Goal: Task Accomplishment & Management: Complete application form

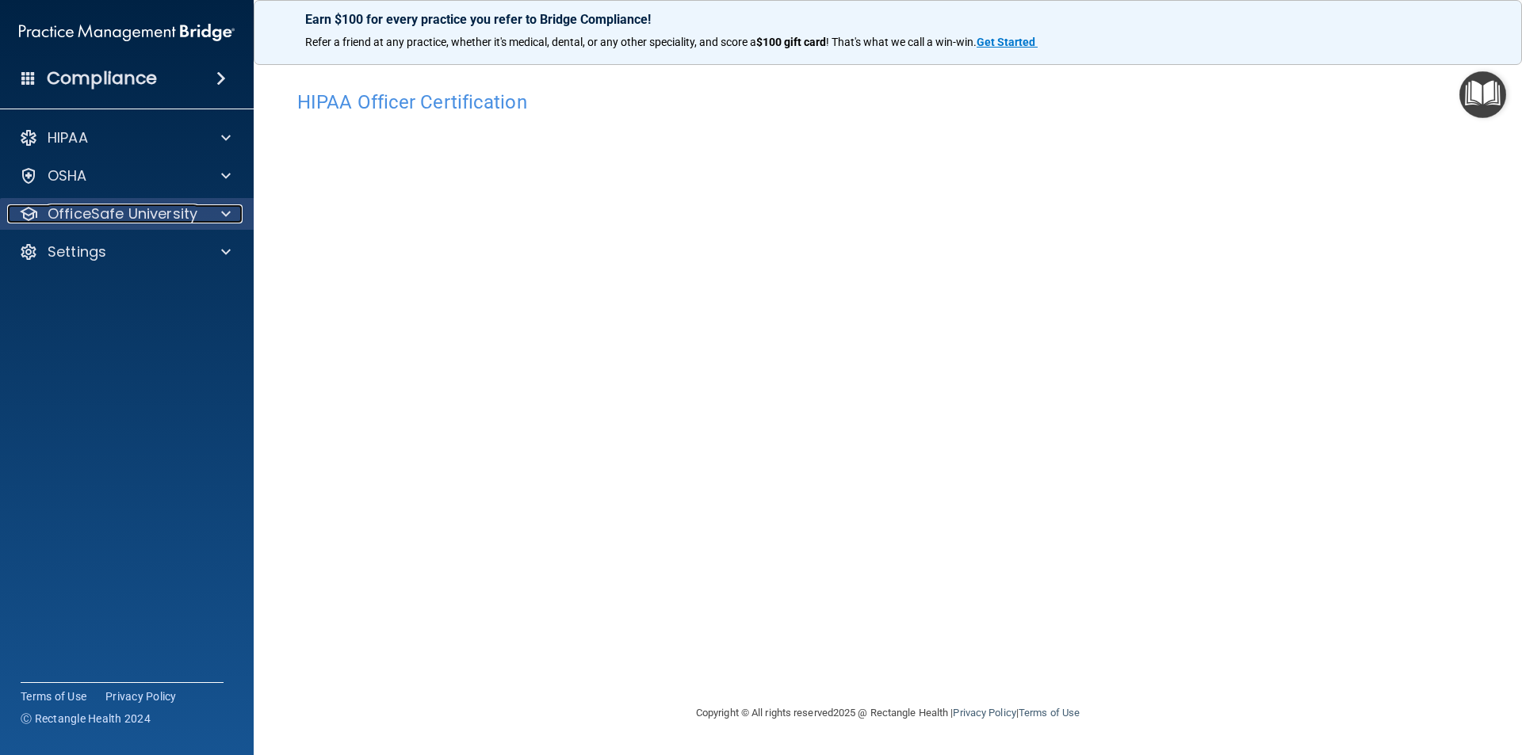
click at [142, 205] on p "OfficeSafe University" at bounding box center [123, 214] width 150 height 19
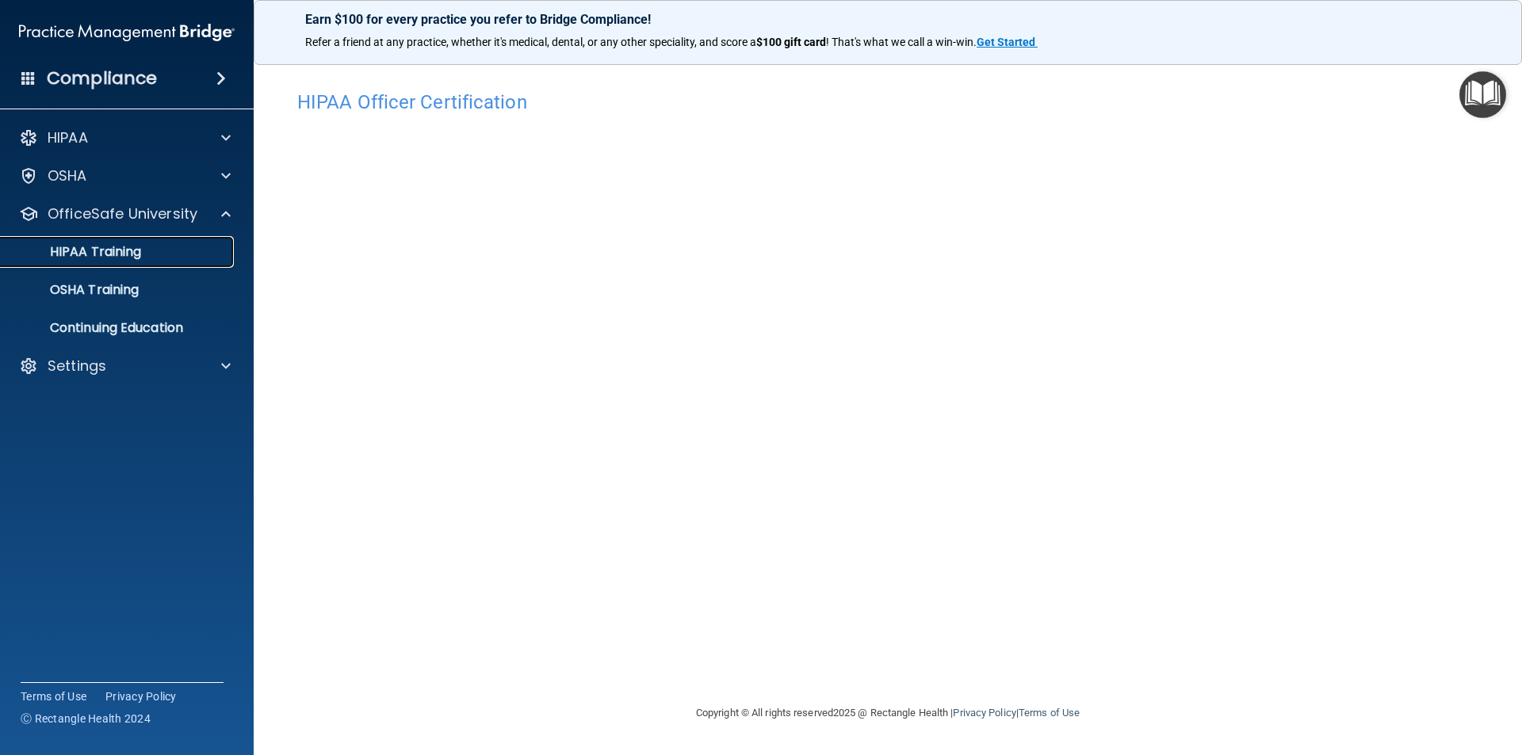
click at [136, 247] on p "HIPAA Training" at bounding box center [75, 252] width 131 height 16
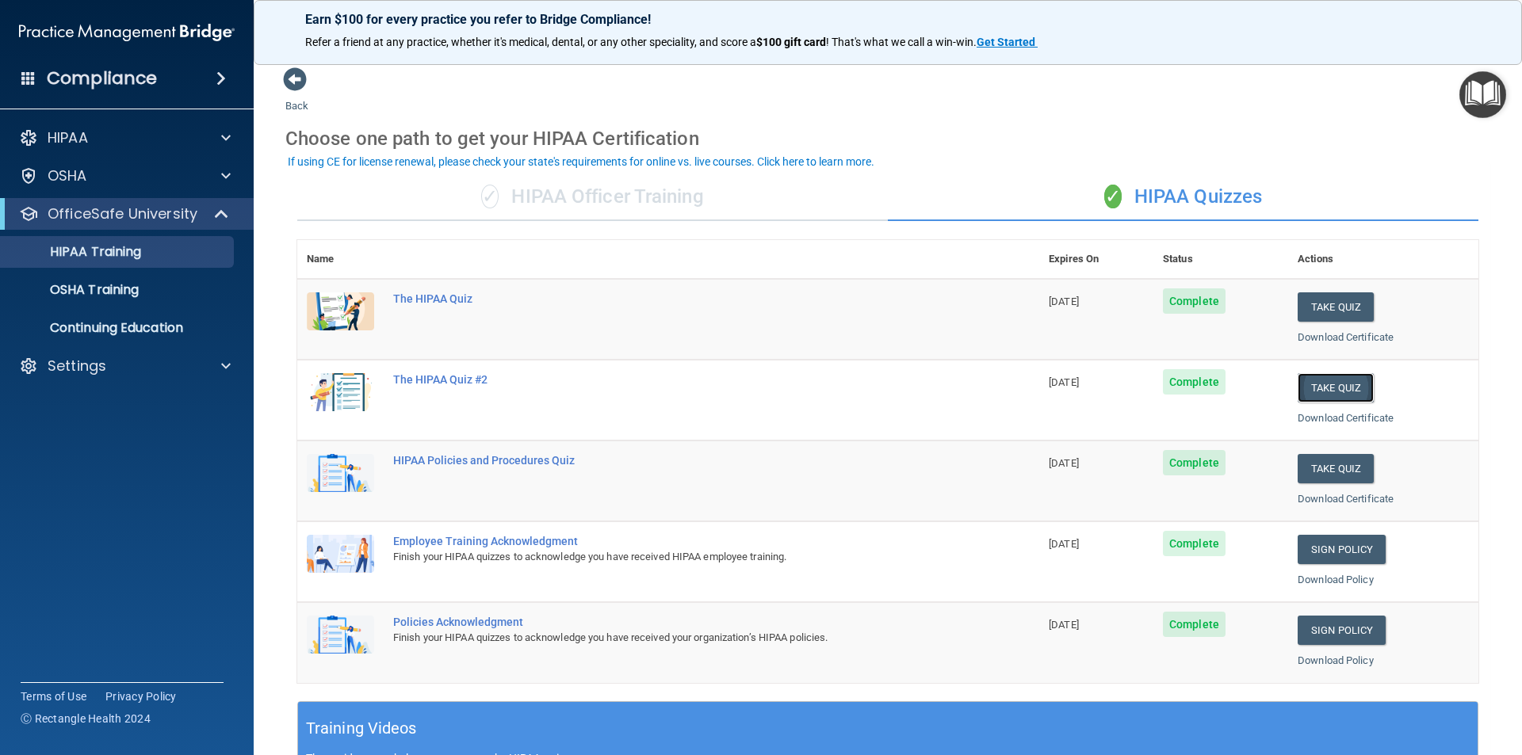
click at [1315, 379] on button "Take Quiz" at bounding box center [1336, 387] width 76 height 29
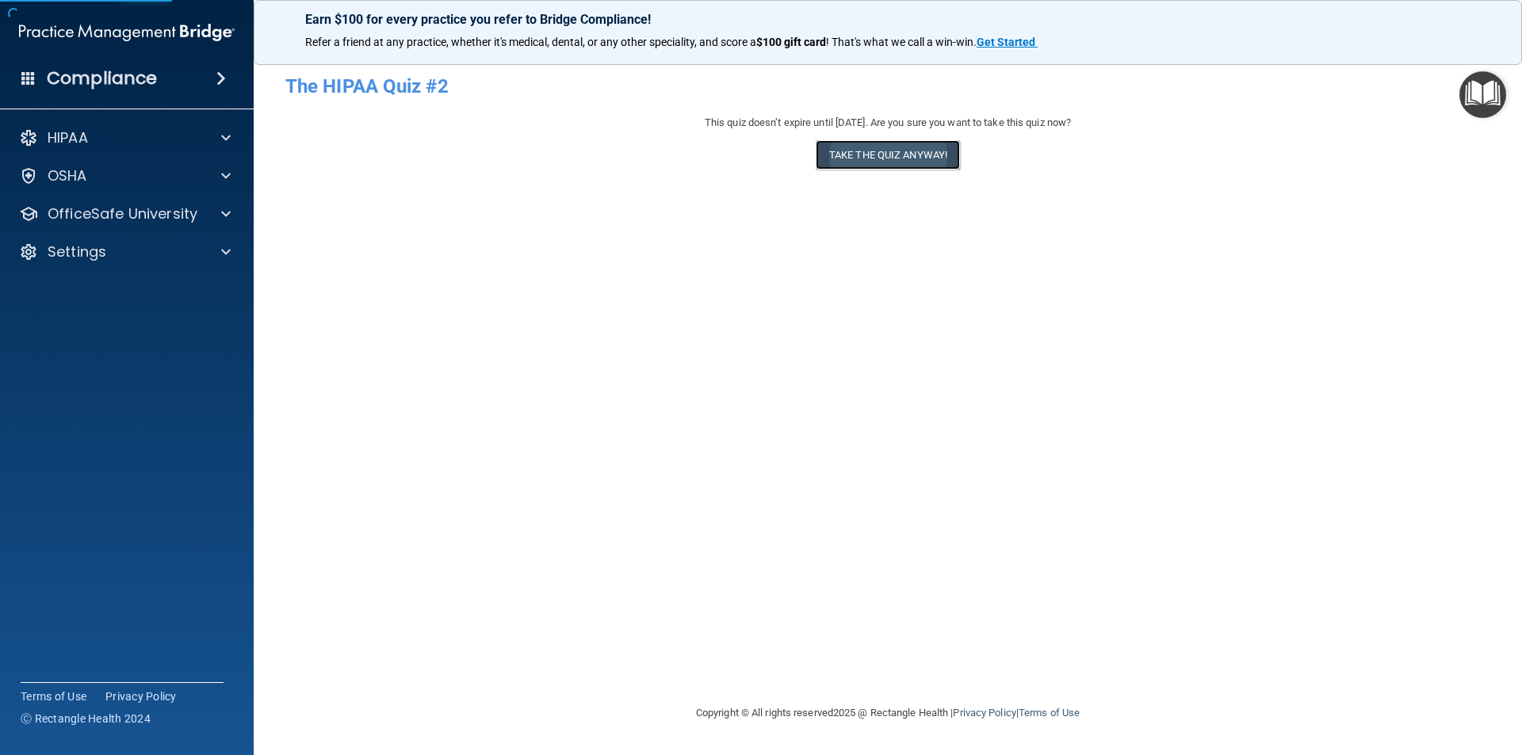
click at [935, 162] on button "Take the quiz anyway!" at bounding box center [888, 154] width 144 height 29
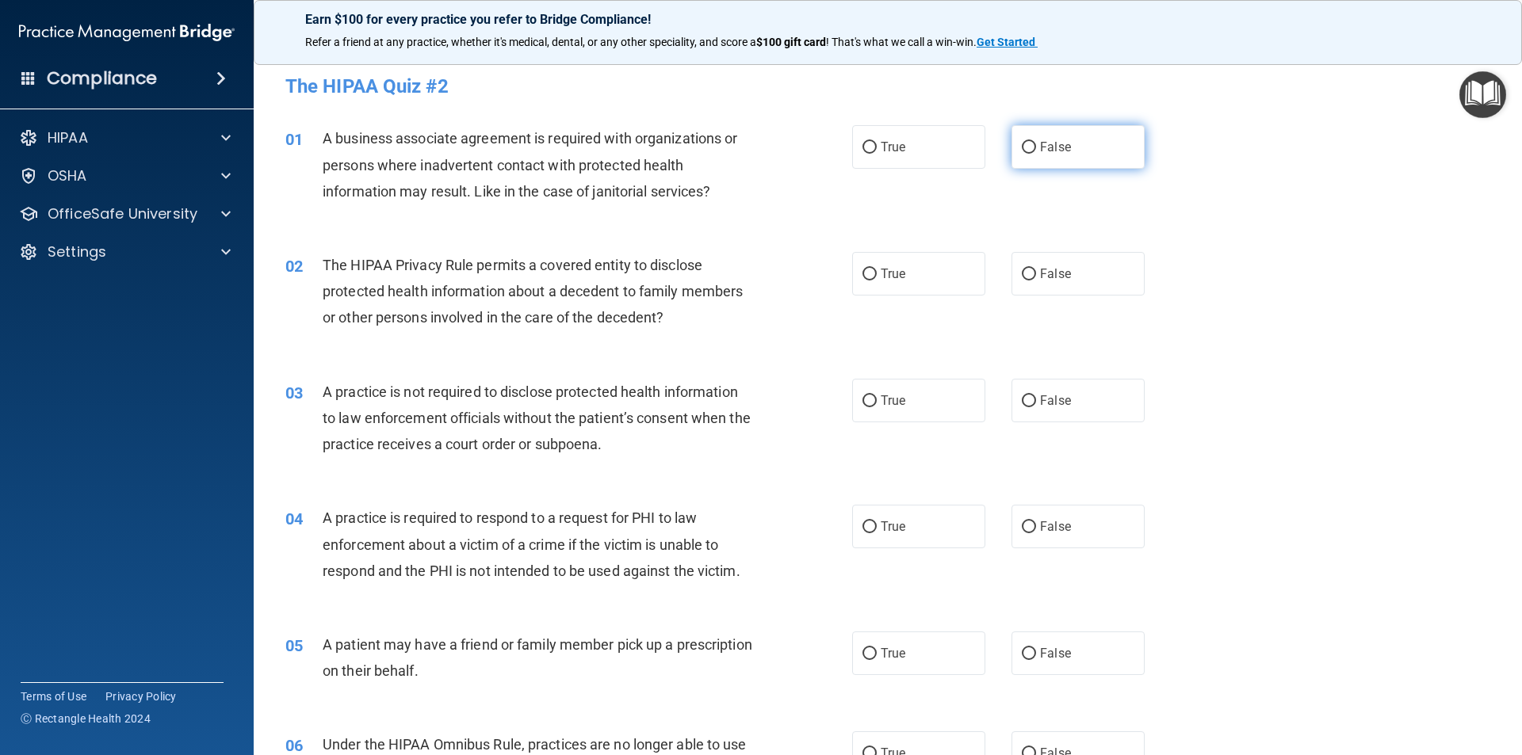
click at [1022, 144] on input "False" at bounding box center [1029, 148] width 14 height 12
radio input "true"
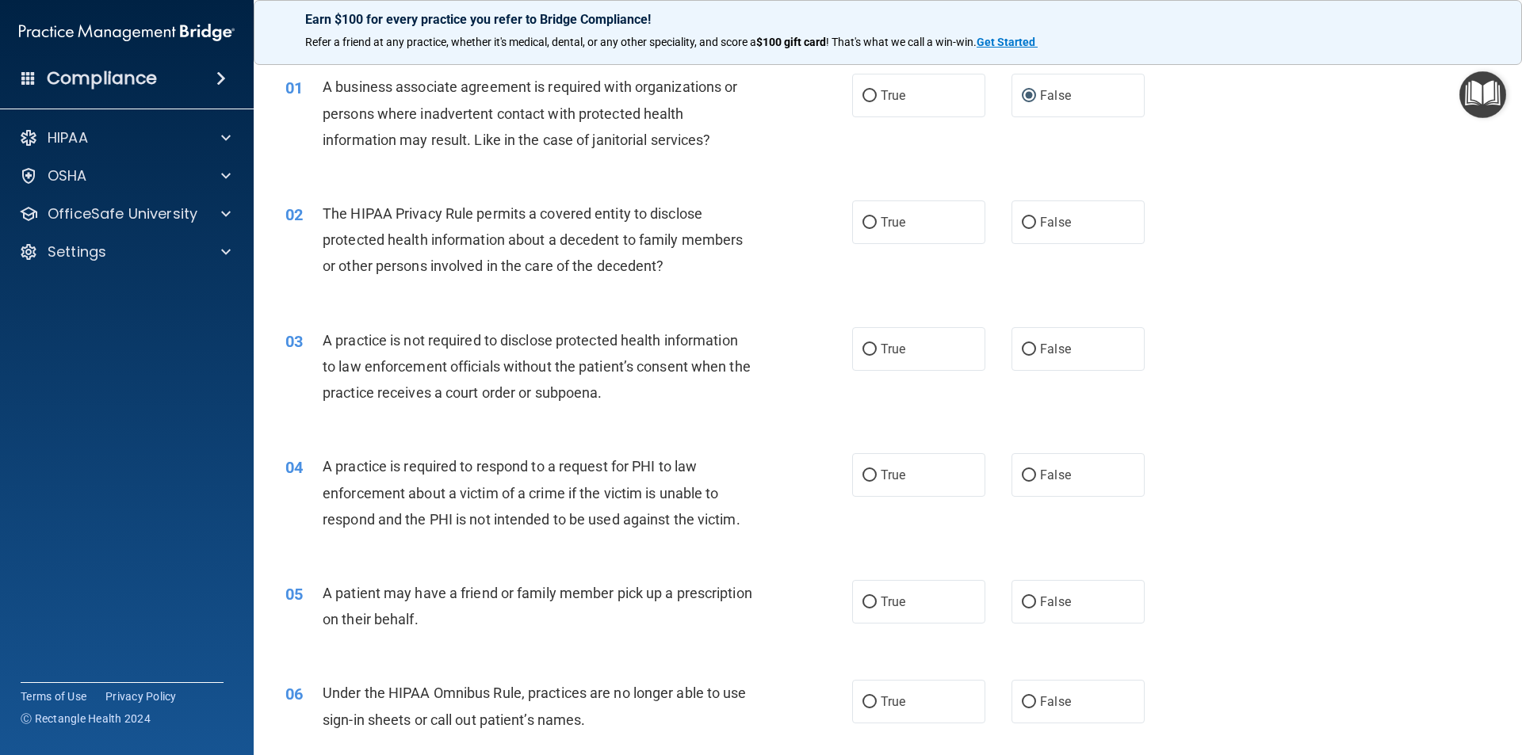
scroll to position [79, 0]
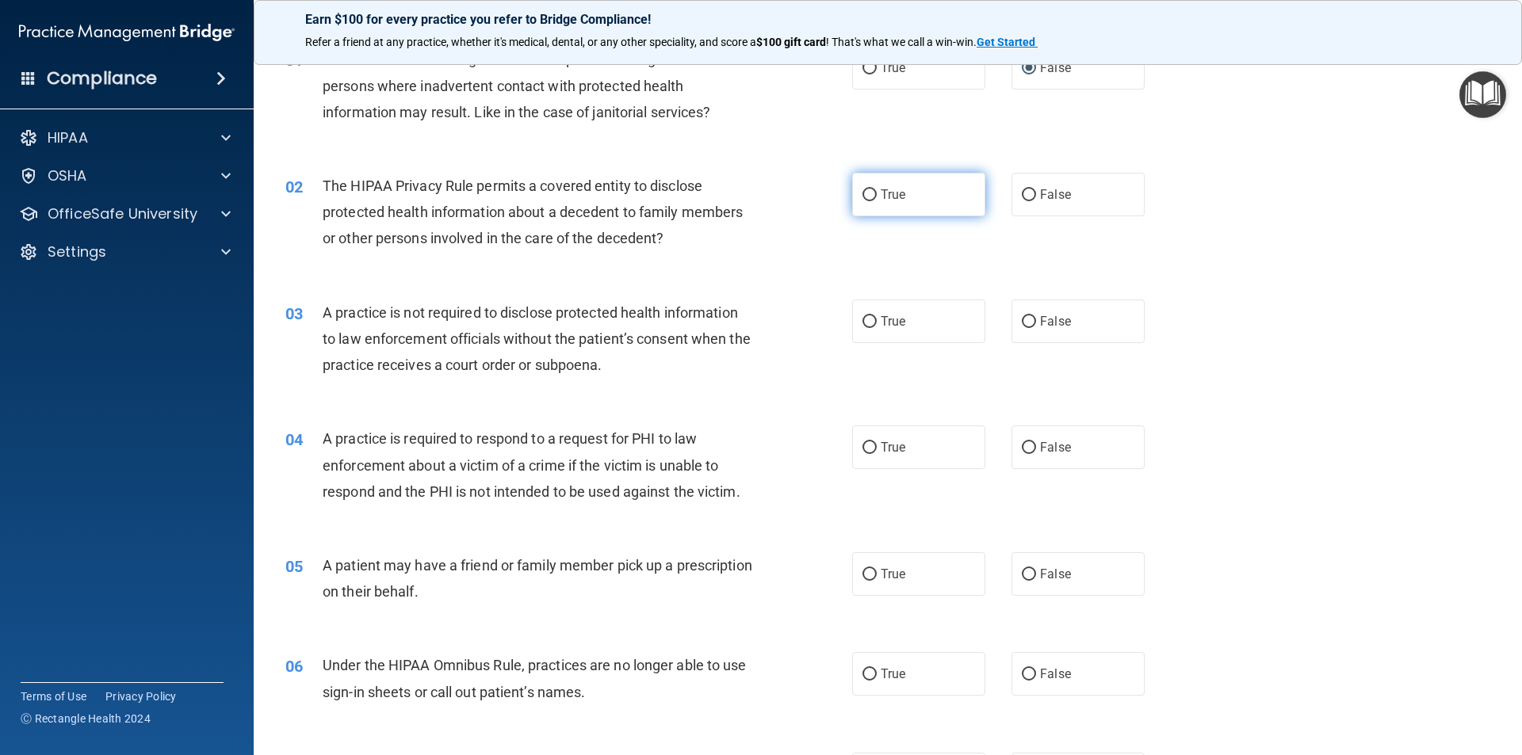
click at [940, 178] on label "True" at bounding box center [918, 195] width 133 height 44
click at [877, 189] on input "True" at bounding box center [869, 195] width 14 height 12
radio input "true"
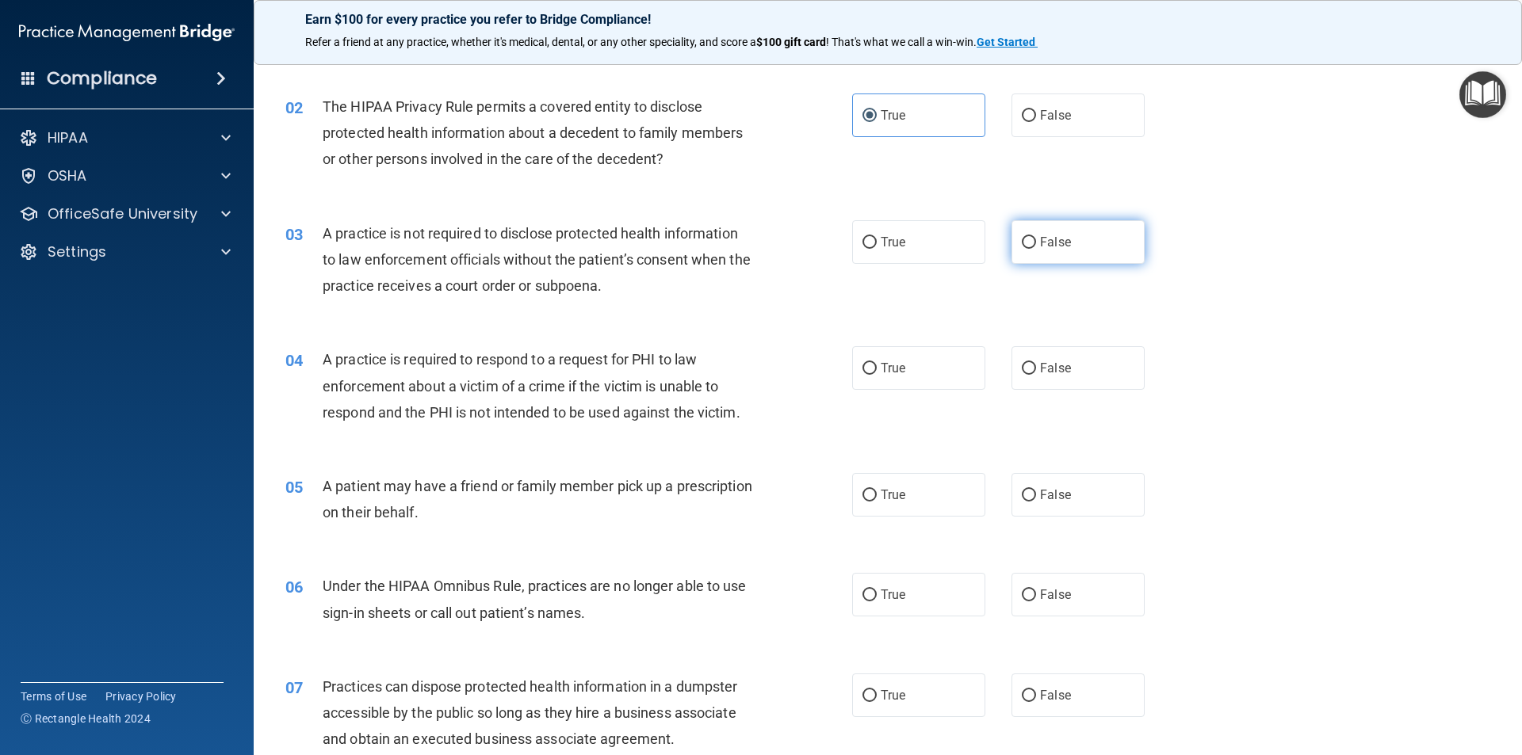
click at [1028, 251] on label "False" at bounding box center [1078, 242] width 133 height 44
click at [1028, 249] on input "False" at bounding box center [1029, 243] width 14 height 12
radio input "true"
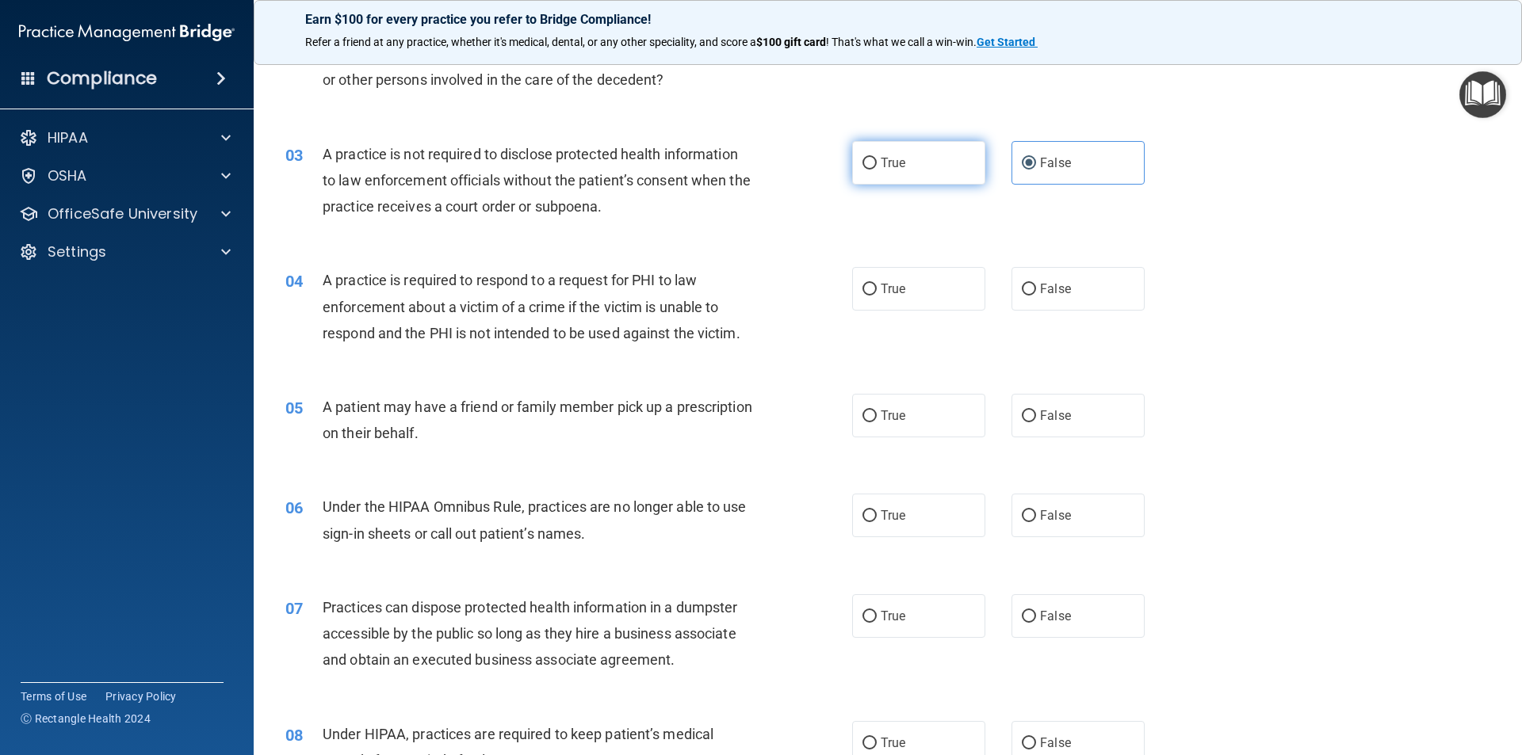
scroll to position [317, 0]
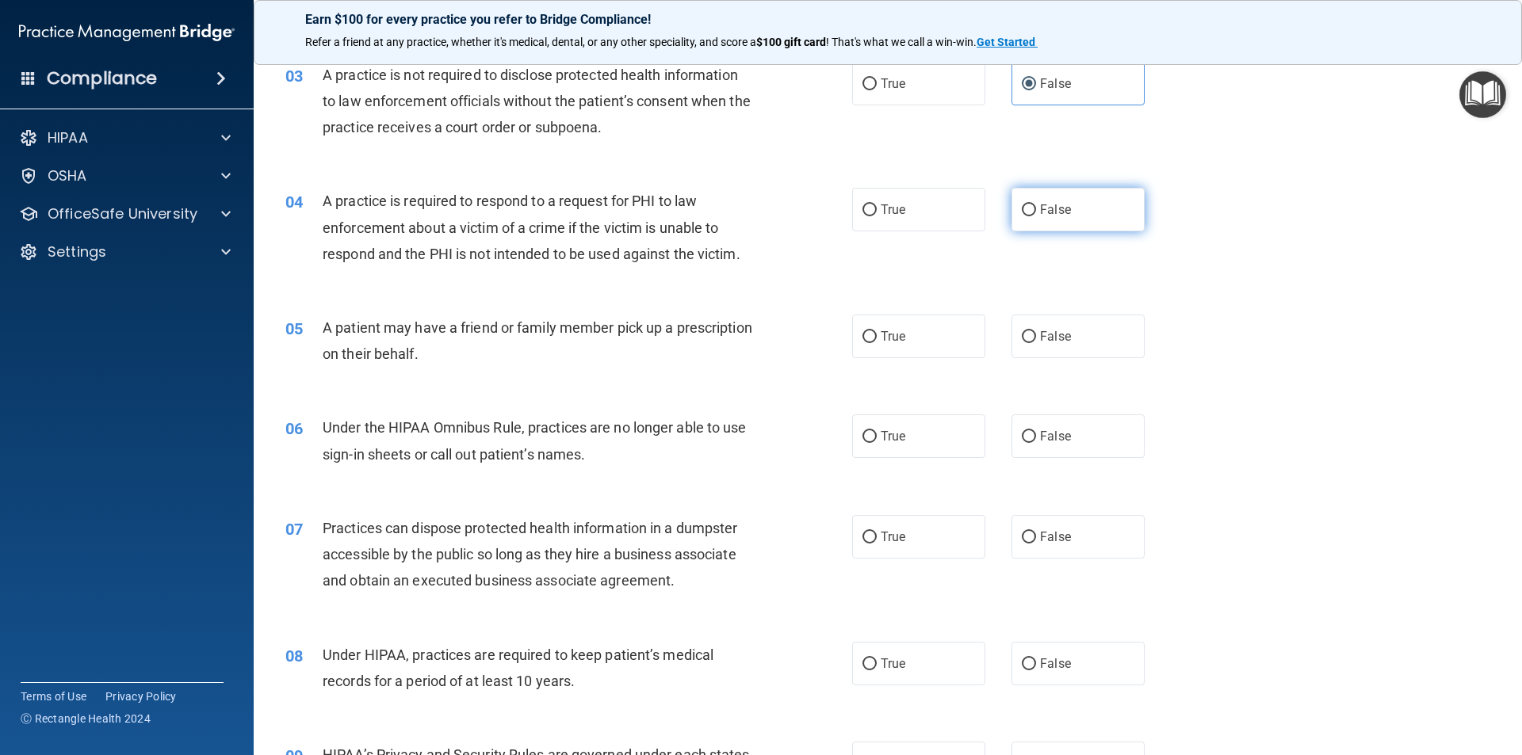
click at [1022, 205] on input "False" at bounding box center [1029, 211] width 14 height 12
radio input "true"
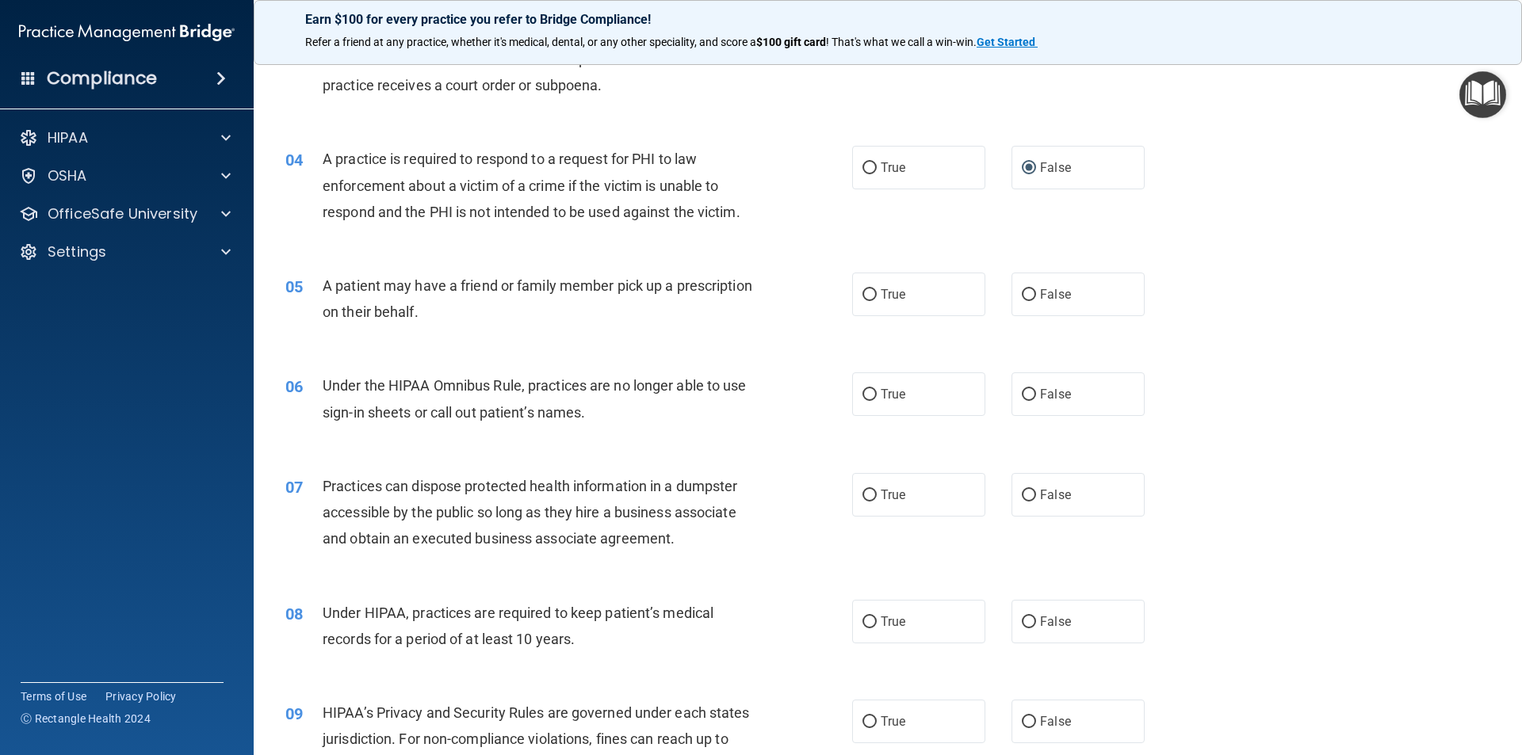
scroll to position [396, 0]
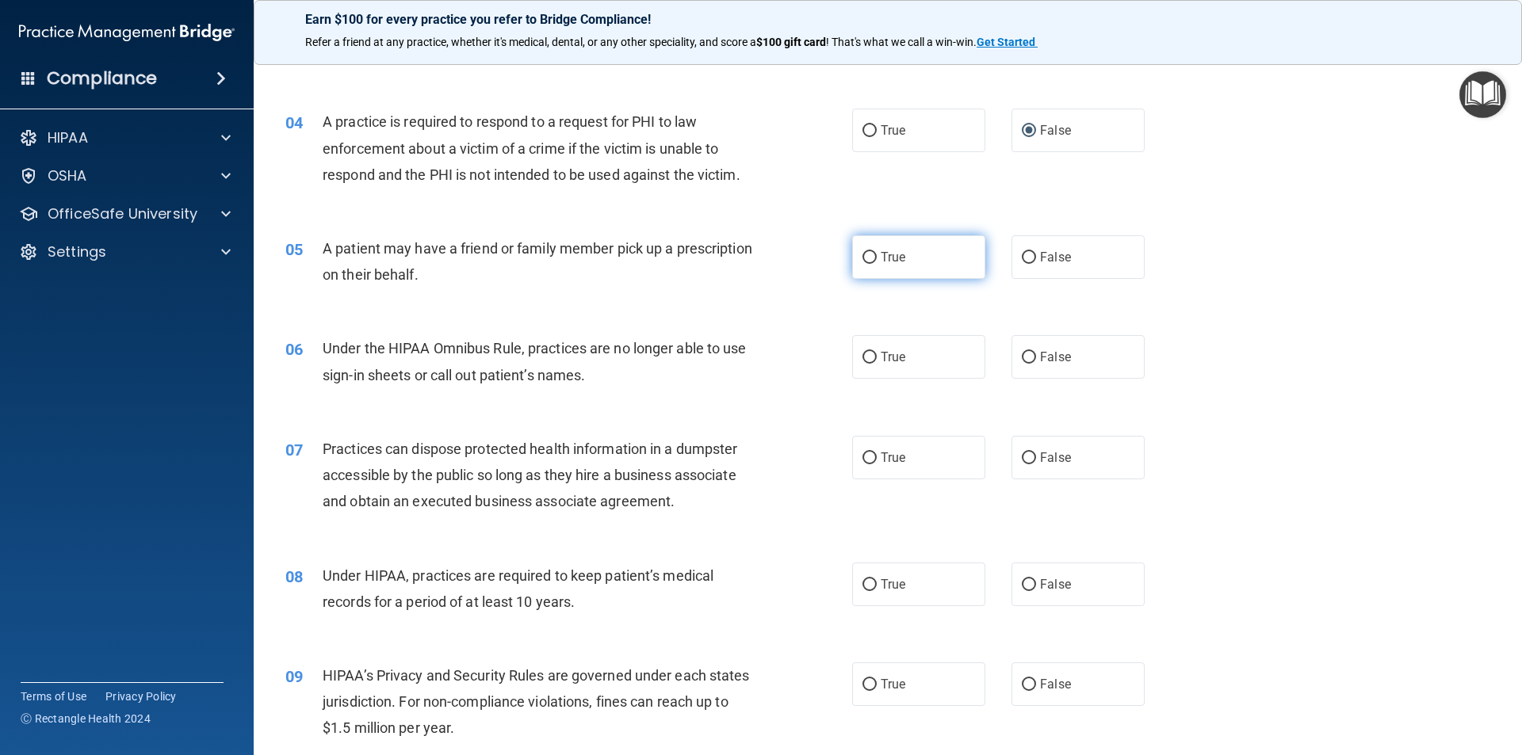
click at [894, 251] on span "True" at bounding box center [893, 257] width 25 height 15
click at [877, 252] on input "True" at bounding box center [869, 258] width 14 height 12
radio input "true"
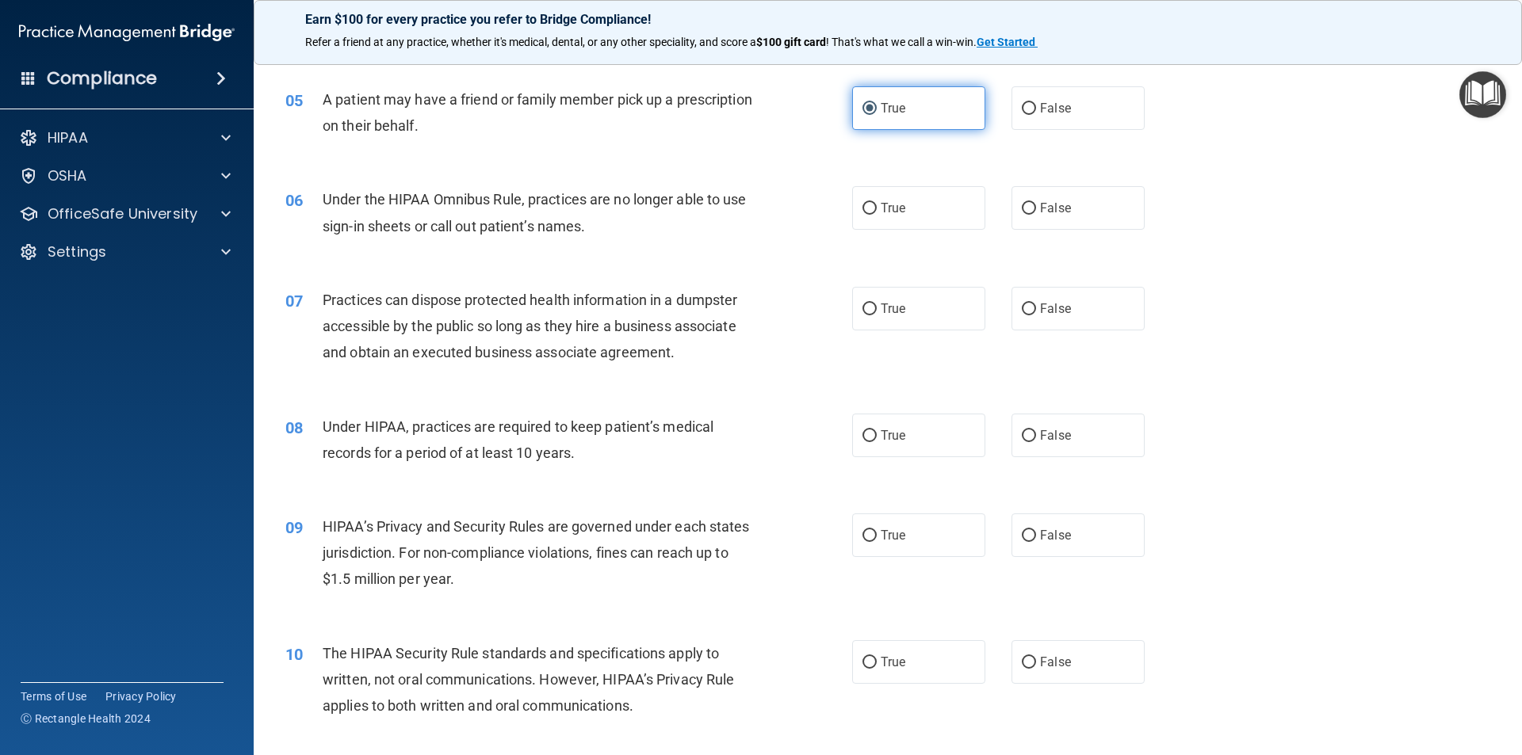
scroll to position [555, 0]
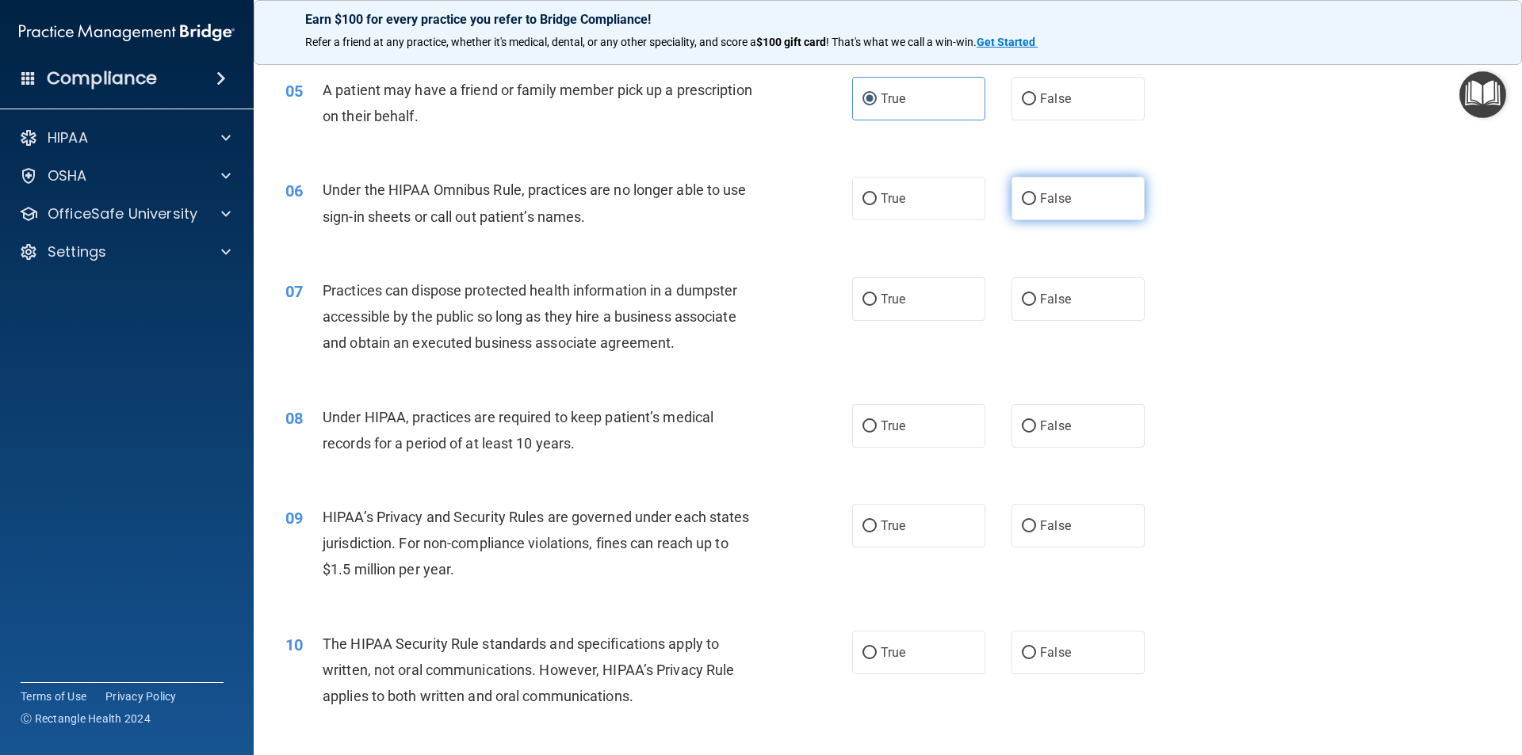
click at [1040, 201] on span "False" at bounding box center [1055, 198] width 31 height 15
click at [1035, 201] on input "False" at bounding box center [1029, 199] width 14 height 12
radio input "true"
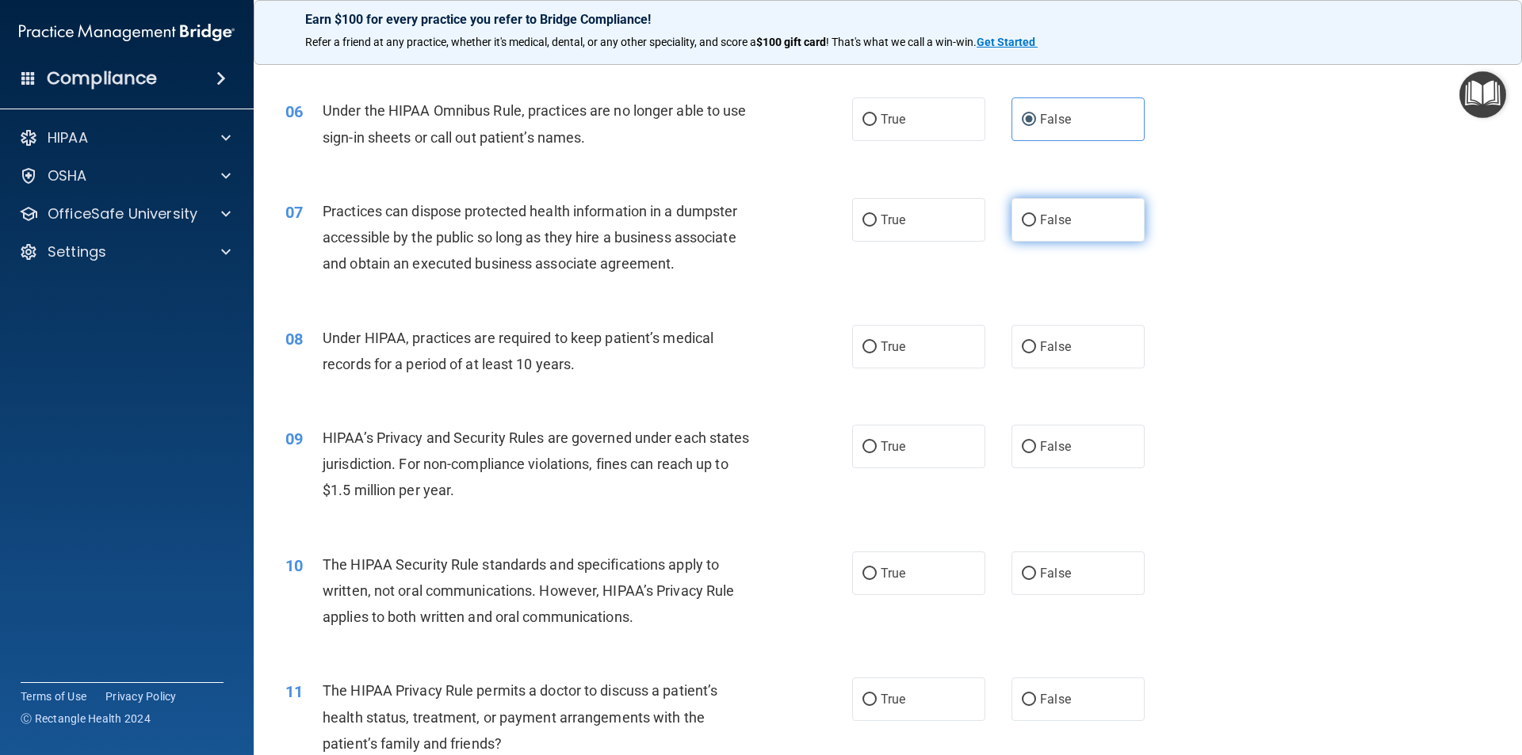
click at [1043, 224] on span "False" at bounding box center [1055, 219] width 31 height 15
click at [1036, 224] on input "False" at bounding box center [1029, 221] width 14 height 12
radio input "true"
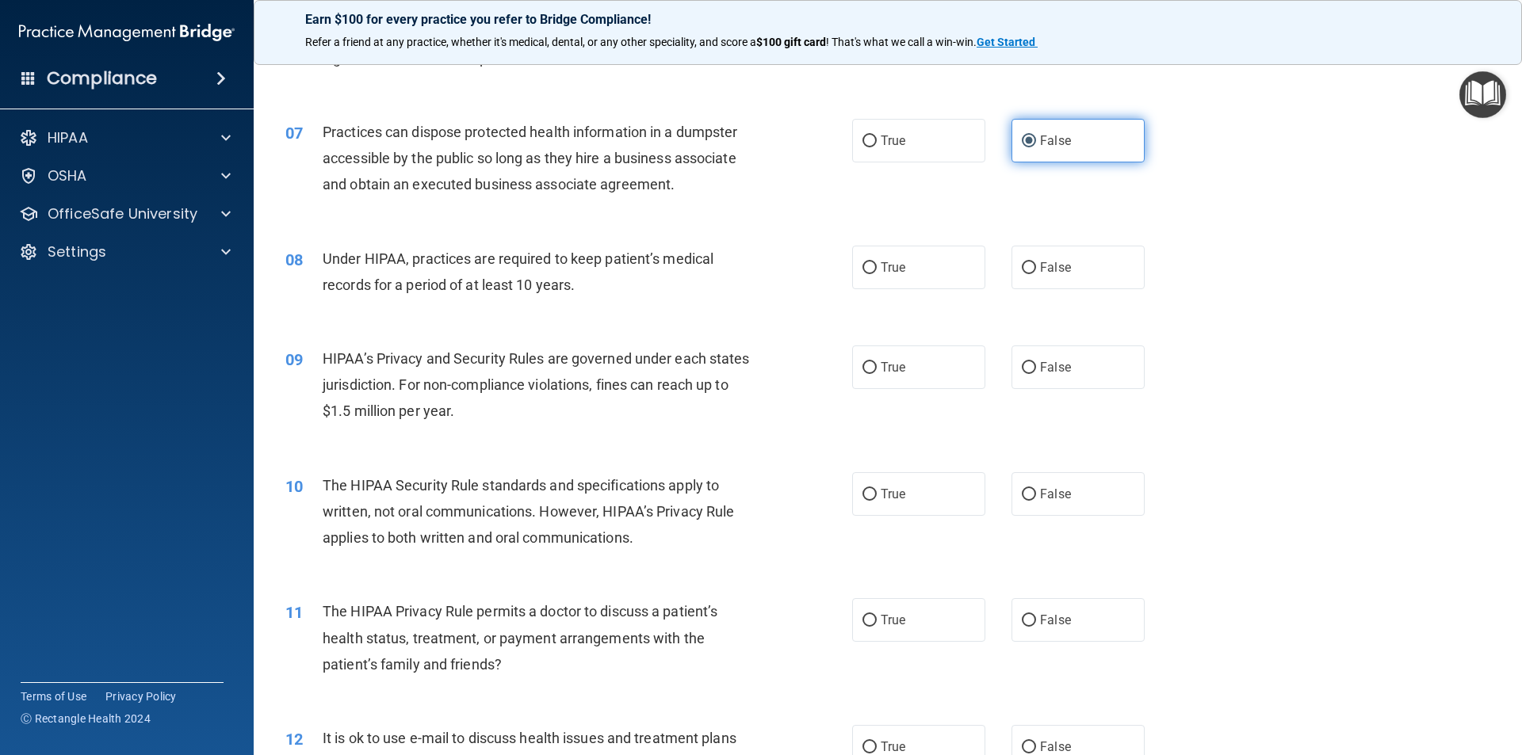
scroll to position [793, 0]
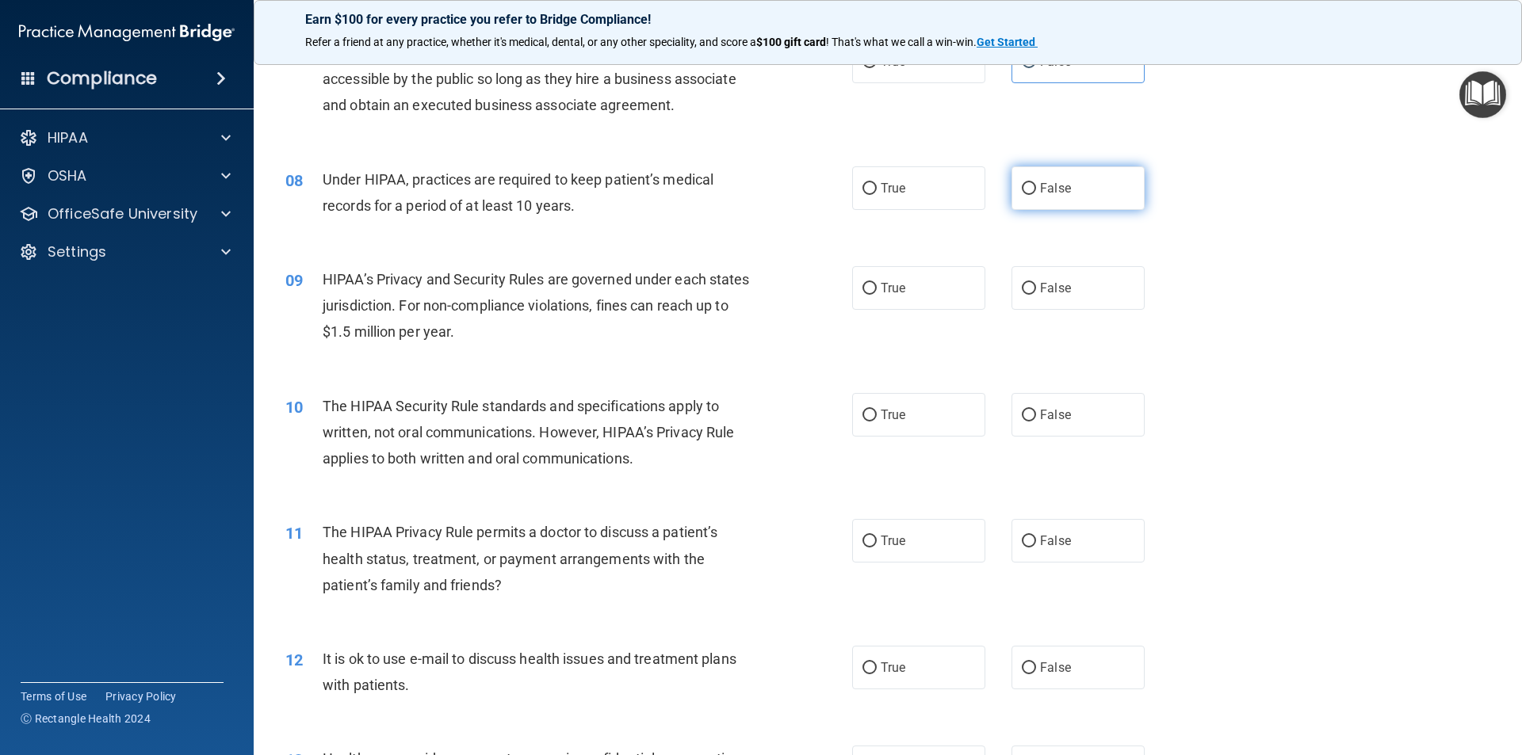
click at [1053, 193] on span "False" at bounding box center [1055, 188] width 31 height 15
click at [1036, 193] on input "False" at bounding box center [1029, 189] width 14 height 12
radio input "true"
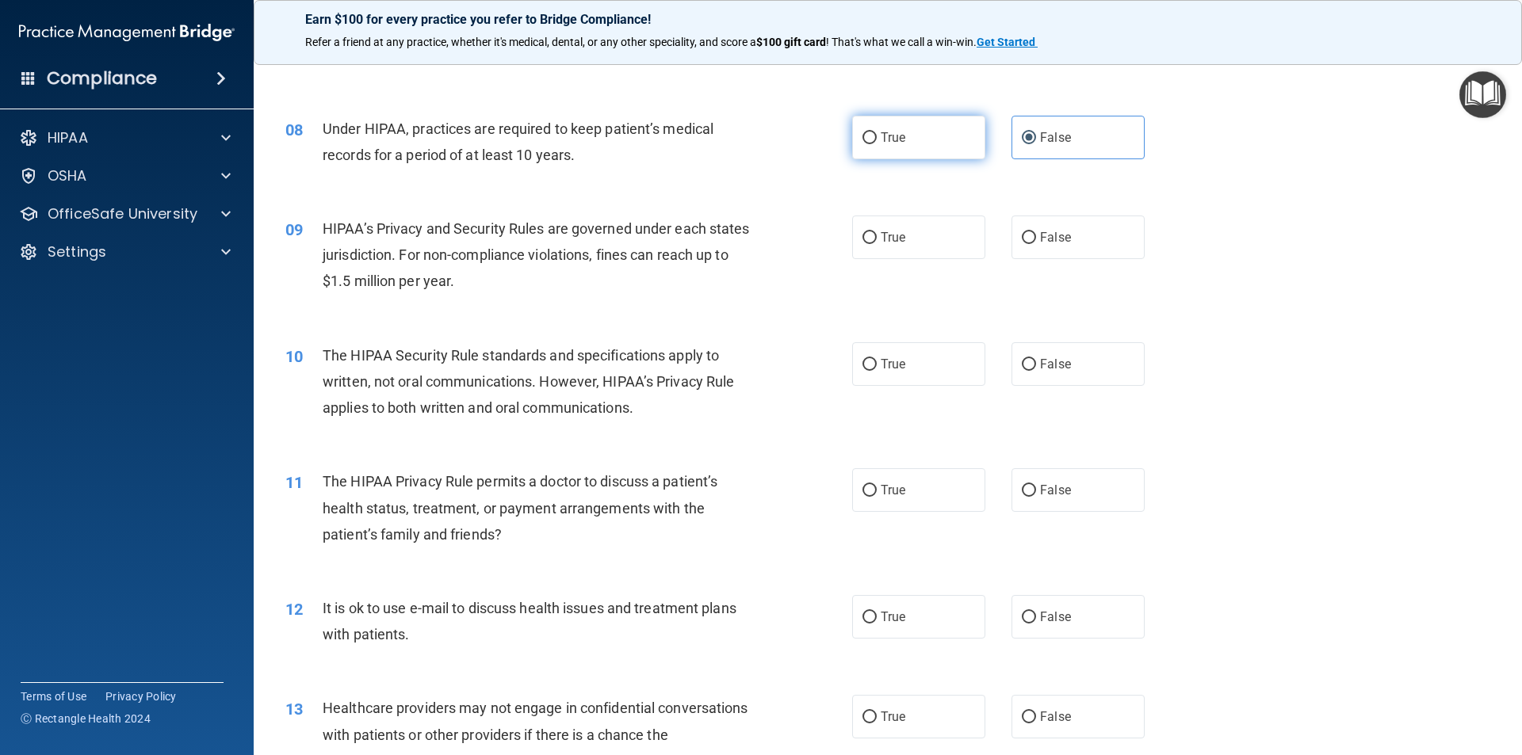
scroll to position [872, 0]
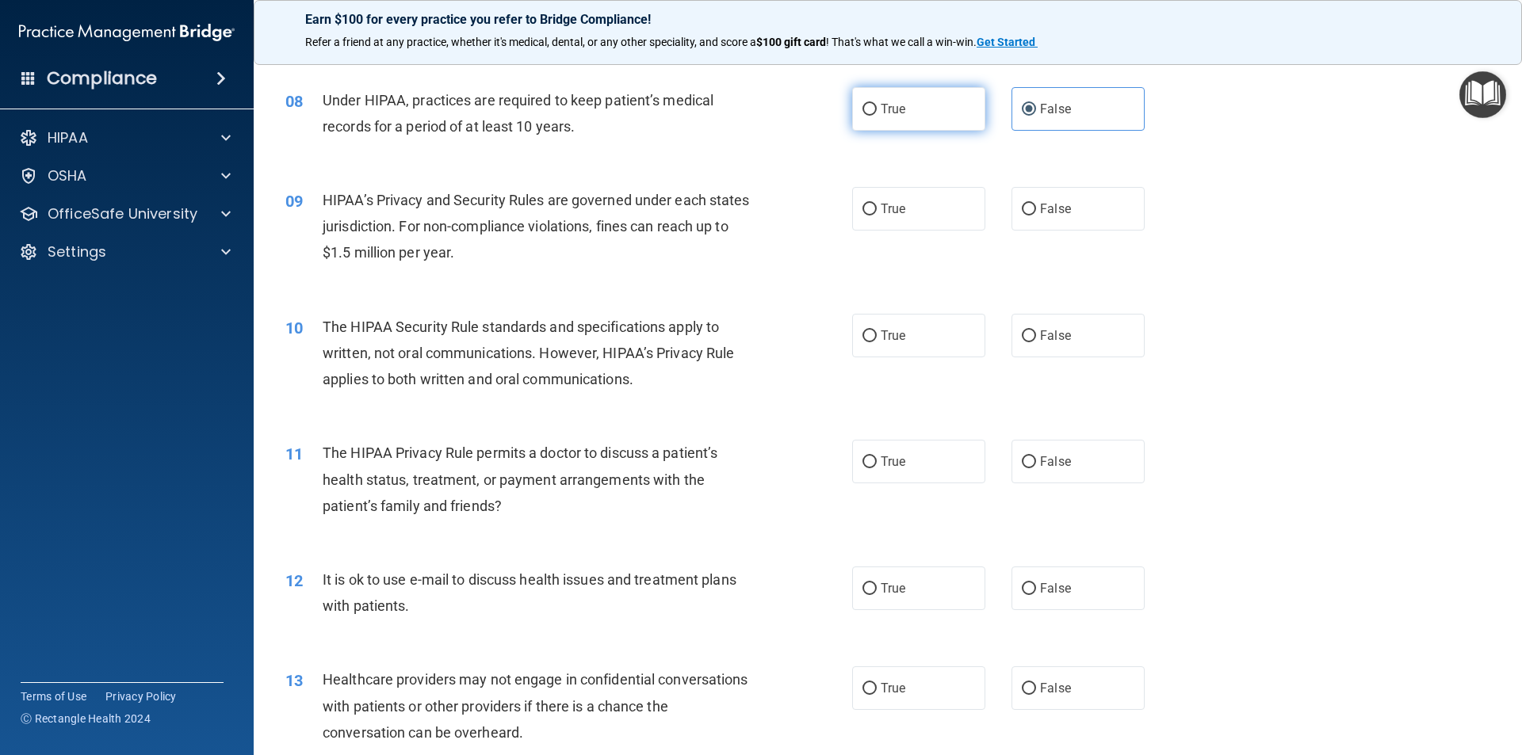
click at [950, 208] on label "True" at bounding box center [918, 209] width 133 height 44
click at [877, 208] on input "True" at bounding box center [869, 210] width 14 height 12
radio input "true"
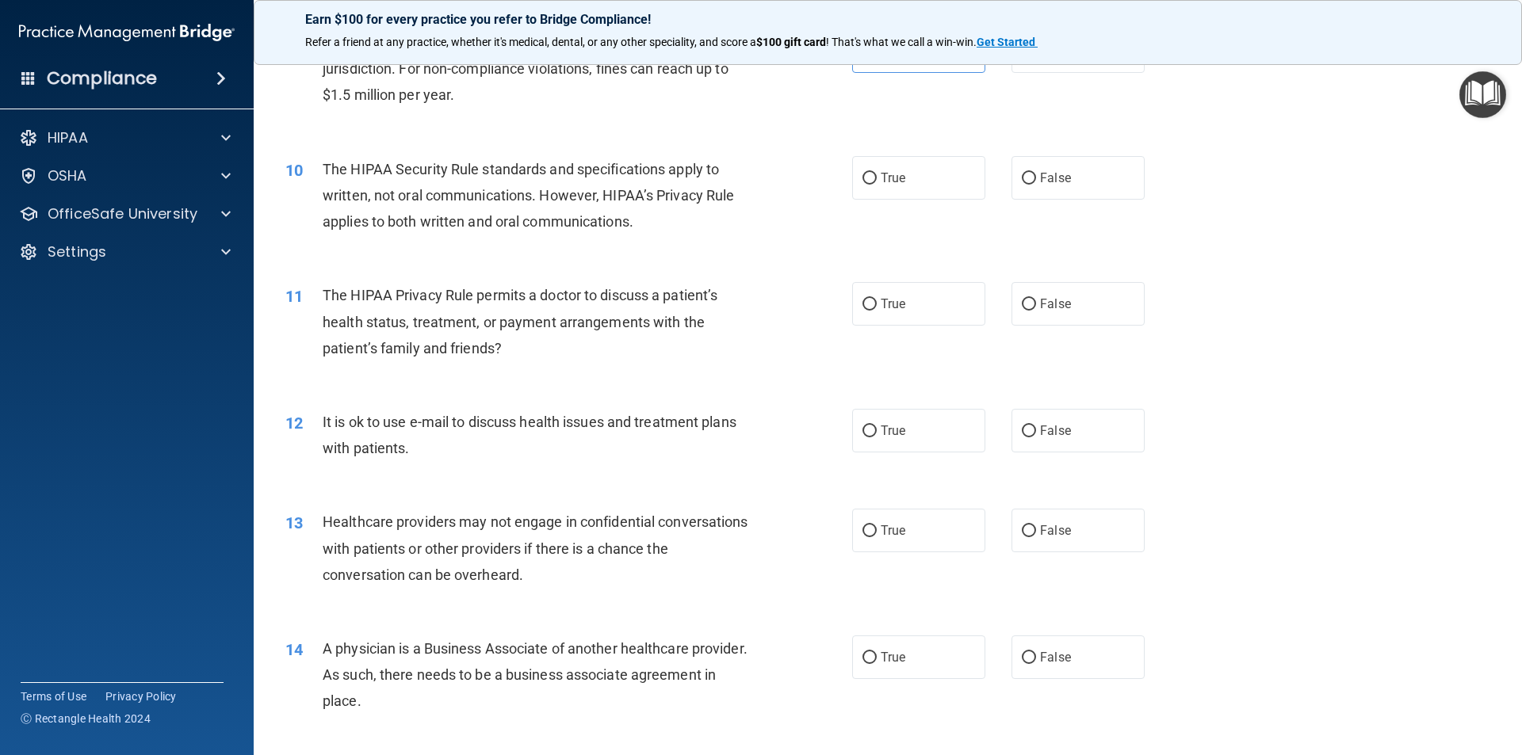
scroll to position [1031, 0]
click at [930, 179] on label "True" at bounding box center [918, 177] width 133 height 44
click at [877, 179] on input "True" at bounding box center [869, 178] width 14 height 12
radio input "true"
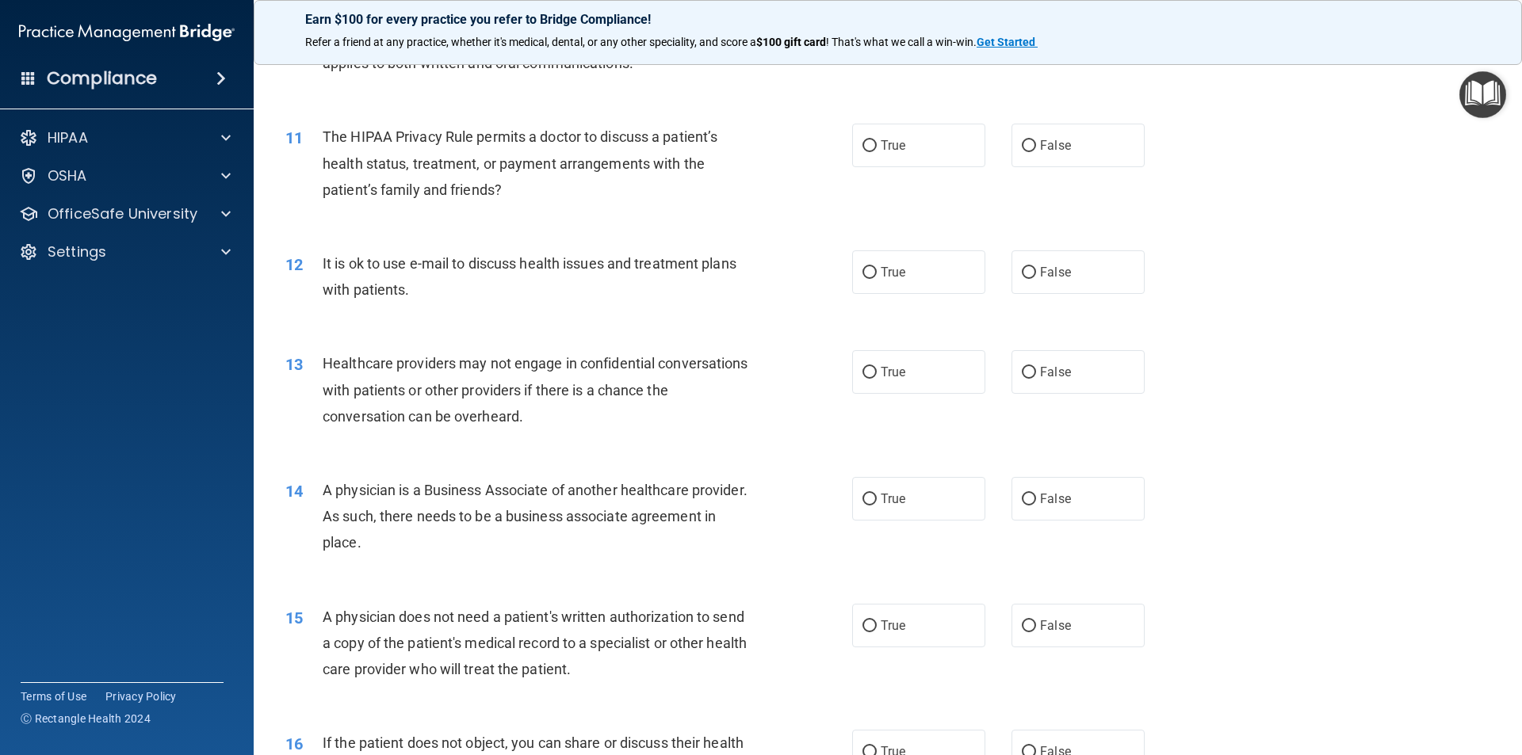
scroll to position [1189, 0]
click at [1041, 144] on span "False" at bounding box center [1055, 144] width 31 height 15
click at [1036, 144] on input "False" at bounding box center [1029, 146] width 14 height 12
radio input "true"
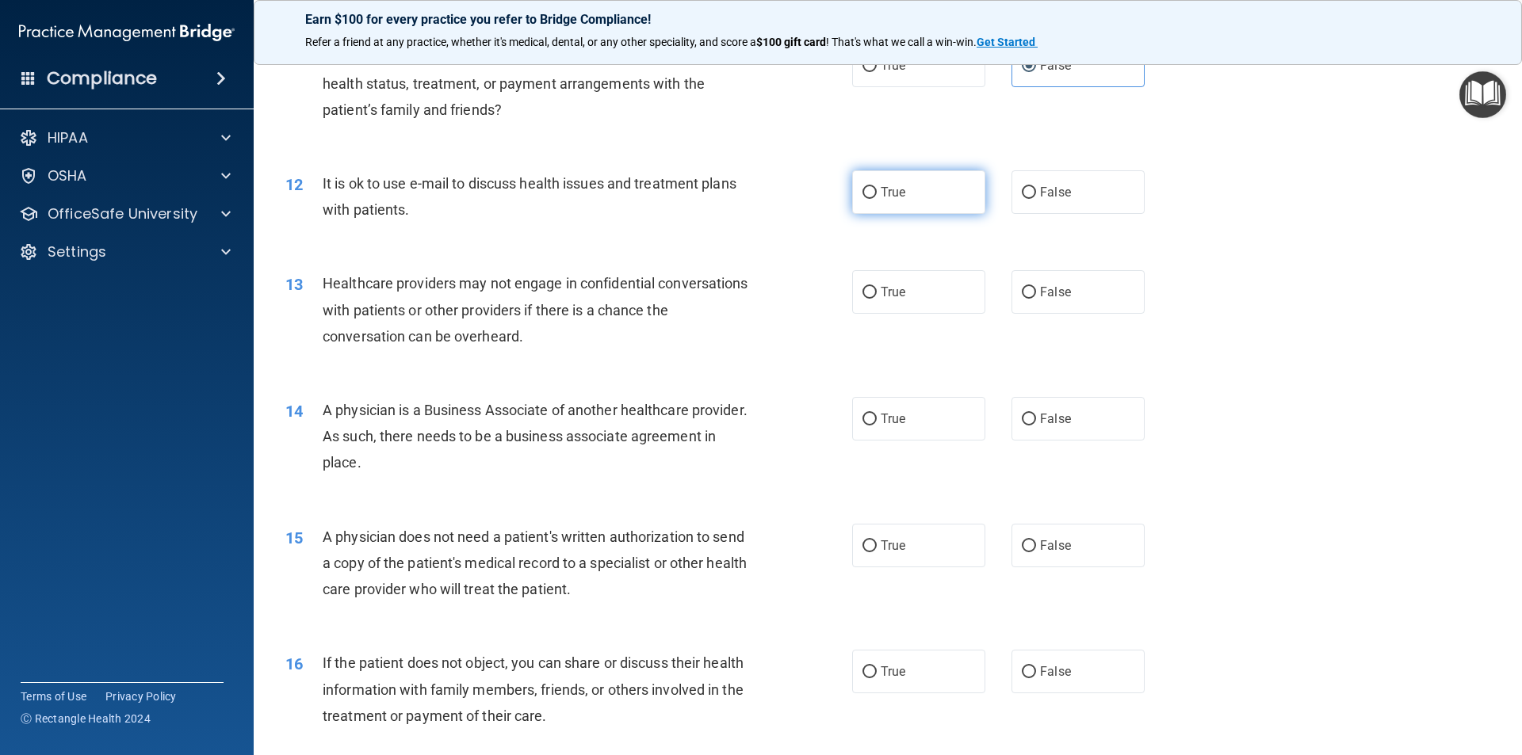
click at [931, 187] on label "True" at bounding box center [918, 192] width 133 height 44
click at [877, 187] on input "True" at bounding box center [869, 193] width 14 height 12
radio input "true"
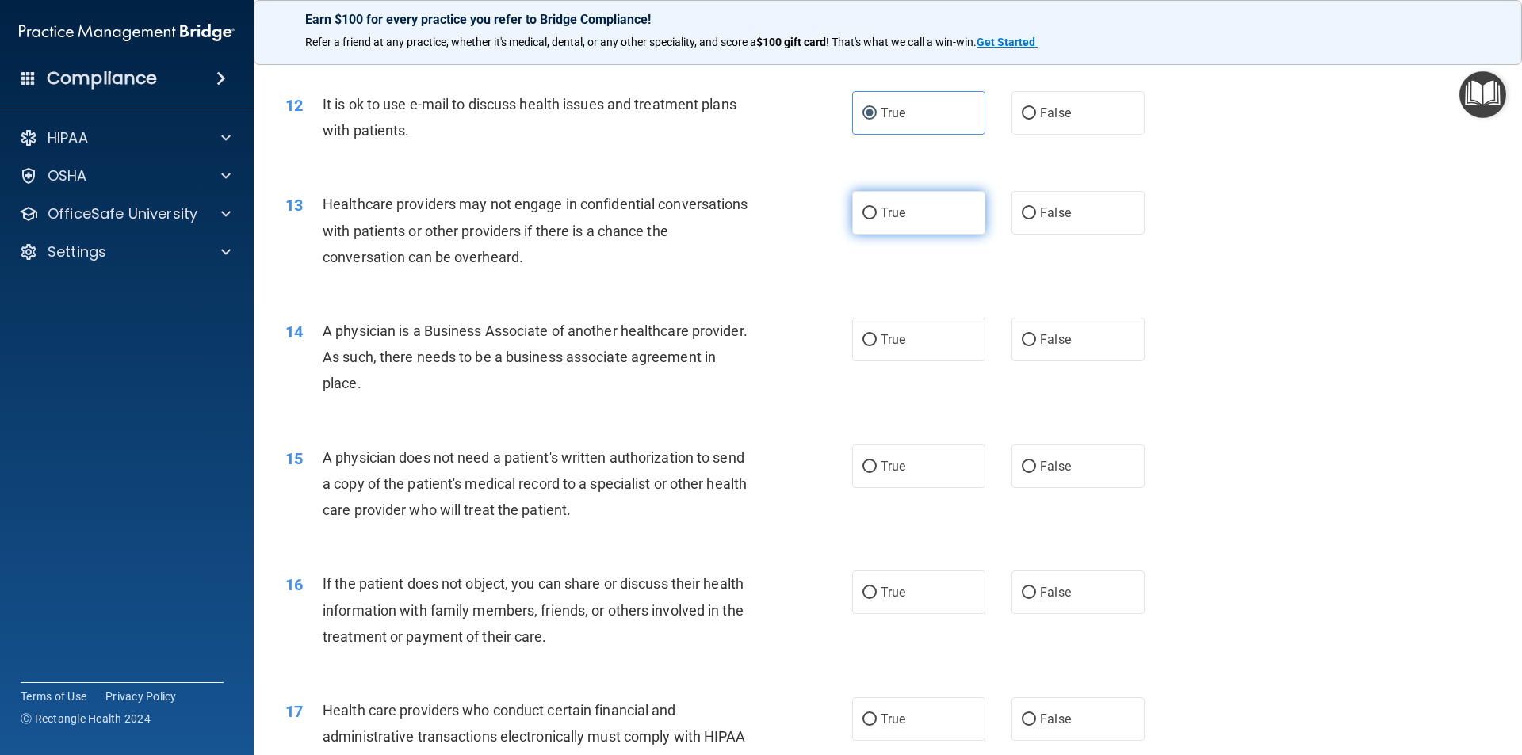
click at [922, 205] on label "True" at bounding box center [918, 213] width 133 height 44
click at [877, 208] on input "True" at bounding box center [869, 214] width 14 height 12
radio input "true"
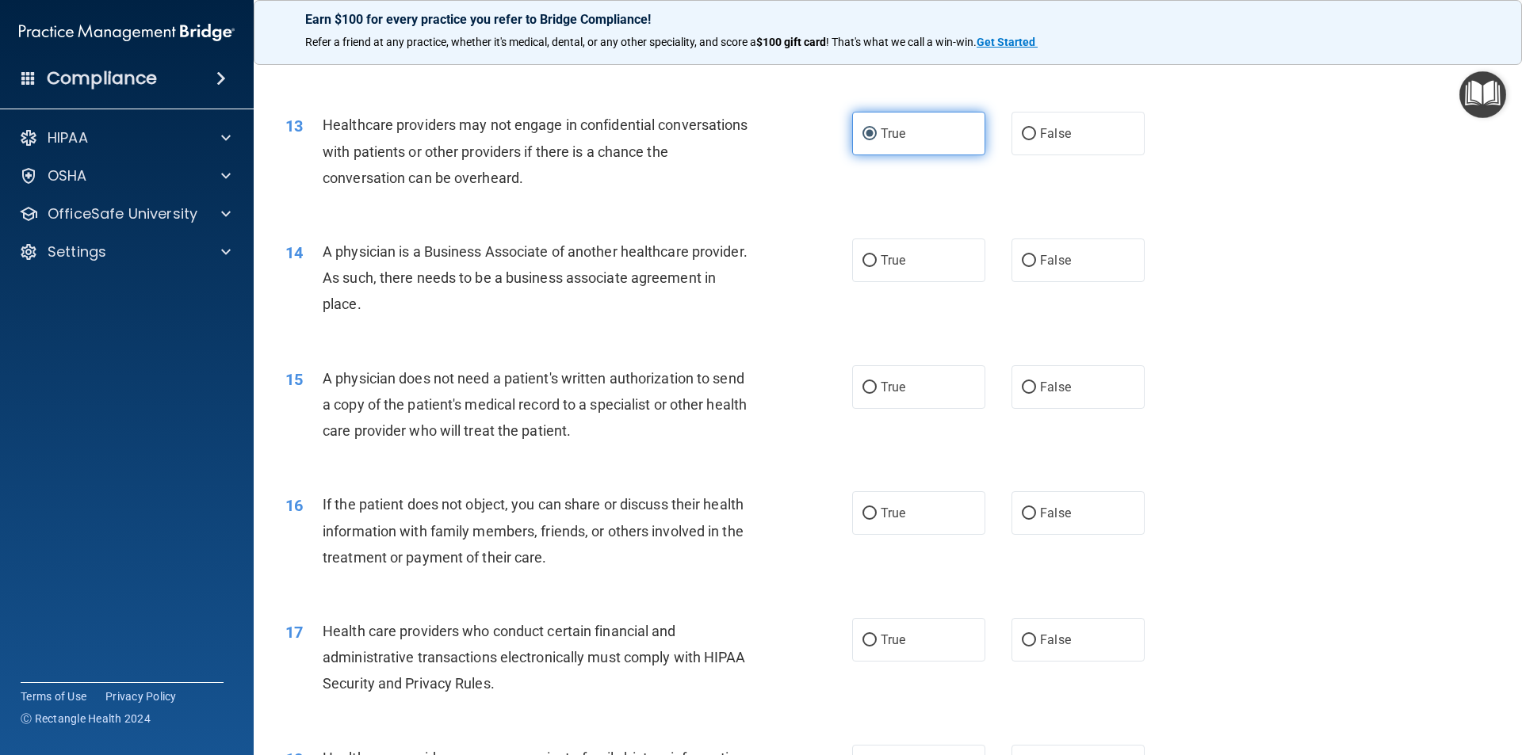
scroll to position [1506, 0]
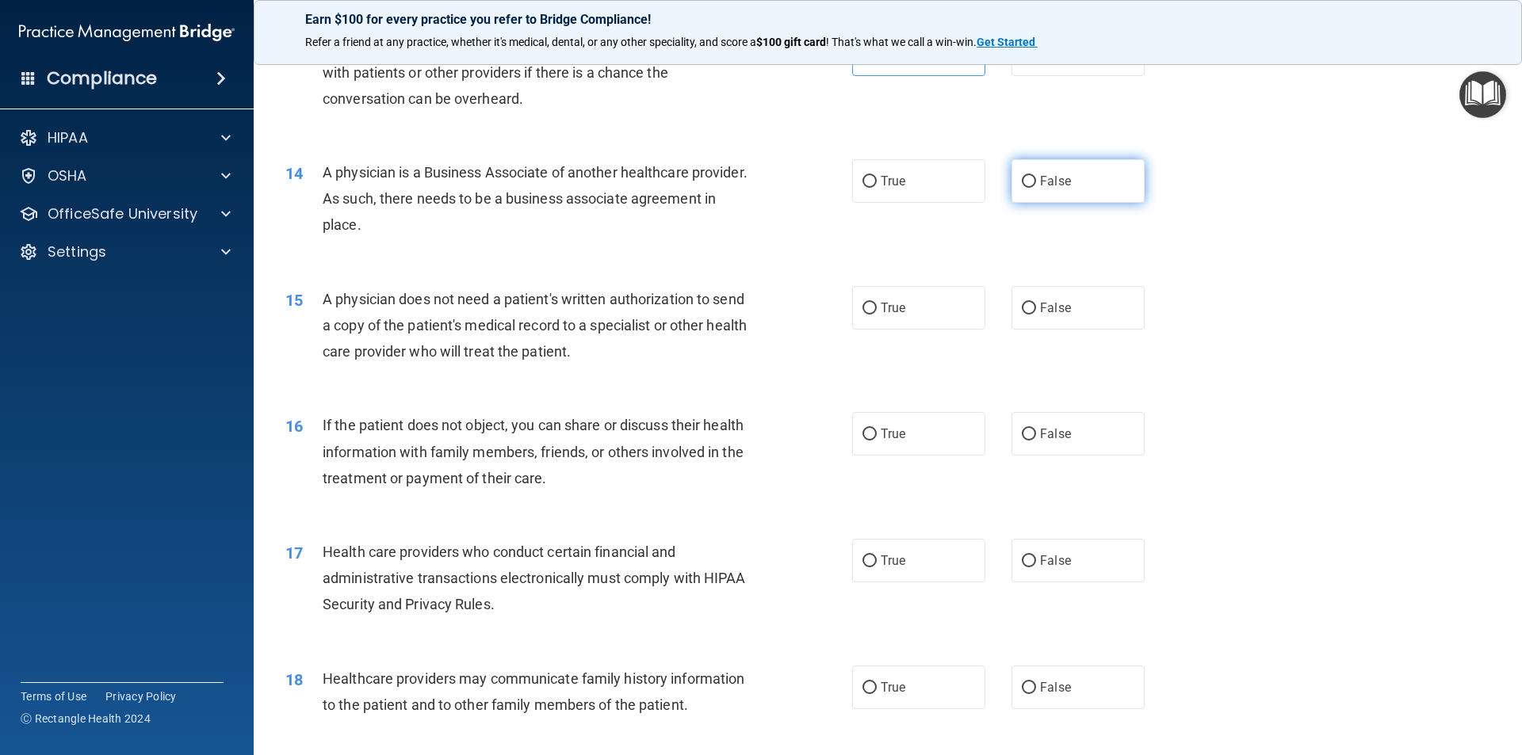
click at [1032, 182] on label "False" at bounding box center [1078, 181] width 133 height 44
click at [1032, 182] on input "False" at bounding box center [1029, 182] width 14 height 12
radio input "true"
click at [865, 300] on label "True" at bounding box center [918, 308] width 133 height 44
click at [865, 303] on input "True" at bounding box center [869, 309] width 14 height 12
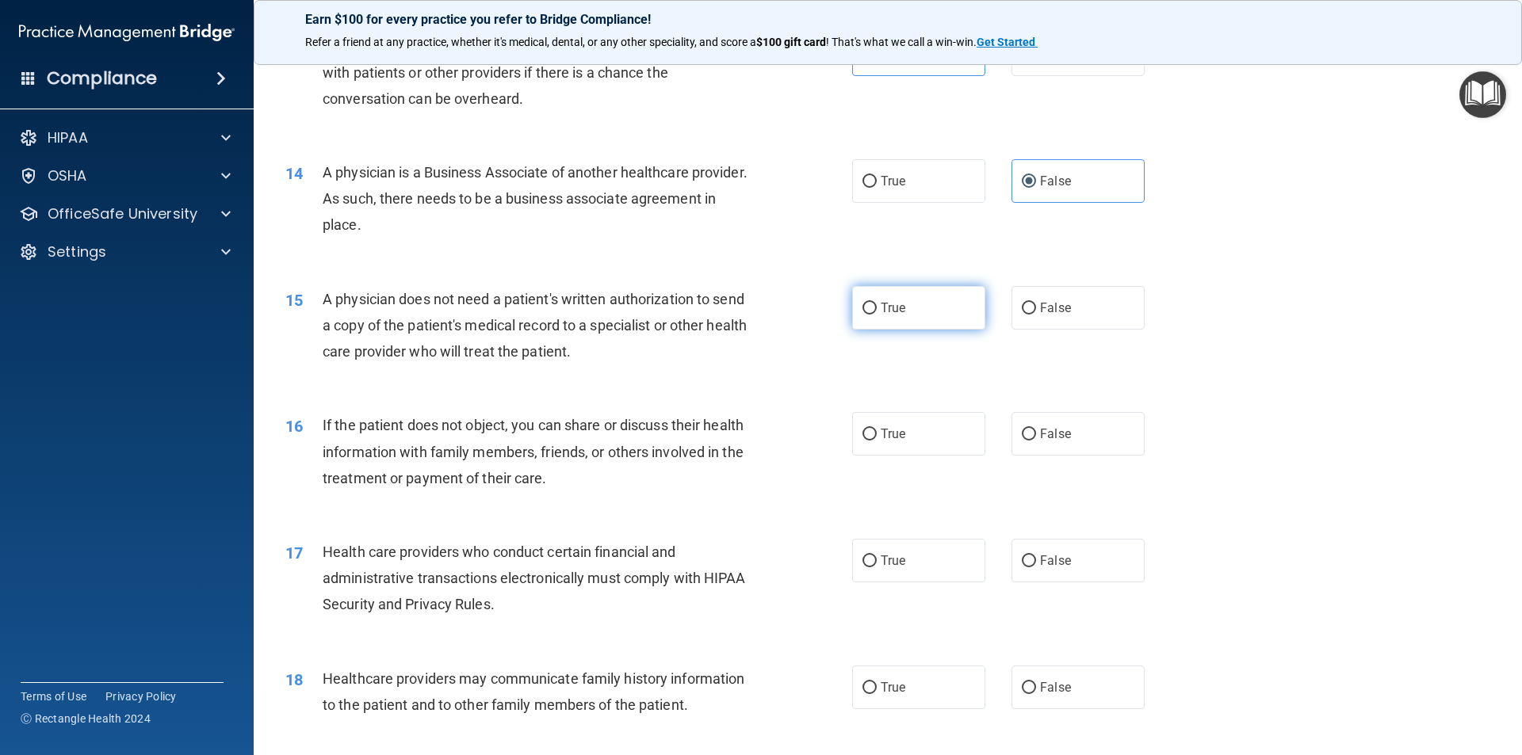
radio input "true"
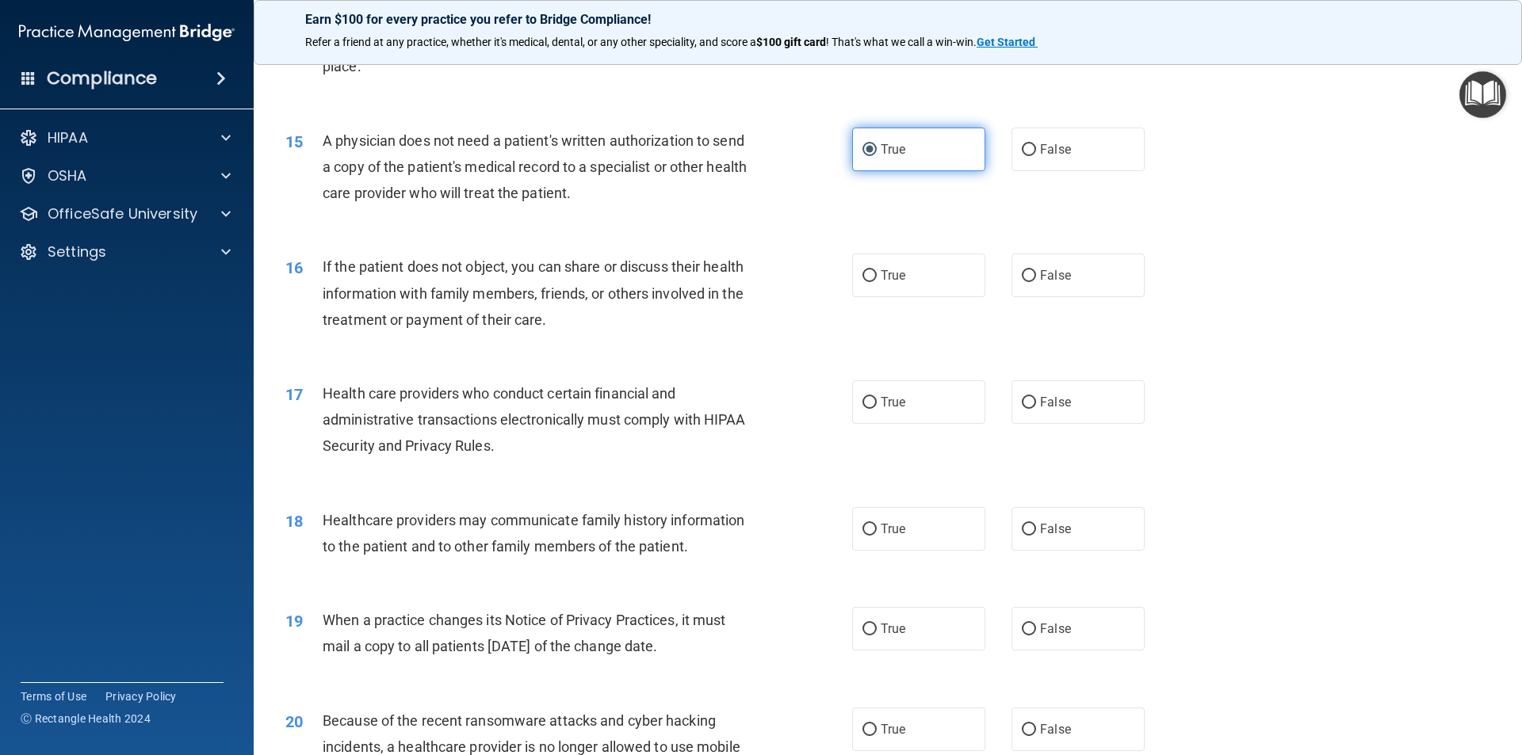
scroll to position [1744, 0]
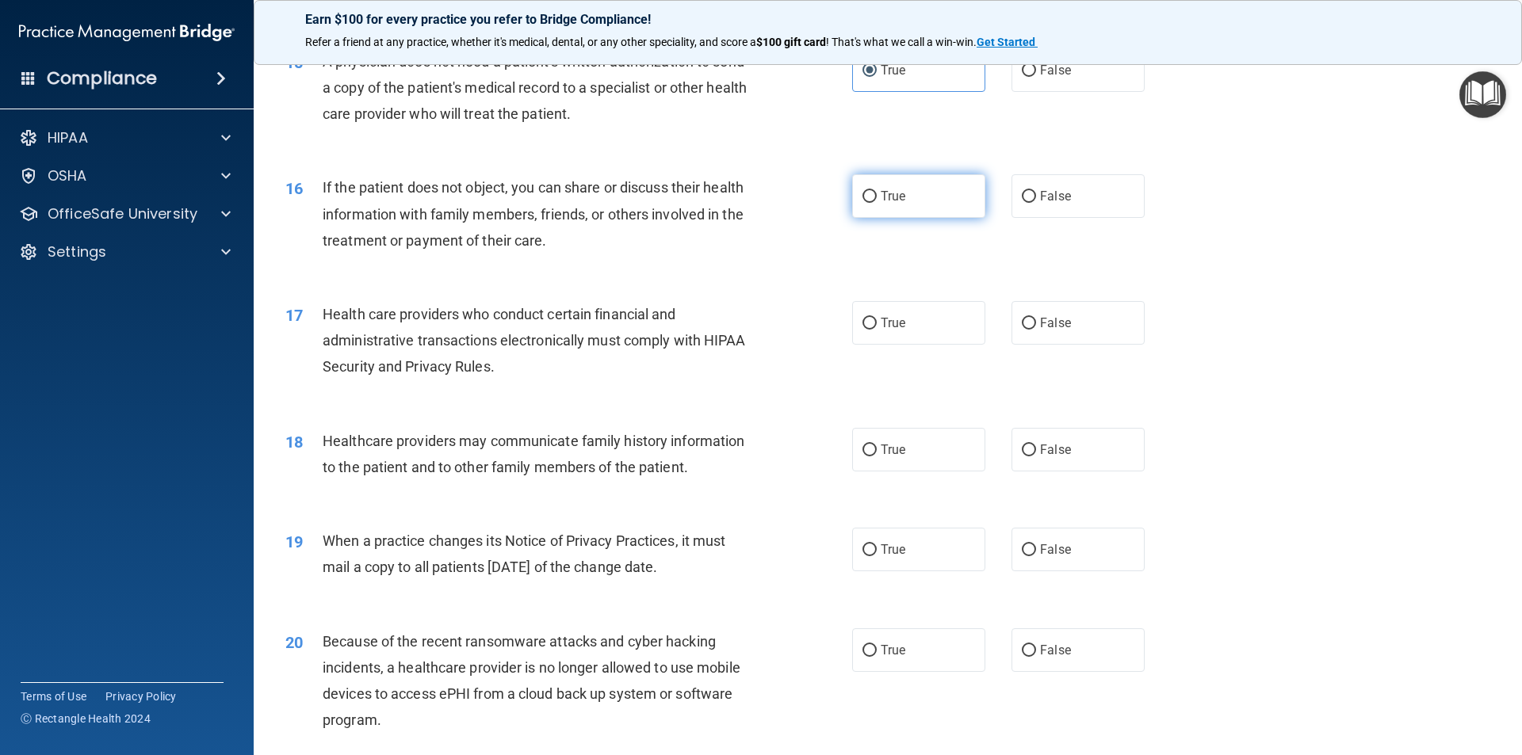
click at [931, 191] on label "True" at bounding box center [918, 196] width 133 height 44
click at [877, 191] on input "True" at bounding box center [869, 197] width 14 height 12
radio input "true"
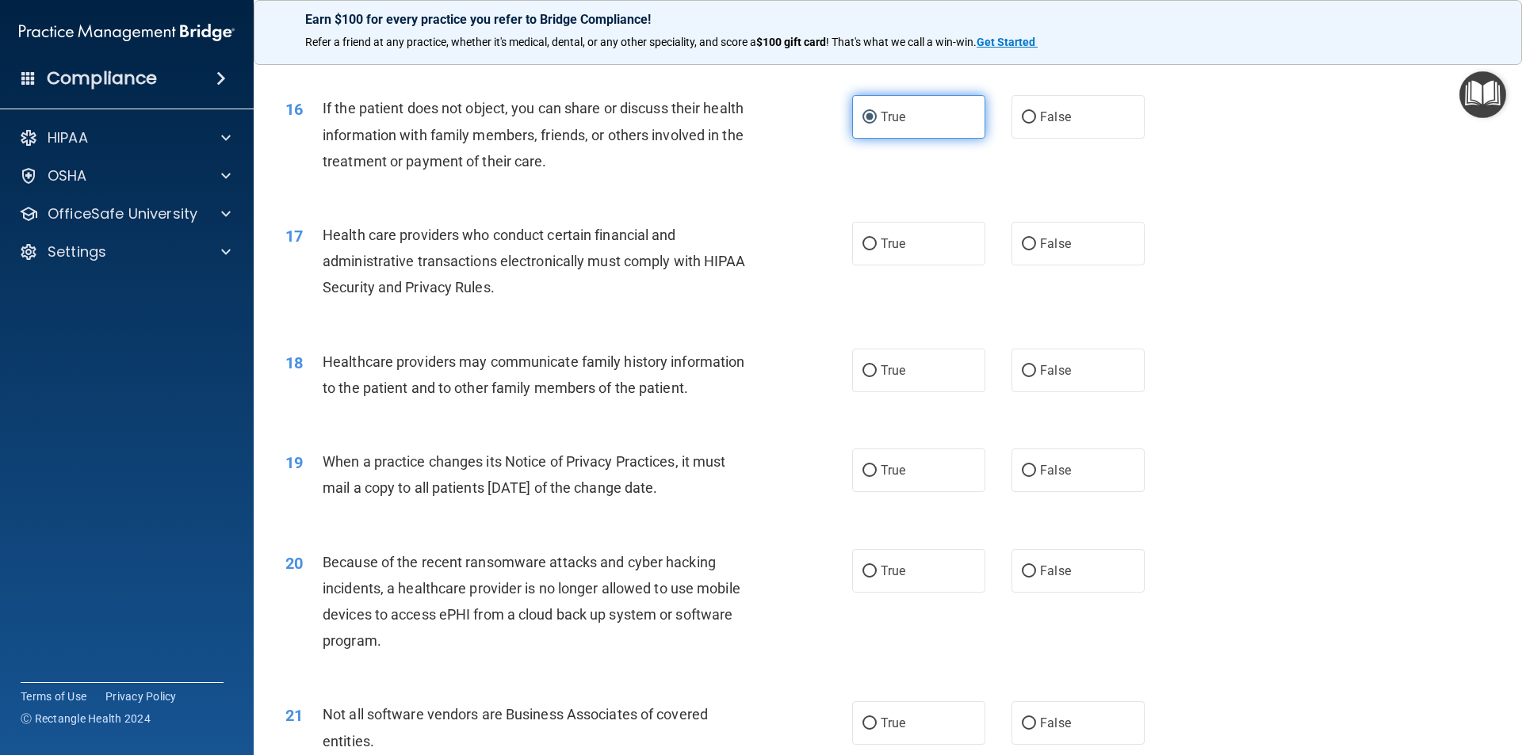
scroll to position [1903, 0]
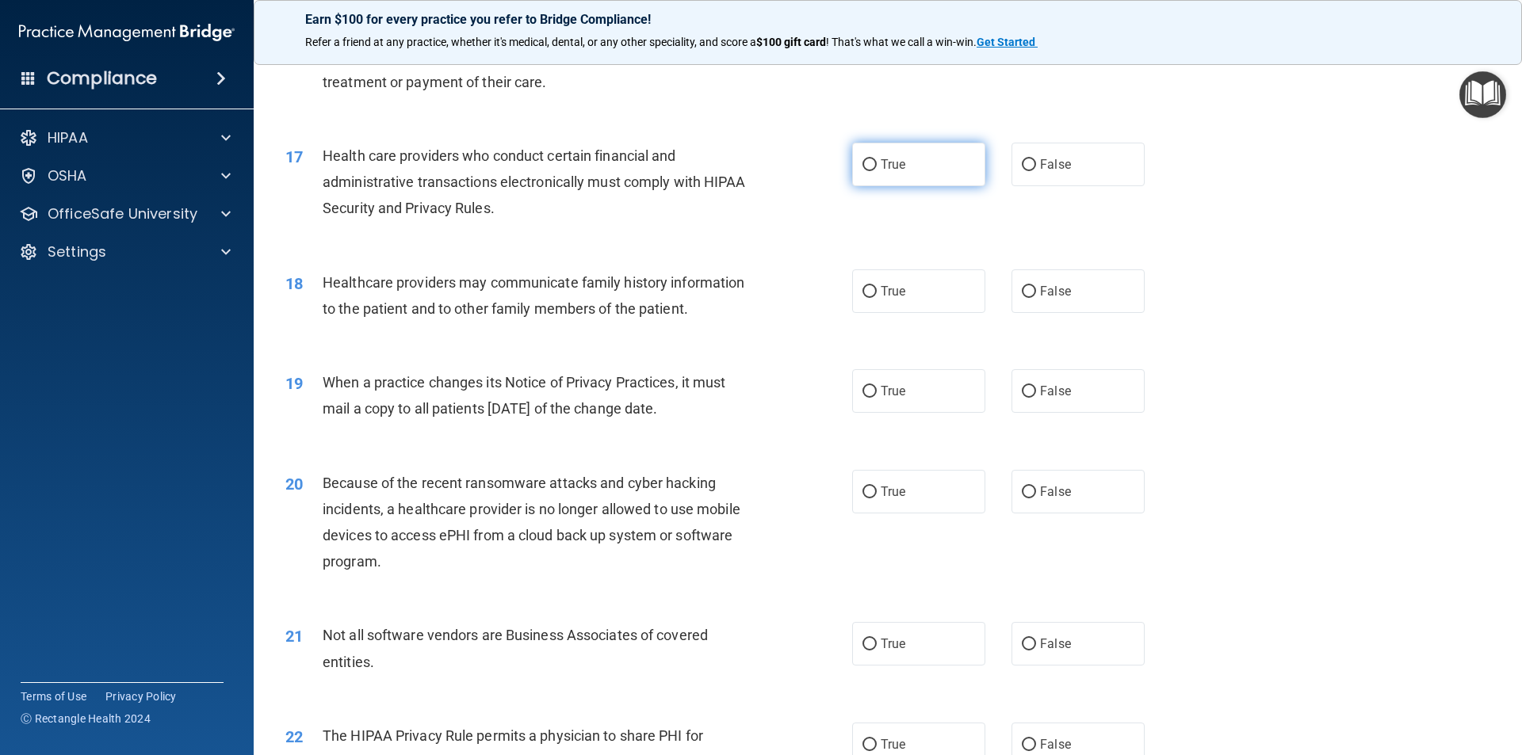
click at [927, 171] on label "True" at bounding box center [918, 165] width 133 height 44
click at [877, 171] on input "True" at bounding box center [869, 165] width 14 height 12
radio input "true"
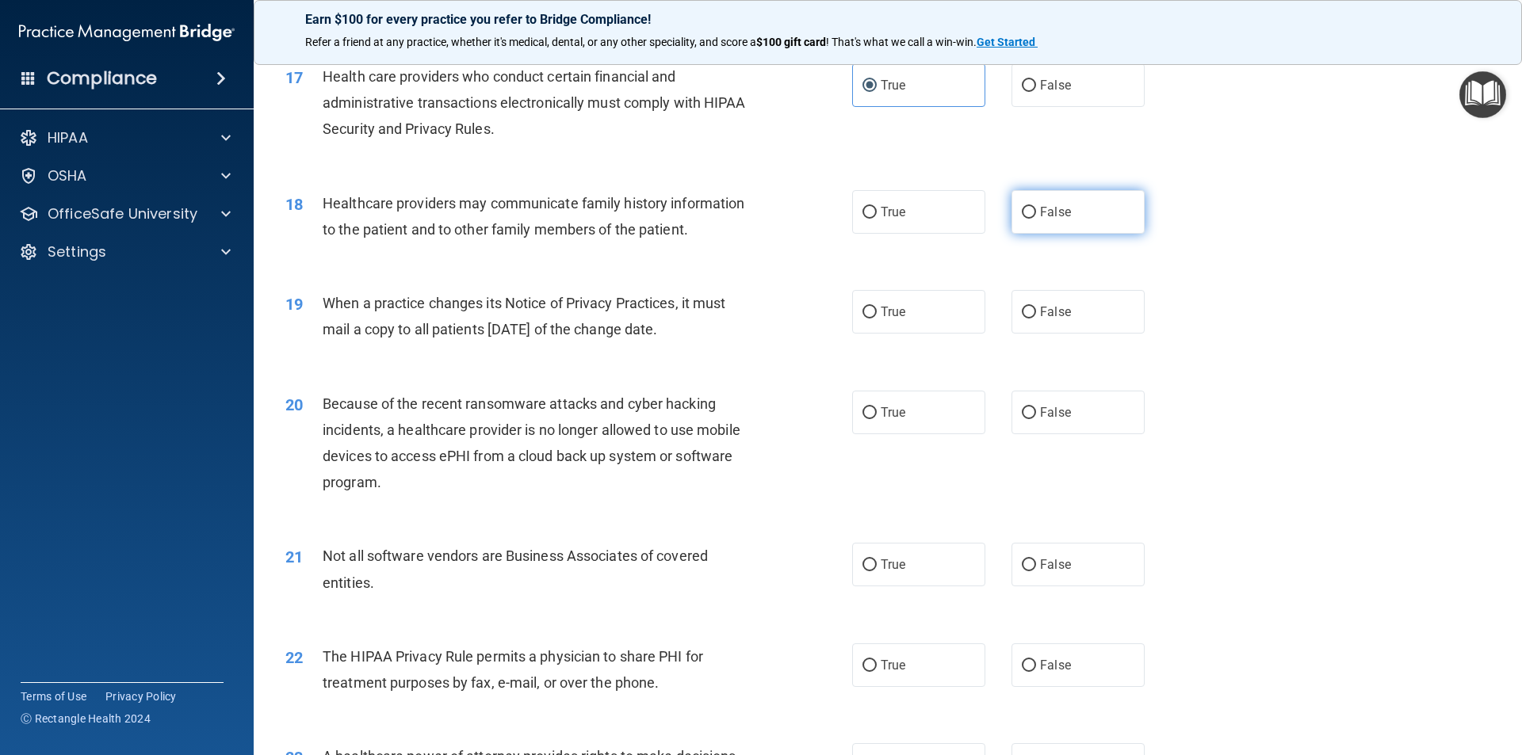
click at [1012, 210] on label "False" at bounding box center [1078, 212] width 133 height 44
click at [1022, 210] on input "False" at bounding box center [1029, 213] width 14 height 12
radio input "true"
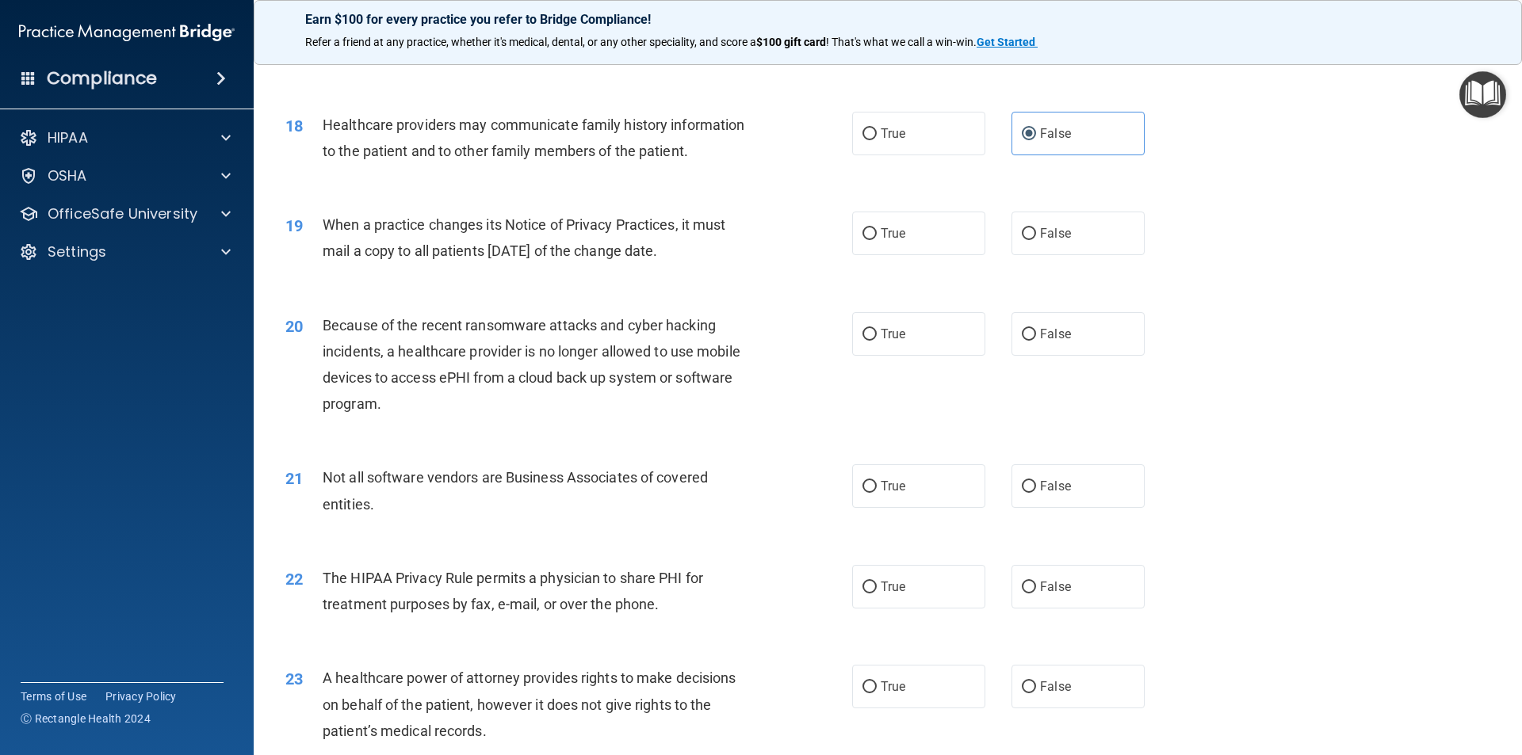
scroll to position [2061, 0]
click at [1026, 228] on input "False" at bounding box center [1029, 234] width 14 height 12
radio input "true"
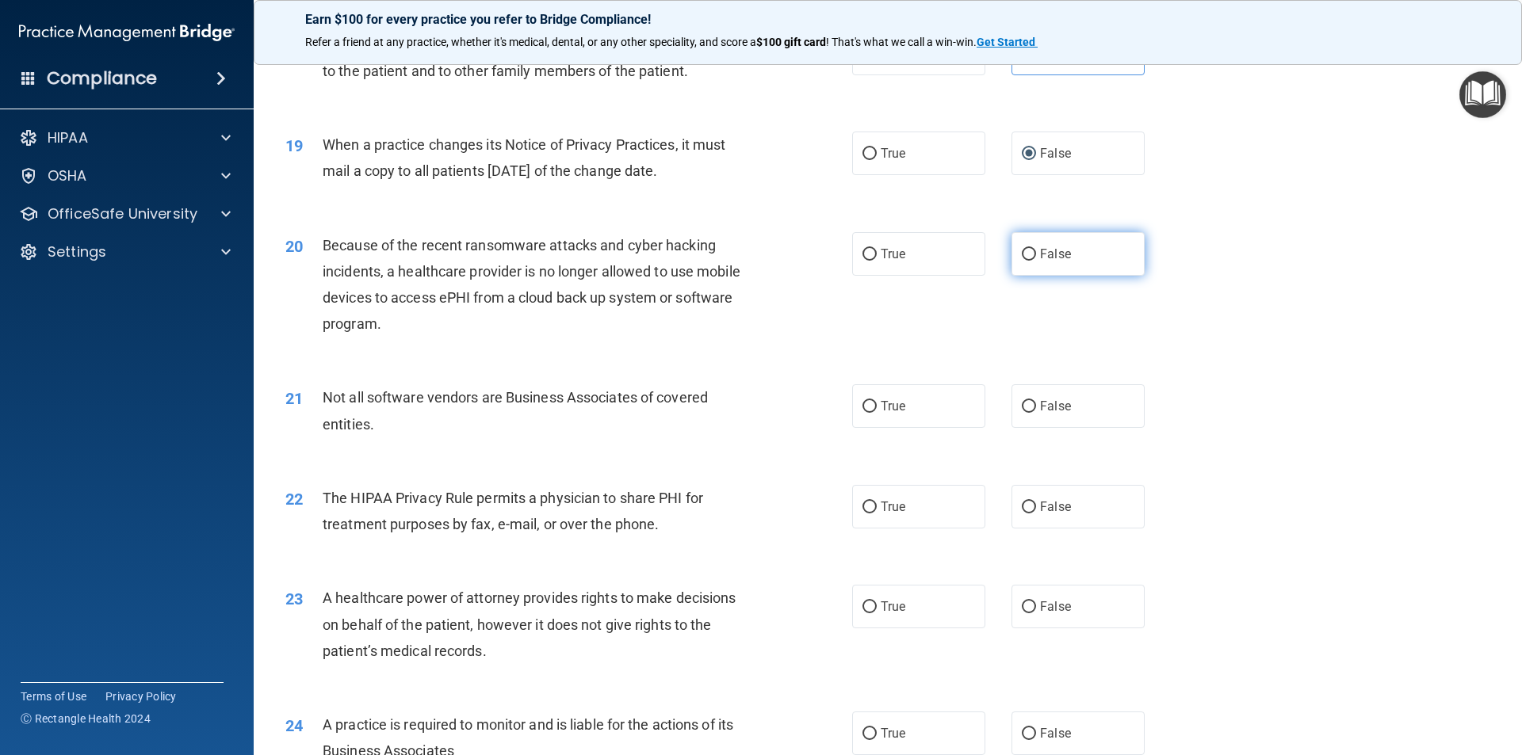
scroll to position [2220, 0]
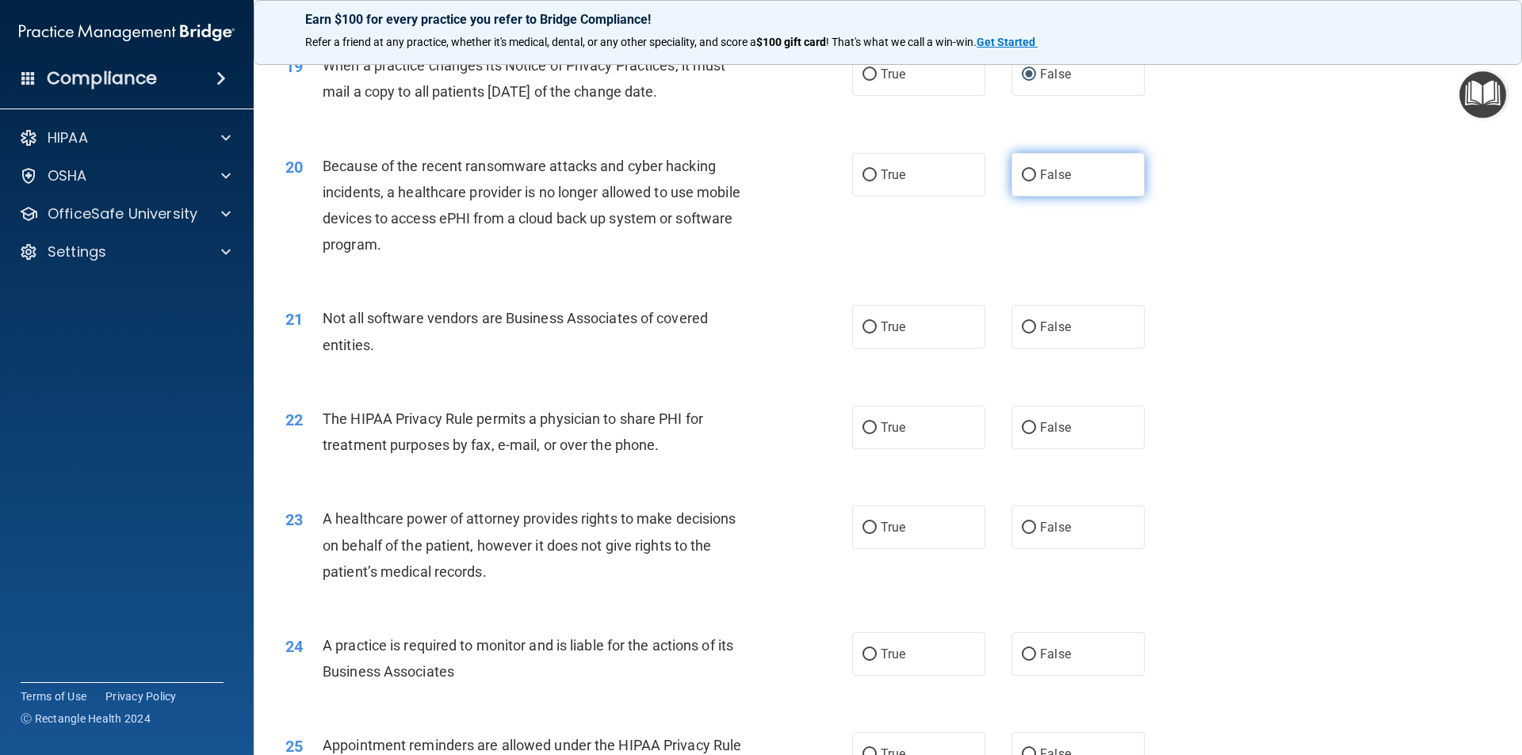
click at [1031, 174] on label "False" at bounding box center [1078, 175] width 133 height 44
click at [1031, 174] on input "False" at bounding box center [1029, 176] width 14 height 12
radio input "true"
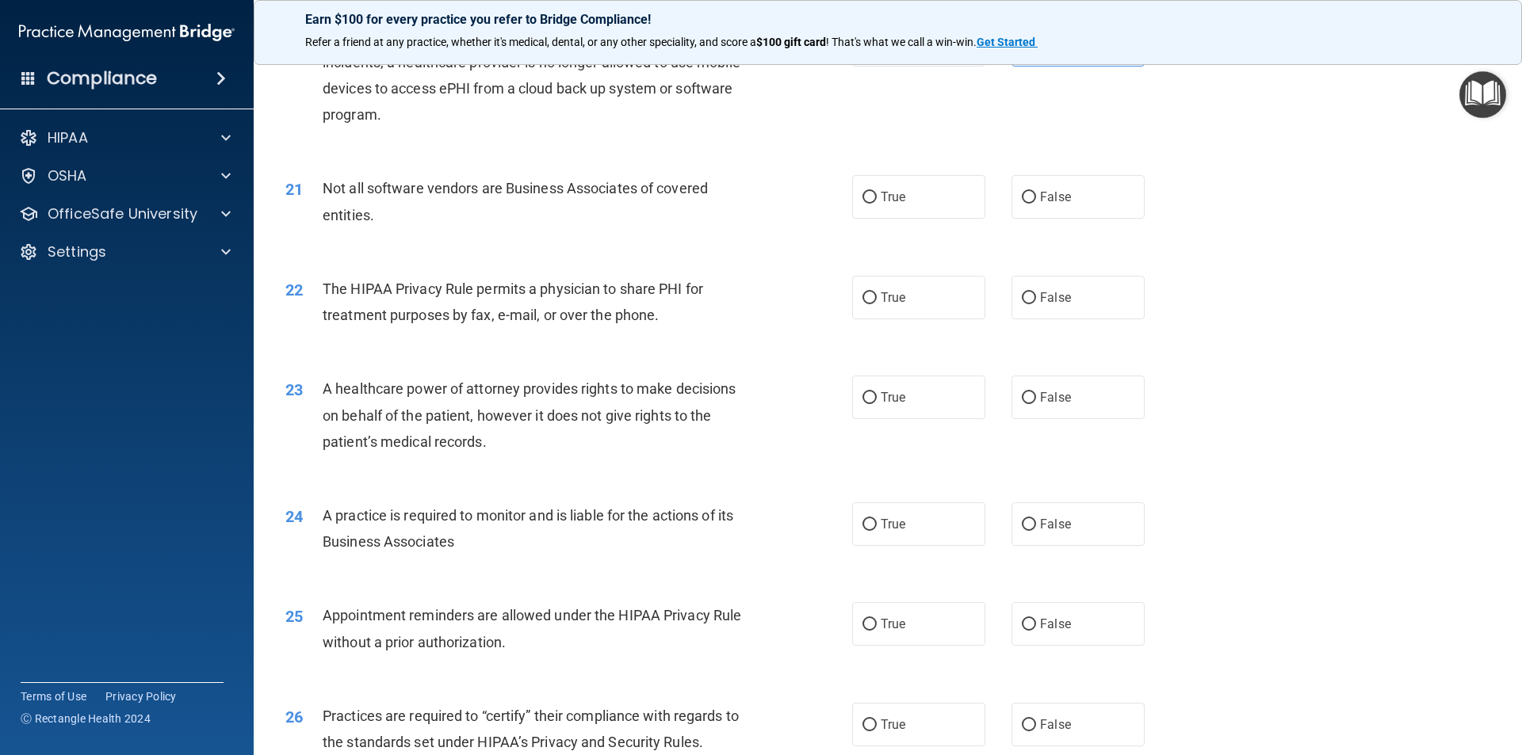
scroll to position [2378, 0]
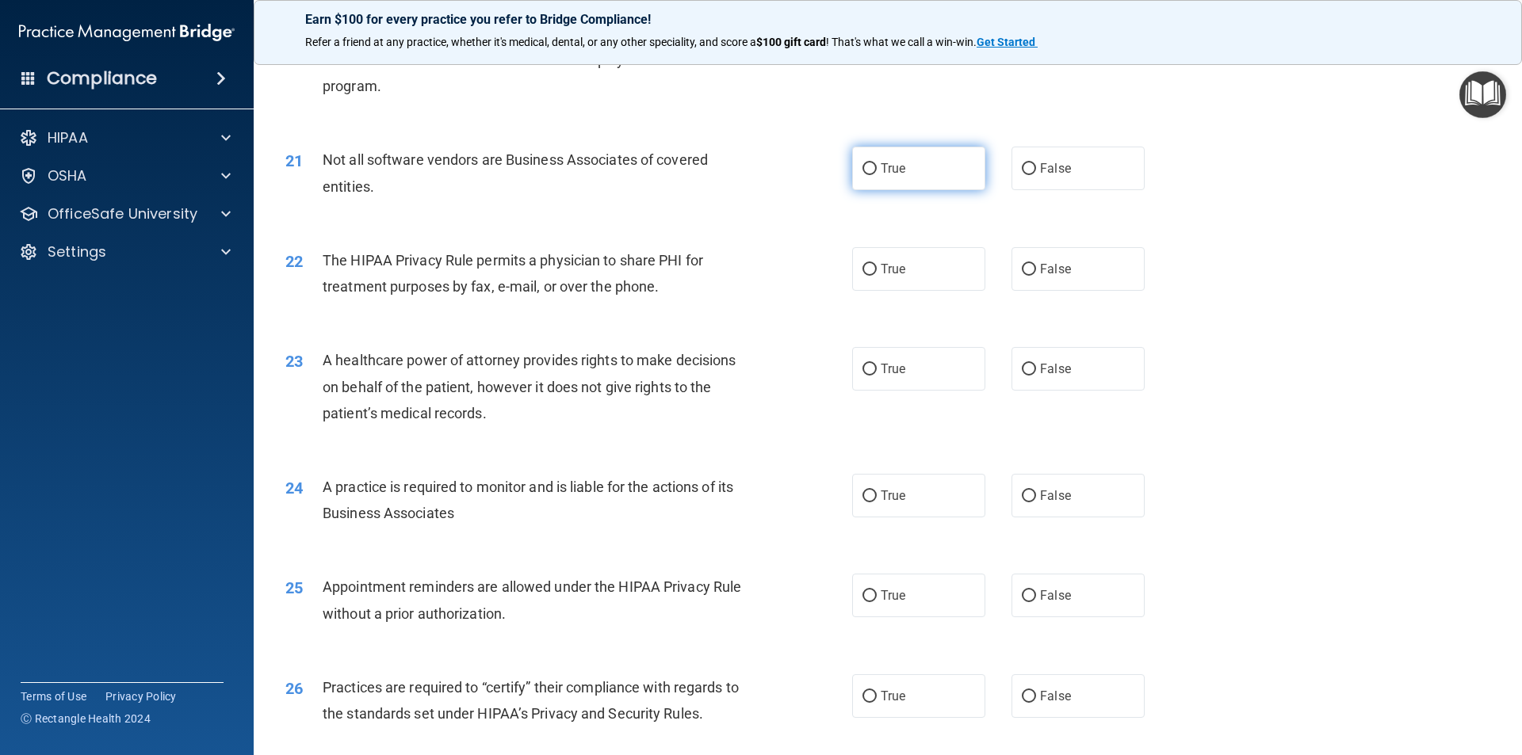
click at [916, 171] on label "True" at bounding box center [918, 169] width 133 height 44
click at [877, 171] on input "True" at bounding box center [869, 169] width 14 height 12
radio input "true"
click at [900, 266] on span "True" at bounding box center [893, 269] width 25 height 15
click at [877, 266] on input "True" at bounding box center [869, 270] width 14 height 12
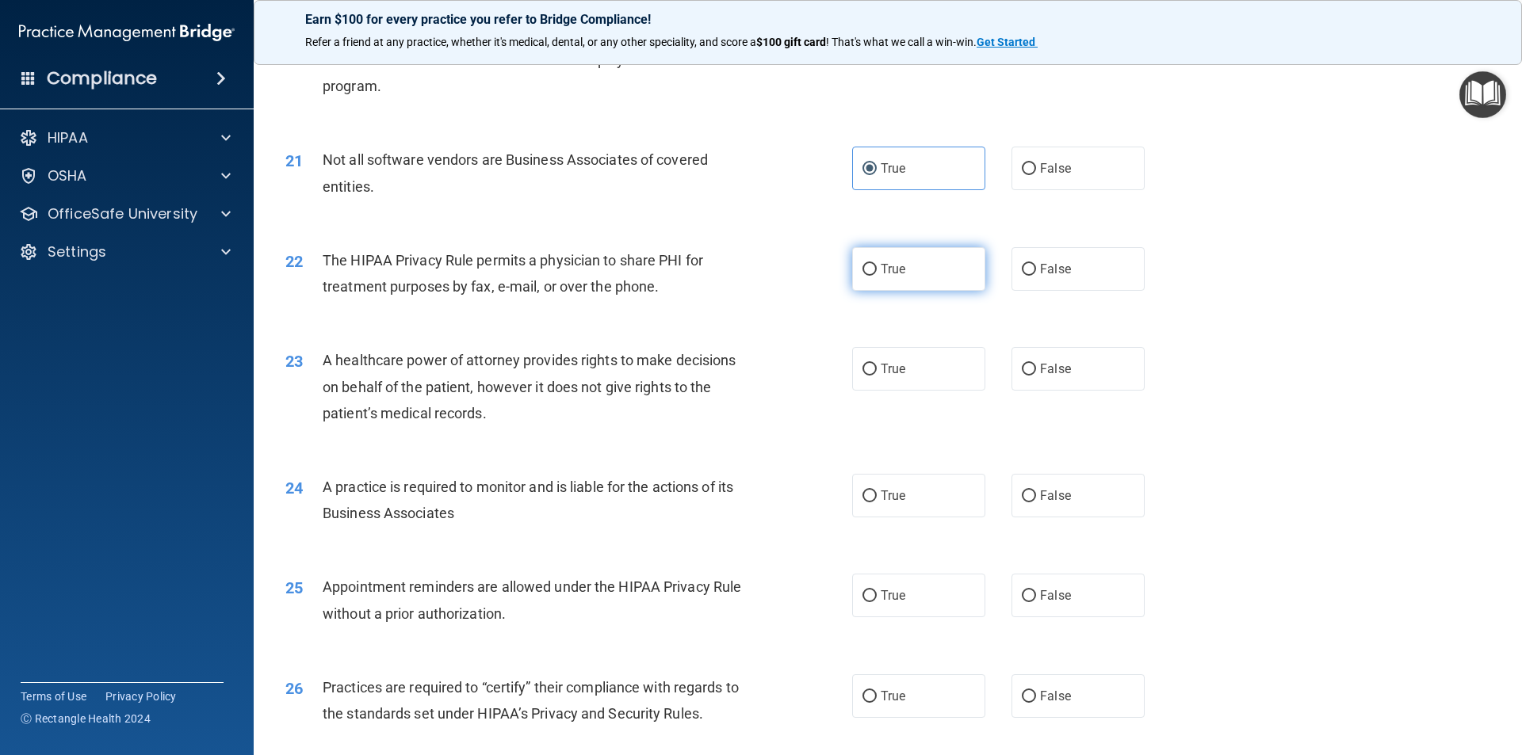
radio input "true"
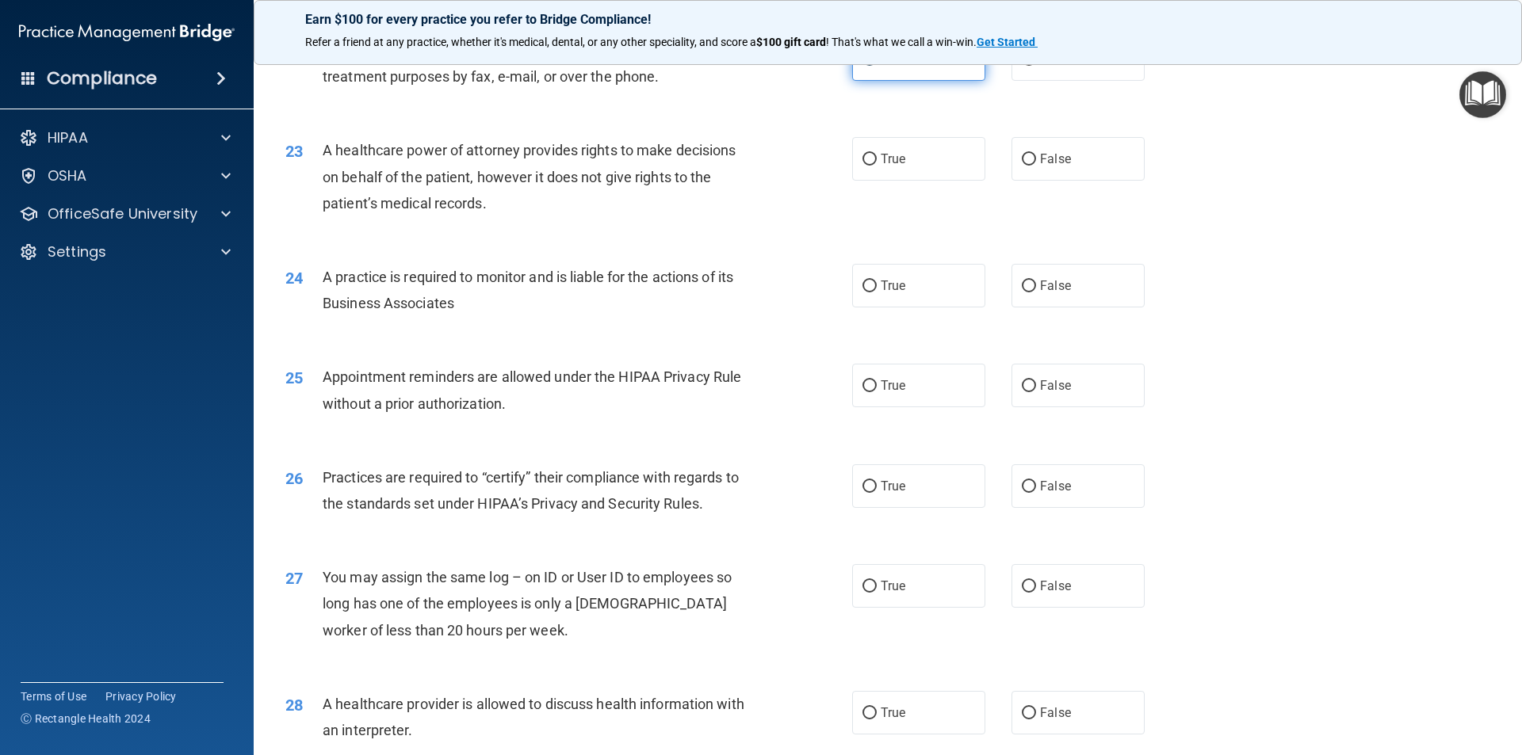
scroll to position [2616, 0]
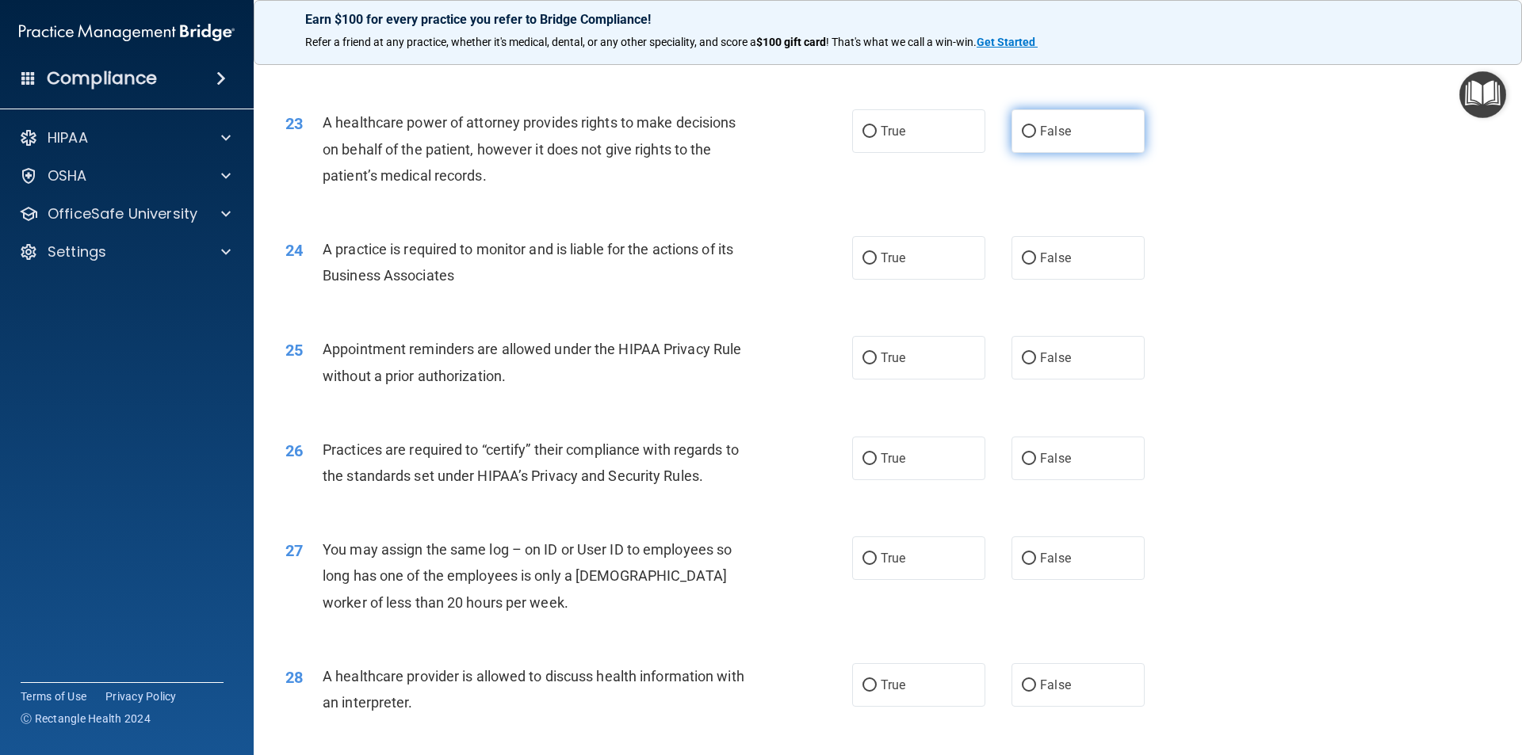
click at [1050, 131] on span "False" at bounding box center [1055, 131] width 31 height 15
click at [1036, 131] on input "False" at bounding box center [1029, 132] width 14 height 12
radio input "true"
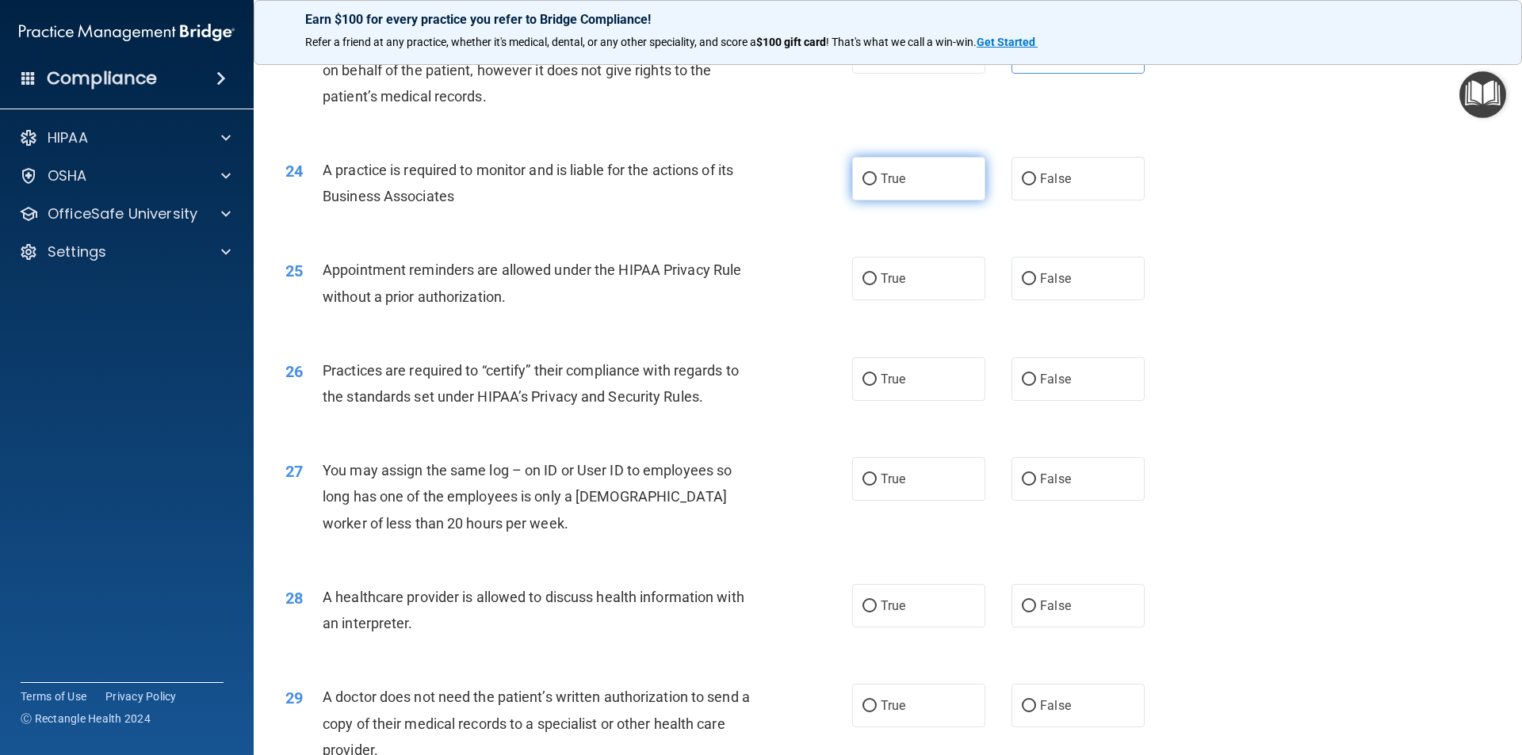
click at [892, 198] on label "True" at bounding box center [918, 179] width 133 height 44
click at [877, 185] on input "True" at bounding box center [869, 180] width 14 height 12
radio input "true"
click at [889, 274] on span "True" at bounding box center [893, 278] width 25 height 15
click at [877, 274] on input "True" at bounding box center [869, 279] width 14 height 12
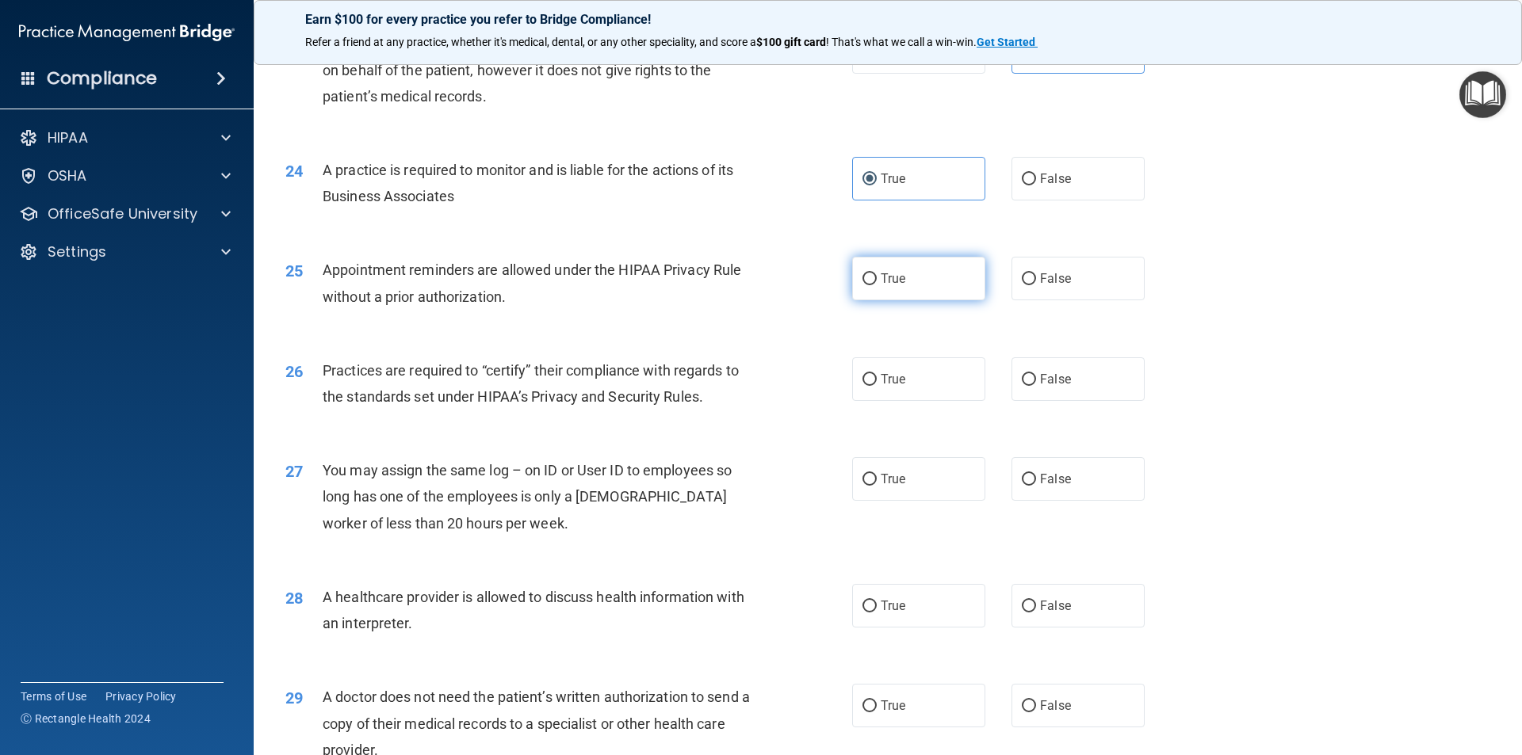
radio input "true"
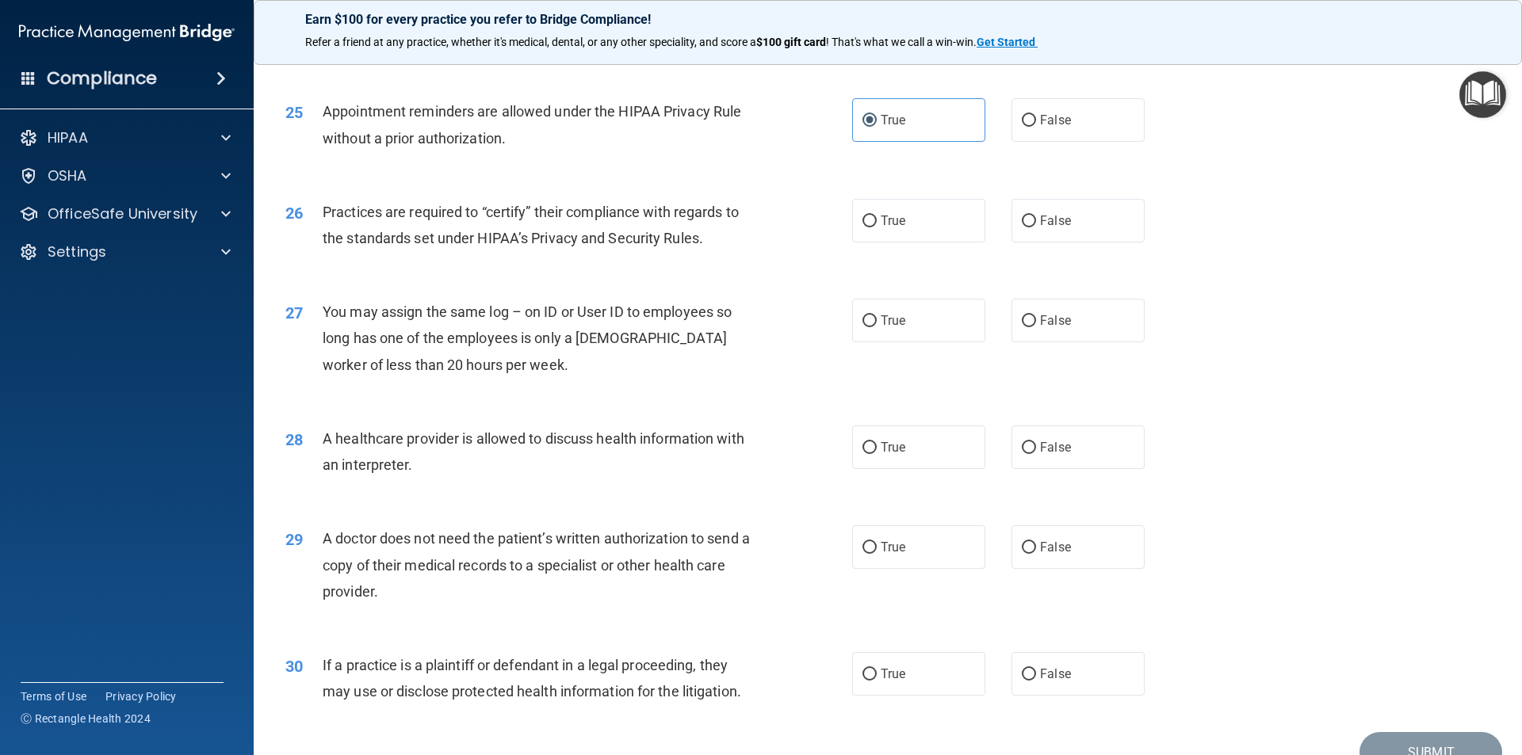
scroll to position [2933, 0]
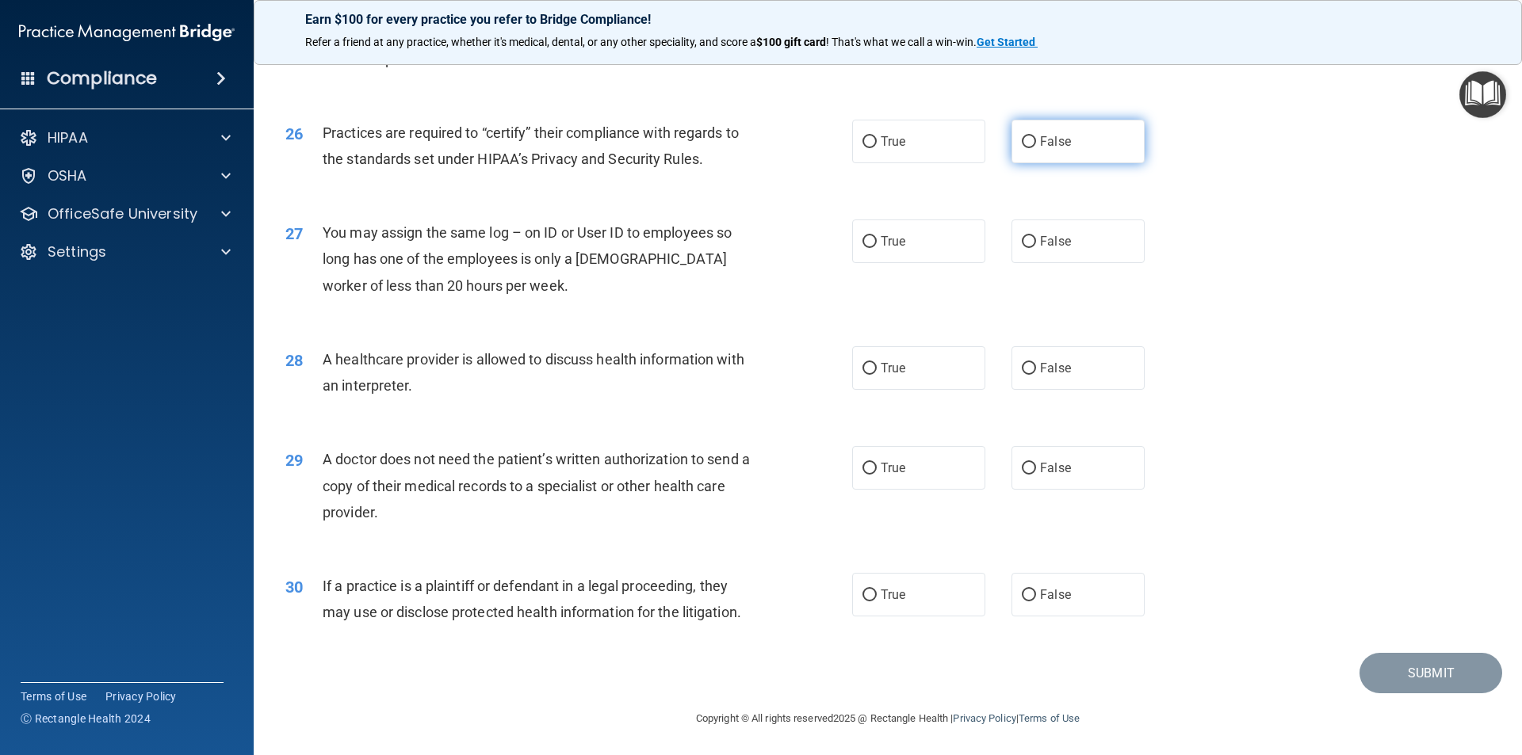
click at [1082, 156] on label "False" at bounding box center [1078, 142] width 133 height 44
click at [1036, 148] on input "False" at bounding box center [1029, 142] width 14 height 12
radio input "true"
click at [1070, 255] on label "False" at bounding box center [1078, 242] width 133 height 44
click at [1036, 248] on input "False" at bounding box center [1029, 242] width 14 height 12
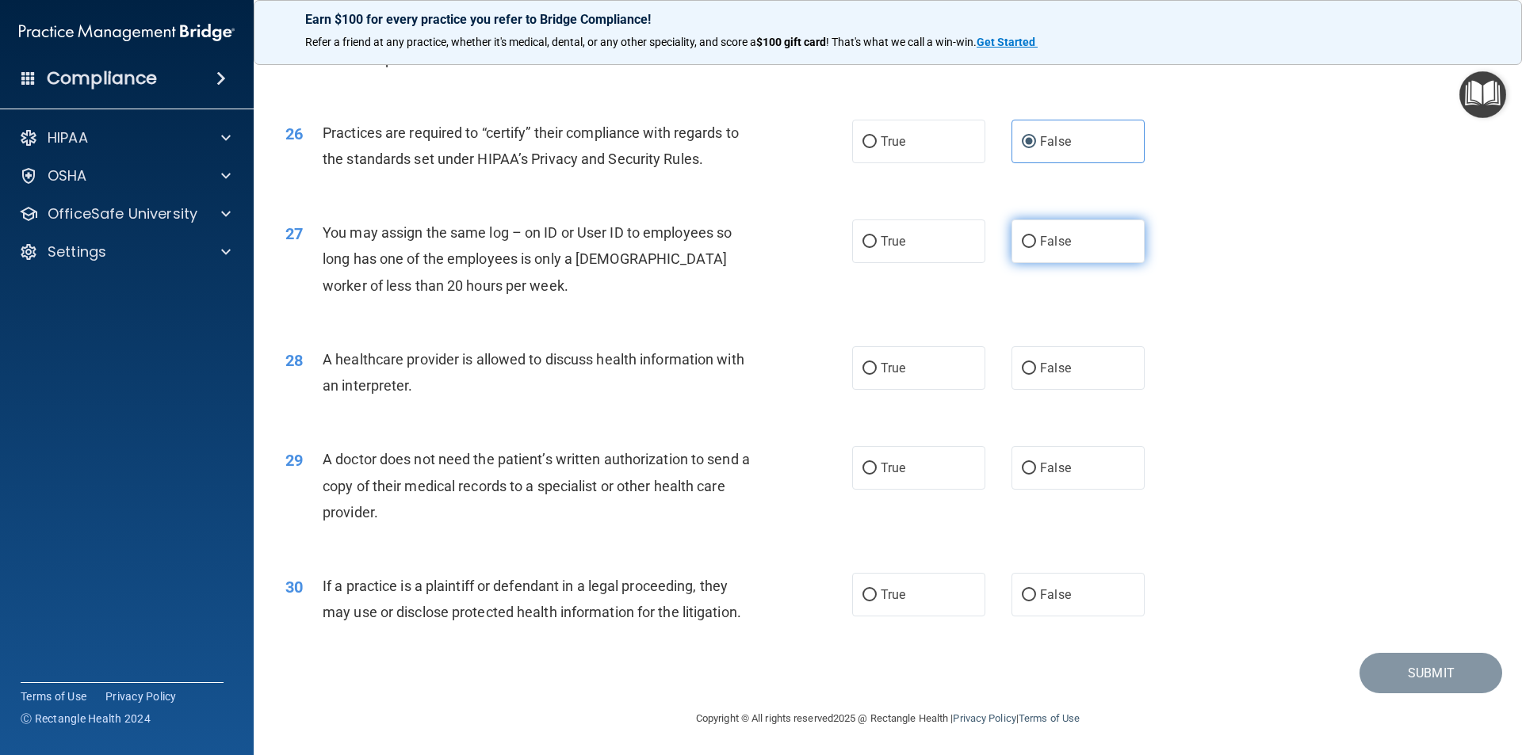
radio input "true"
click at [919, 381] on label "True" at bounding box center [918, 367] width 133 height 44
click at [877, 373] on input "True" at bounding box center [869, 367] width 14 height 12
radio input "true"
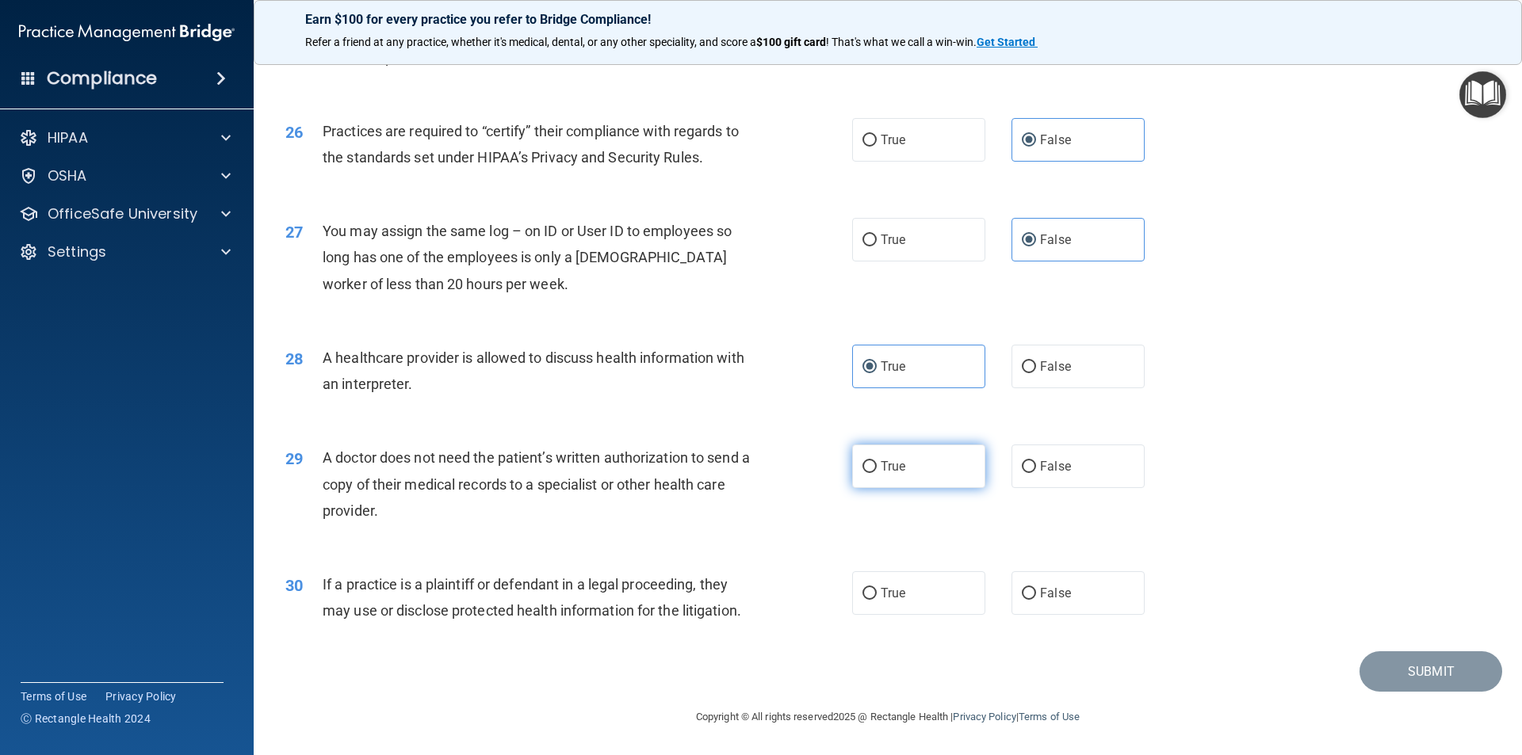
click at [910, 466] on label "True" at bounding box center [918, 467] width 133 height 44
click at [877, 466] on input "True" at bounding box center [869, 467] width 14 height 12
radio input "true"
click at [886, 590] on span "True" at bounding box center [893, 593] width 25 height 15
click at [877, 590] on input "True" at bounding box center [869, 594] width 14 height 12
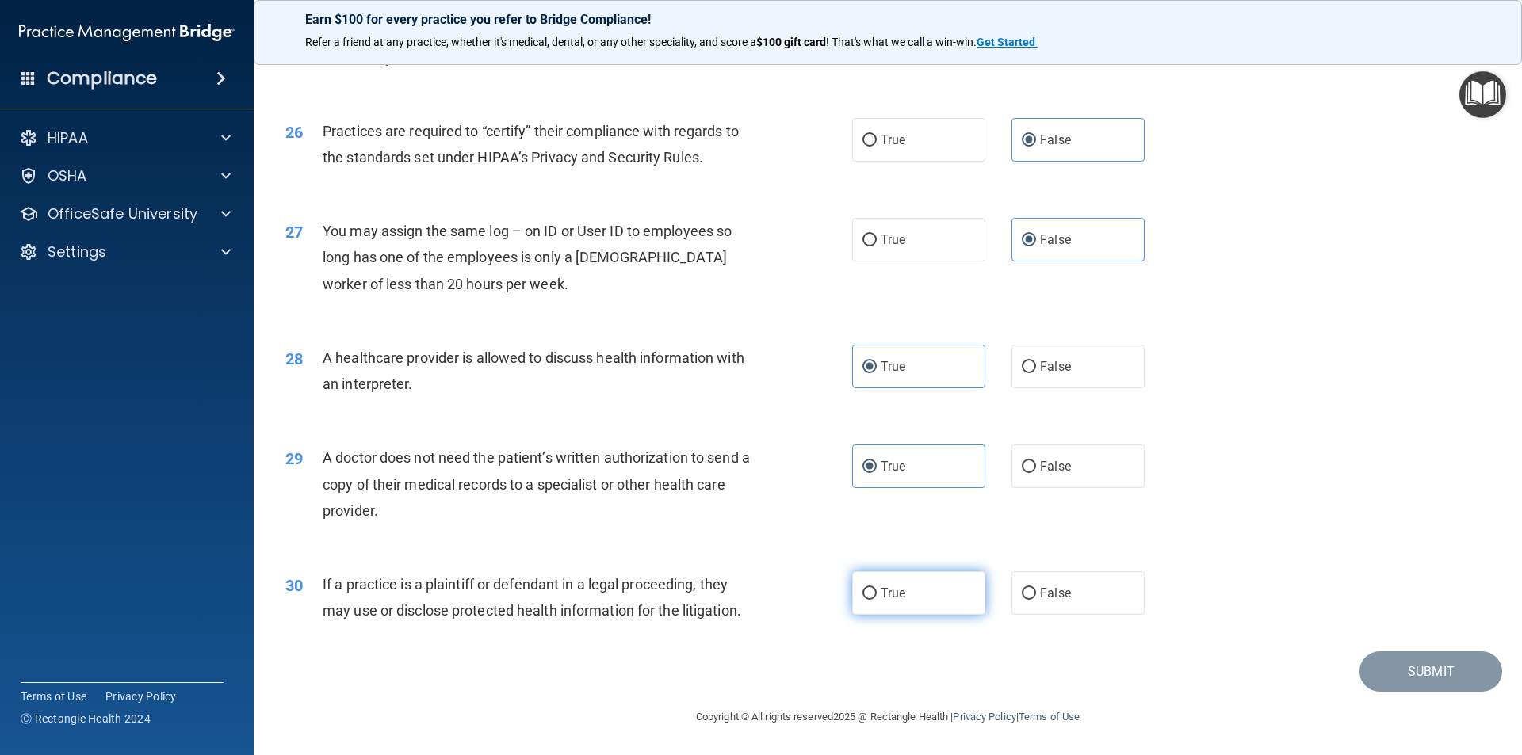
radio input "true"
click at [1404, 685] on button "Submit" at bounding box center [1431, 672] width 143 height 40
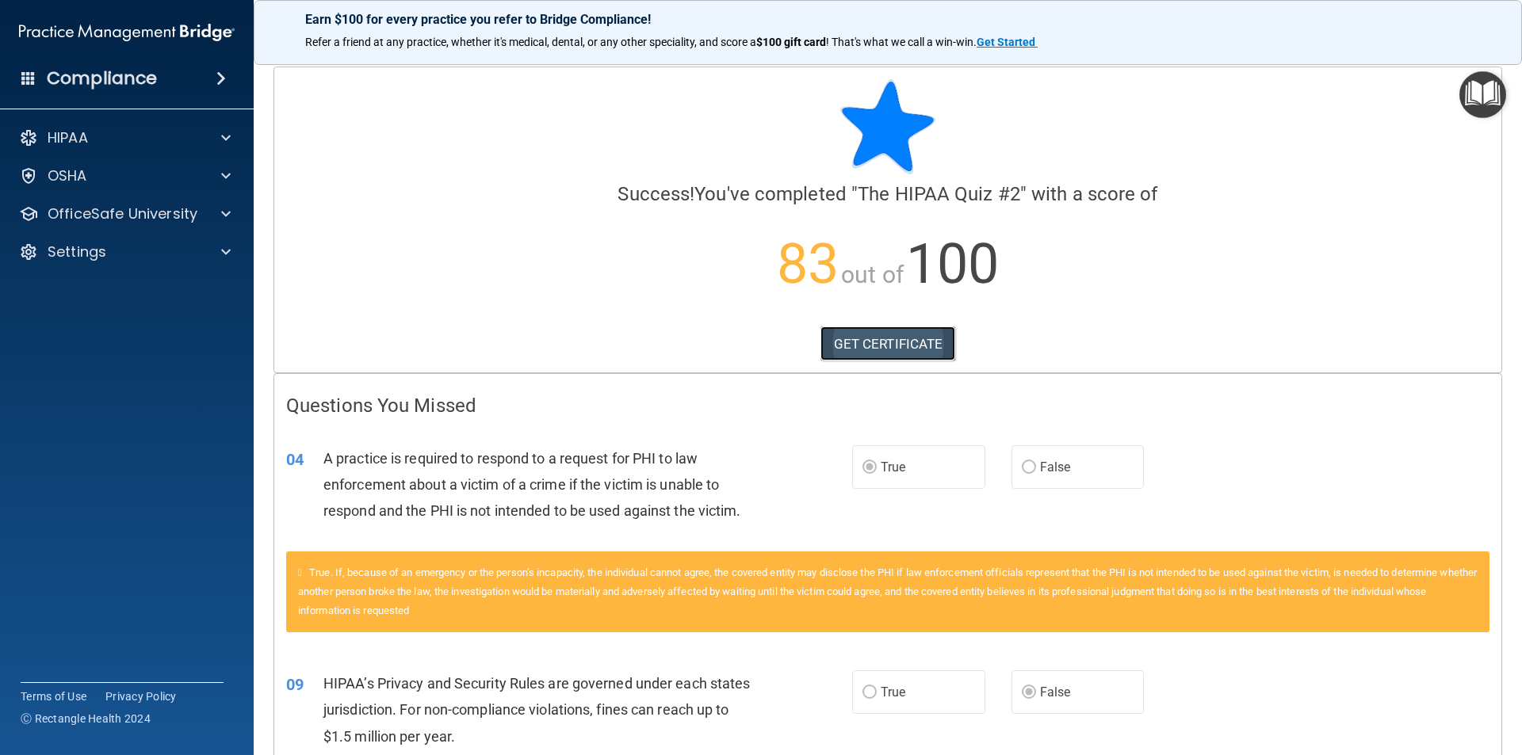
click at [893, 342] on link "GET CERTIFICATE" at bounding box center [888, 344] width 136 height 35
click at [90, 169] on div "OSHA" at bounding box center [105, 175] width 197 height 19
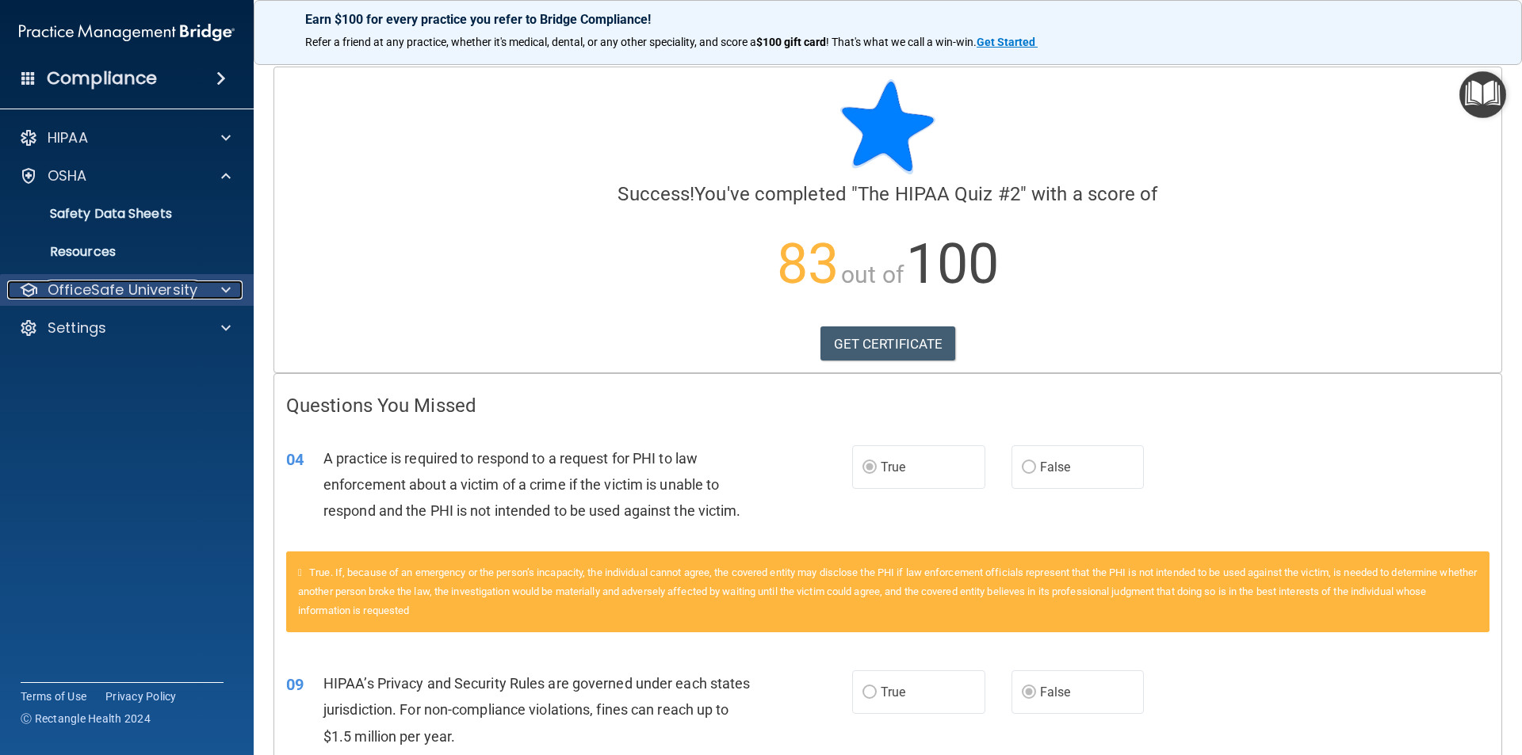
click at [113, 289] on p "OfficeSafe University" at bounding box center [123, 290] width 150 height 19
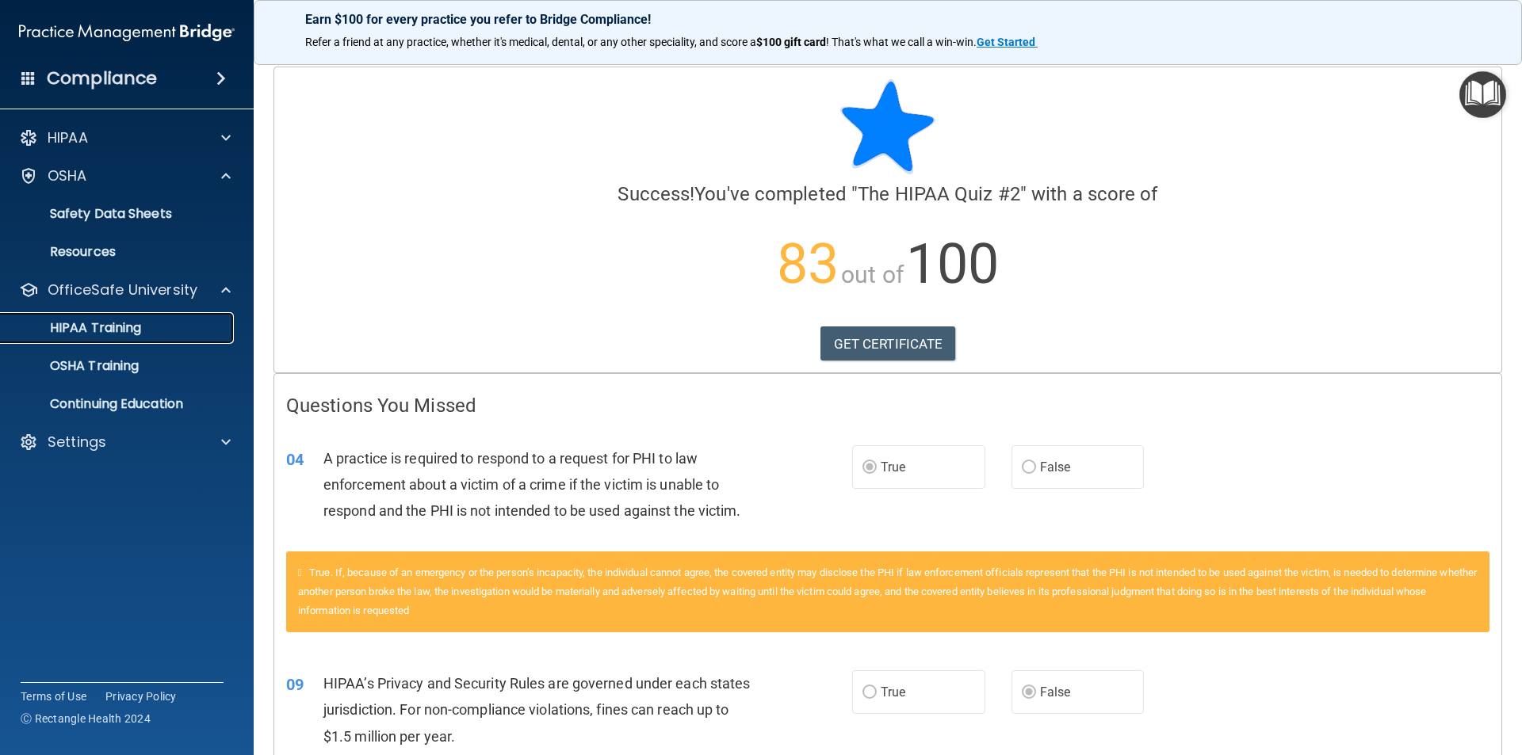
click at [113, 322] on p "HIPAA Training" at bounding box center [75, 328] width 131 height 16
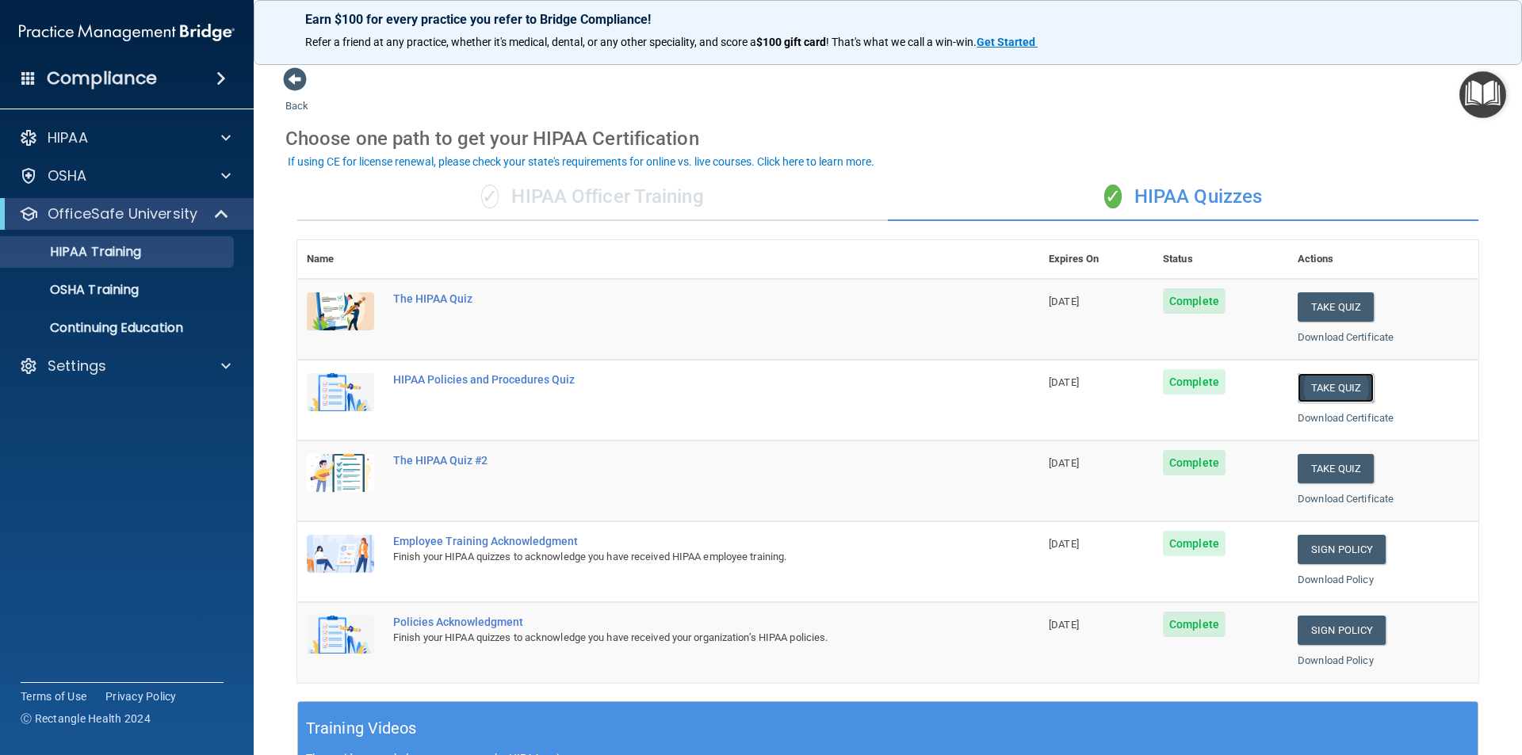
click at [1341, 388] on button "Take Quiz" at bounding box center [1336, 387] width 76 height 29
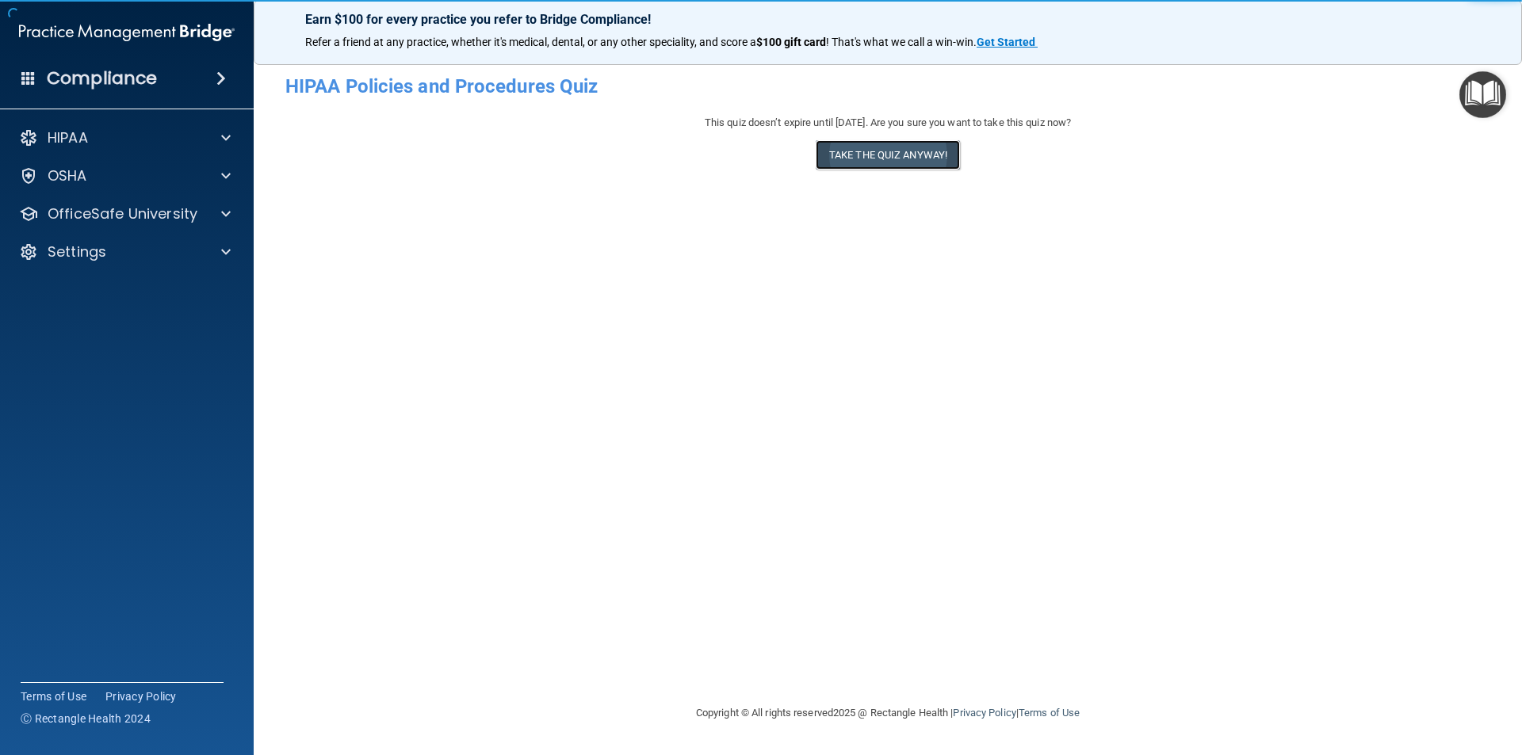
click at [923, 157] on button "Take the quiz anyway!" at bounding box center [888, 154] width 144 height 29
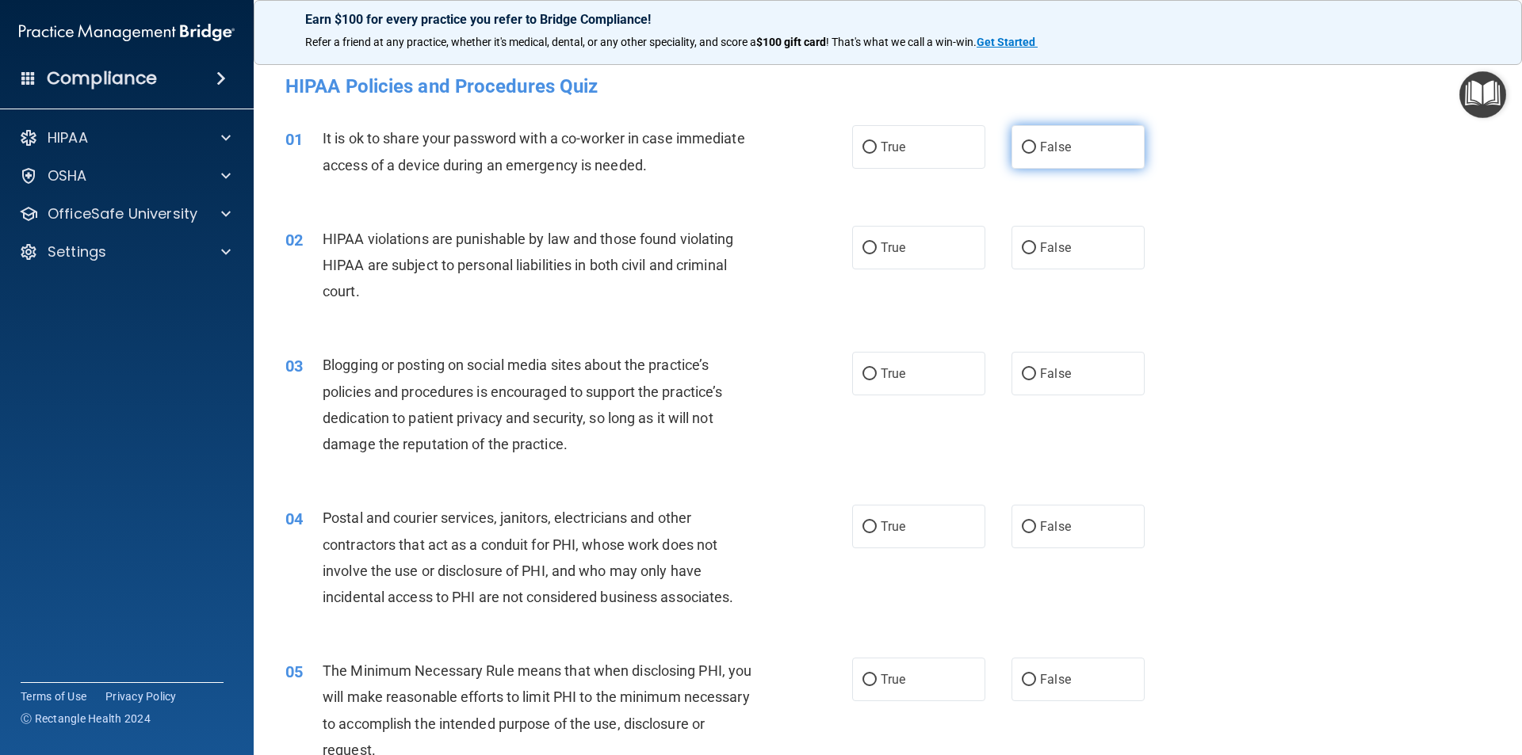
click at [1079, 146] on label "False" at bounding box center [1078, 147] width 133 height 44
click at [1036, 146] on input "False" at bounding box center [1029, 148] width 14 height 12
radio input "true"
click at [909, 251] on label "True" at bounding box center [918, 248] width 133 height 44
click at [877, 251] on input "True" at bounding box center [869, 249] width 14 height 12
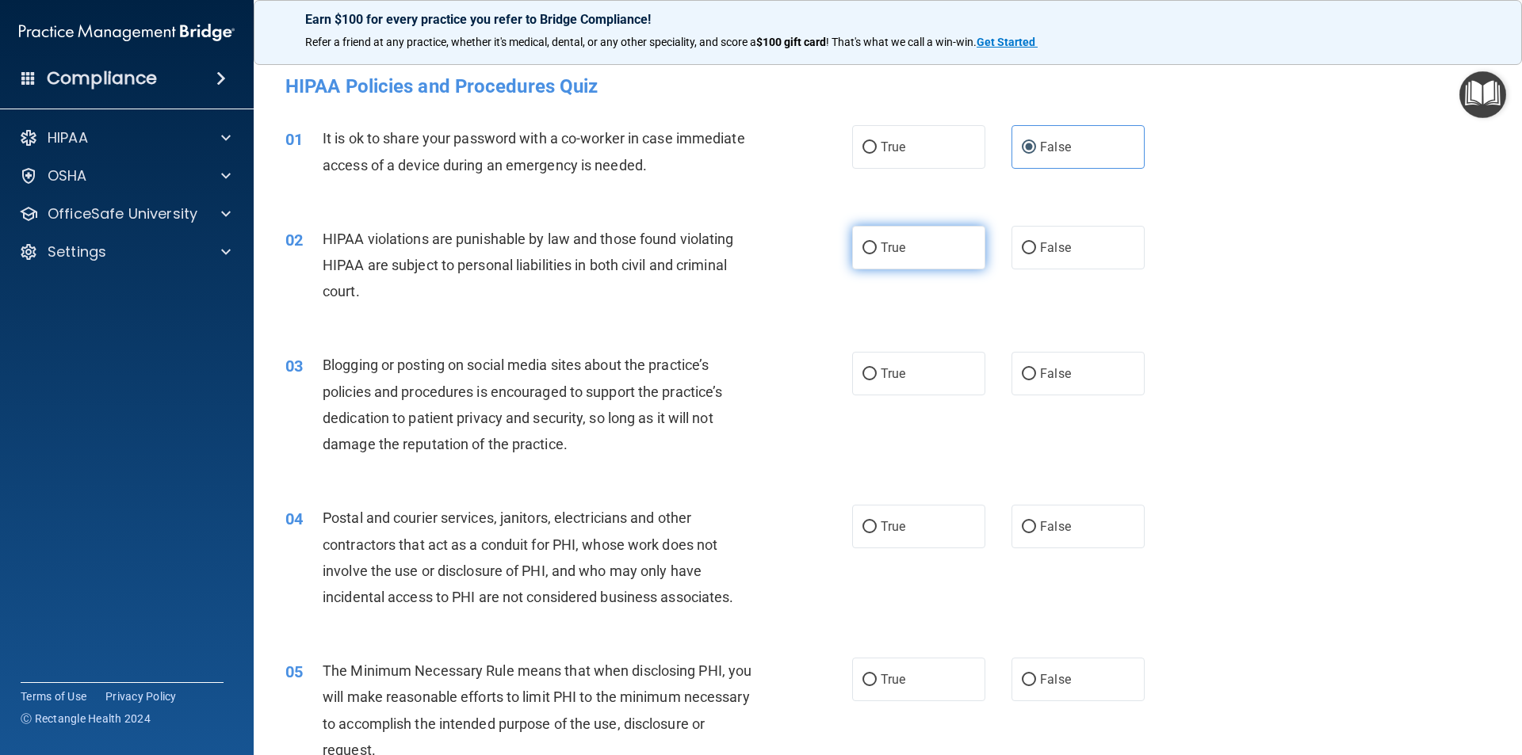
radio input "true"
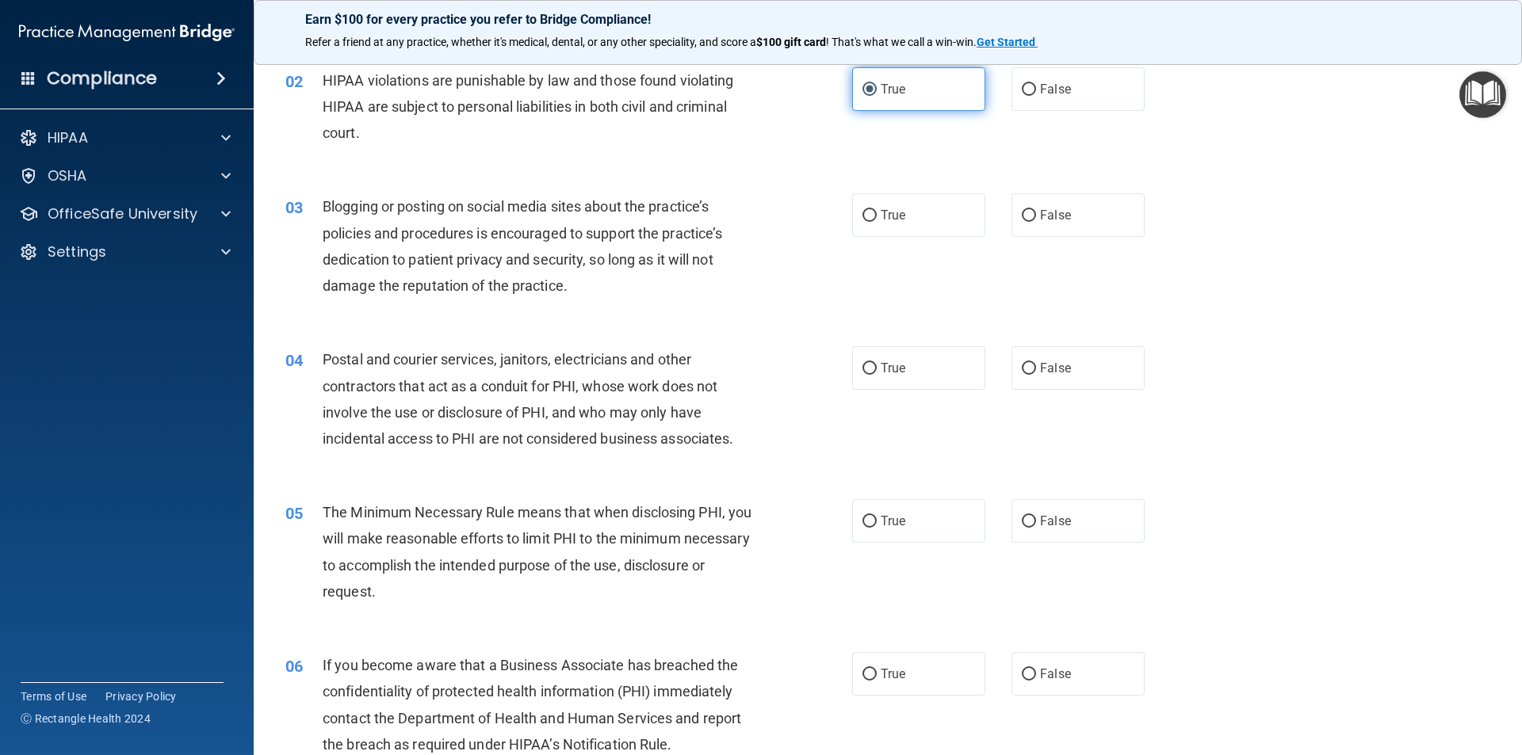
scroll to position [238, 0]
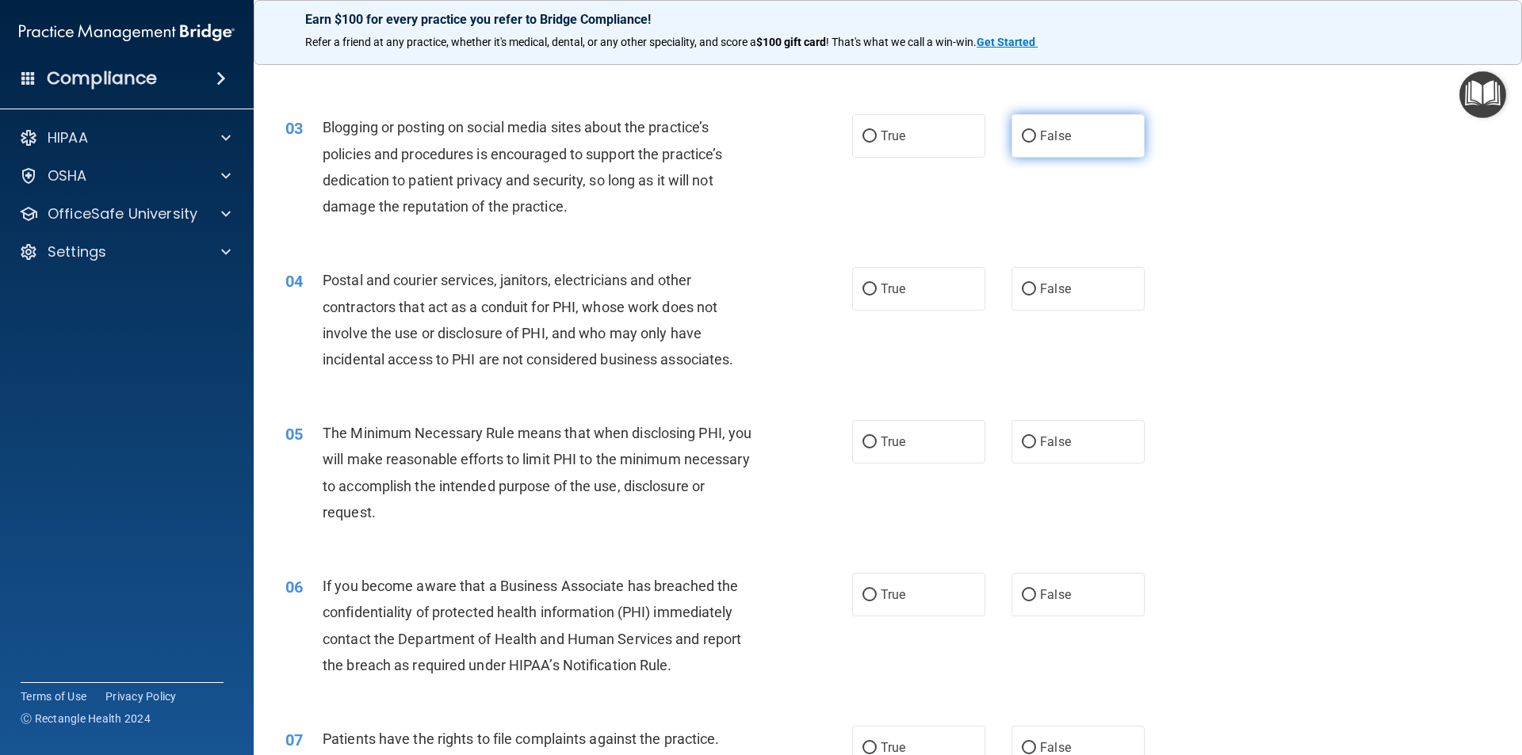
click at [1103, 135] on label "False" at bounding box center [1078, 136] width 133 height 44
click at [1036, 135] on input "False" at bounding box center [1029, 137] width 14 height 12
radio input "true"
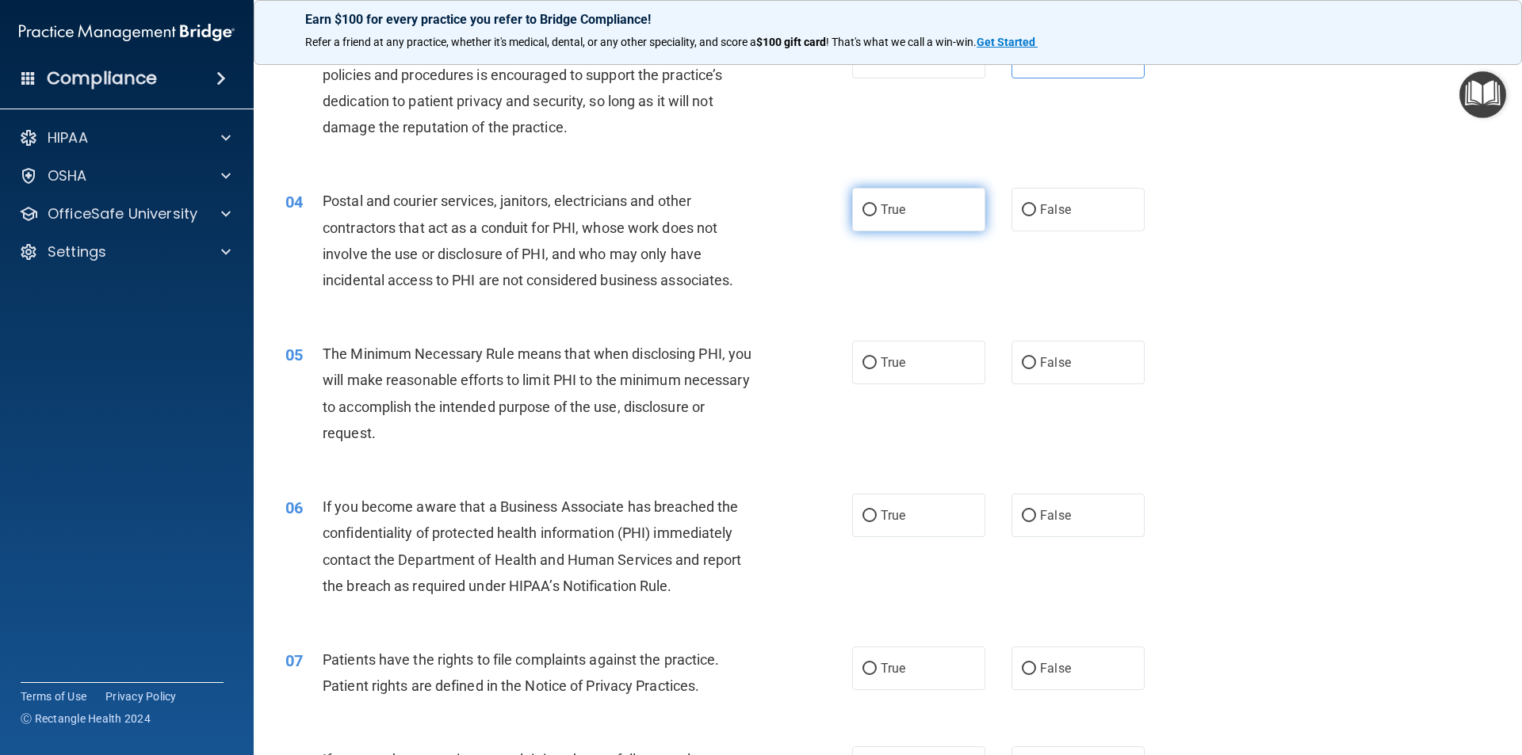
click at [886, 204] on span "True" at bounding box center [893, 209] width 25 height 15
click at [877, 205] on input "True" at bounding box center [869, 211] width 14 height 12
radio input "true"
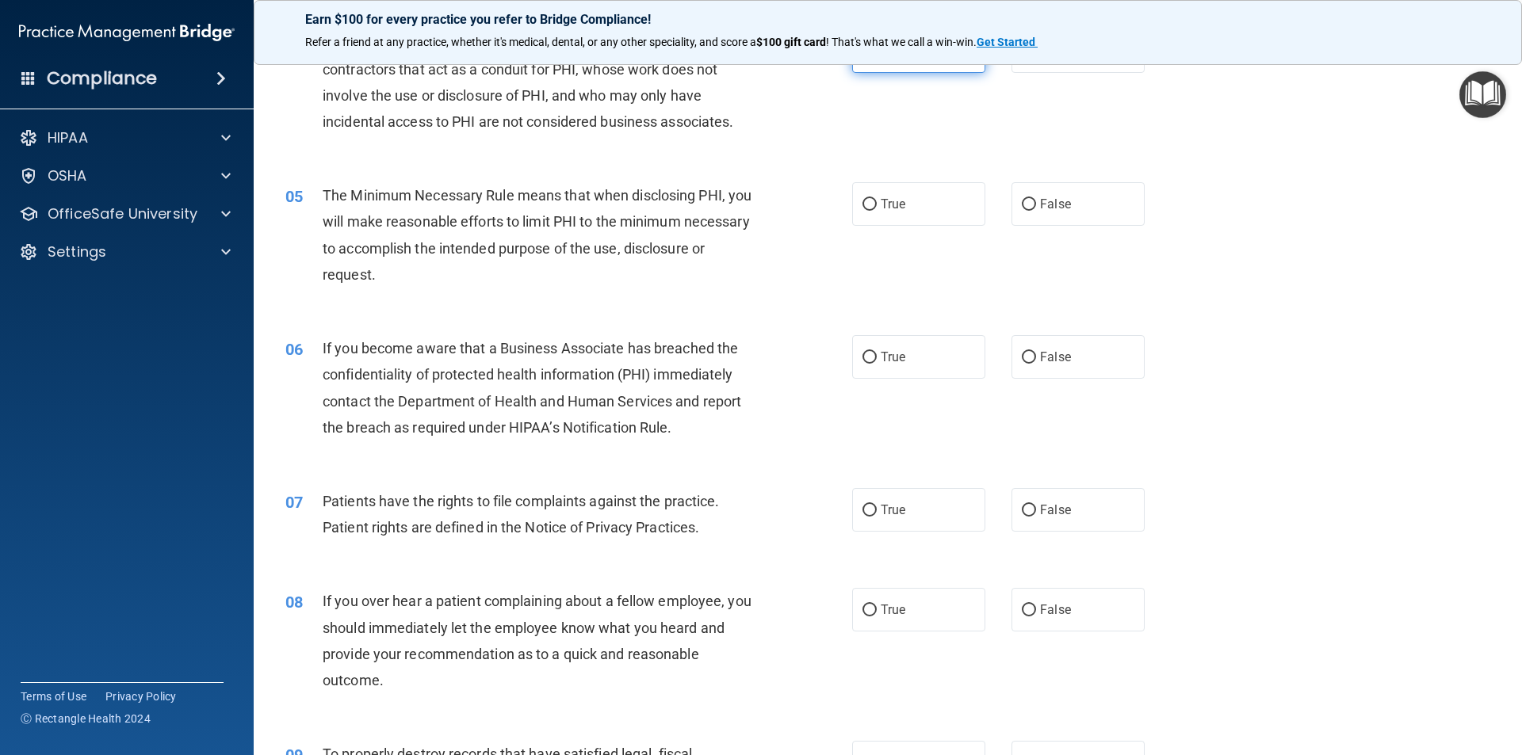
scroll to position [555, 0]
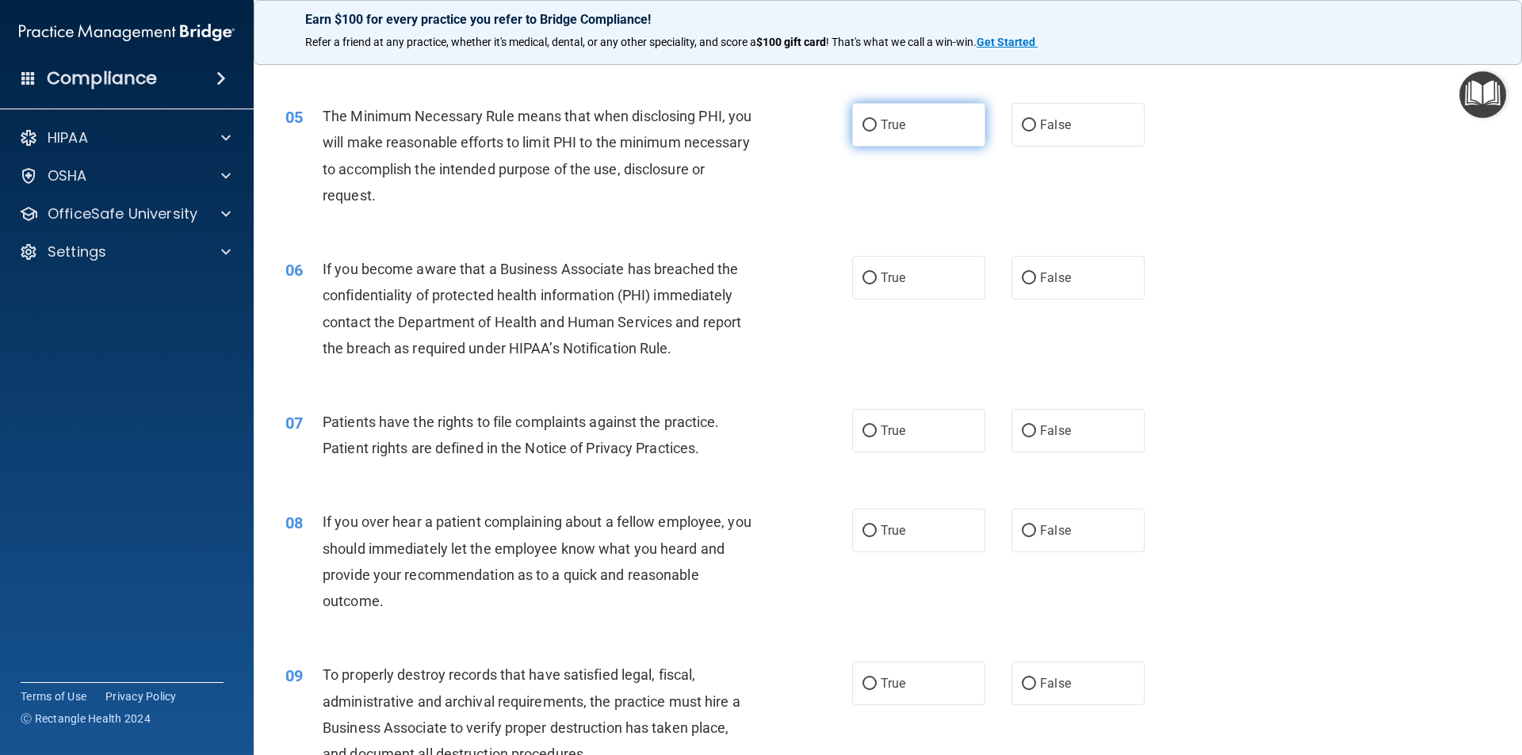
click at [912, 120] on label "True" at bounding box center [918, 125] width 133 height 44
click at [877, 120] on input "True" at bounding box center [869, 126] width 14 height 12
radio input "true"
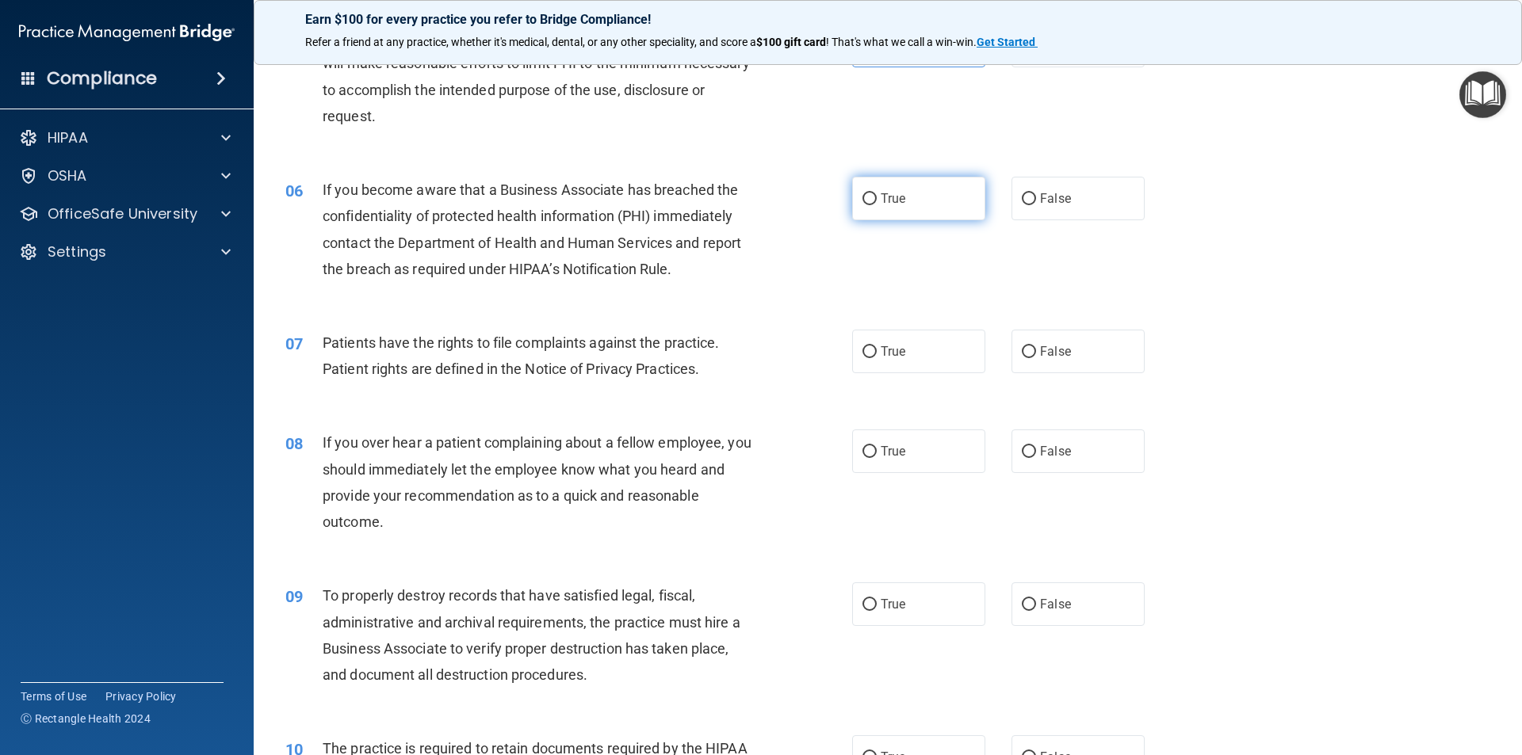
click at [930, 193] on label "True" at bounding box center [918, 199] width 133 height 44
click at [877, 193] on input "True" at bounding box center [869, 199] width 14 height 12
radio input "true"
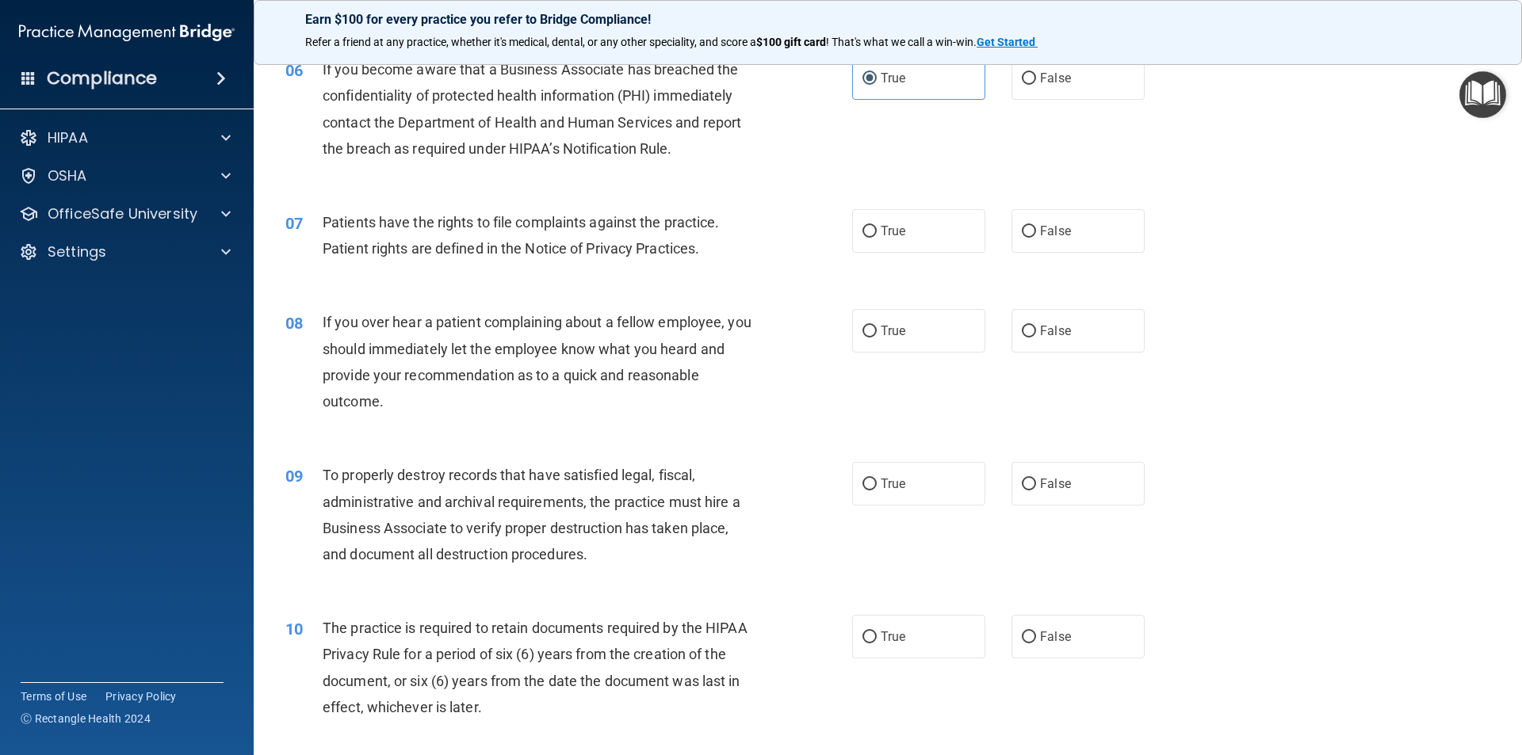
scroll to position [793, 0]
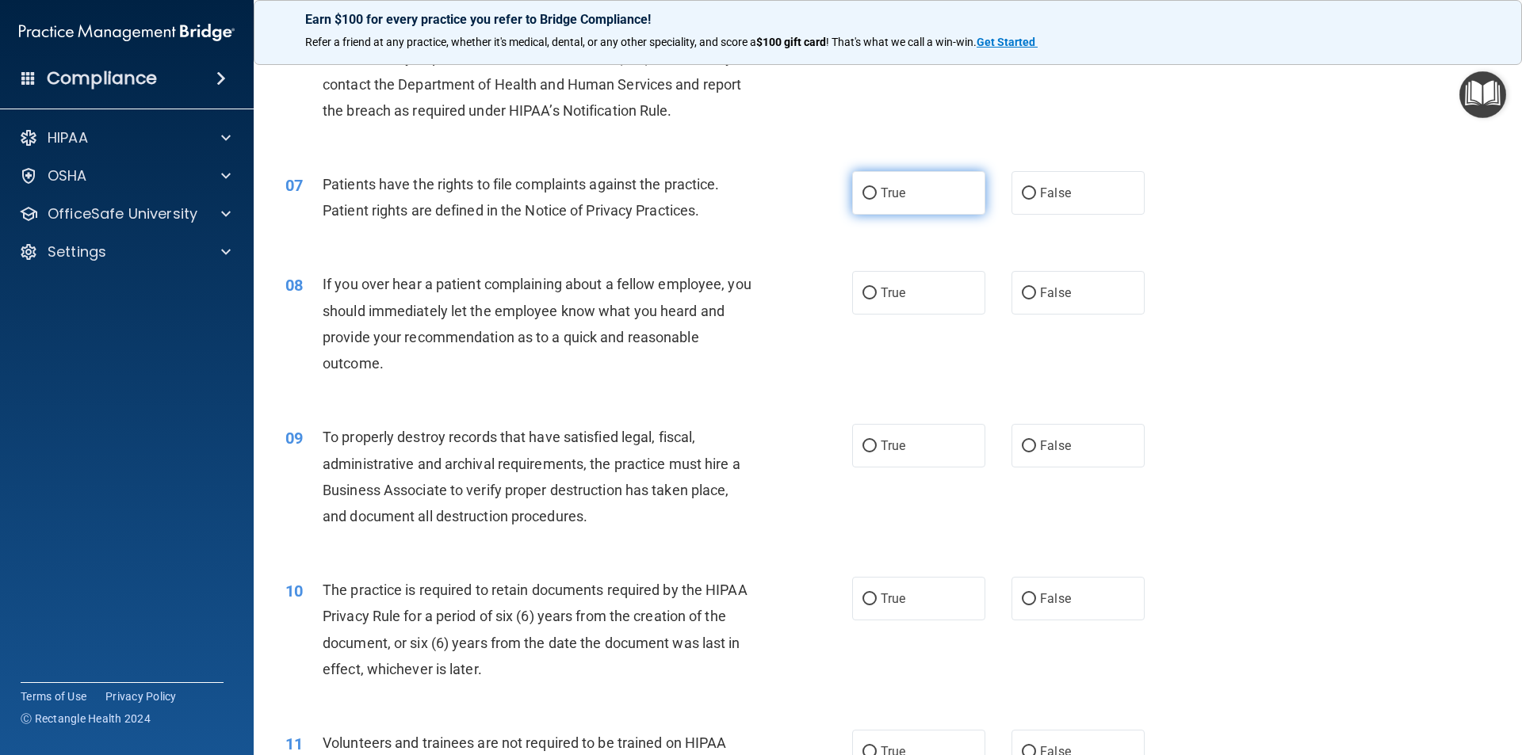
click at [872, 196] on label "True" at bounding box center [918, 193] width 133 height 44
click at [872, 196] on input "True" at bounding box center [869, 194] width 14 height 12
radio input "true"
click at [1026, 289] on input "False" at bounding box center [1029, 294] width 14 height 12
radio input "true"
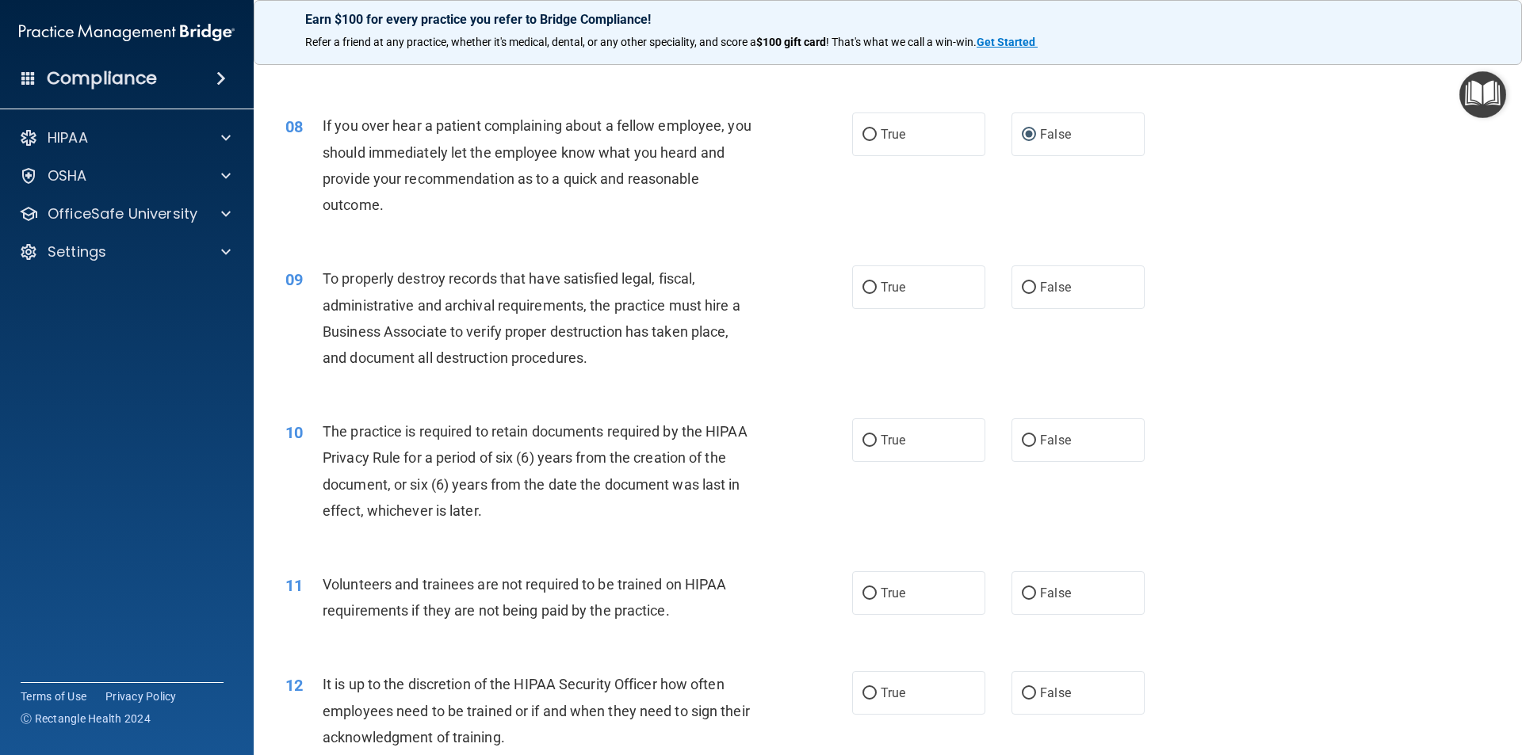
scroll to position [1031, 0]
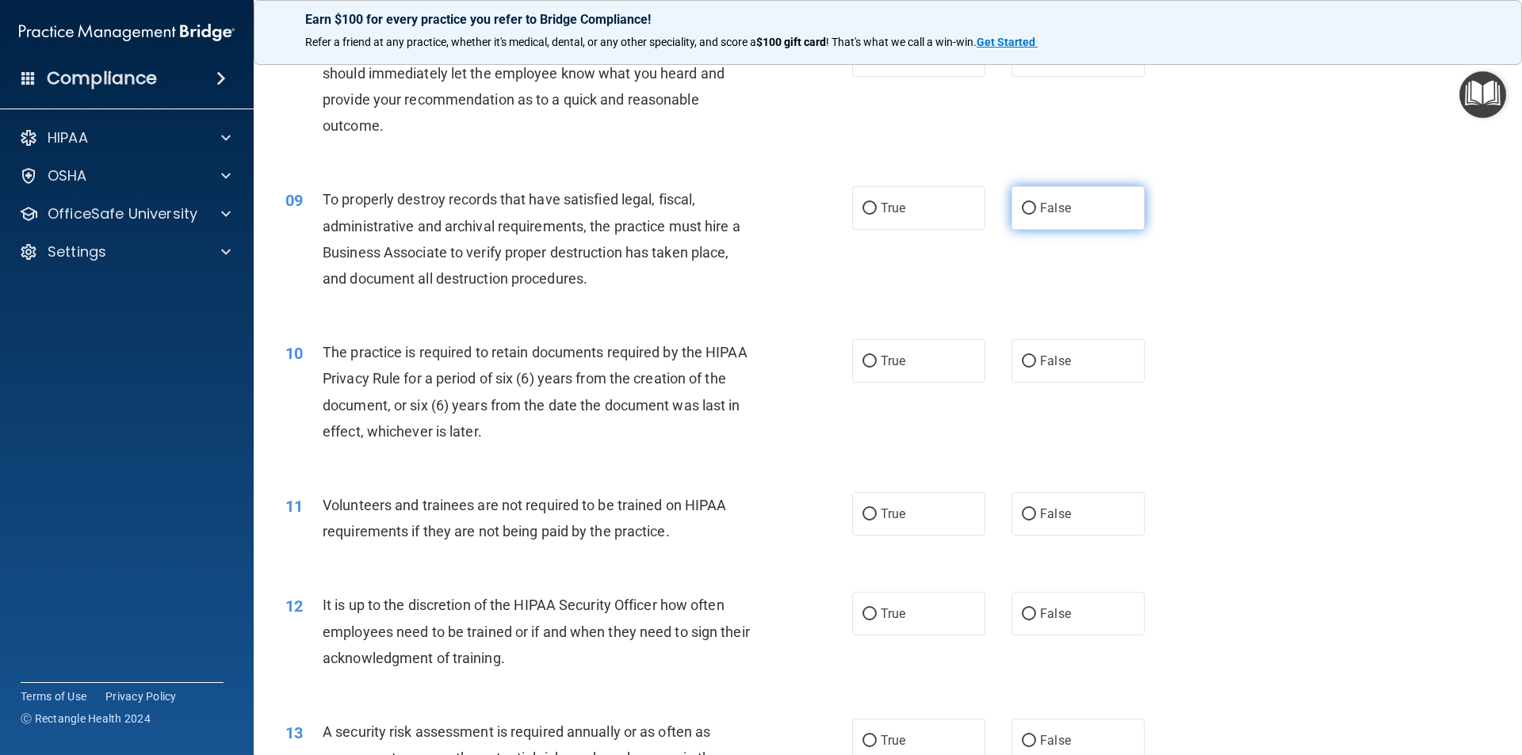
click at [1050, 217] on label "False" at bounding box center [1078, 208] width 133 height 44
click at [1036, 215] on input "False" at bounding box center [1029, 209] width 14 height 12
radio input "true"
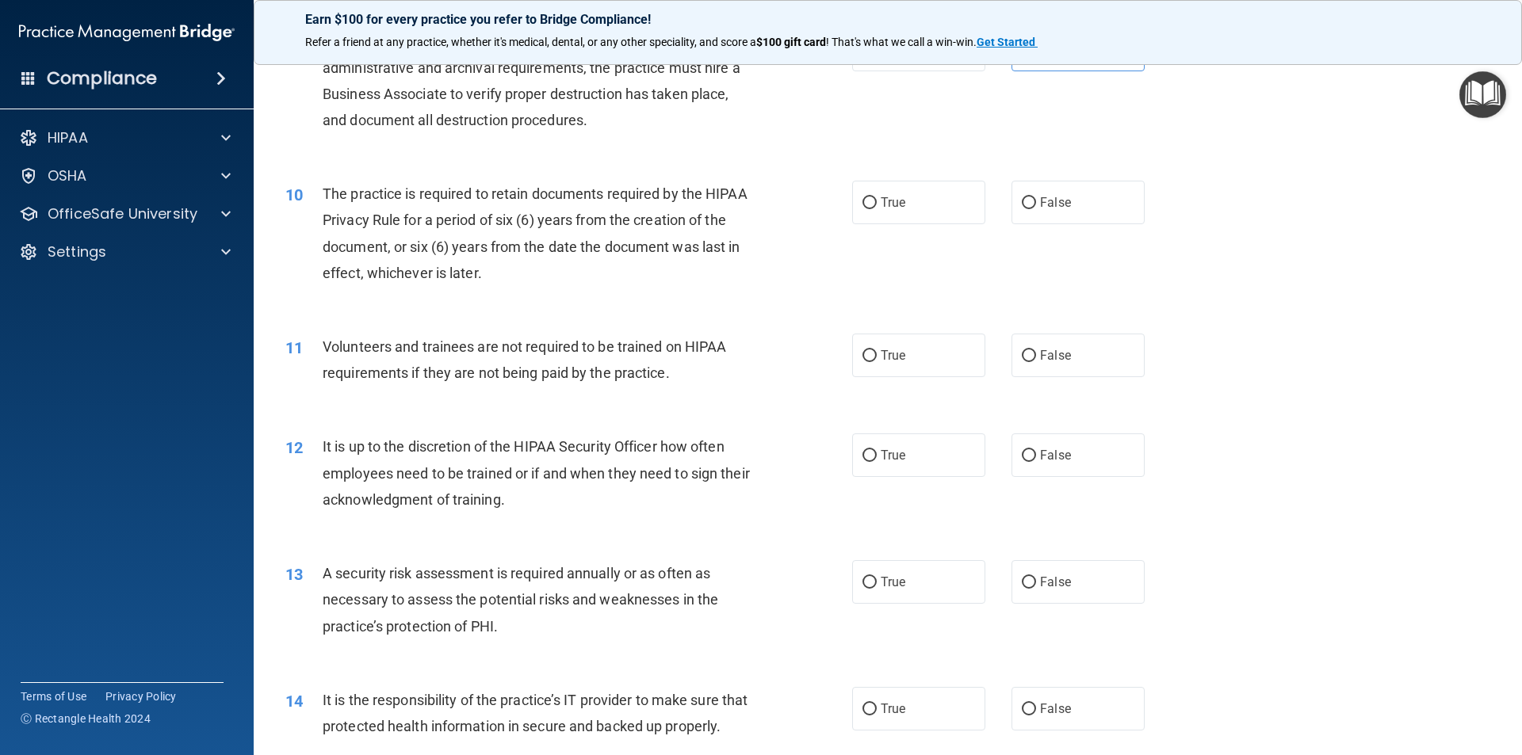
scroll to position [1110, 0]
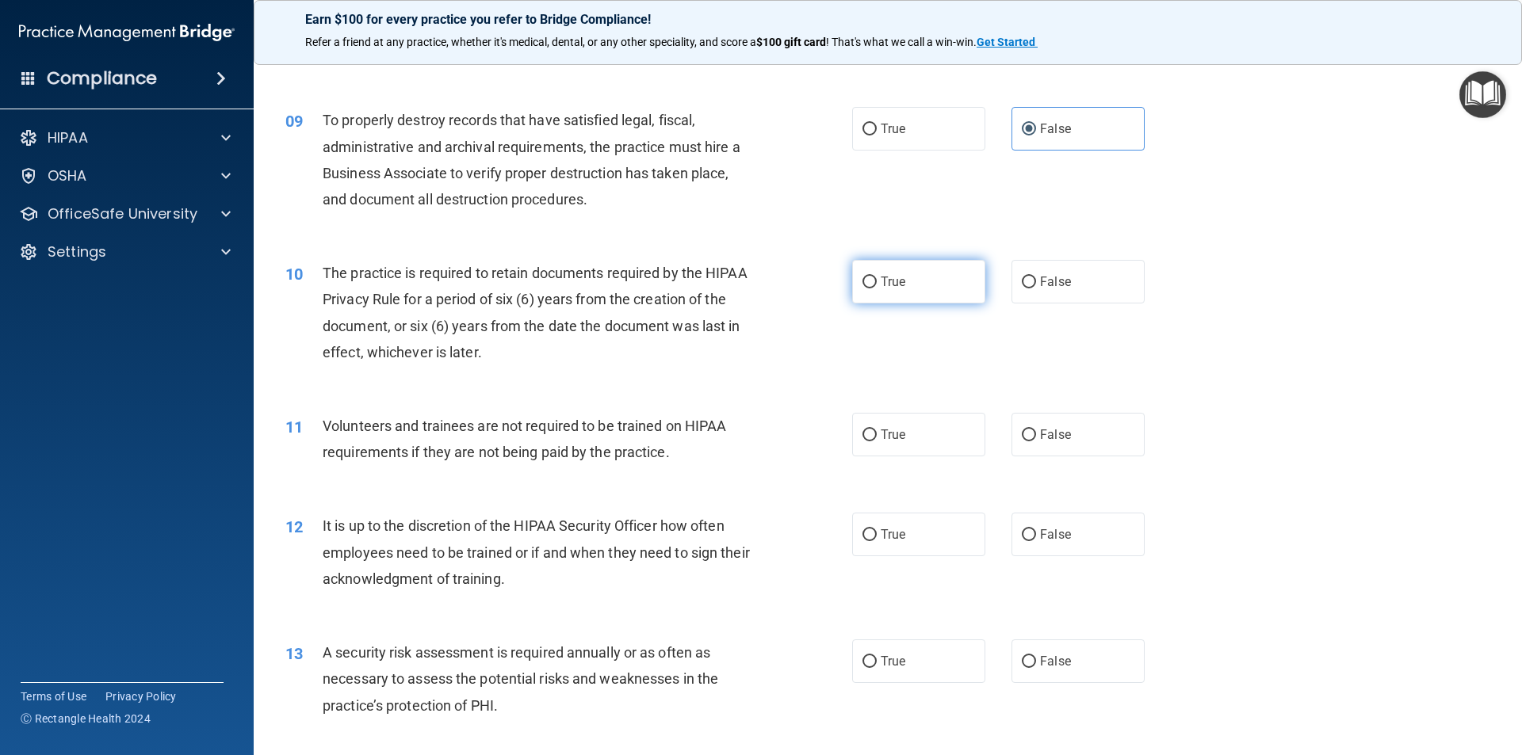
click at [933, 296] on label "True" at bounding box center [918, 282] width 133 height 44
click at [877, 289] on input "True" at bounding box center [869, 283] width 14 height 12
radio input "true"
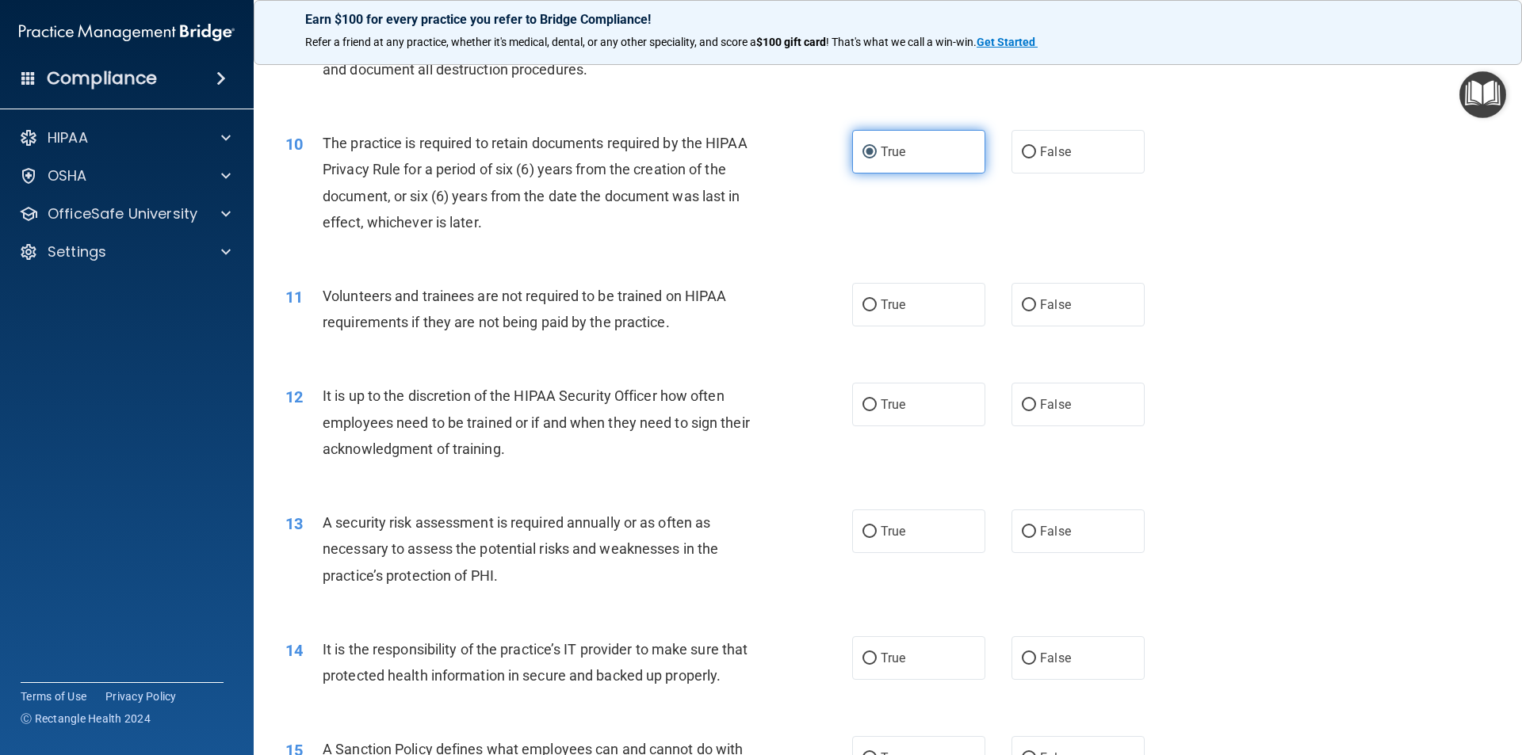
scroll to position [1268, 0]
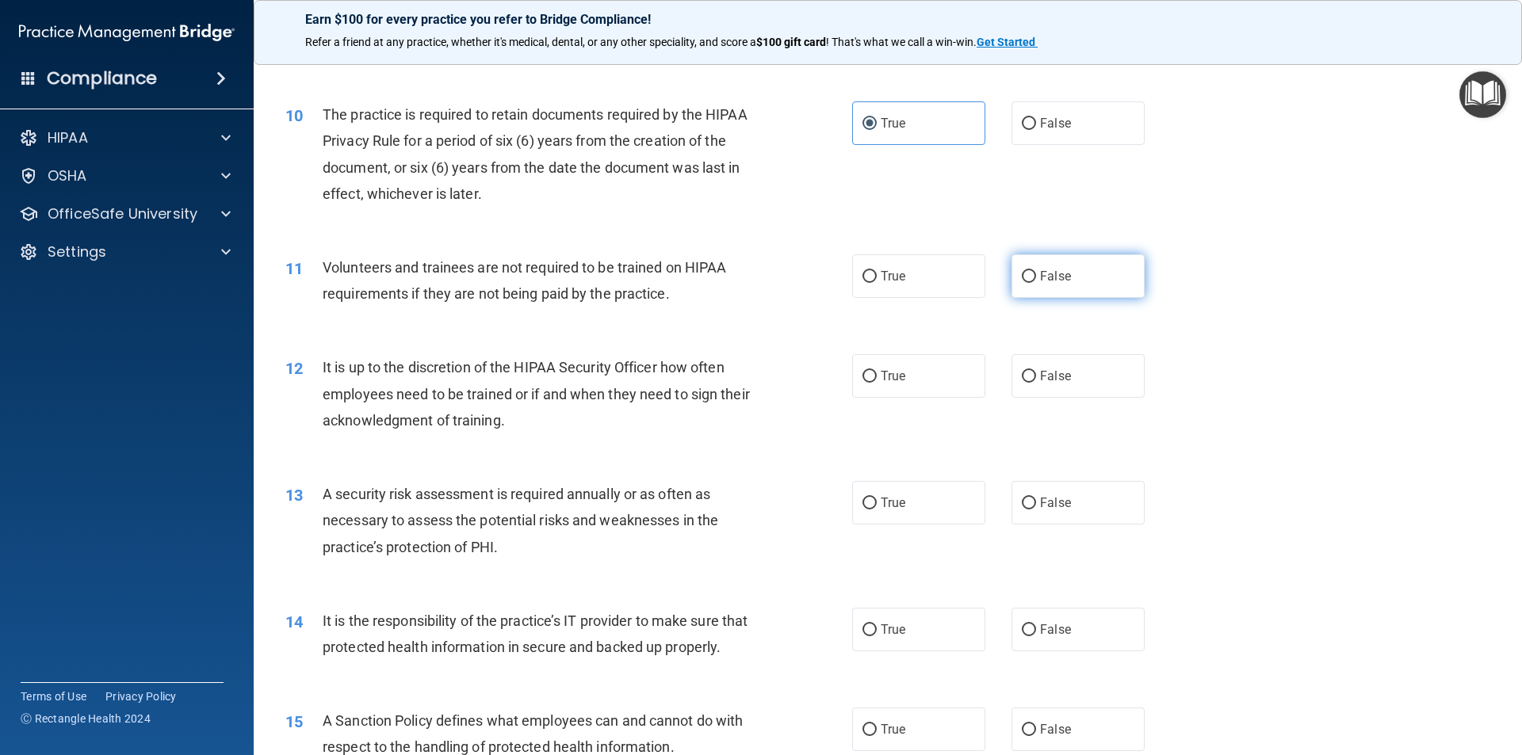
click at [1031, 273] on label "False" at bounding box center [1078, 276] width 133 height 44
click at [1031, 273] on input "False" at bounding box center [1029, 277] width 14 height 12
radio input "true"
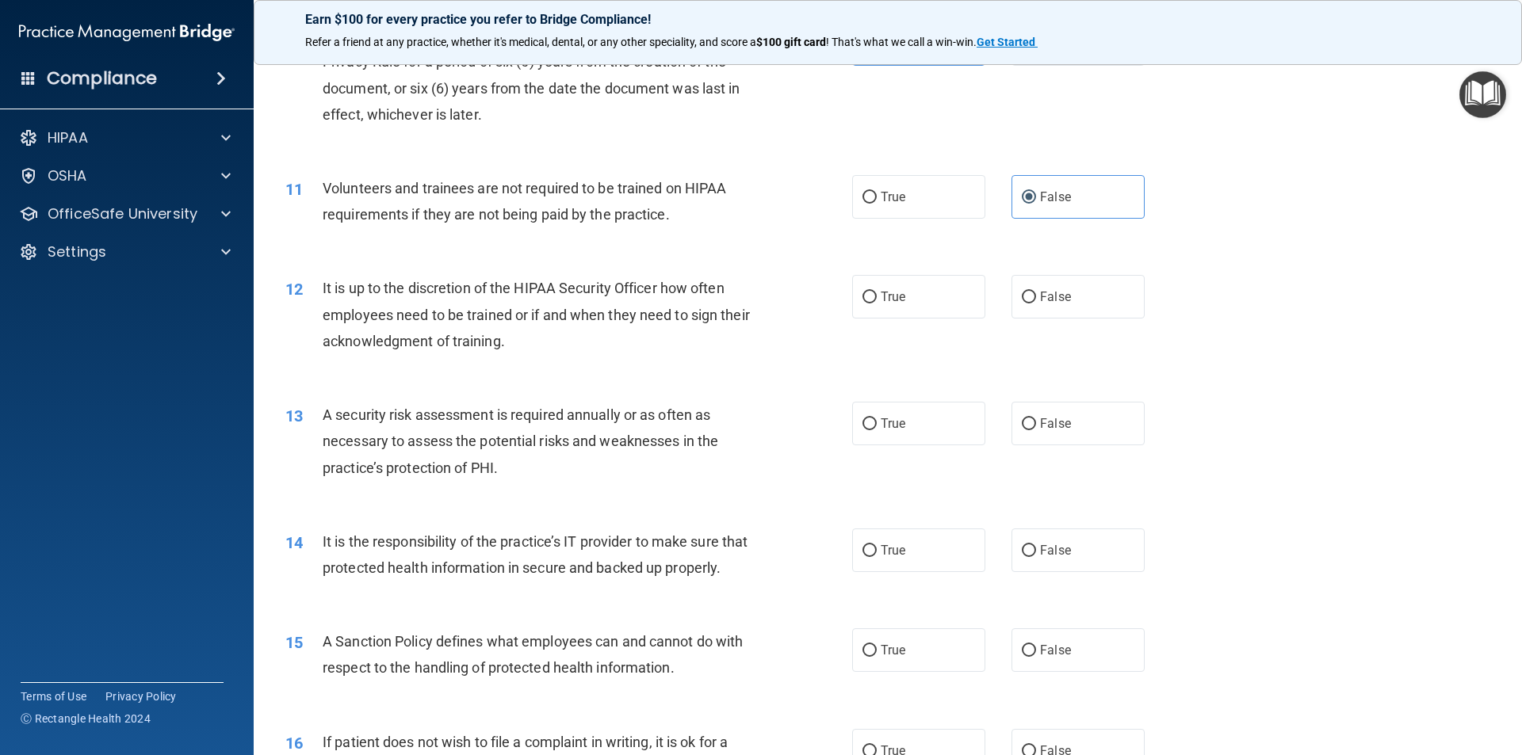
scroll to position [1427, 0]
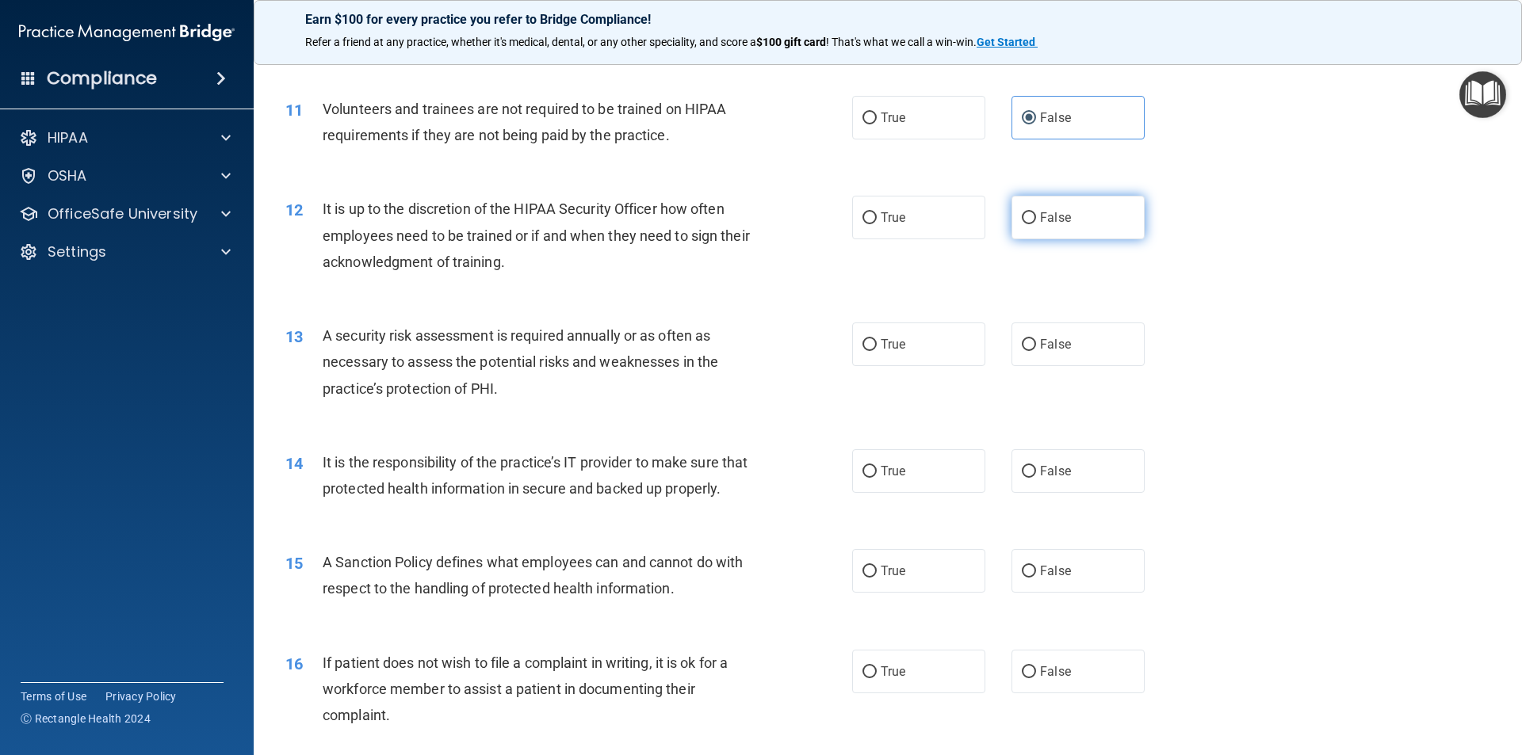
click at [1054, 212] on span "False" at bounding box center [1055, 217] width 31 height 15
click at [1036, 212] on input "False" at bounding box center [1029, 218] width 14 height 12
radio input "true"
click at [874, 347] on label "True" at bounding box center [918, 345] width 133 height 44
click at [874, 347] on input "True" at bounding box center [869, 345] width 14 height 12
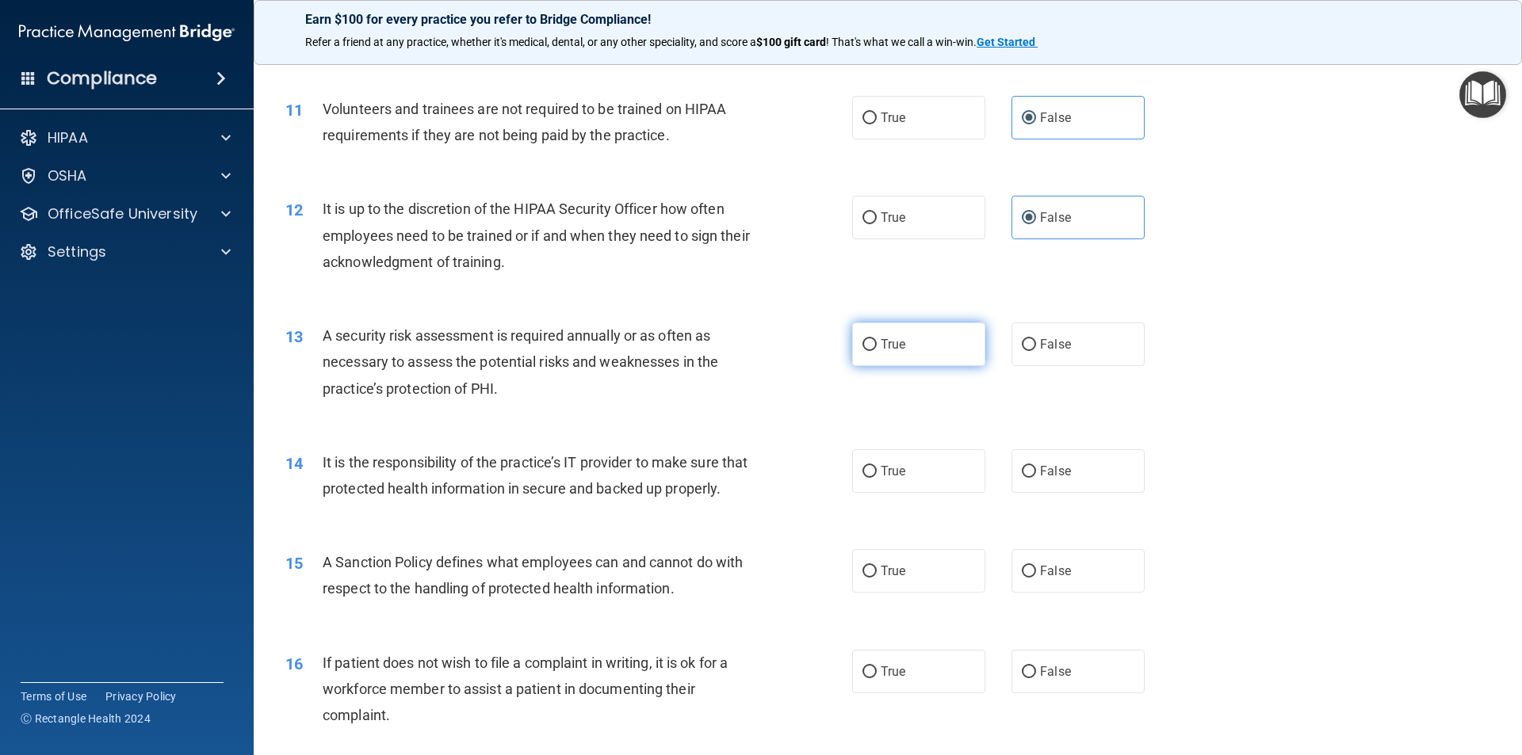
radio input "true"
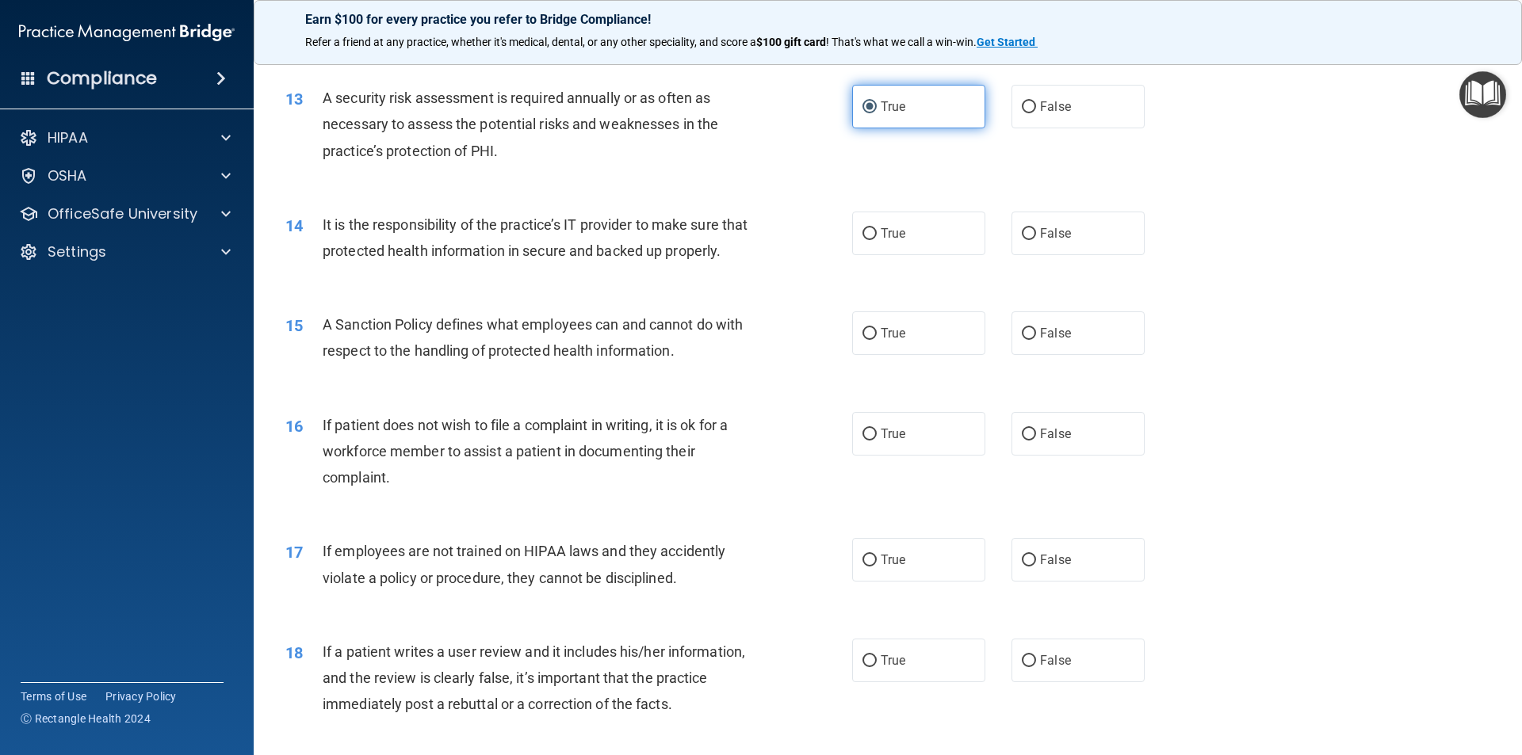
scroll to position [1744, 0]
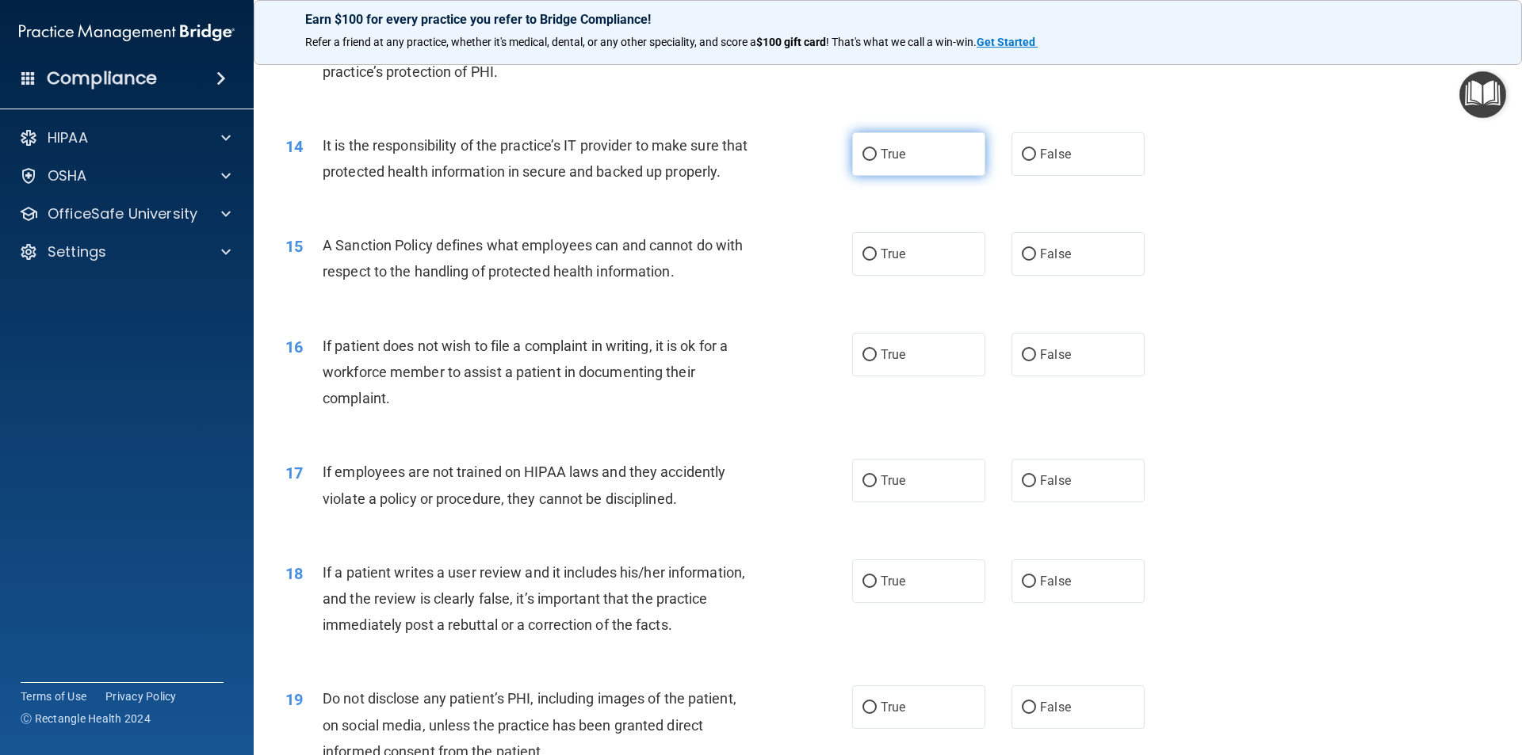
click at [905, 156] on label "True" at bounding box center [918, 154] width 133 height 44
click at [877, 156] on input "True" at bounding box center [869, 155] width 14 height 12
radio input "true"
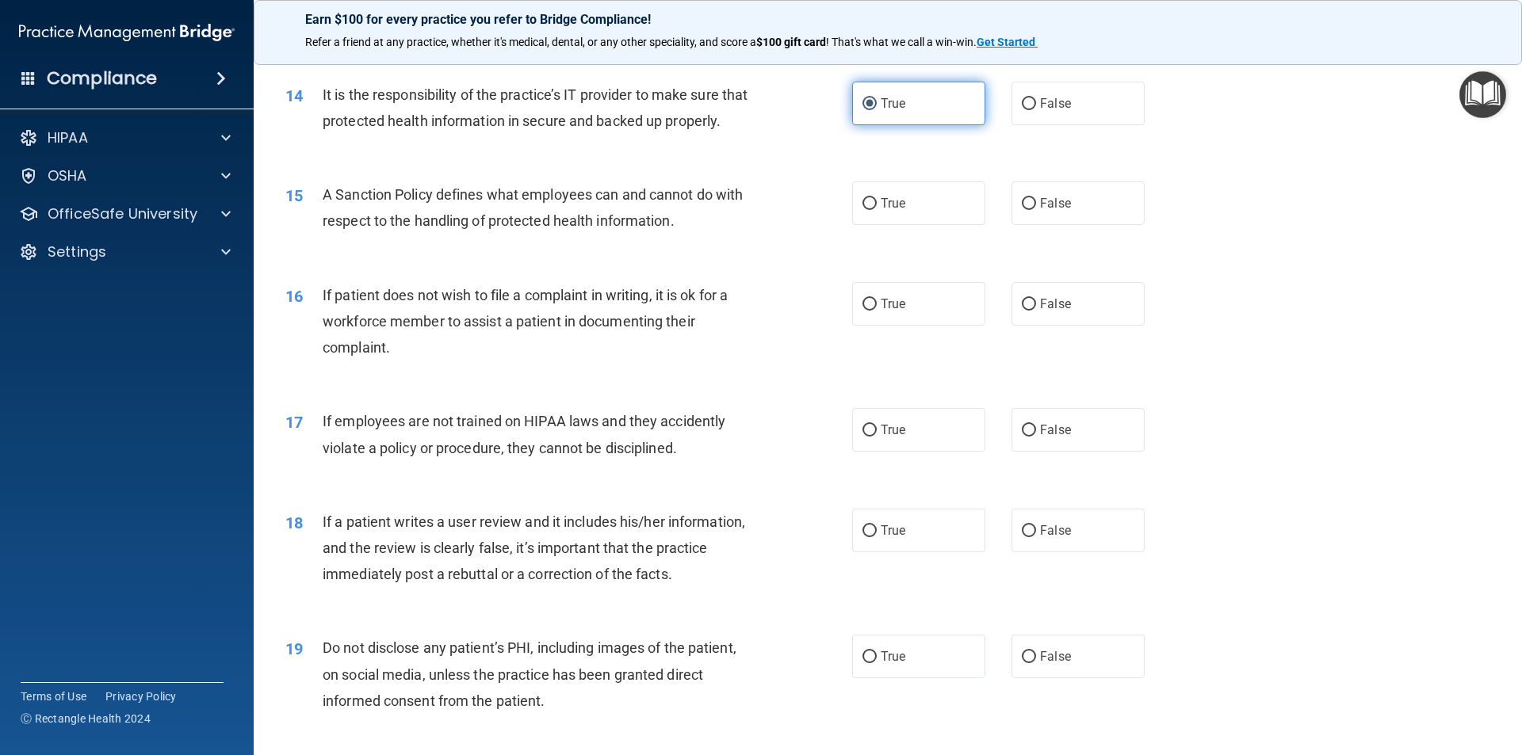
scroll to position [1823, 0]
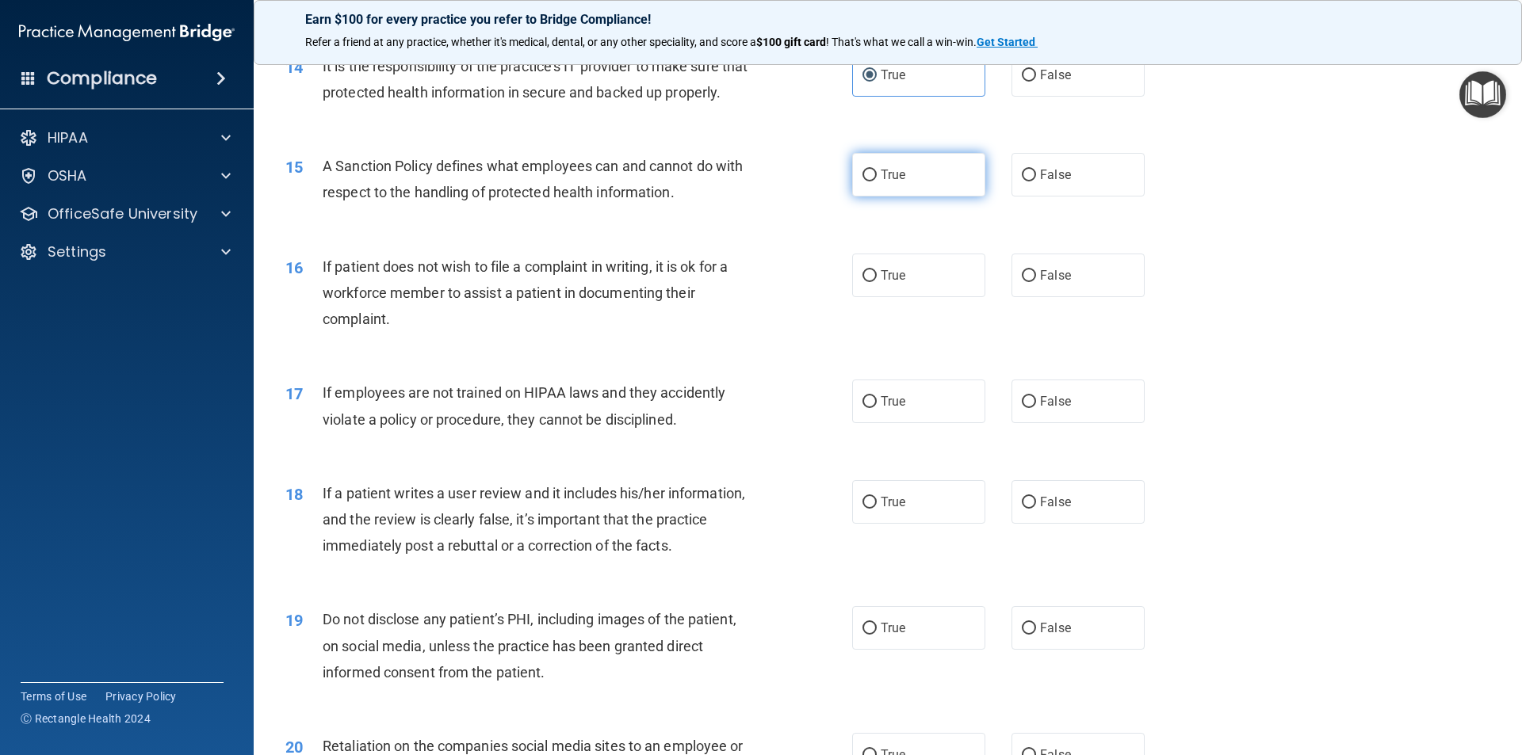
click at [888, 191] on label "True" at bounding box center [918, 175] width 133 height 44
click at [877, 182] on input "True" at bounding box center [869, 176] width 14 height 12
radio input "true"
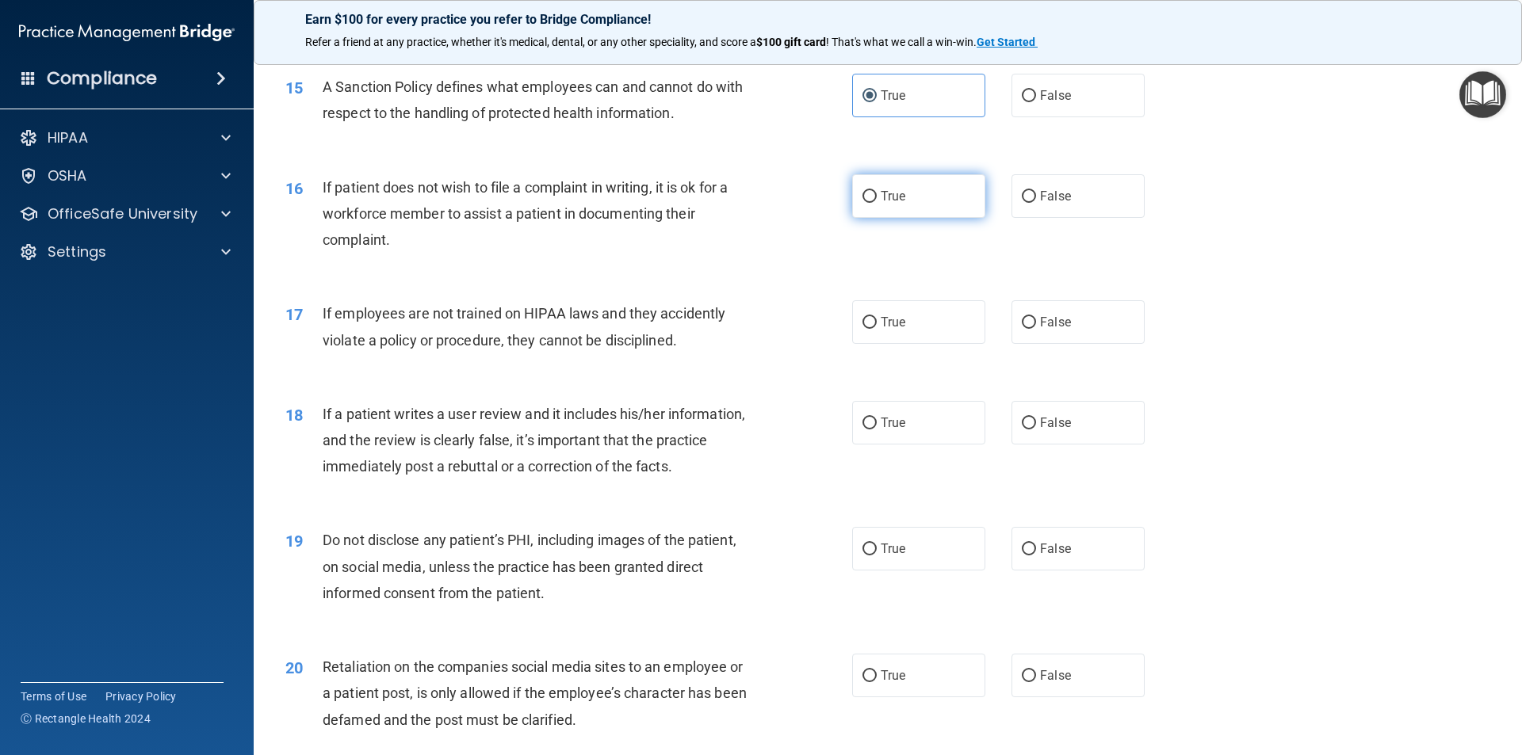
click at [943, 218] on label "True" at bounding box center [918, 196] width 133 height 44
click at [877, 203] on input "True" at bounding box center [869, 197] width 14 height 12
radio input "true"
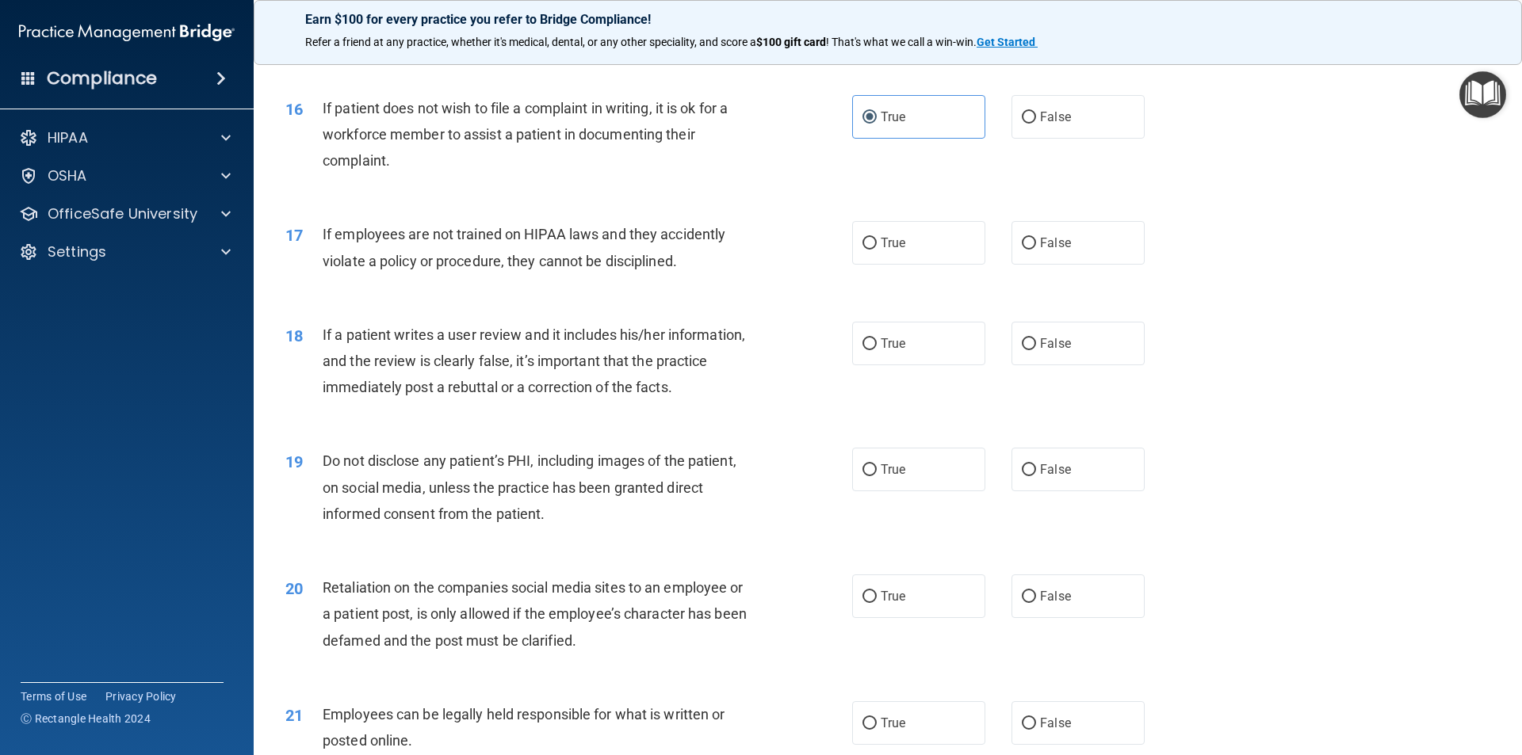
scroll to position [2061, 0]
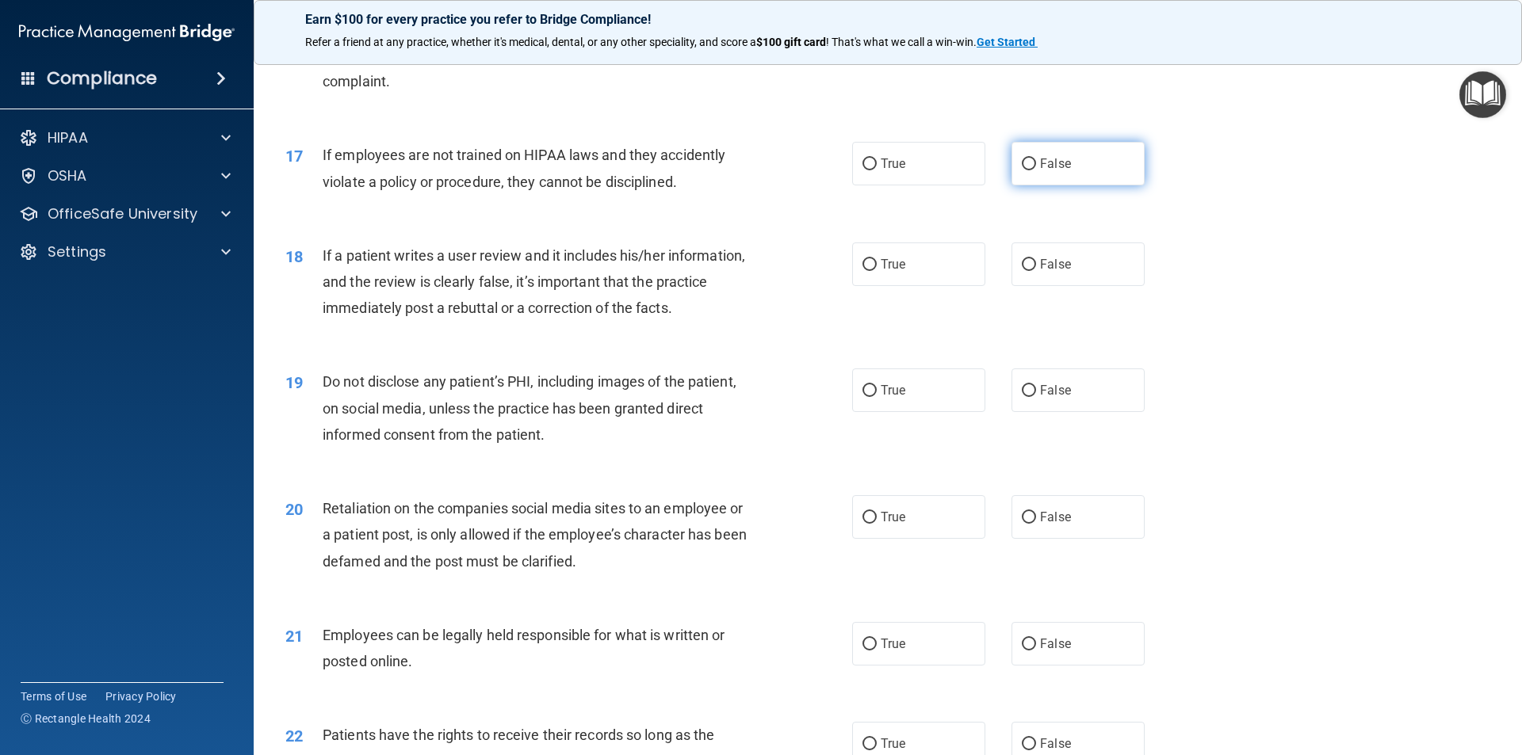
click at [1023, 170] on input "False" at bounding box center [1029, 165] width 14 height 12
radio input "true"
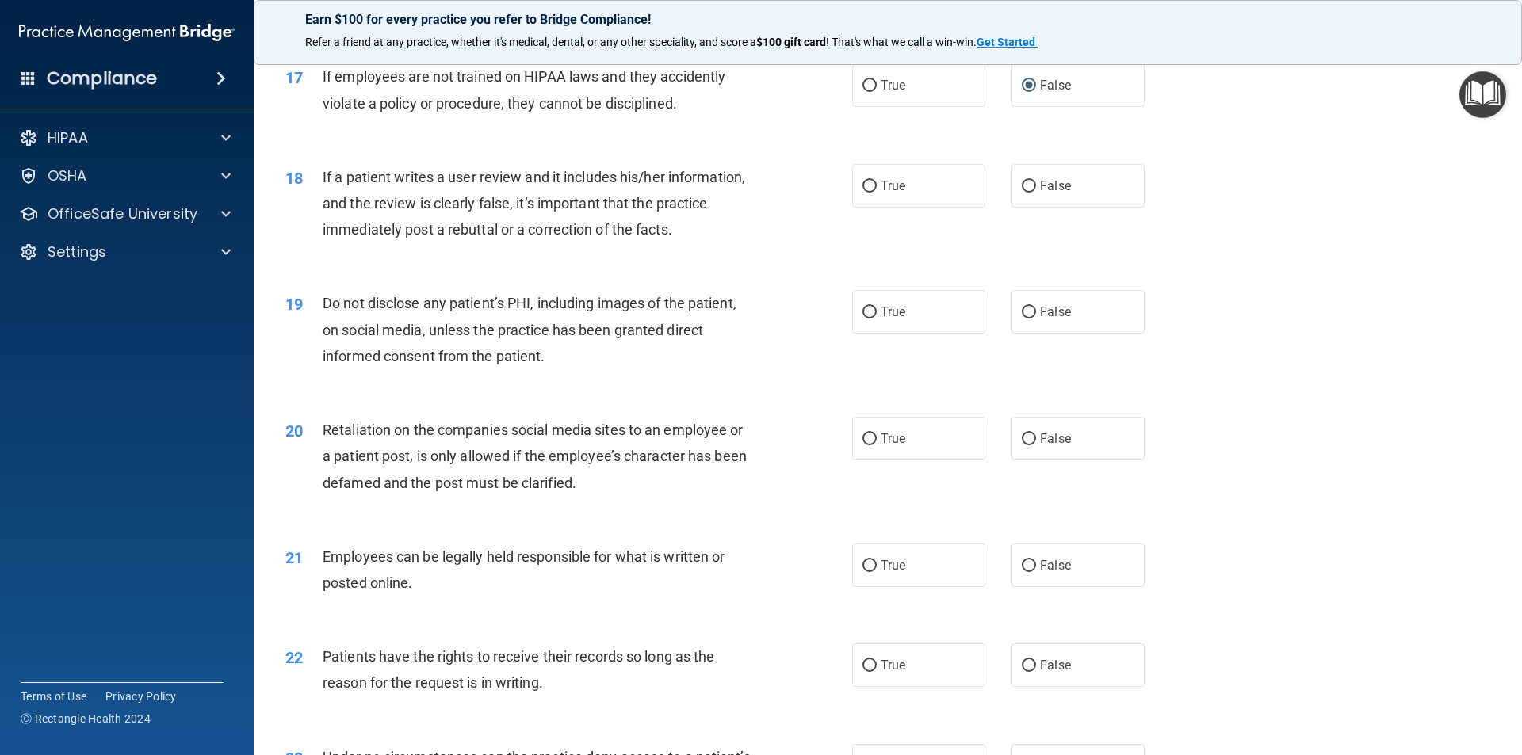
scroll to position [2140, 0]
click at [1031, 207] on label "False" at bounding box center [1078, 185] width 133 height 44
click at [1031, 192] on input "False" at bounding box center [1029, 186] width 14 height 12
radio input "true"
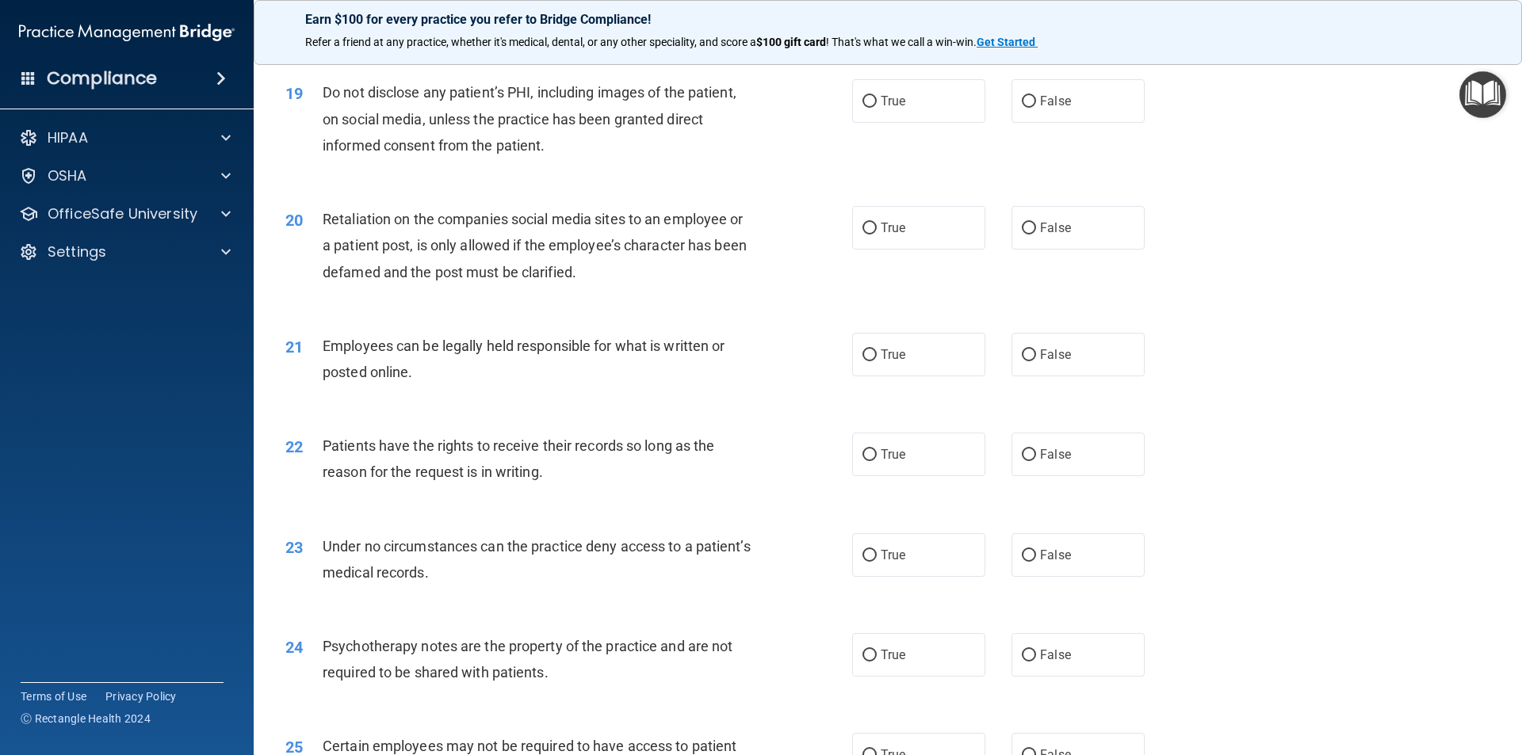
scroll to position [2378, 0]
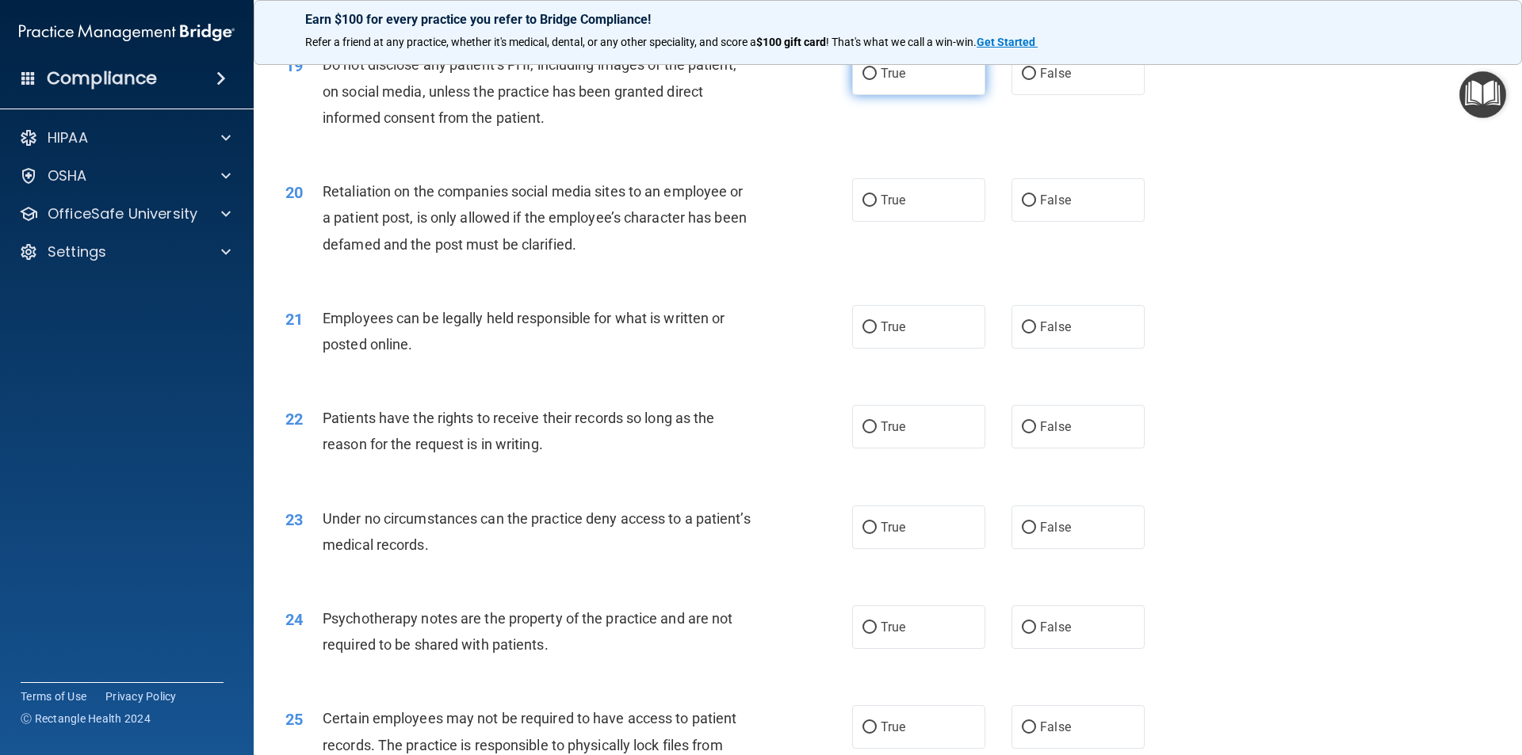
click at [905, 95] on label "True" at bounding box center [918, 74] width 133 height 44
click at [877, 80] on input "True" at bounding box center [869, 74] width 14 height 12
radio input "true"
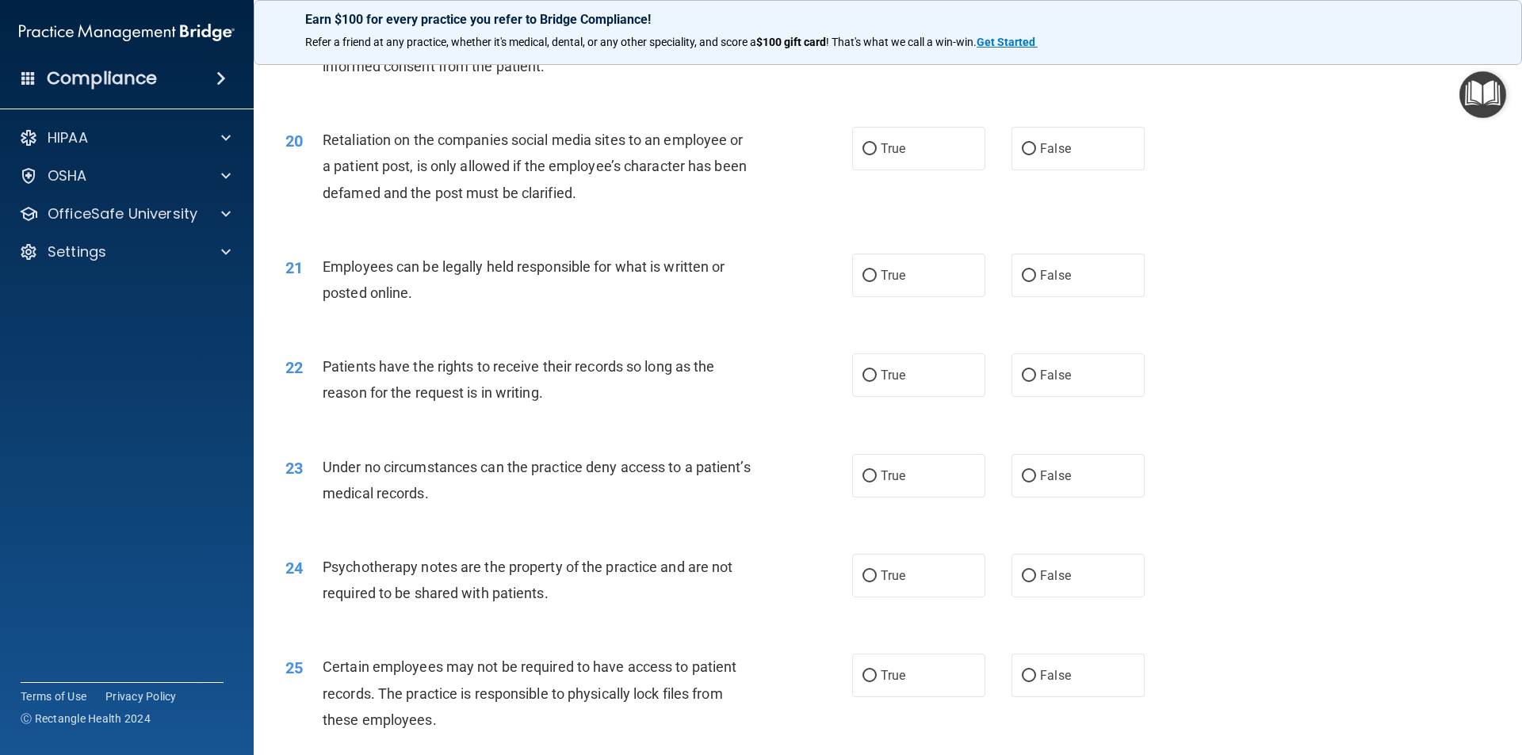
scroll to position [2457, 0]
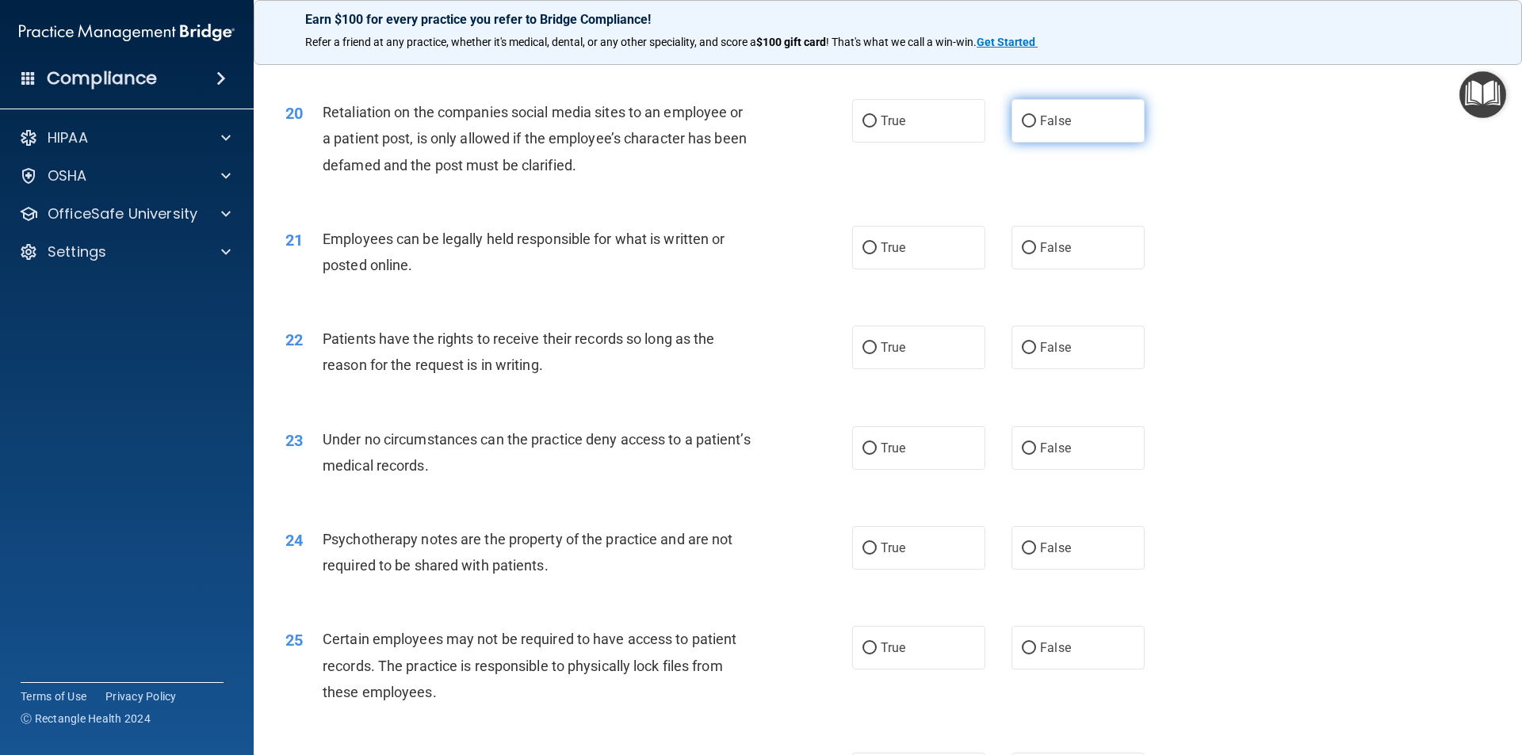
click at [1061, 143] on label "False" at bounding box center [1078, 121] width 133 height 44
click at [1036, 128] on input "False" at bounding box center [1029, 122] width 14 height 12
radio input "true"
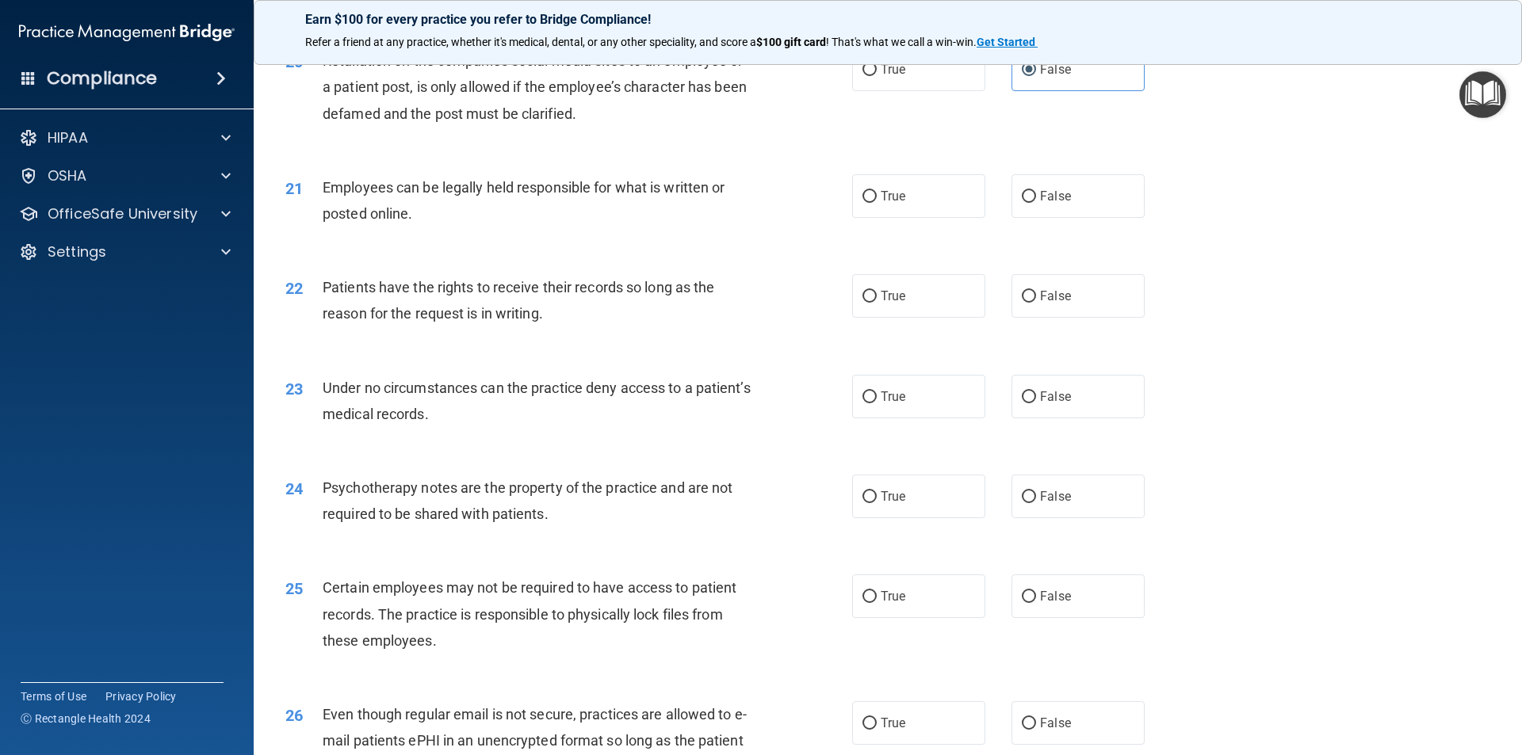
scroll to position [2537, 0]
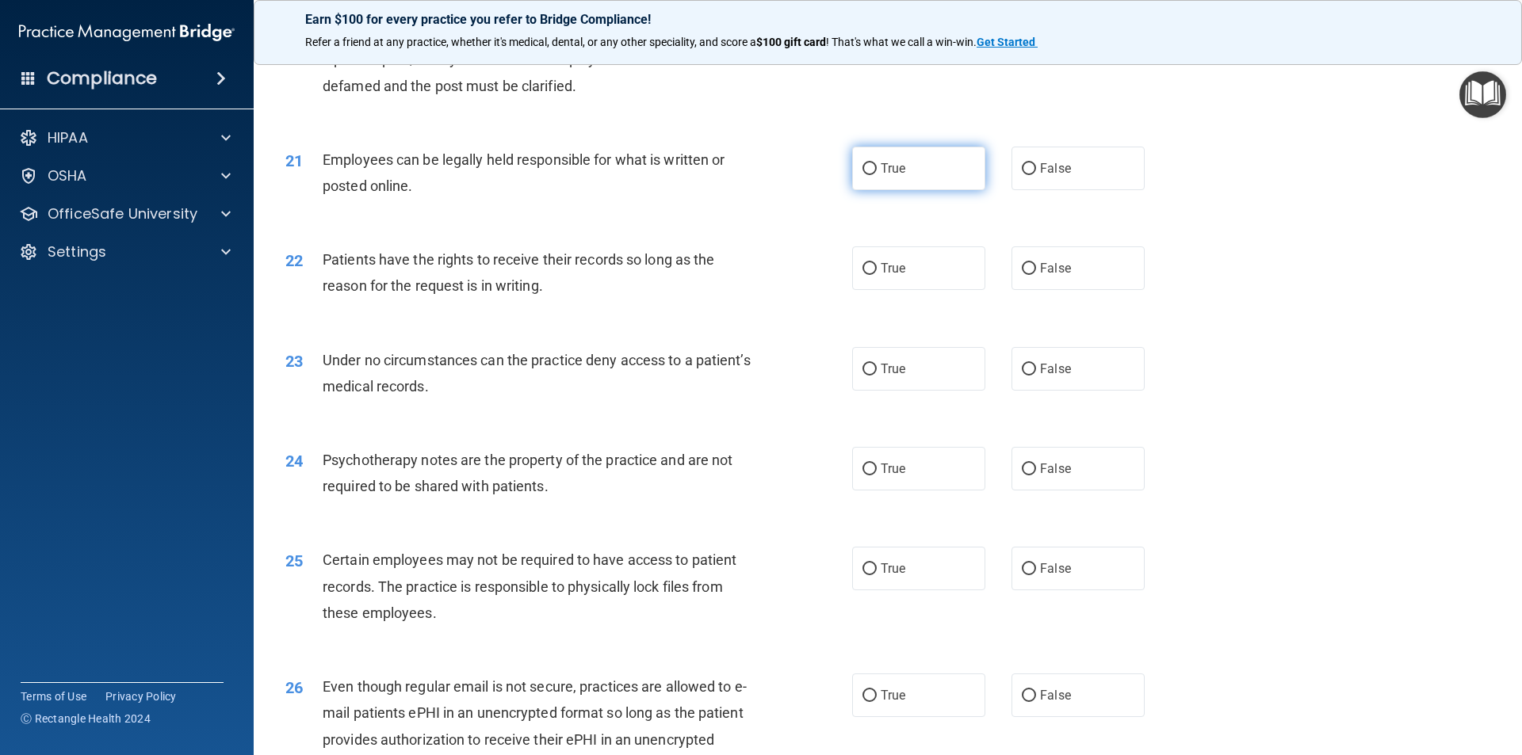
click at [881, 176] on span "True" at bounding box center [893, 168] width 25 height 15
click at [876, 175] on input "True" at bounding box center [869, 169] width 14 height 12
radio input "true"
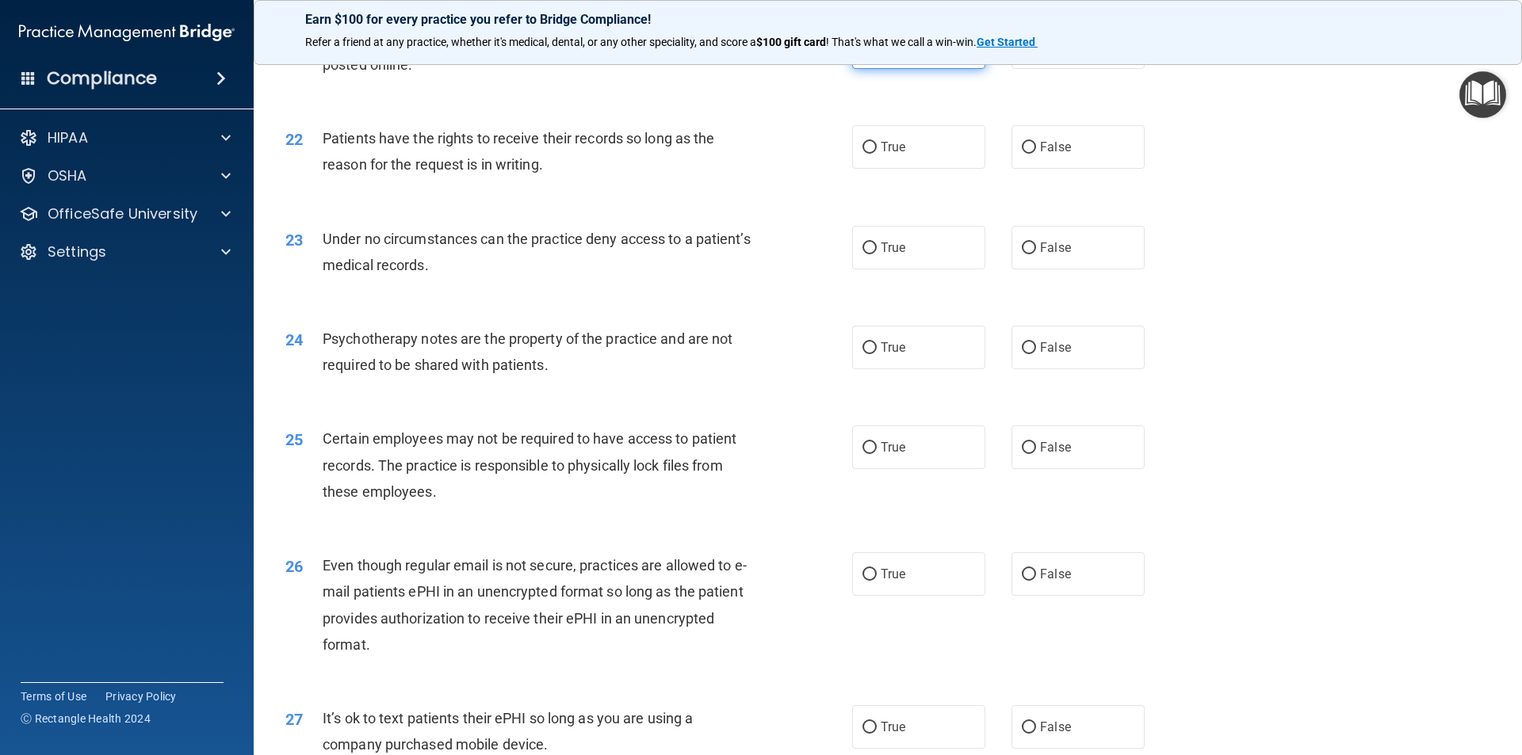
scroll to position [2695, 0]
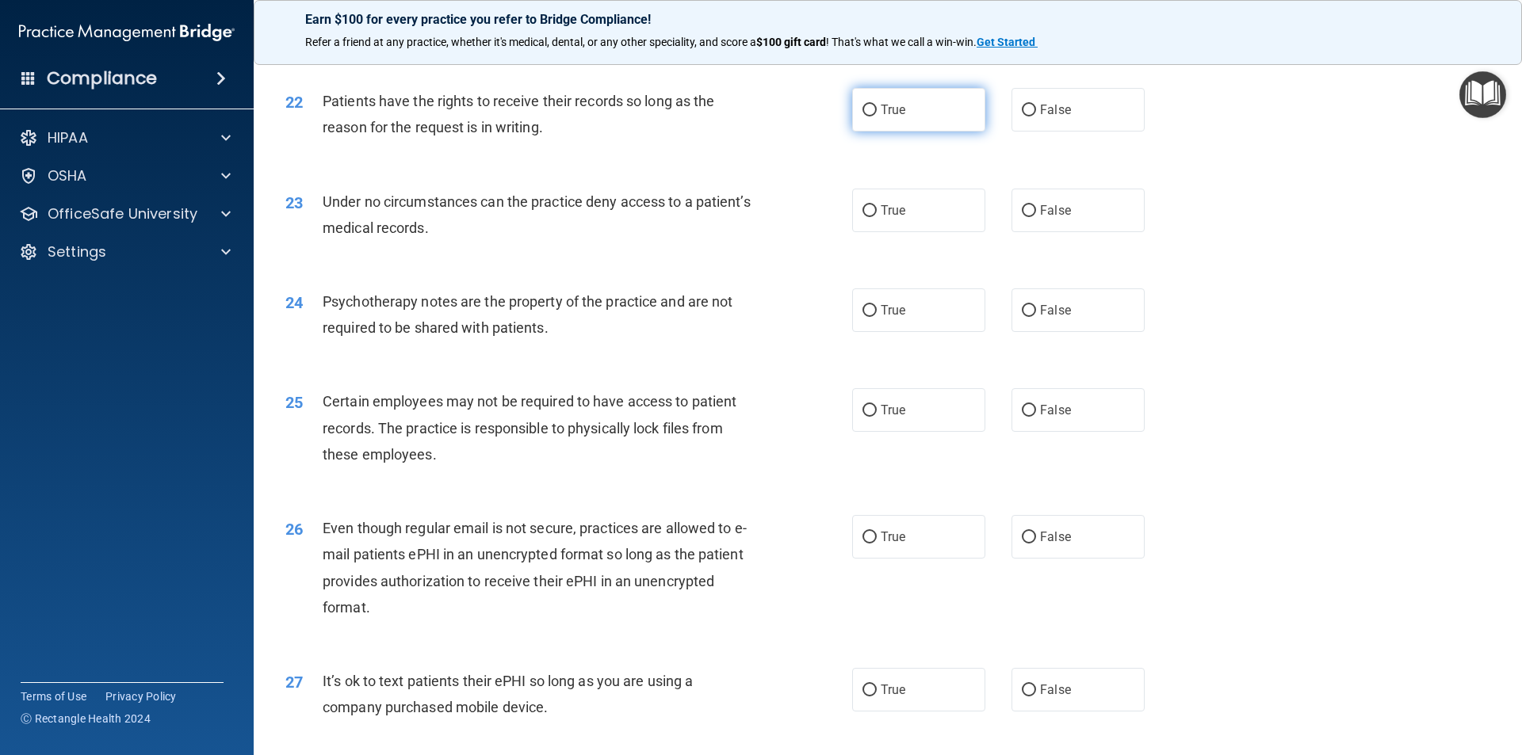
click at [884, 117] on span "True" at bounding box center [893, 109] width 25 height 15
click at [877, 117] on input "True" at bounding box center [869, 111] width 14 height 12
radio input "true"
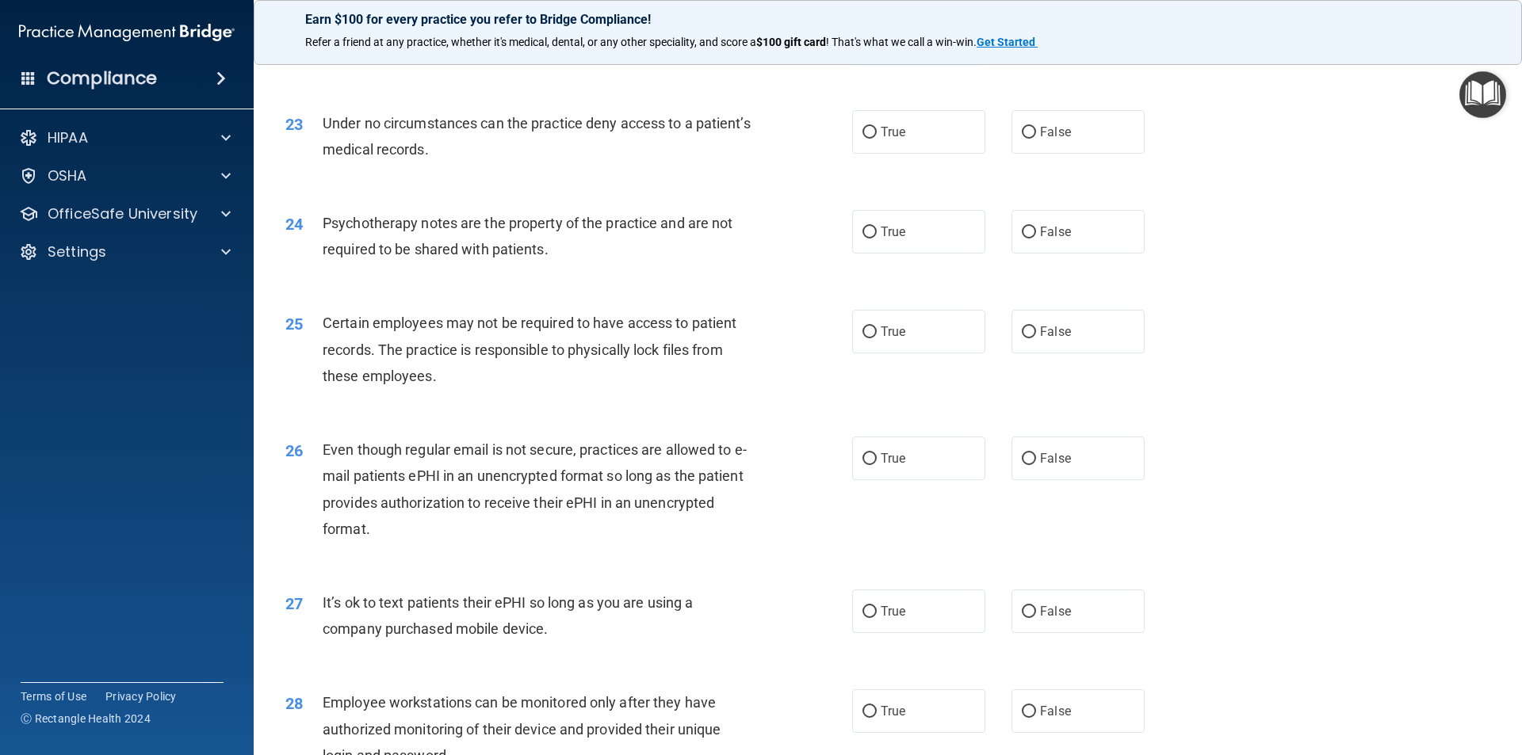
scroll to position [2775, 0]
click at [885, 139] on span "True" at bounding box center [893, 131] width 25 height 15
click at [877, 138] on input "True" at bounding box center [869, 132] width 14 height 12
radio input "true"
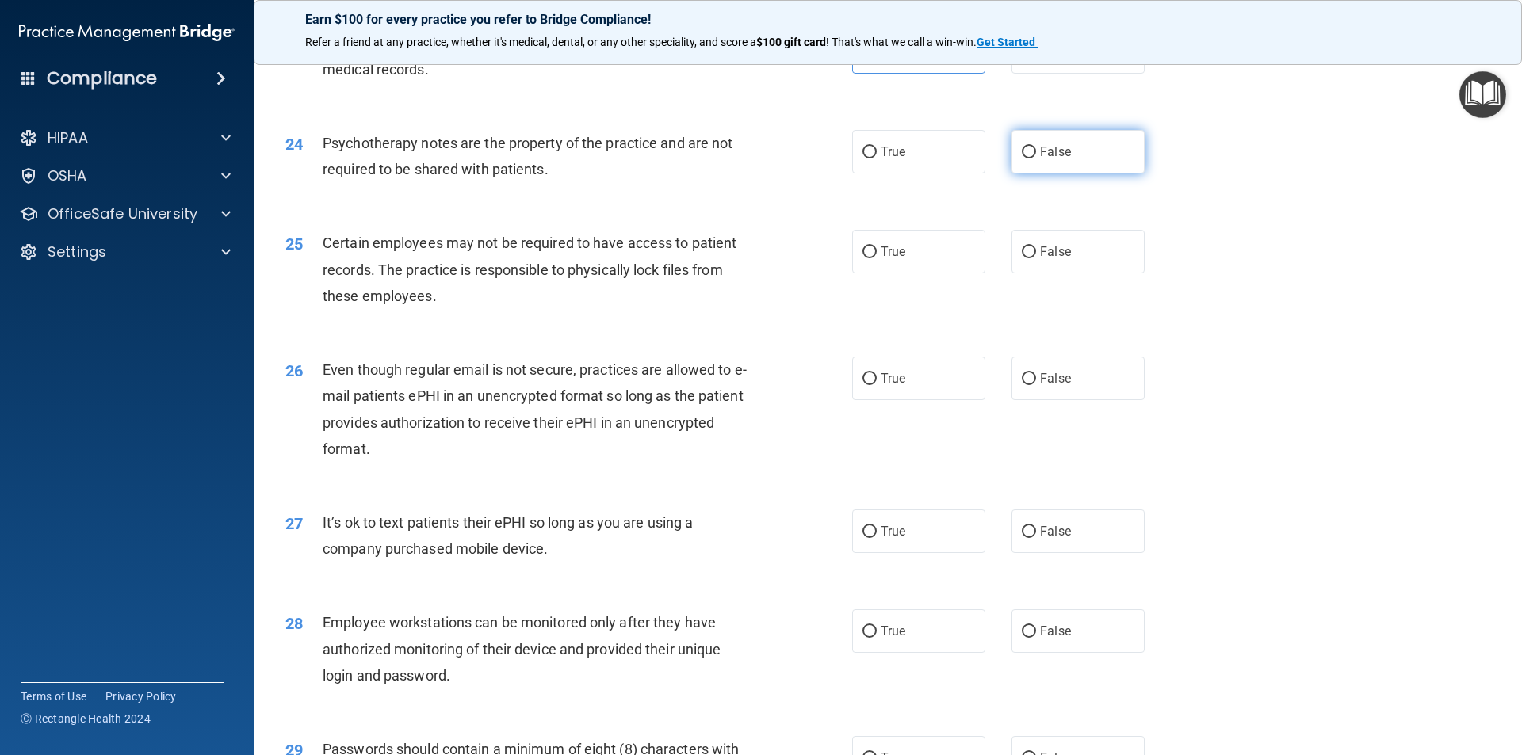
click at [1027, 159] on input "False" at bounding box center [1029, 153] width 14 height 12
radio input "true"
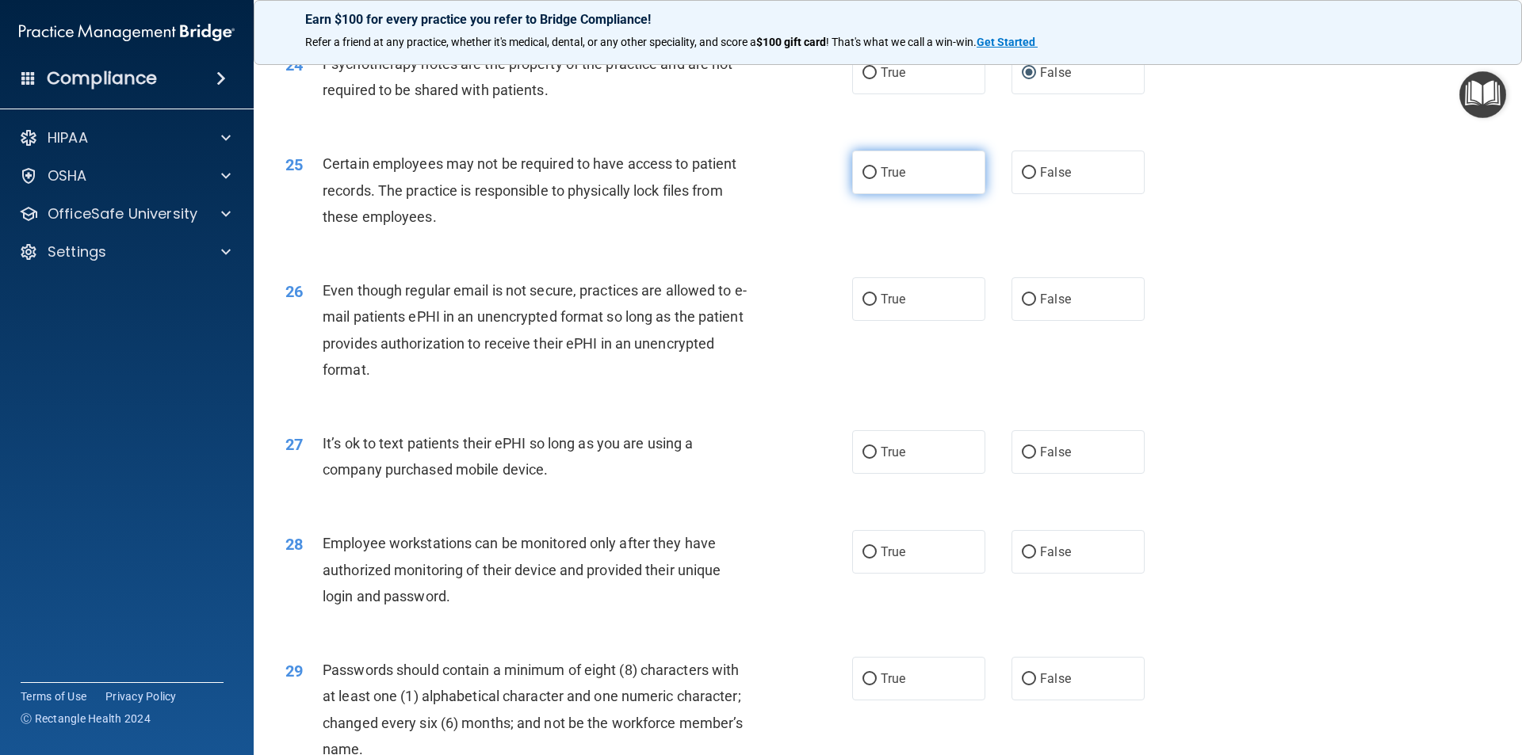
click at [897, 180] on span "True" at bounding box center [893, 172] width 25 height 15
click at [877, 179] on input "True" at bounding box center [869, 173] width 14 height 12
radio input "true"
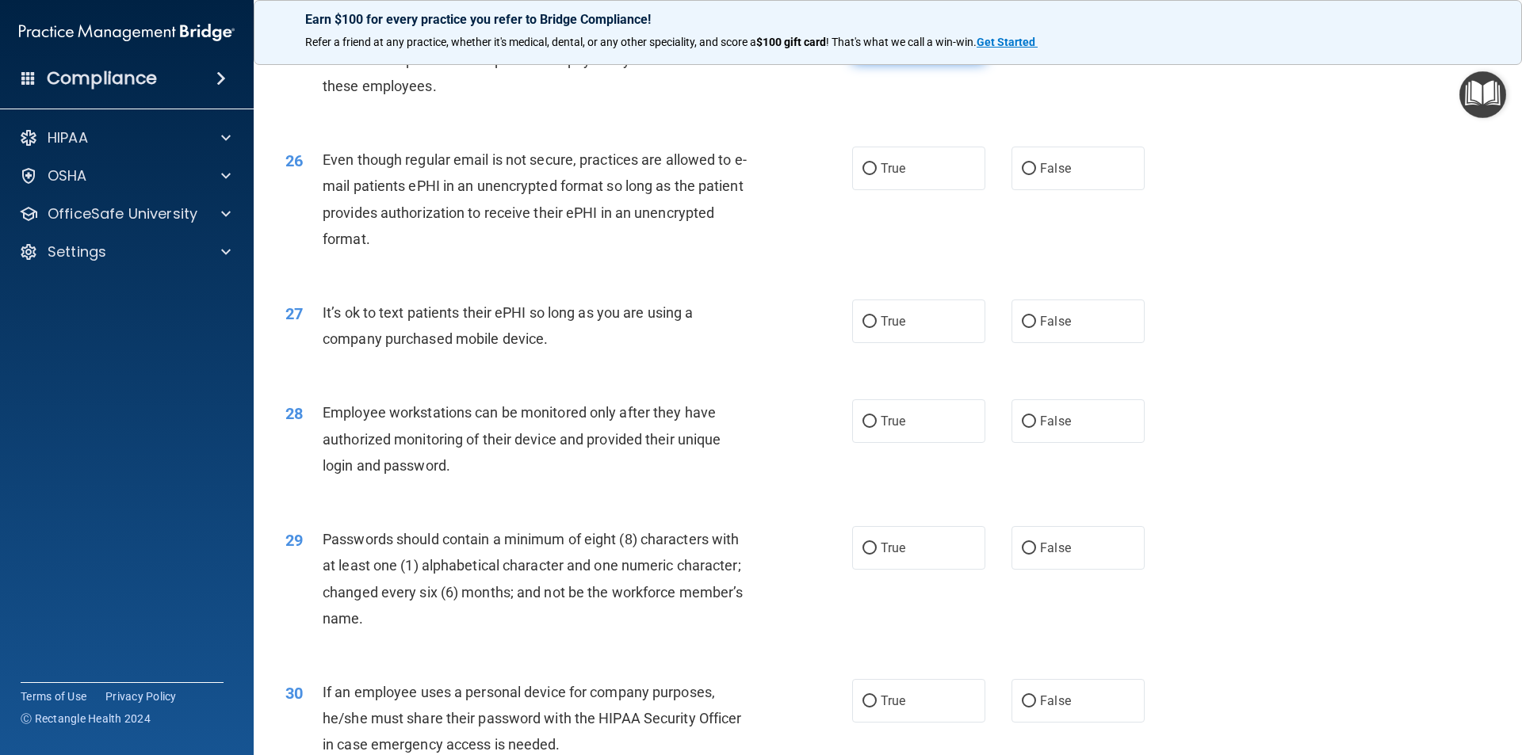
scroll to position [3092, 0]
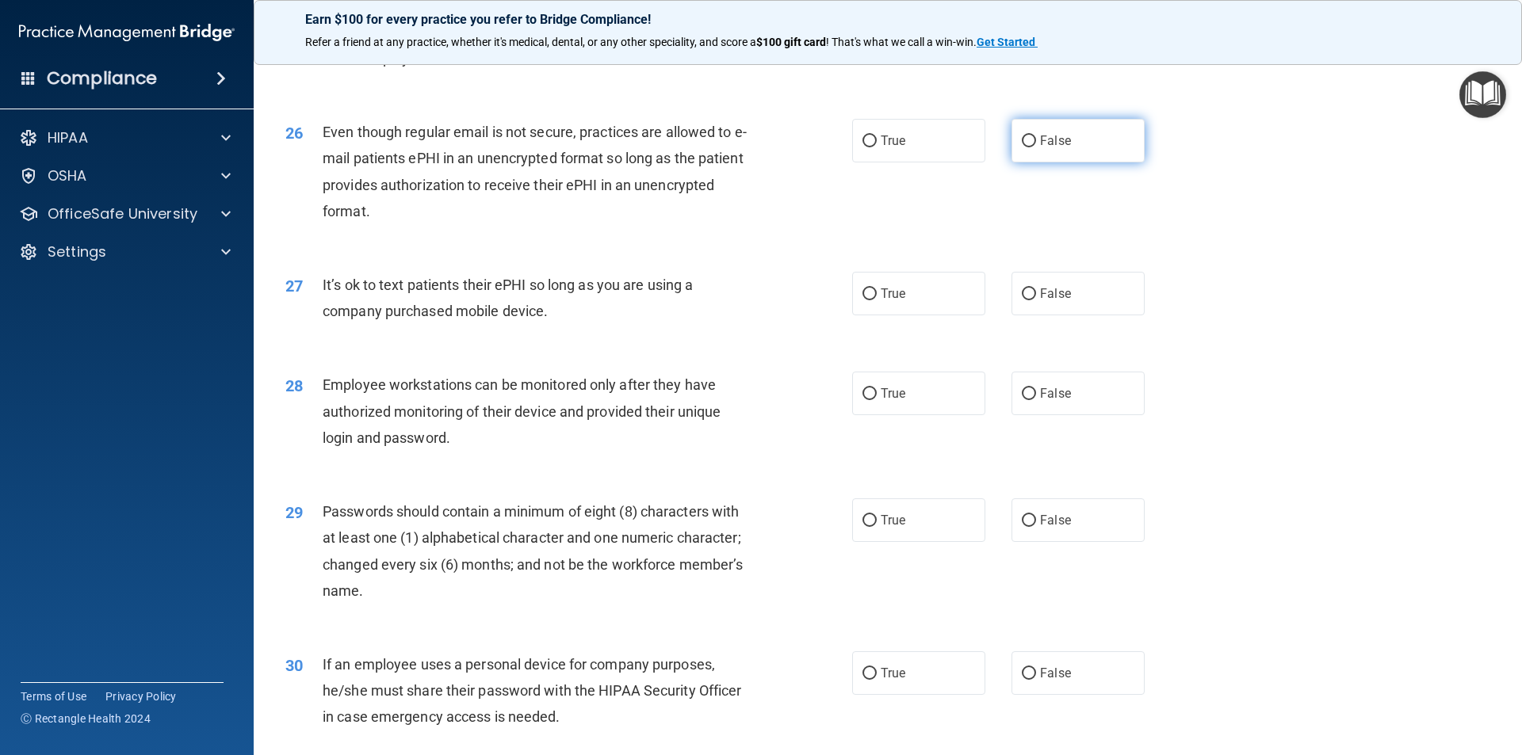
click at [1075, 163] on label "False" at bounding box center [1078, 141] width 133 height 44
click at [1036, 147] on input "False" at bounding box center [1029, 142] width 14 height 12
radio input "true"
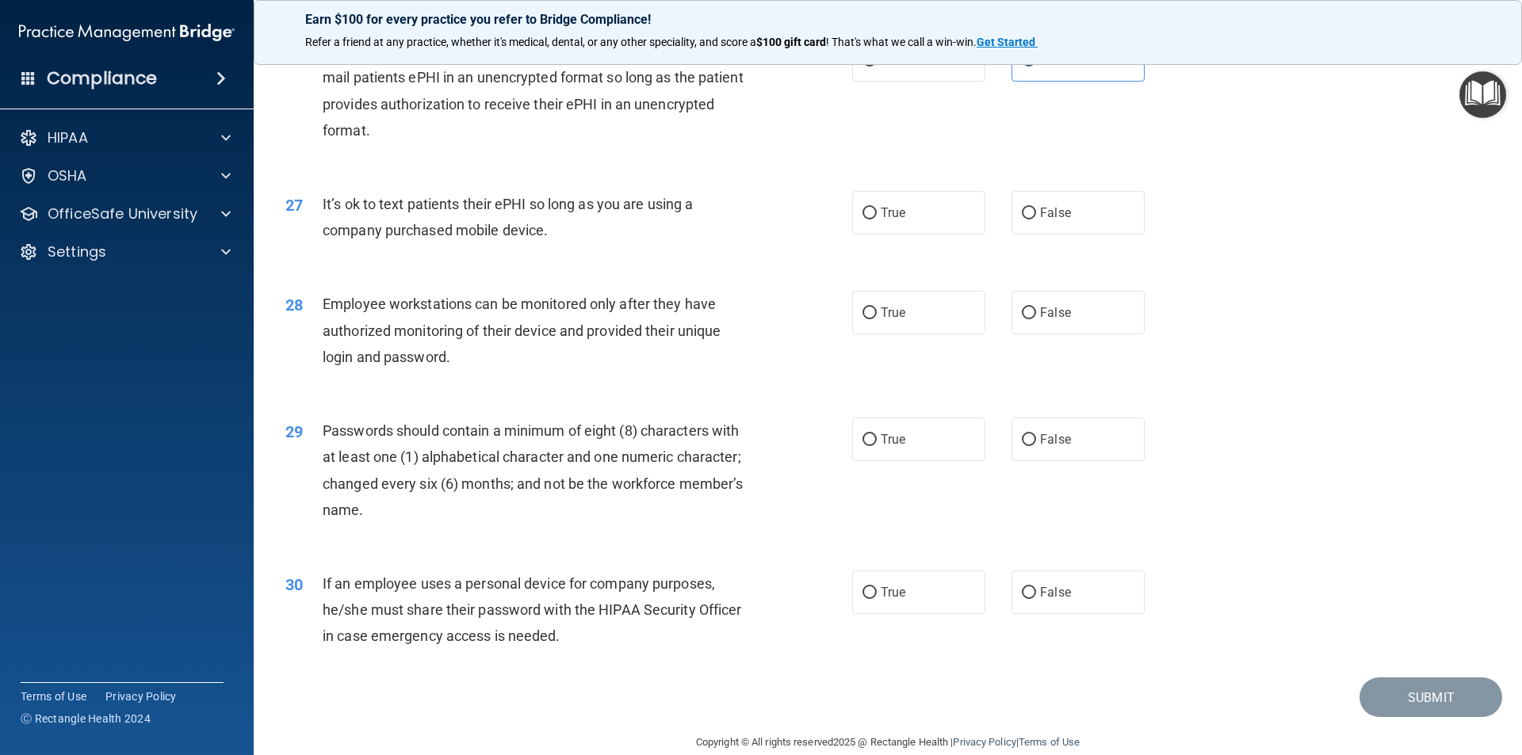
scroll to position [3145, 0]
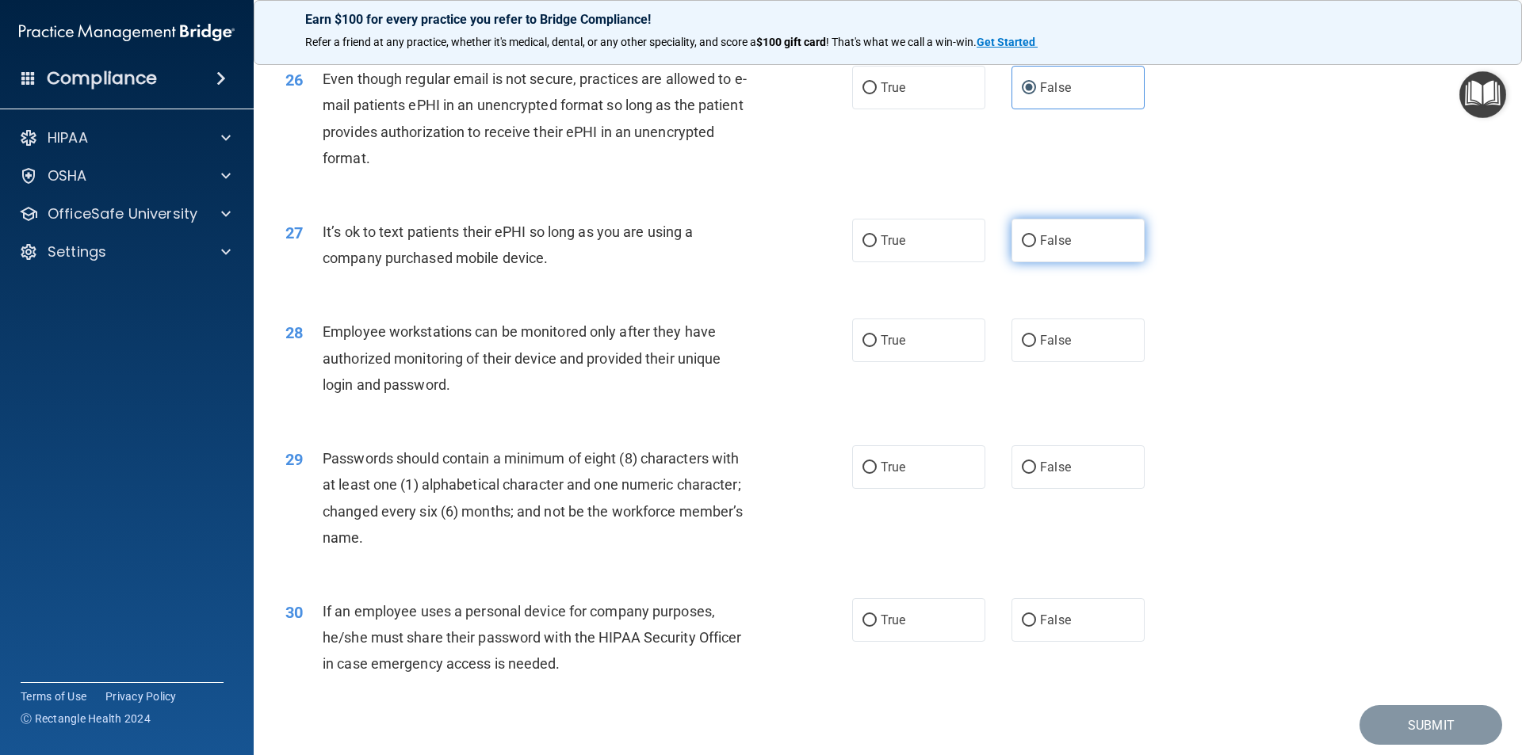
click at [1078, 262] on label "False" at bounding box center [1078, 241] width 133 height 44
click at [1036, 247] on input "False" at bounding box center [1029, 241] width 14 height 12
radio input "true"
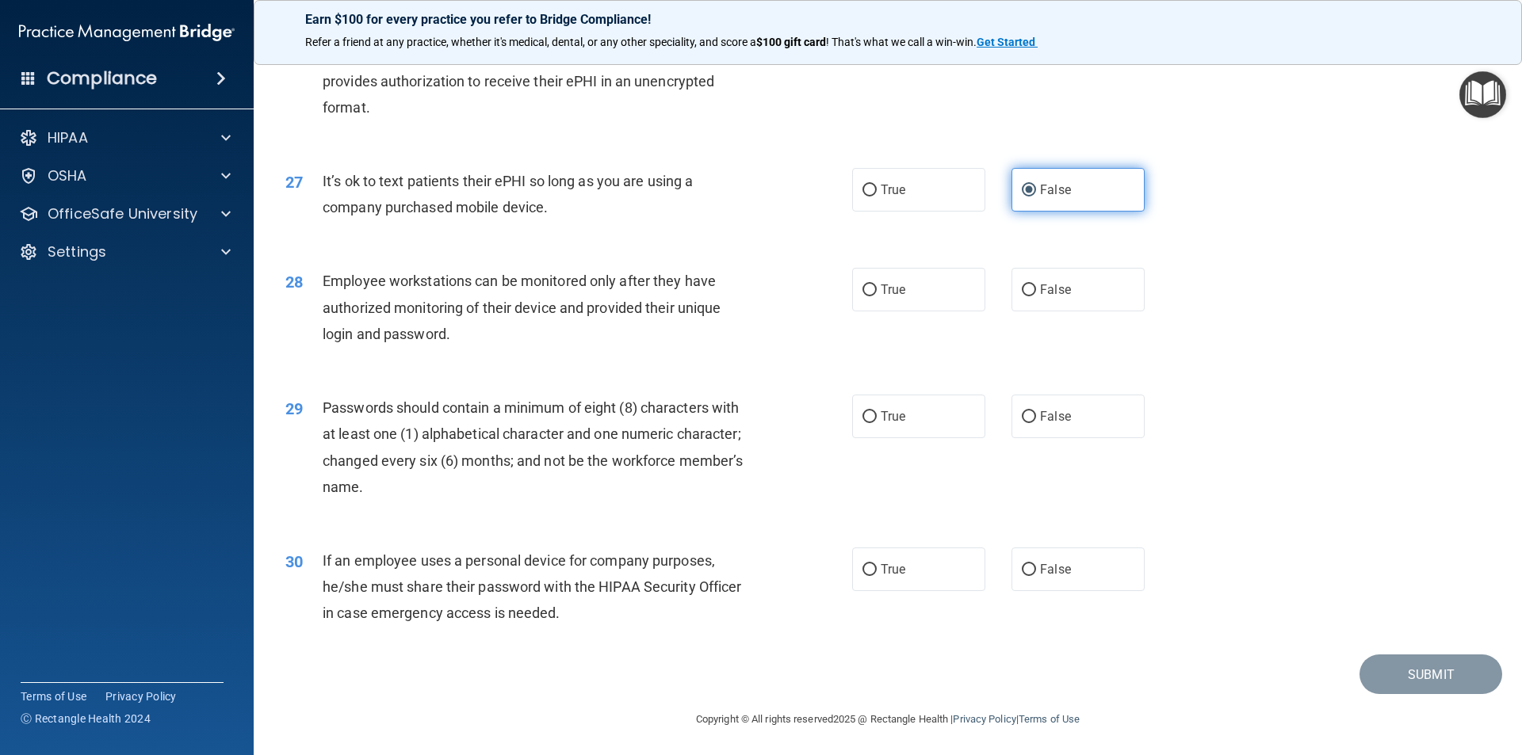
scroll to position [3224, 0]
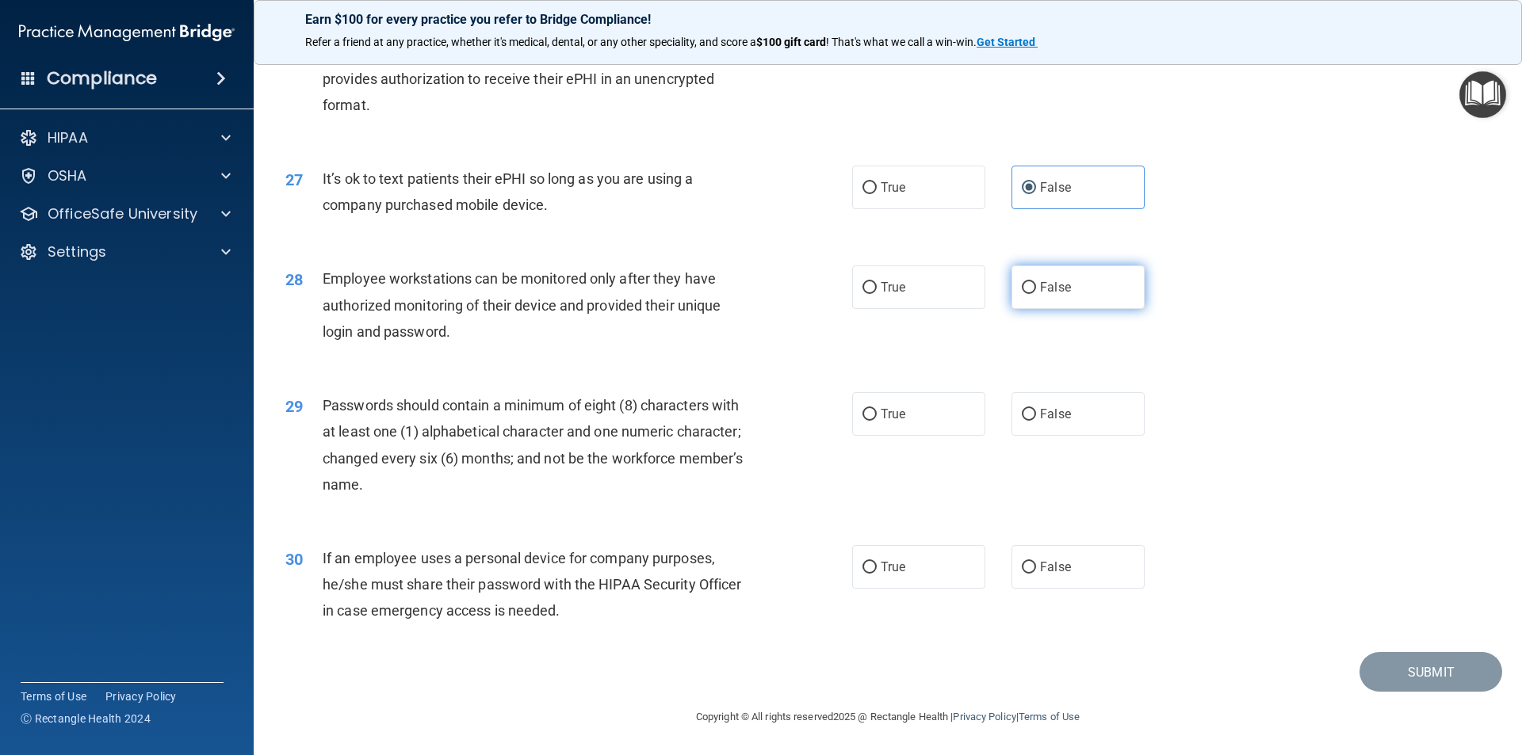
click at [1022, 293] on input "False" at bounding box center [1029, 288] width 14 height 12
radio input "true"
click at [874, 417] on label "True" at bounding box center [918, 414] width 133 height 44
click at [874, 417] on input "True" at bounding box center [869, 415] width 14 height 12
radio input "true"
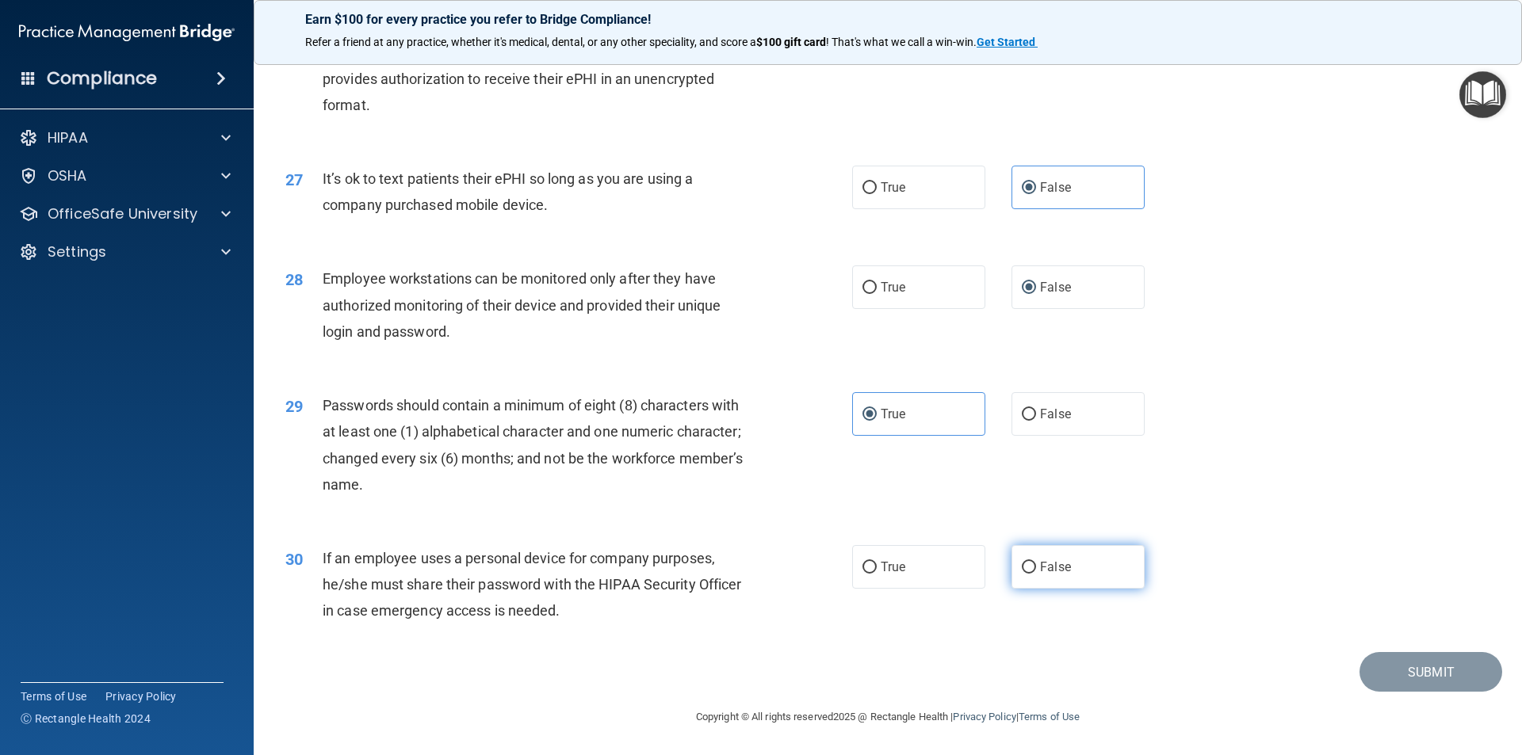
click at [1040, 570] on span "False" at bounding box center [1055, 567] width 31 height 15
click at [1036, 570] on input "False" at bounding box center [1029, 568] width 14 height 12
radio input "true"
click at [1449, 669] on button "Submit" at bounding box center [1431, 672] width 143 height 40
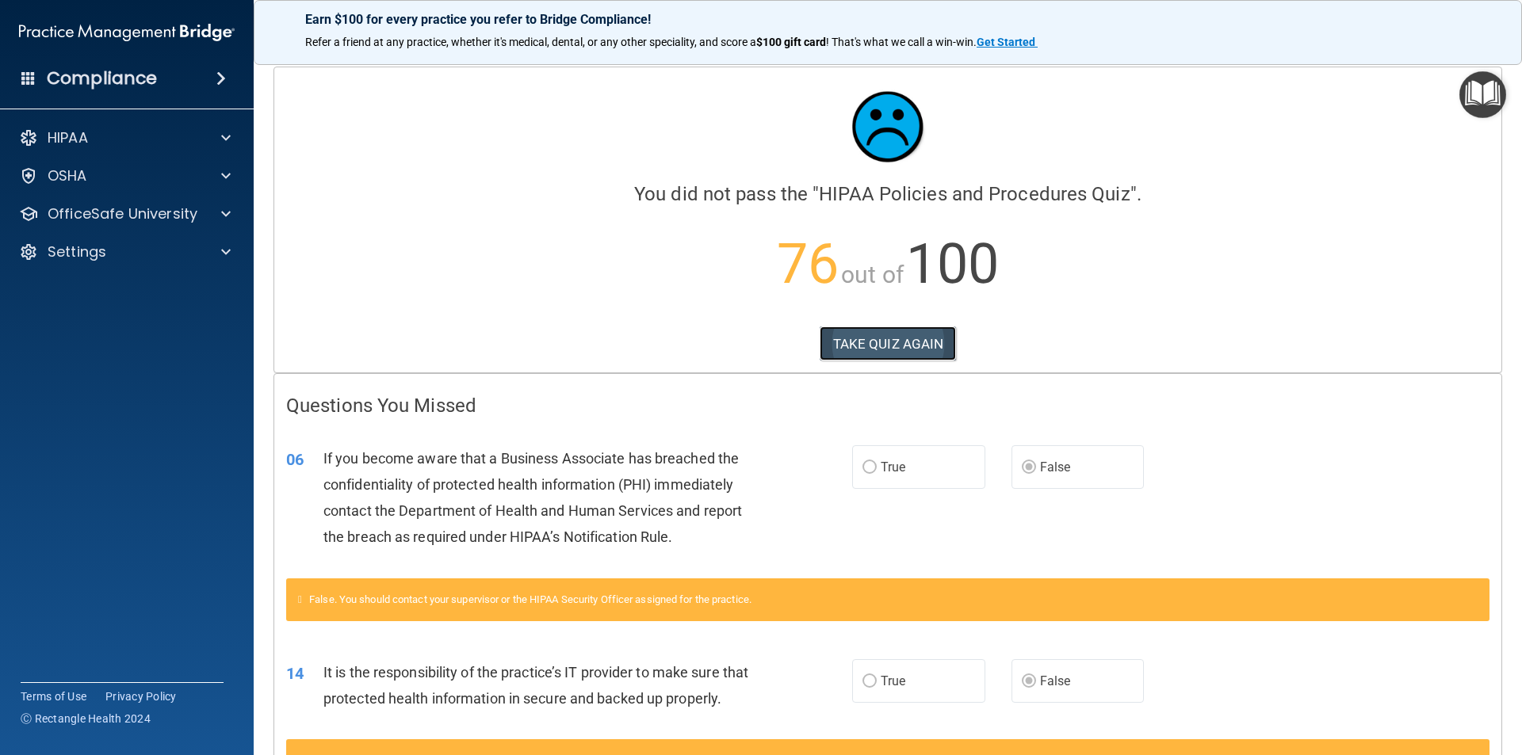
click at [935, 337] on button "TAKE QUIZ AGAIN" at bounding box center [888, 344] width 137 height 35
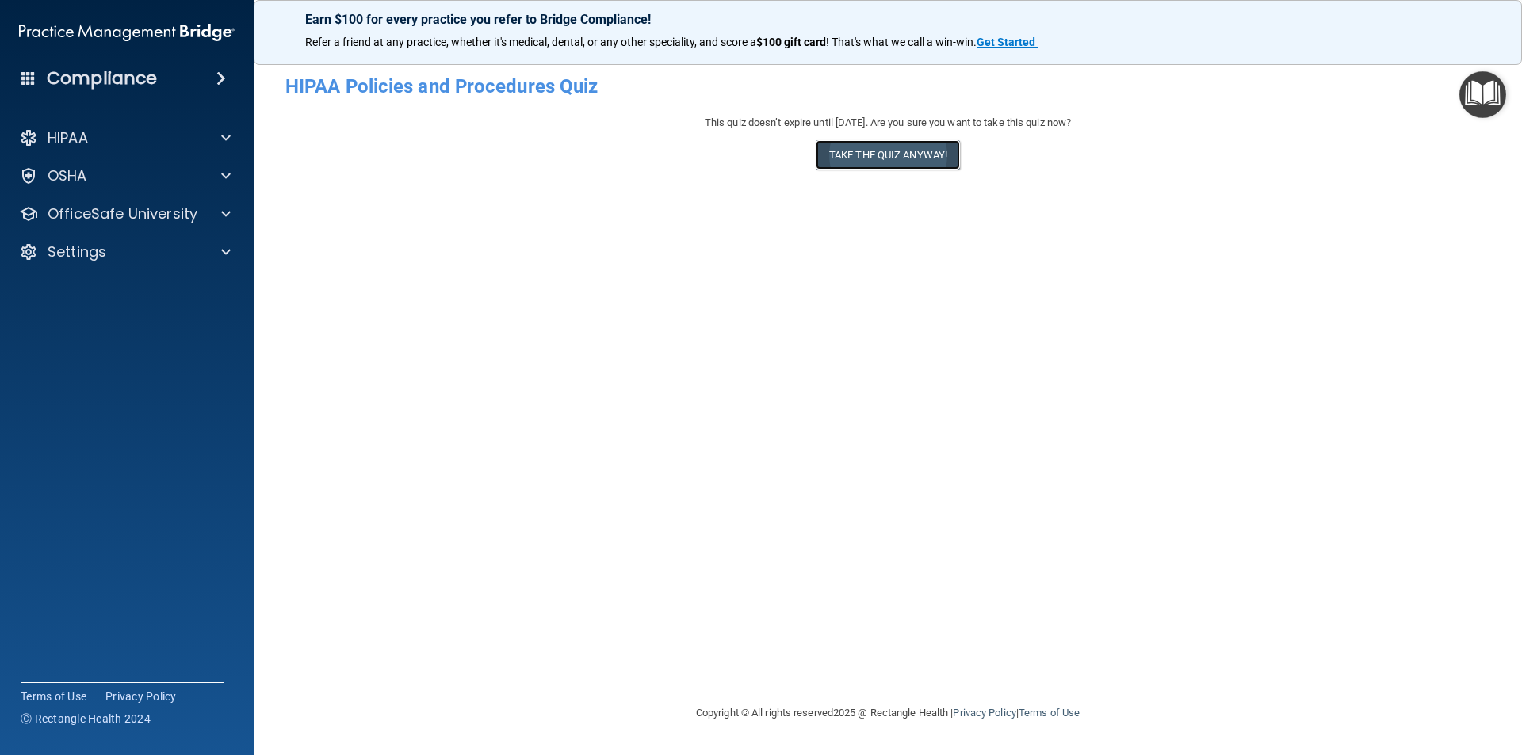
click at [908, 162] on button "Take the quiz anyway!" at bounding box center [888, 154] width 144 height 29
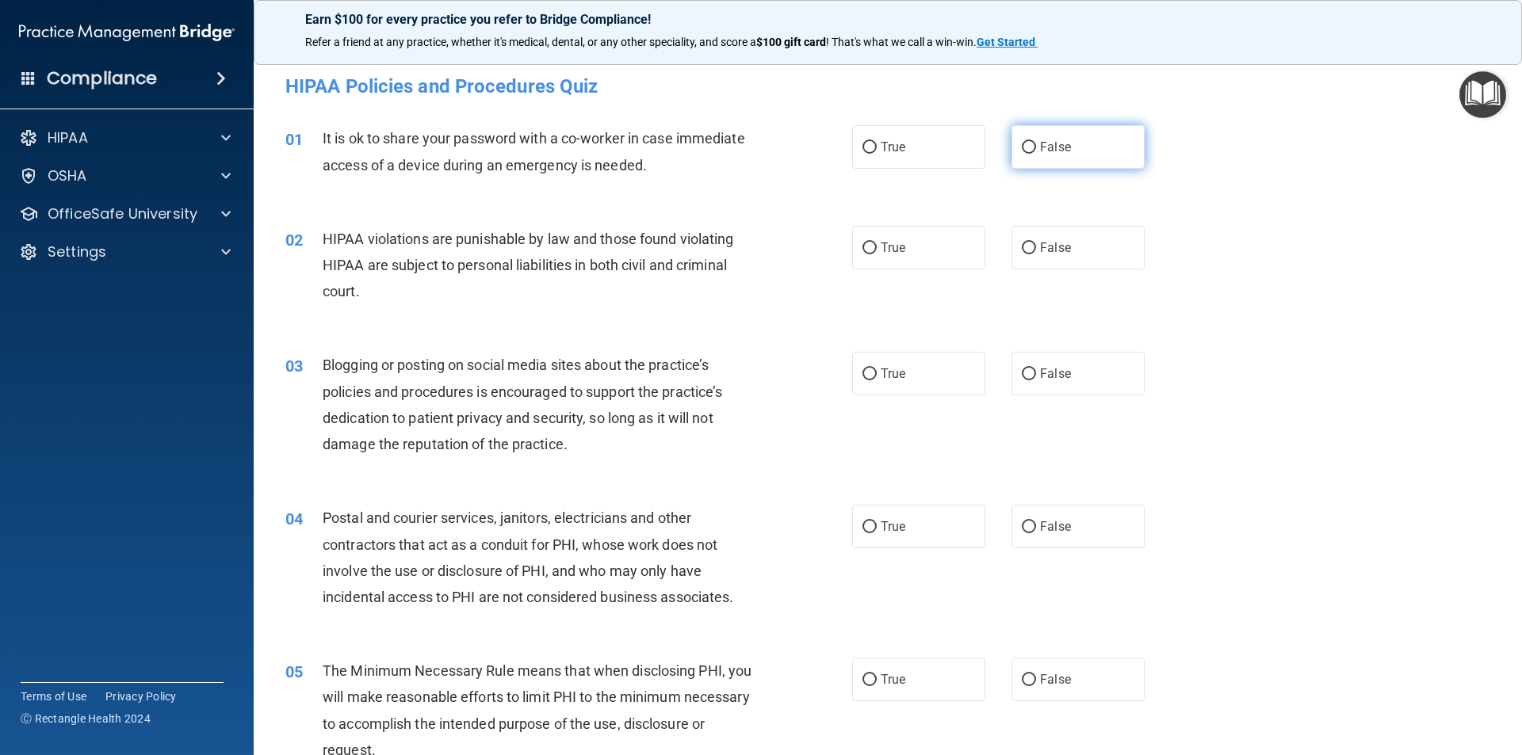
click at [1037, 165] on label "False" at bounding box center [1078, 147] width 133 height 44
click at [1036, 154] on input "False" at bounding box center [1029, 148] width 14 height 12
radio input "true"
click at [922, 251] on label "True" at bounding box center [918, 248] width 133 height 44
click at [877, 251] on input "True" at bounding box center [869, 249] width 14 height 12
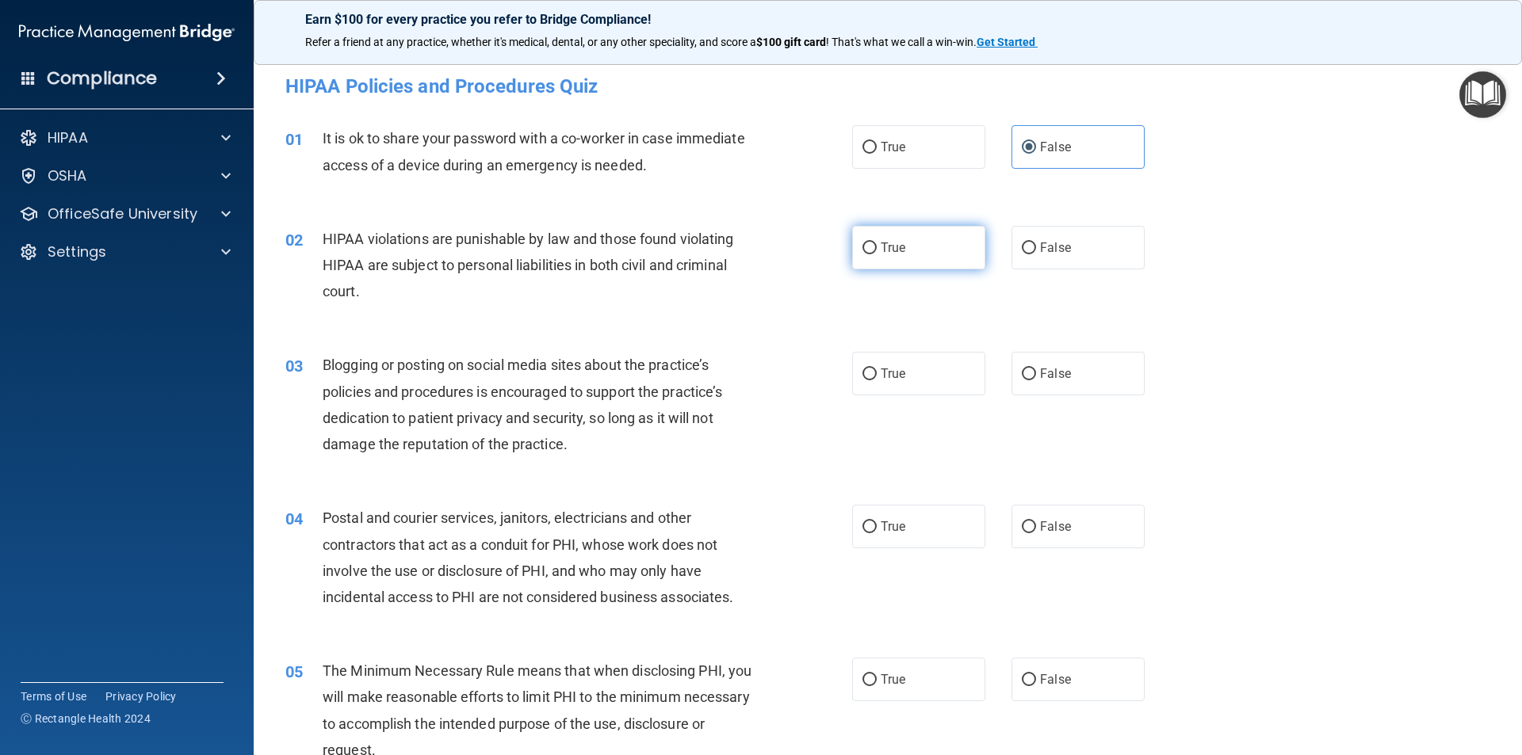
radio input "true"
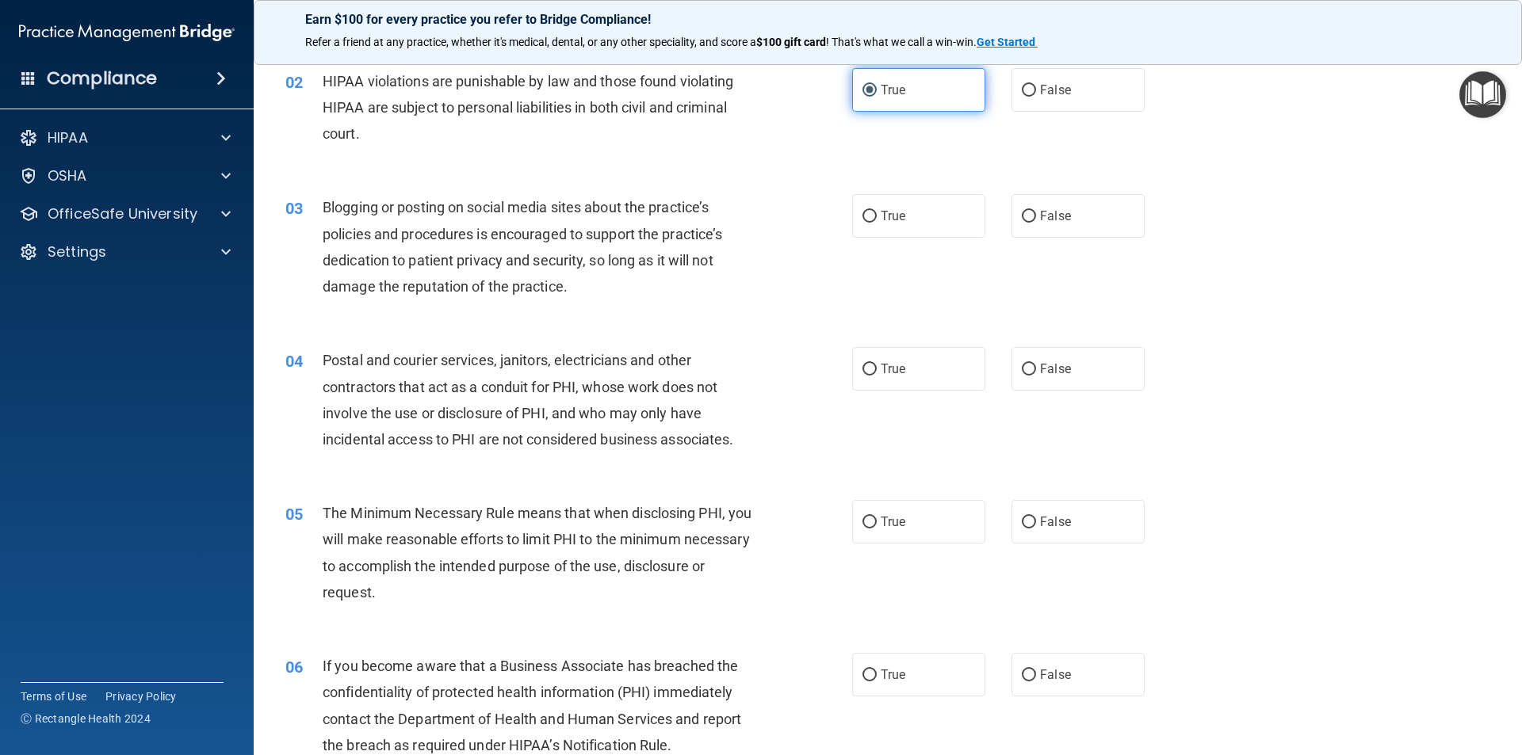
scroll to position [159, 0]
click at [1050, 220] on span "False" at bounding box center [1055, 215] width 31 height 15
click at [1036, 220] on input "False" at bounding box center [1029, 216] width 14 height 12
radio input "true"
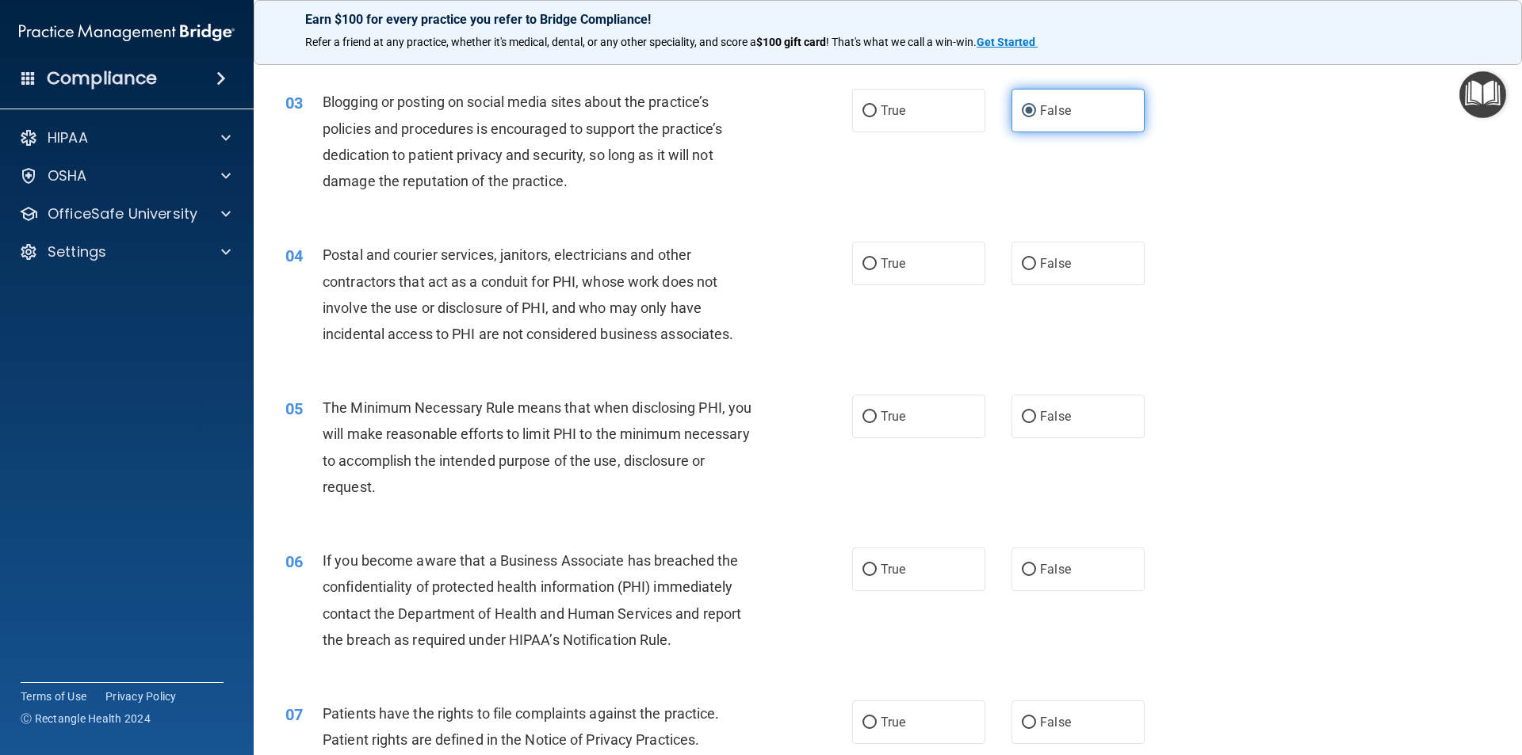
scroll to position [317, 0]
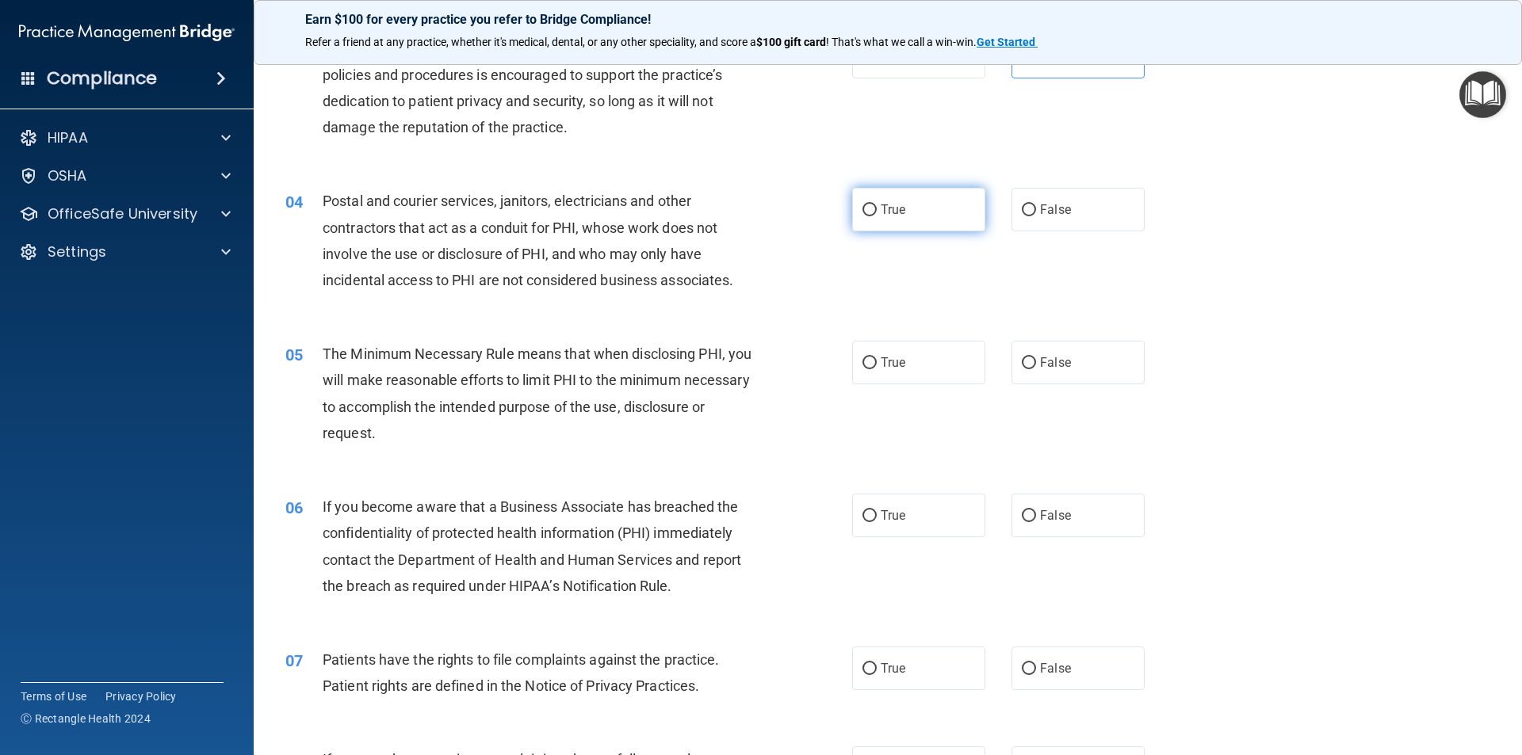
click at [920, 219] on label "True" at bounding box center [918, 210] width 133 height 44
click at [877, 216] on input "True" at bounding box center [869, 211] width 14 height 12
radio input "true"
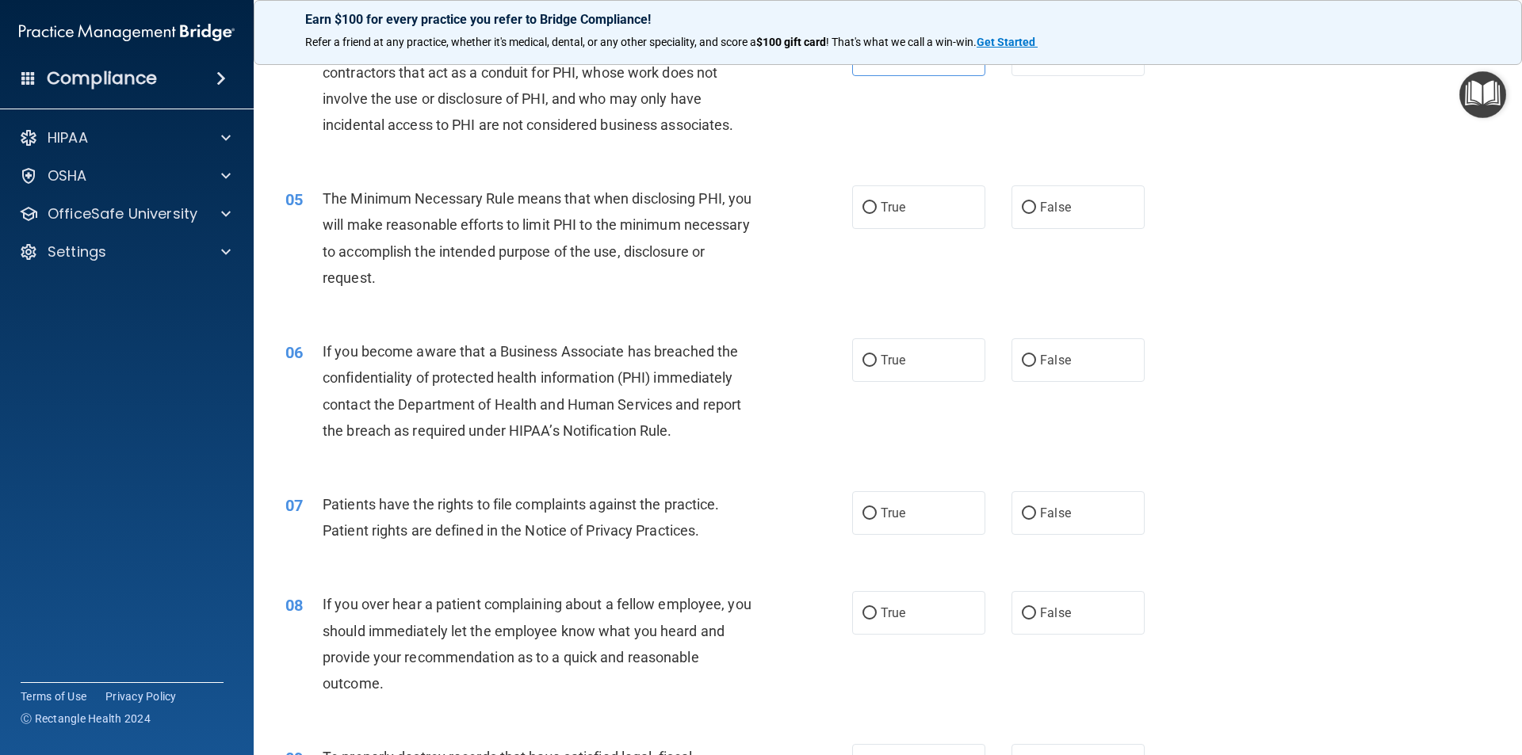
scroll to position [476, 0]
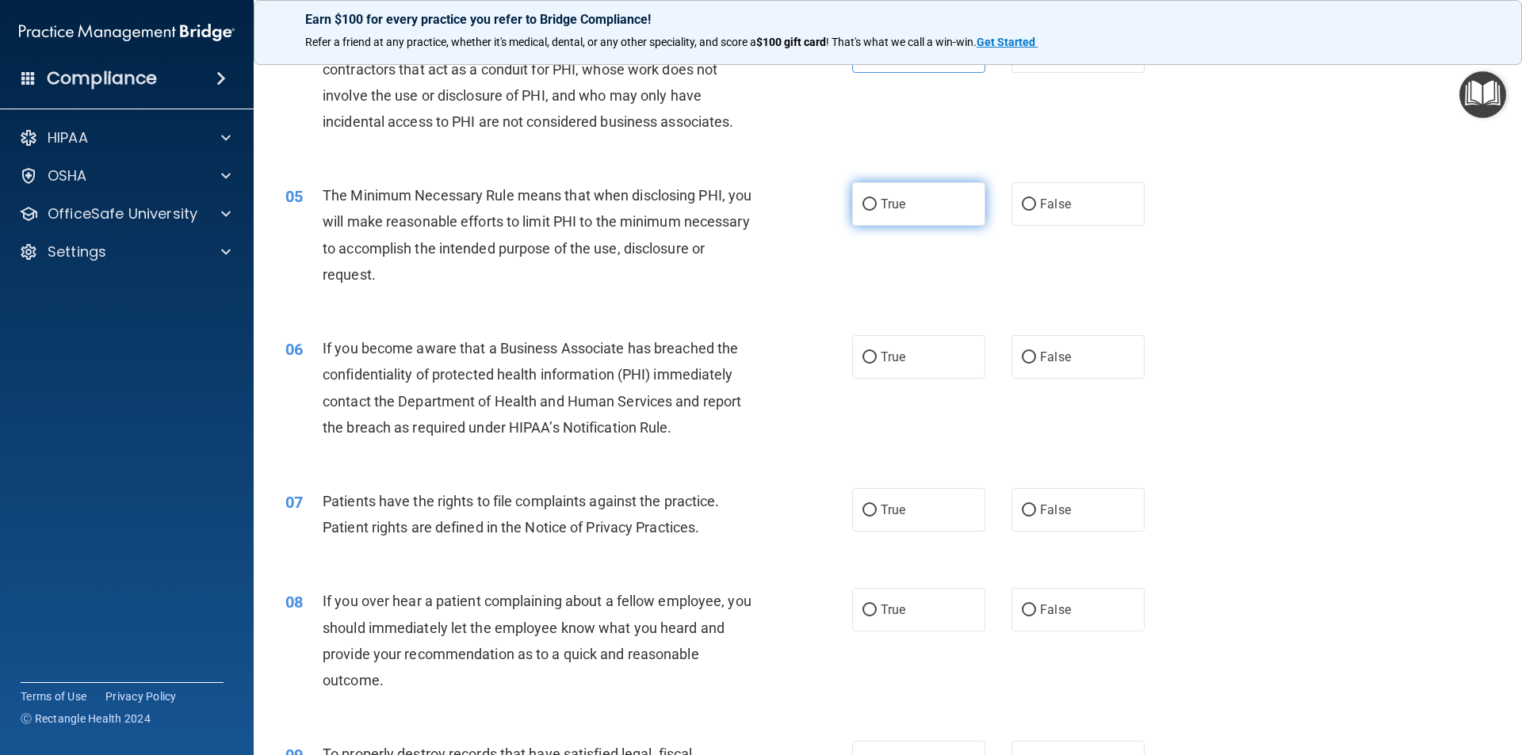
click at [878, 214] on label "True" at bounding box center [918, 204] width 133 height 44
click at [877, 211] on input "True" at bounding box center [869, 205] width 14 height 12
radio input "true"
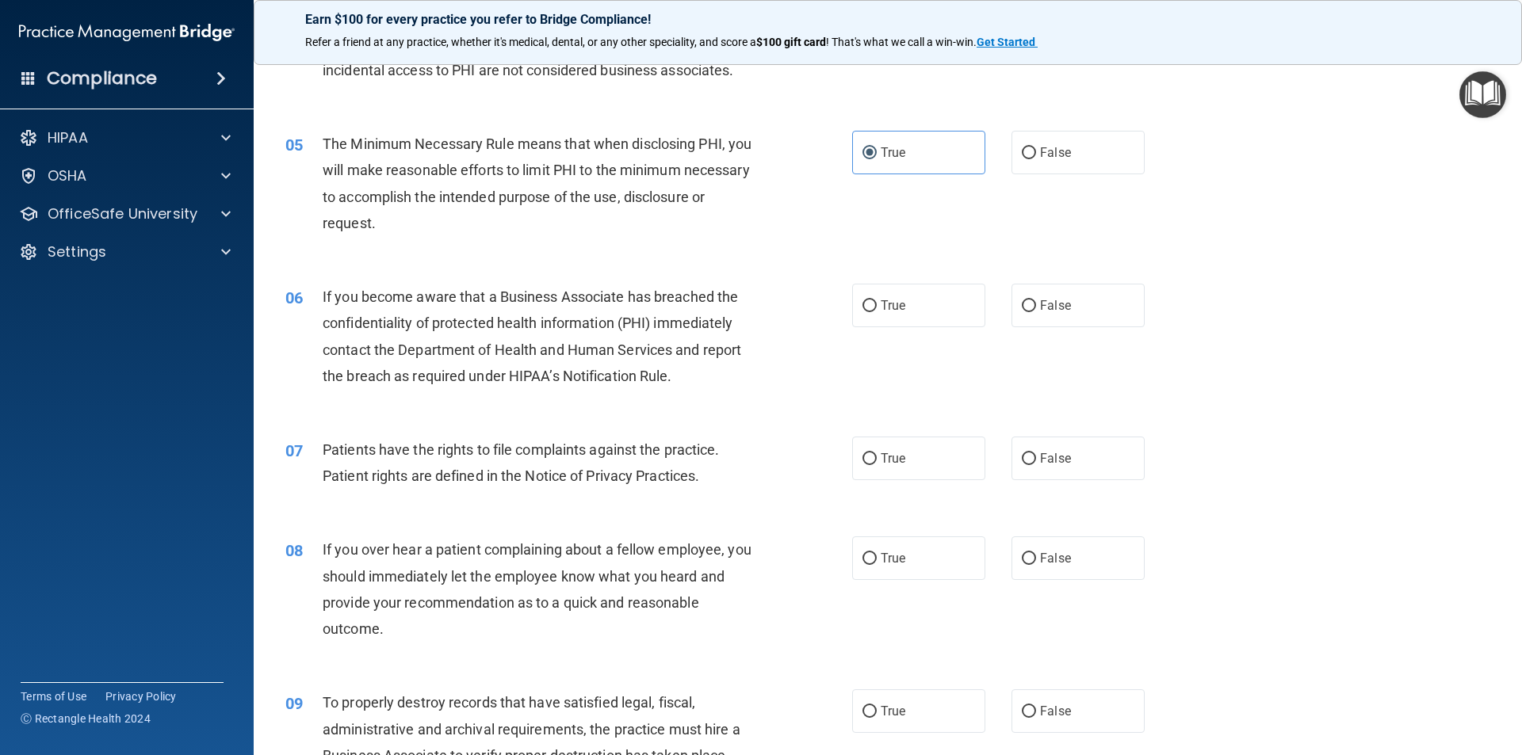
scroll to position [555, 0]
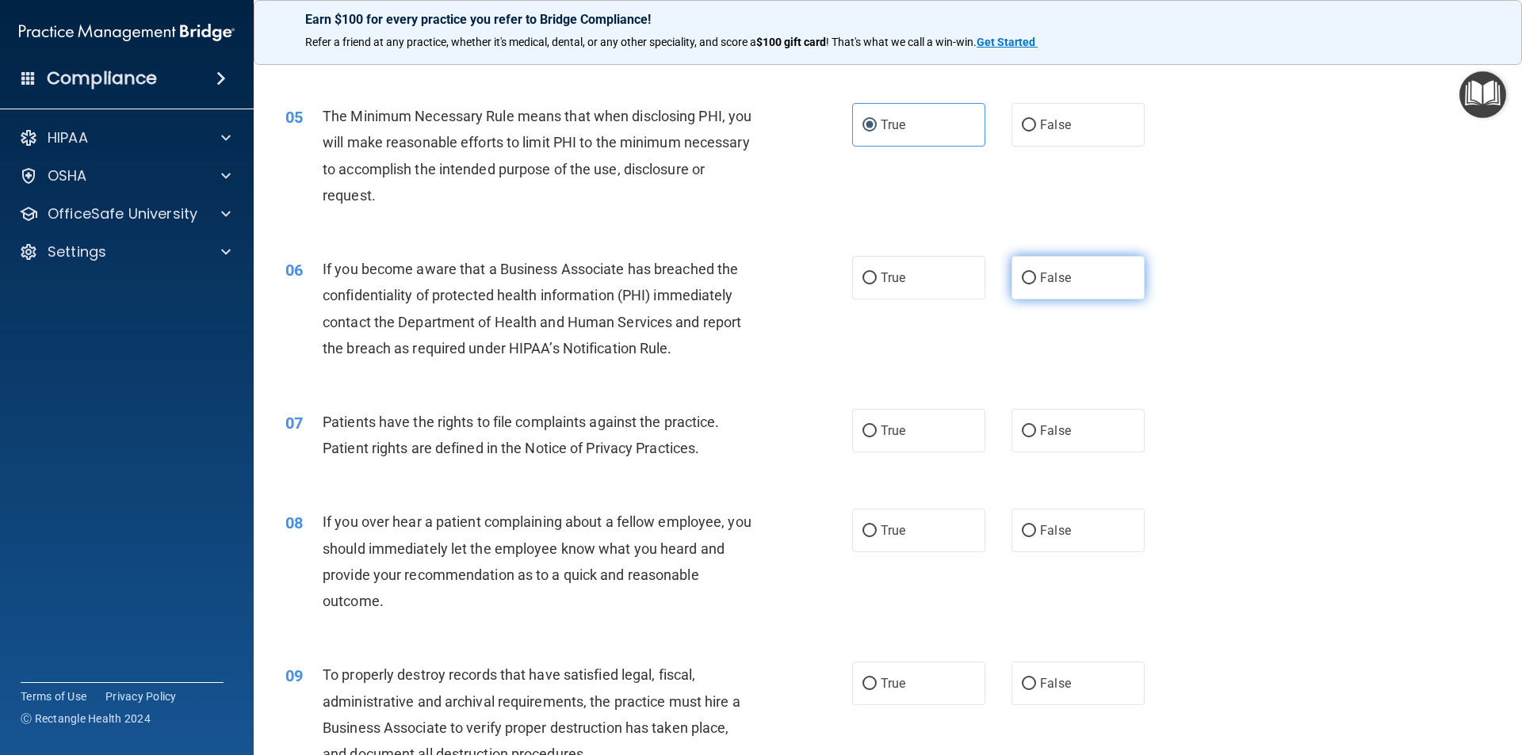
click at [1100, 285] on label "False" at bounding box center [1078, 278] width 133 height 44
click at [1036, 285] on input "False" at bounding box center [1029, 279] width 14 height 12
radio input "true"
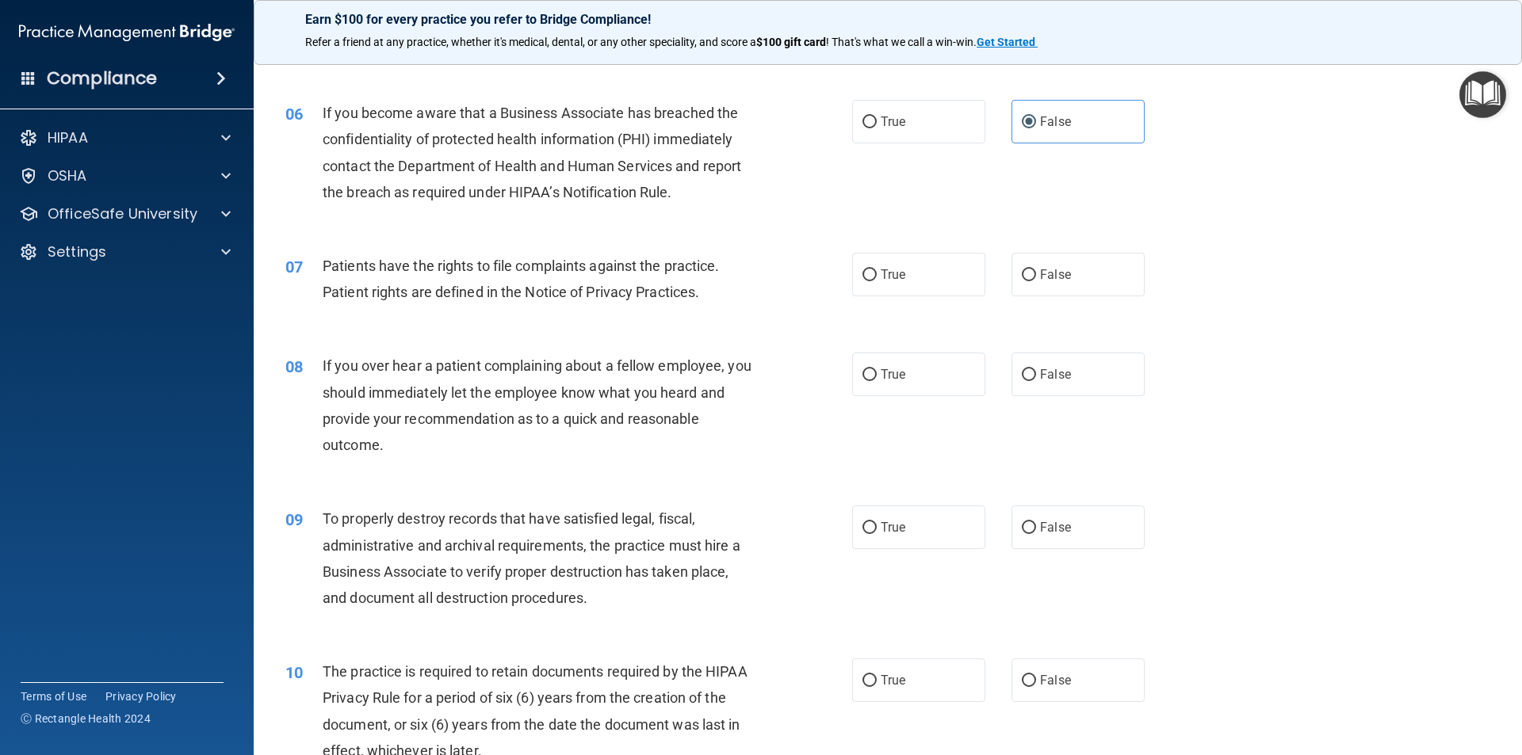
scroll to position [713, 0]
click at [915, 277] on label "True" at bounding box center [918, 273] width 133 height 44
click at [877, 277] on input "True" at bounding box center [869, 273] width 14 height 12
radio input "true"
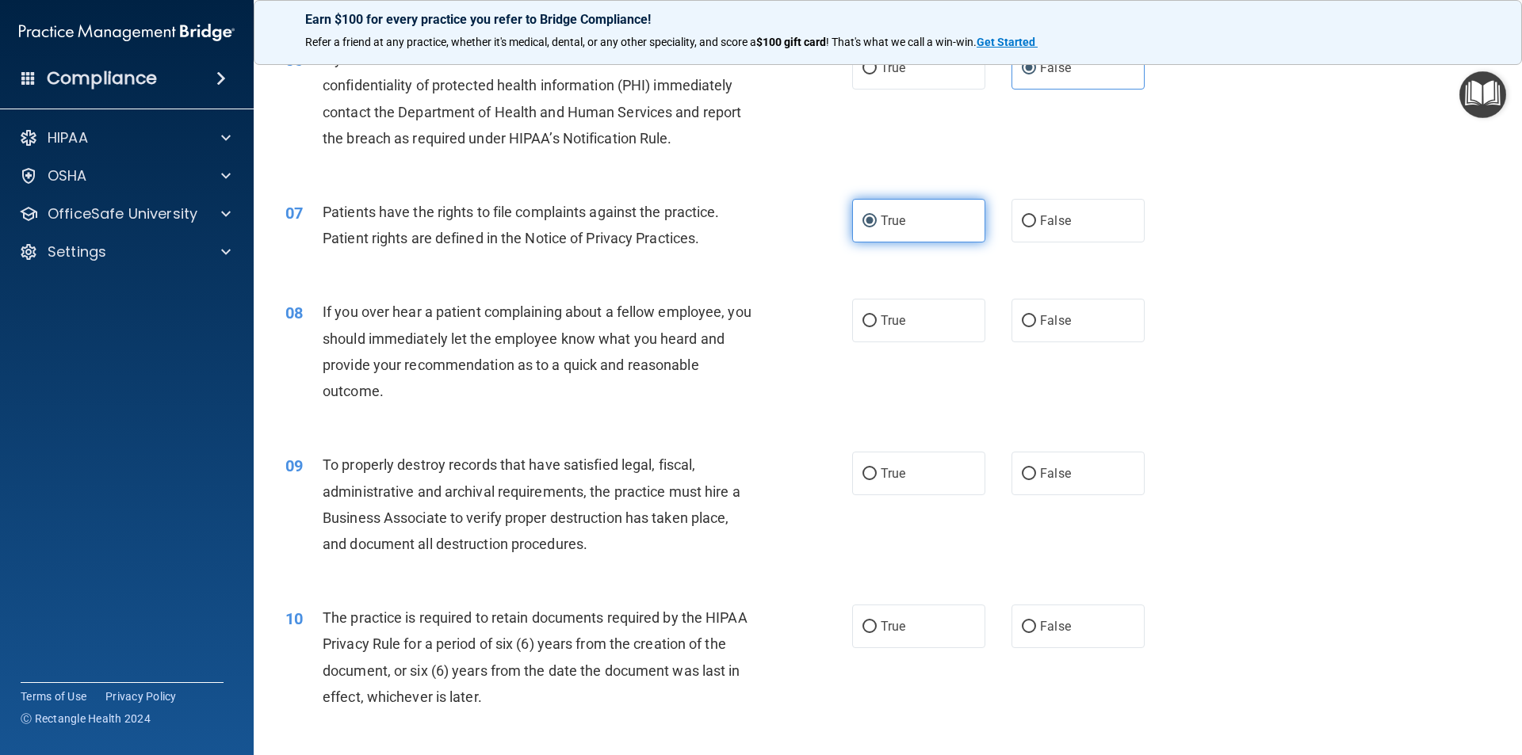
scroll to position [793, 0]
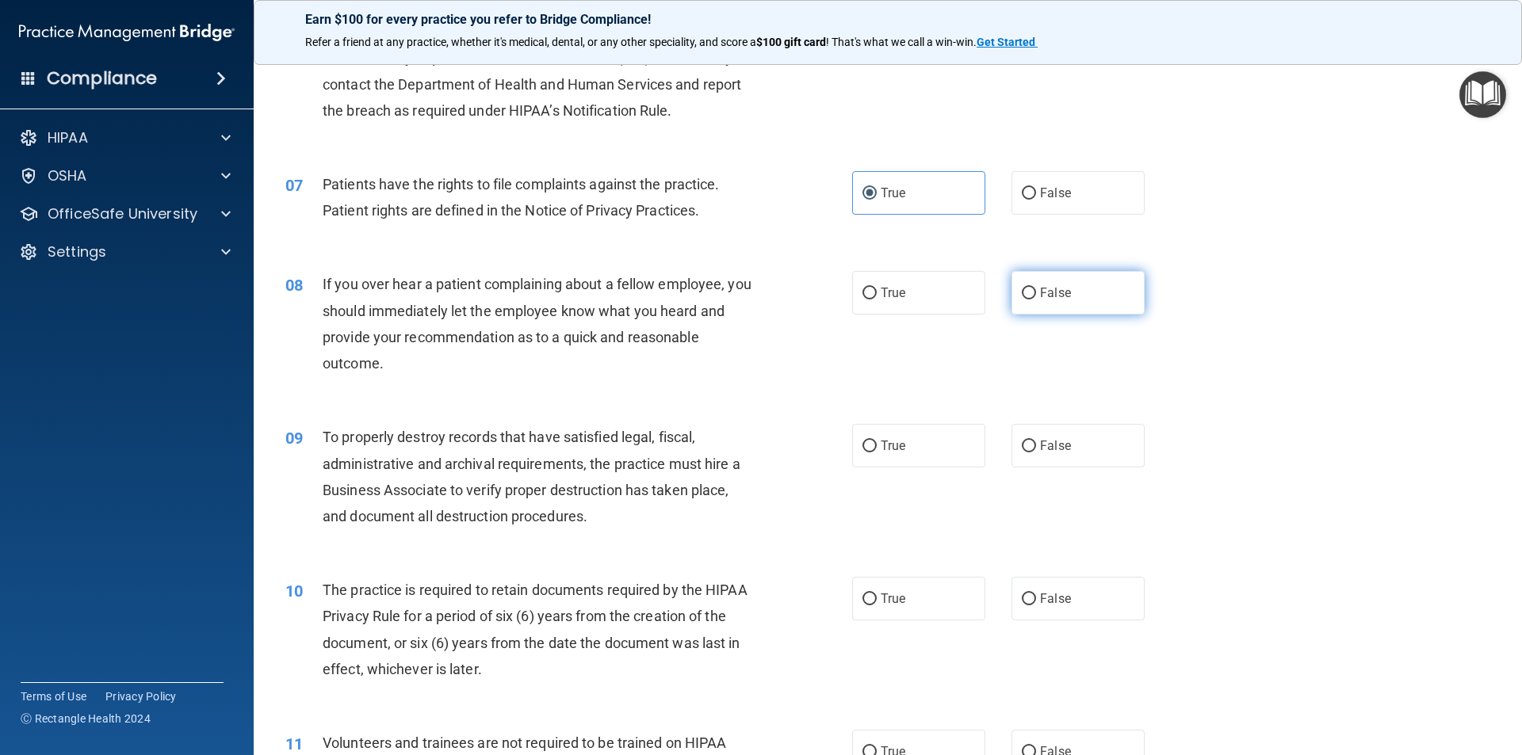
click at [1085, 296] on label "False" at bounding box center [1078, 293] width 133 height 44
click at [1036, 296] on input "False" at bounding box center [1029, 294] width 14 height 12
radio input "true"
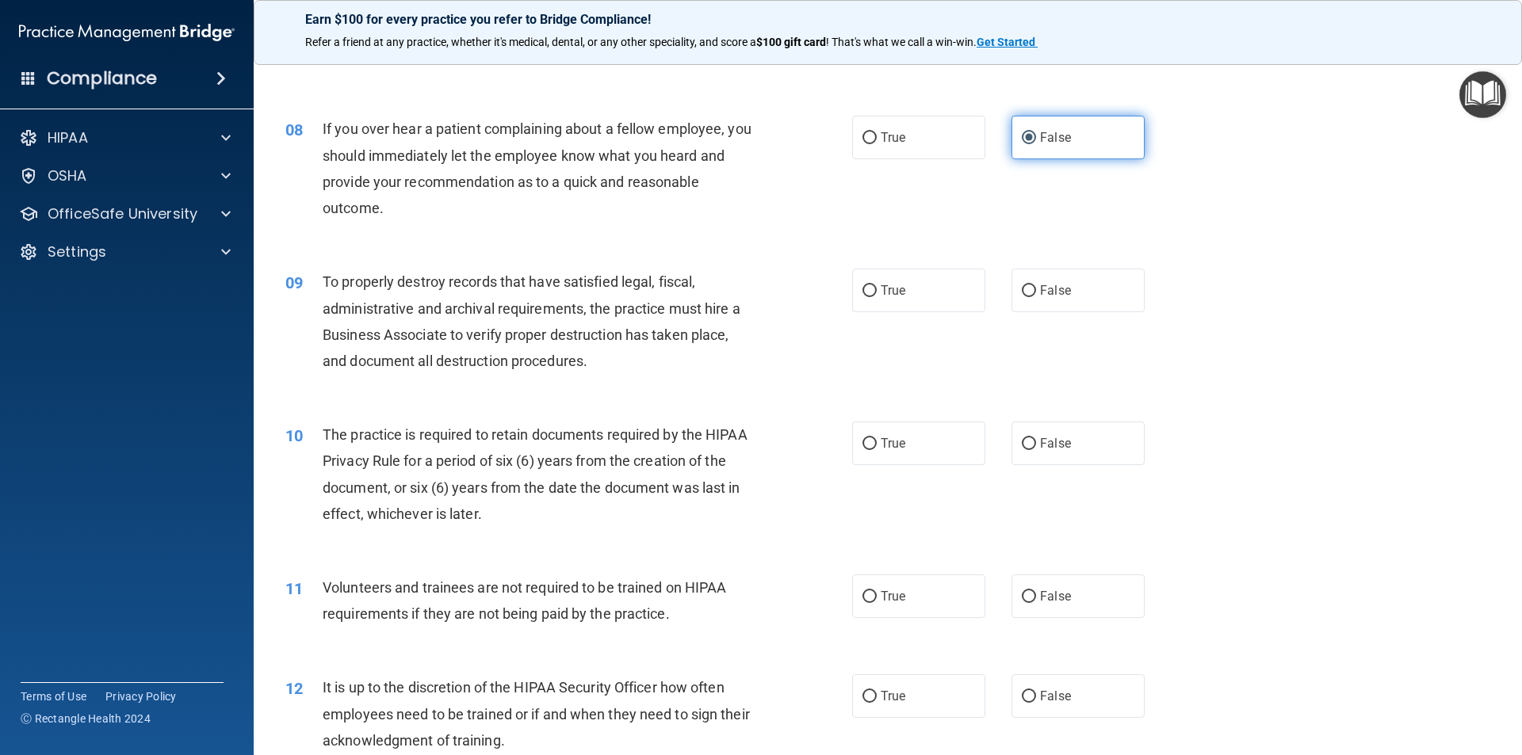
scroll to position [951, 0]
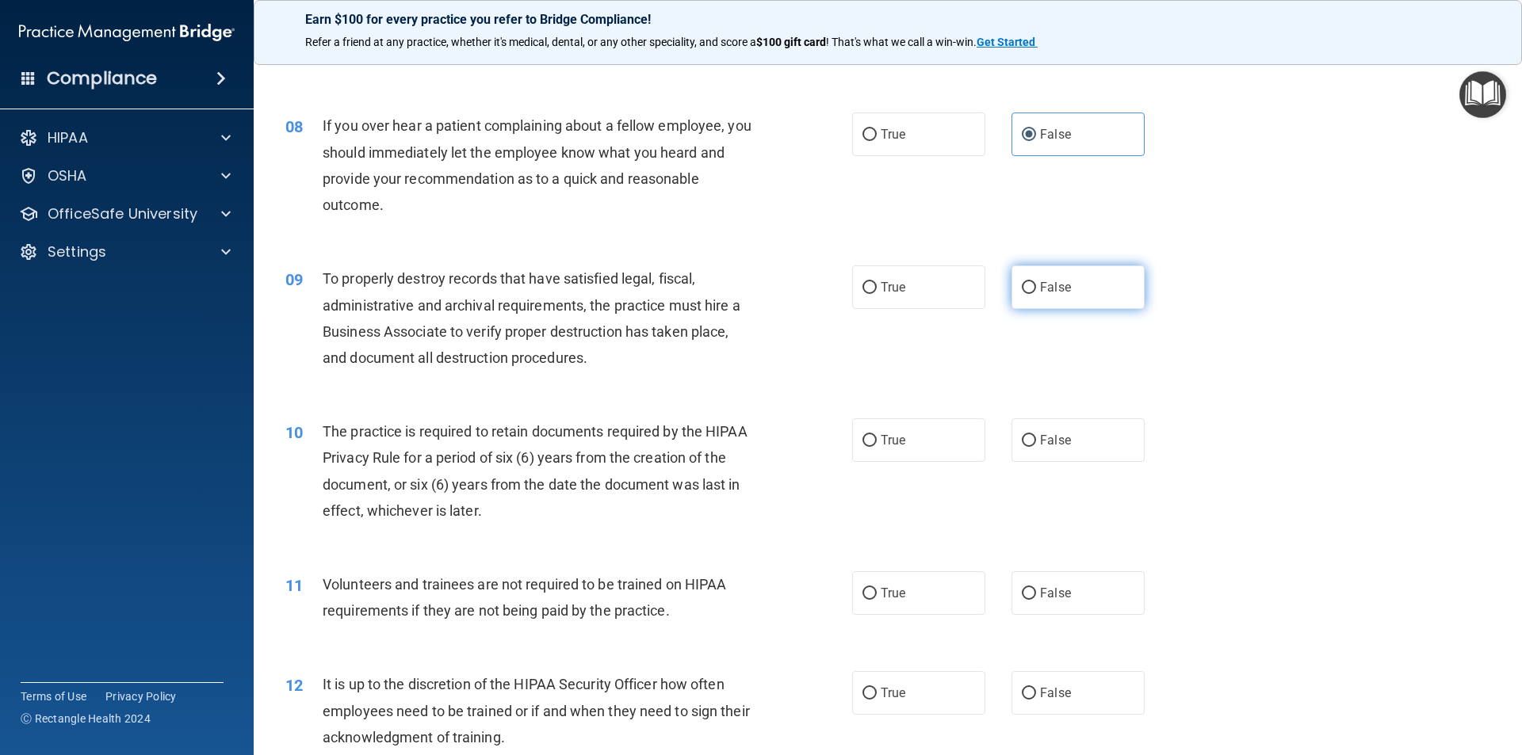
click at [1080, 296] on label "False" at bounding box center [1078, 288] width 133 height 44
click at [1036, 294] on input "False" at bounding box center [1029, 288] width 14 height 12
radio input "true"
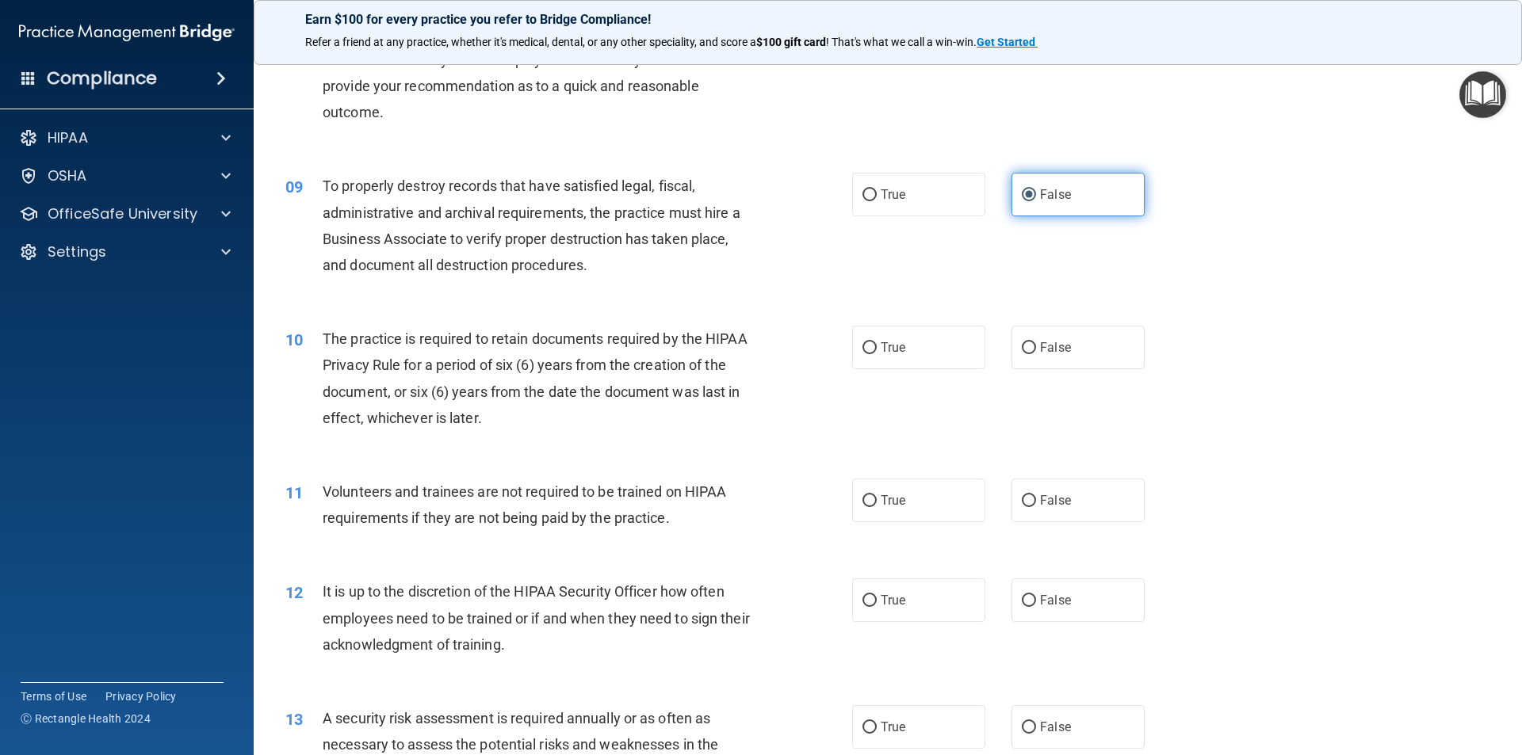
scroll to position [1110, 0]
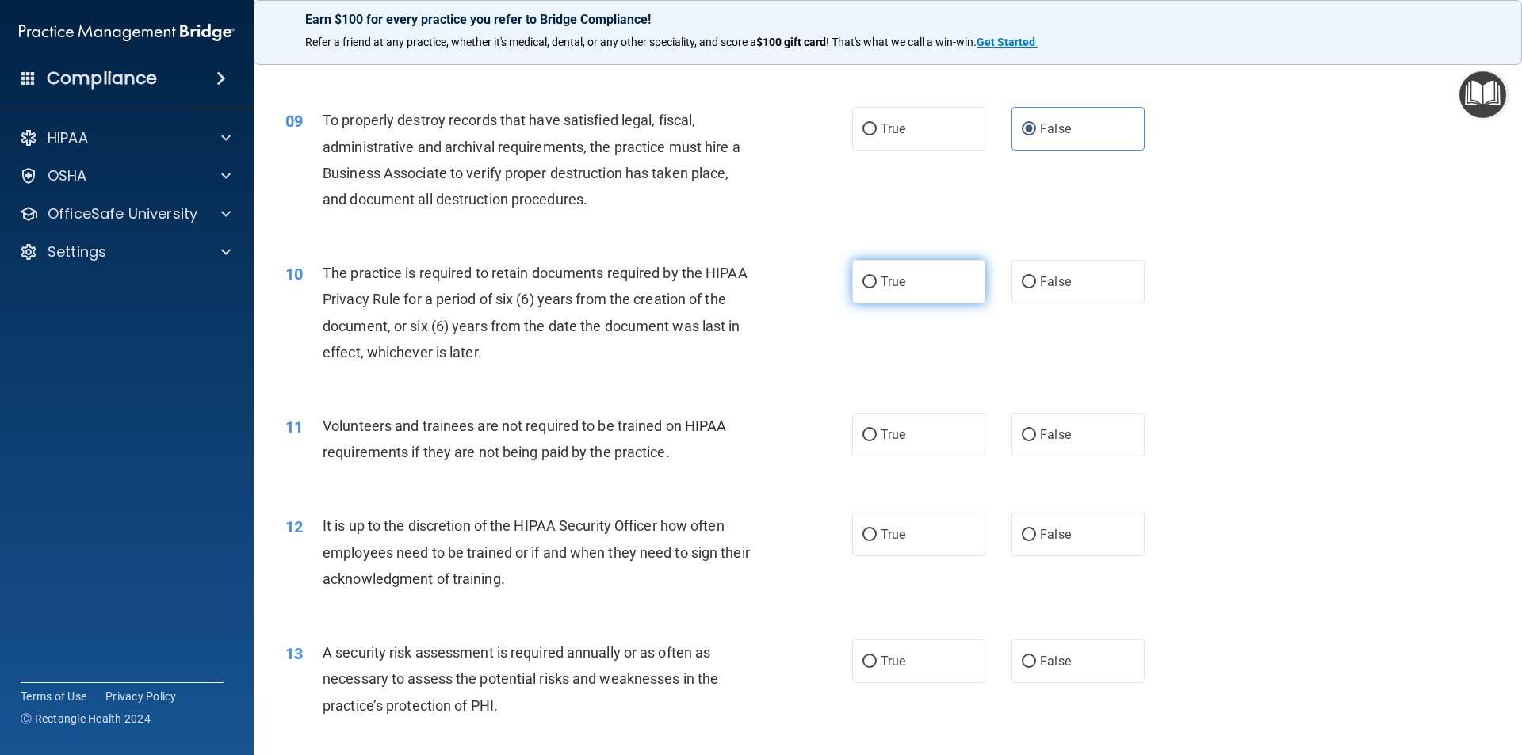
click at [939, 301] on label "True" at bounding box center [918, 282] width 133 height 44
click at [877, 289] on input "True" at bounding box center [869, 283] width 14 height 12
radio input "true"
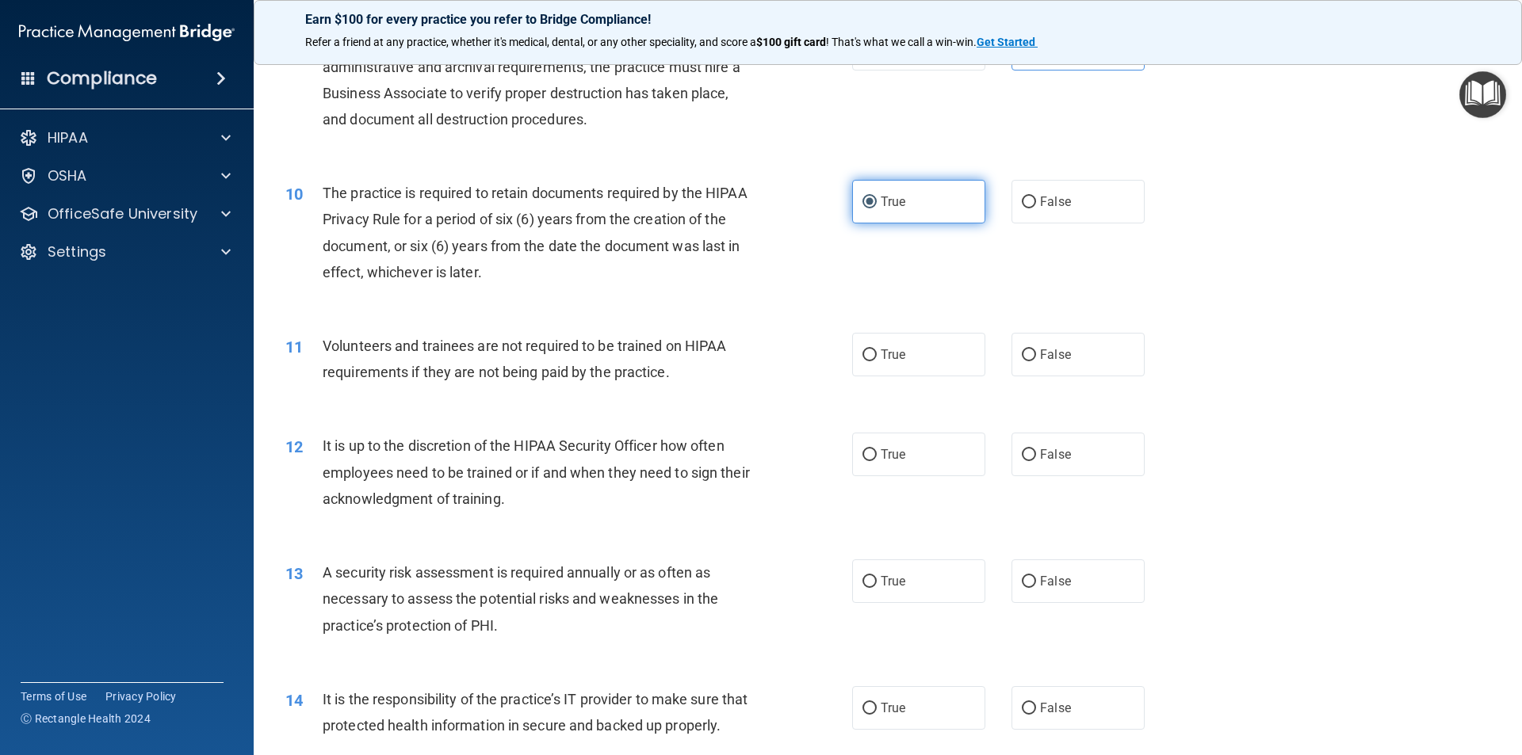
scroll to position [1268, 0]
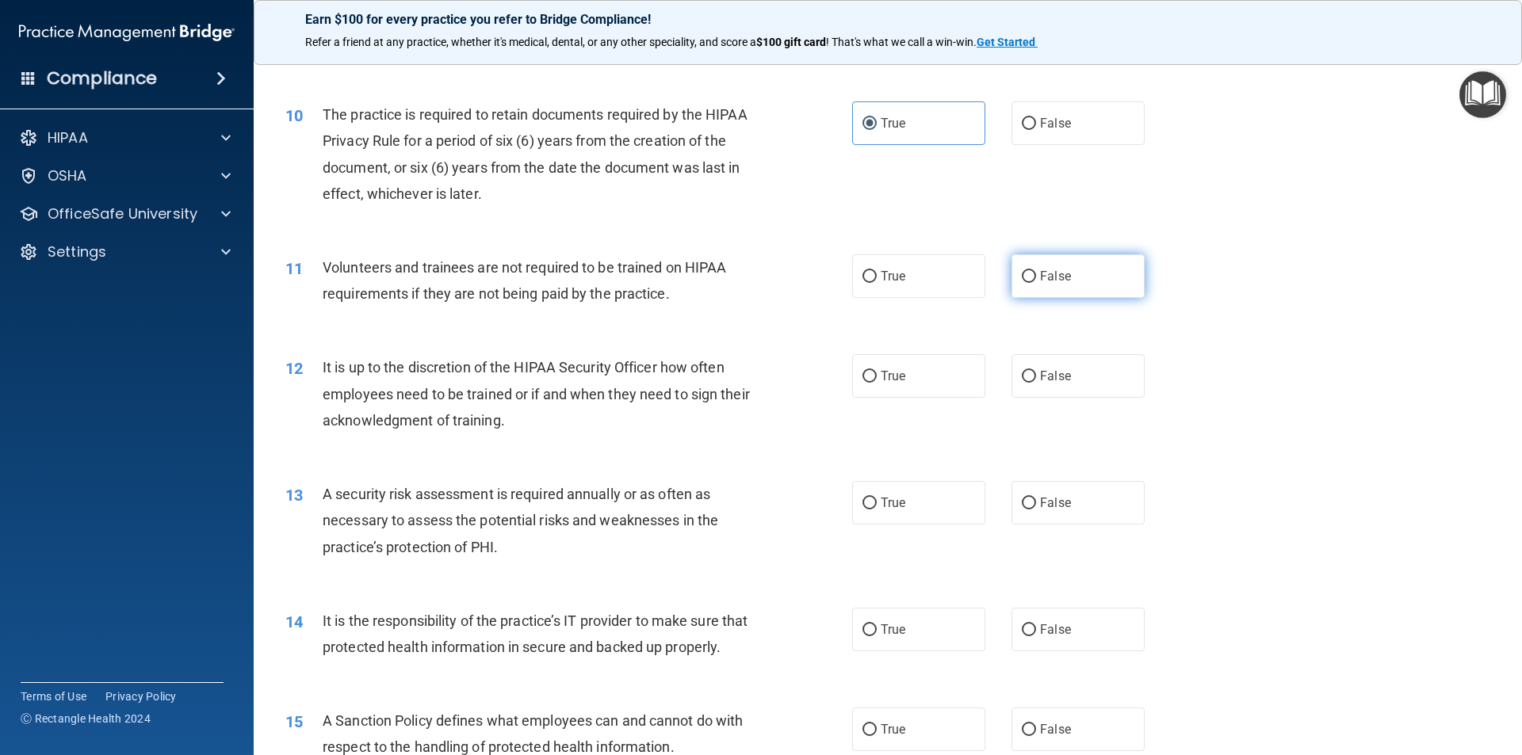
click at [1035, 293] on label "False" at bounding box center [1078, 276] width 133 height 44
click at [1035, 283] on input "False" at bounding box center [1029, 277] width 14 height 12
radio input "true"
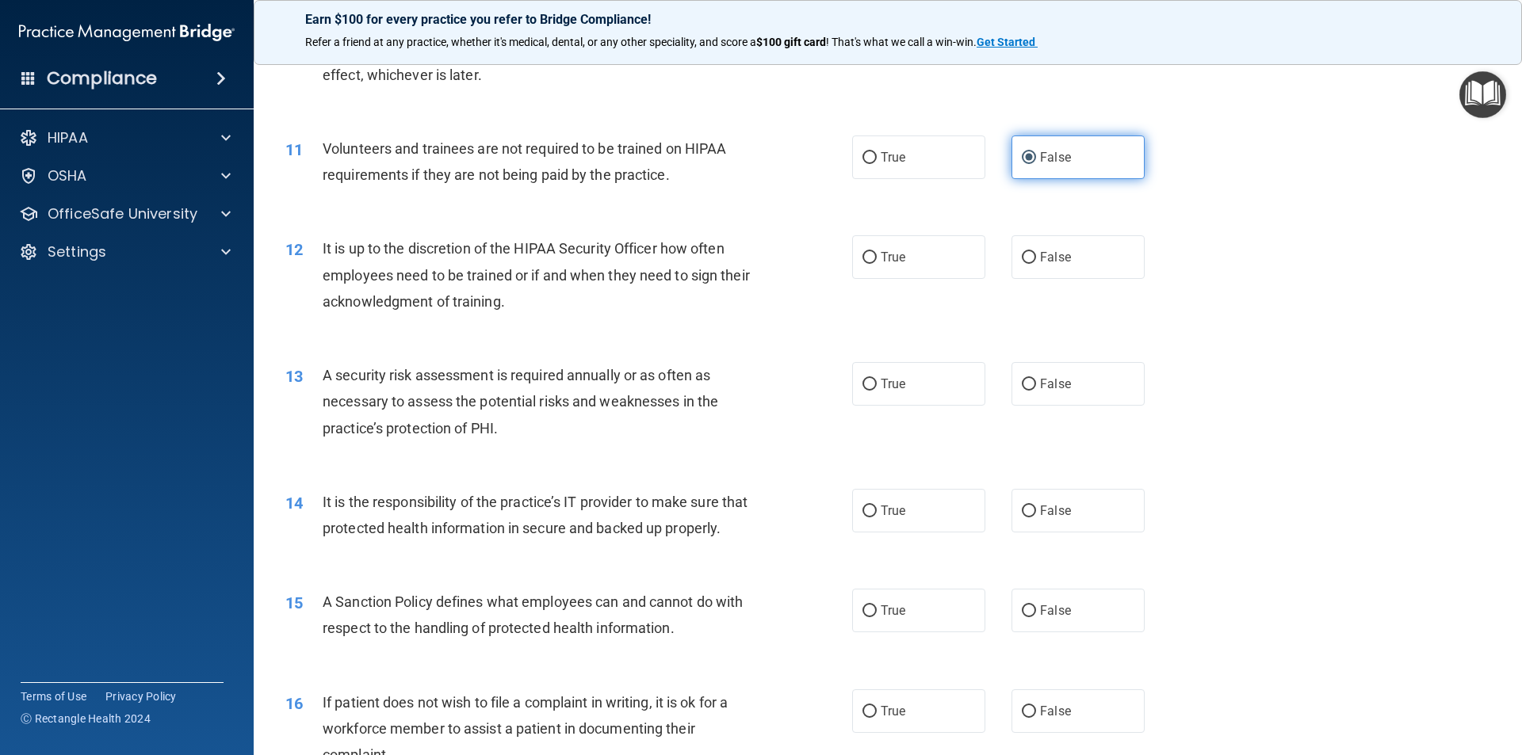
scroll to position [1427, 0]
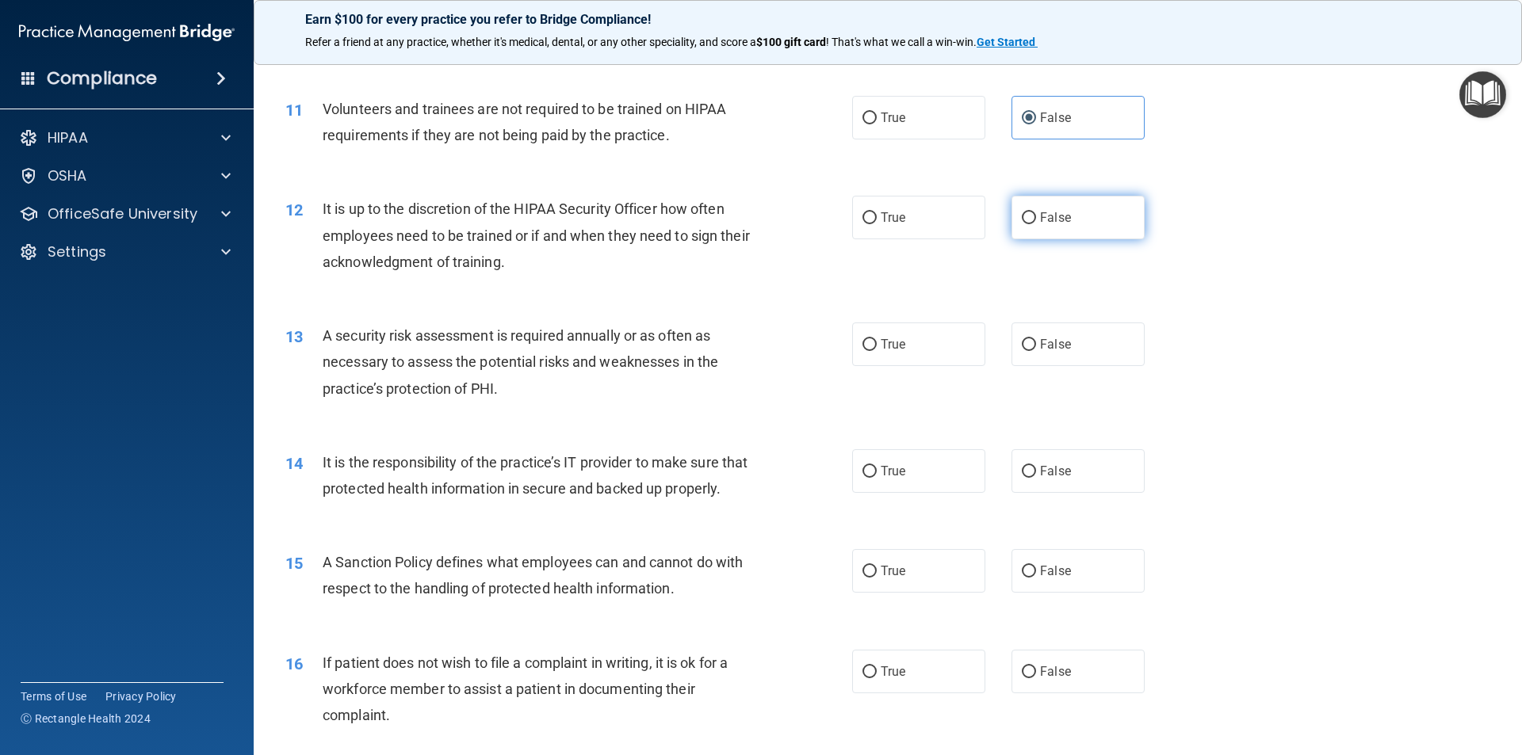
click at [1042, 224] on span "False" at bounding box center [1055, 217] width 31 height 15
click at [1036, 224] on input "False" at bounding box center [1029, 218] width 14 height 12
radio input "true"
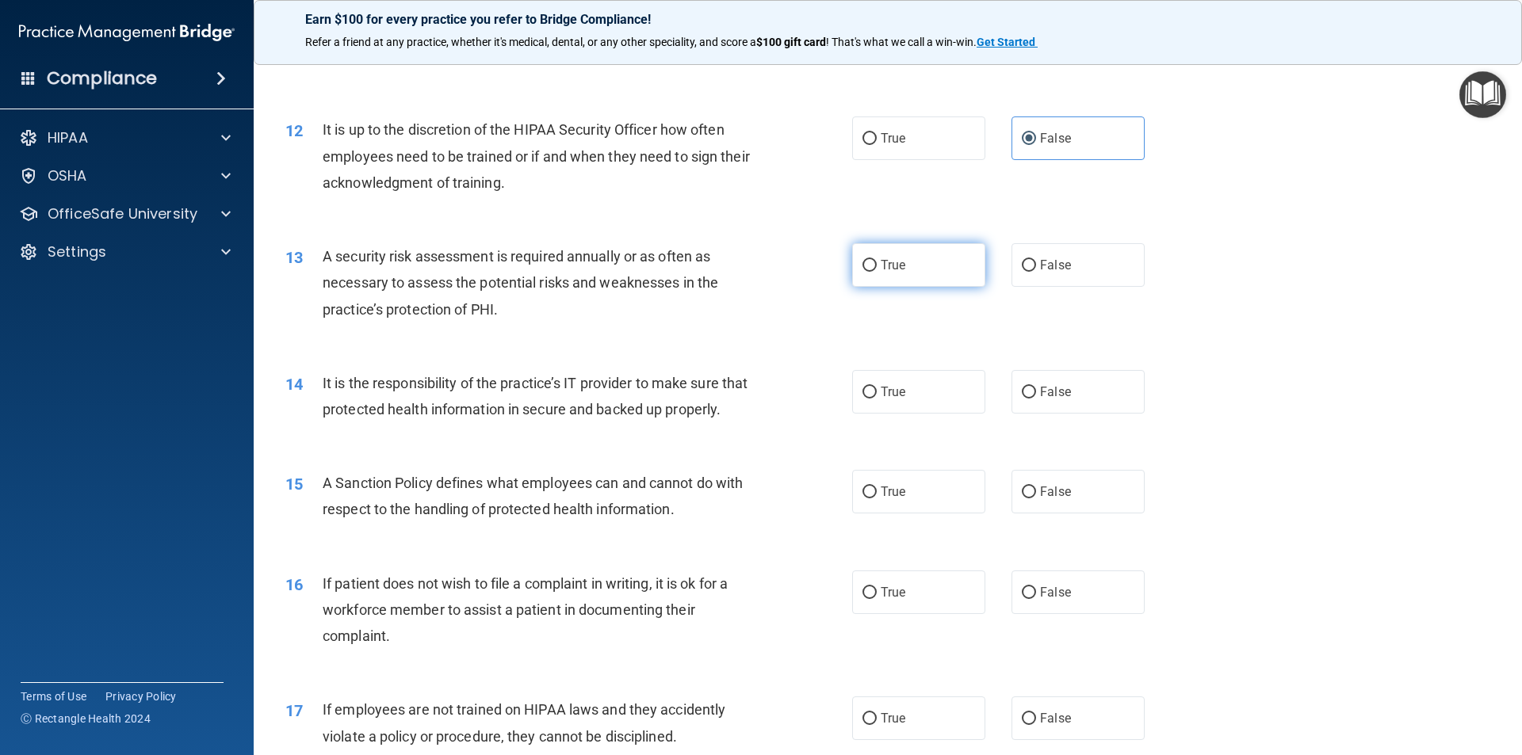
click at [926, 276] on label "True" at bounding box center [918, 265] width 133 height 44
click at [877, 272] on input "True" at bounding box center [869, 266] width 14 height 12
radio input "true"
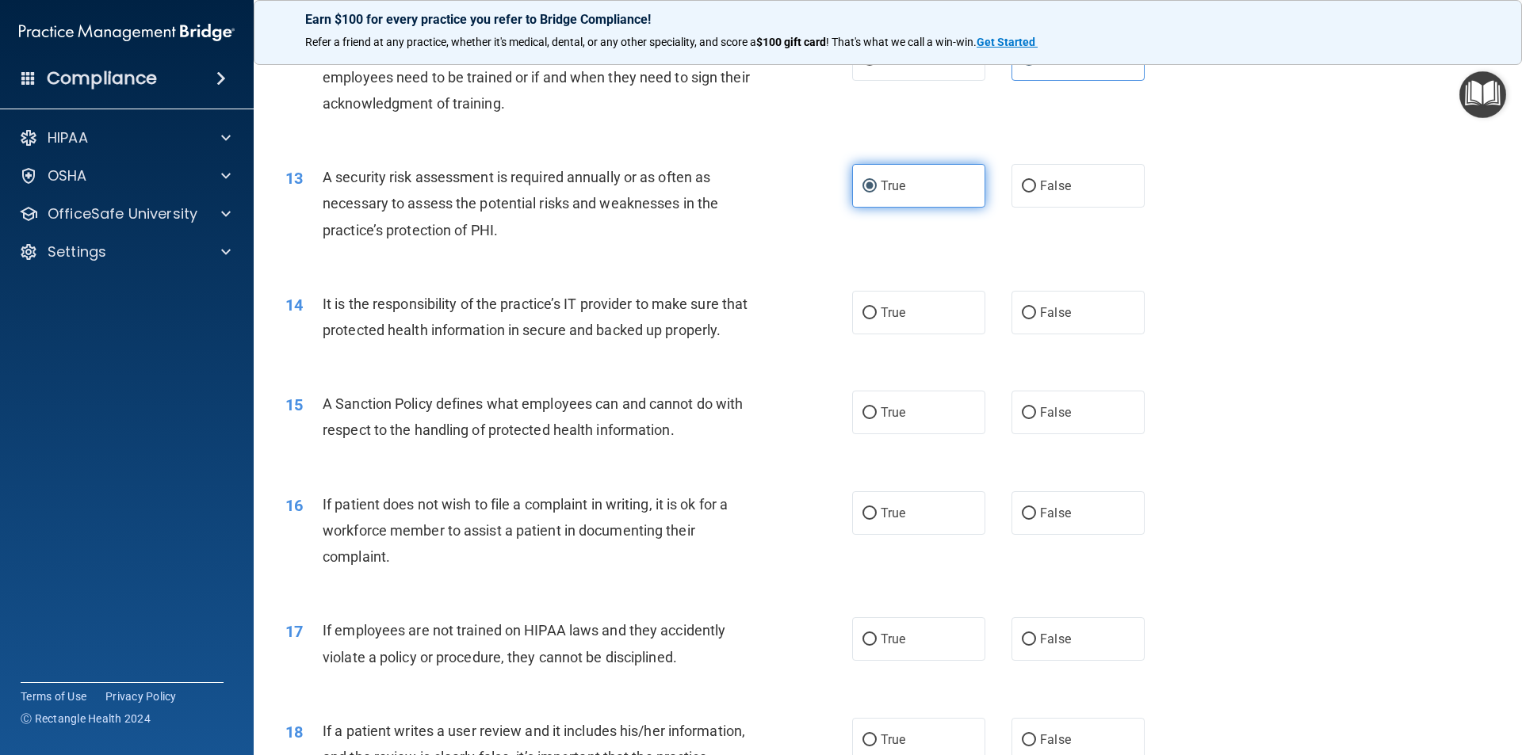
scroll to position [1665, 0]
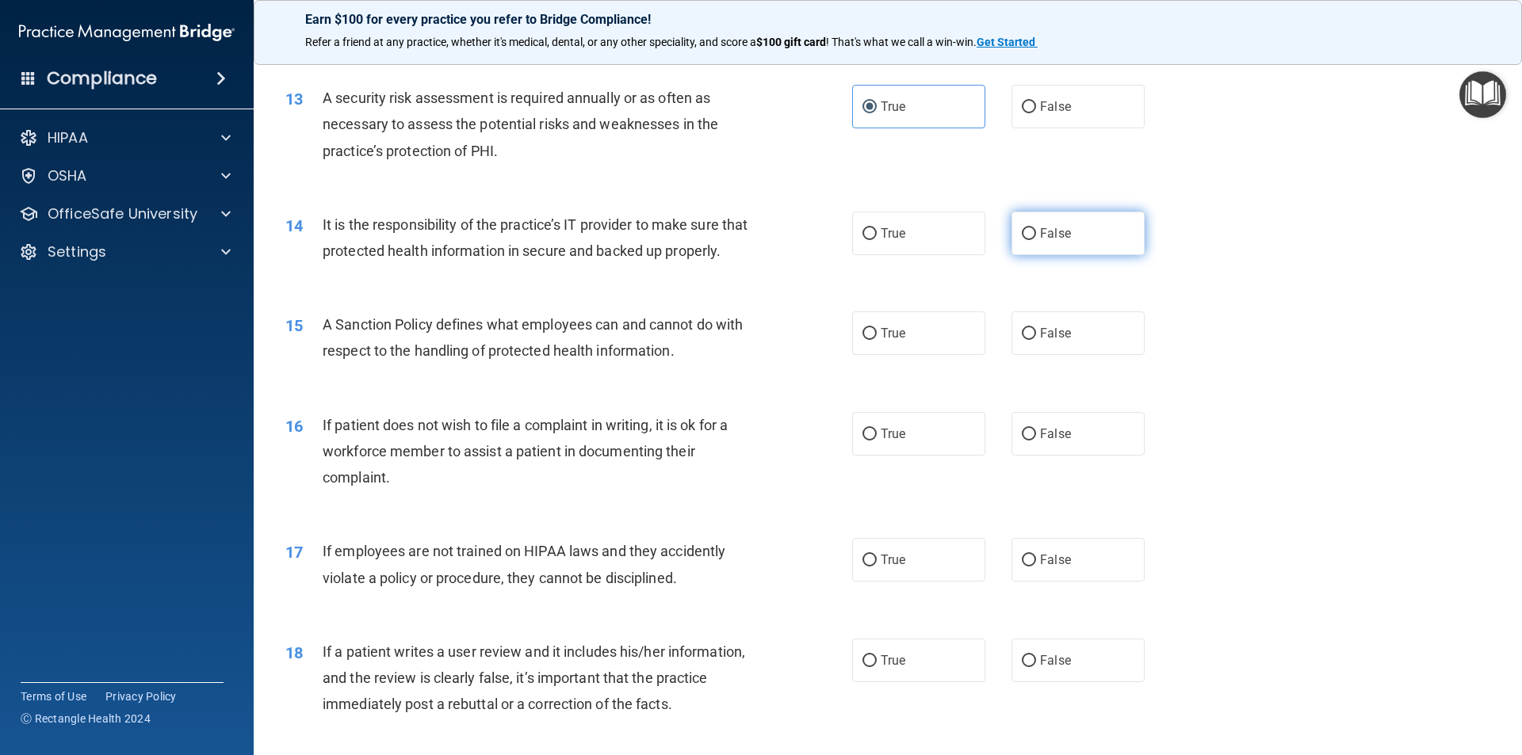
click at [1052, 231] on span "False" at bounding box center [1055, 233] width 31 height 15
click at [1036, 231] on input "False" at bounding box center [1029, 234] width 14 height 12
radio input "true"
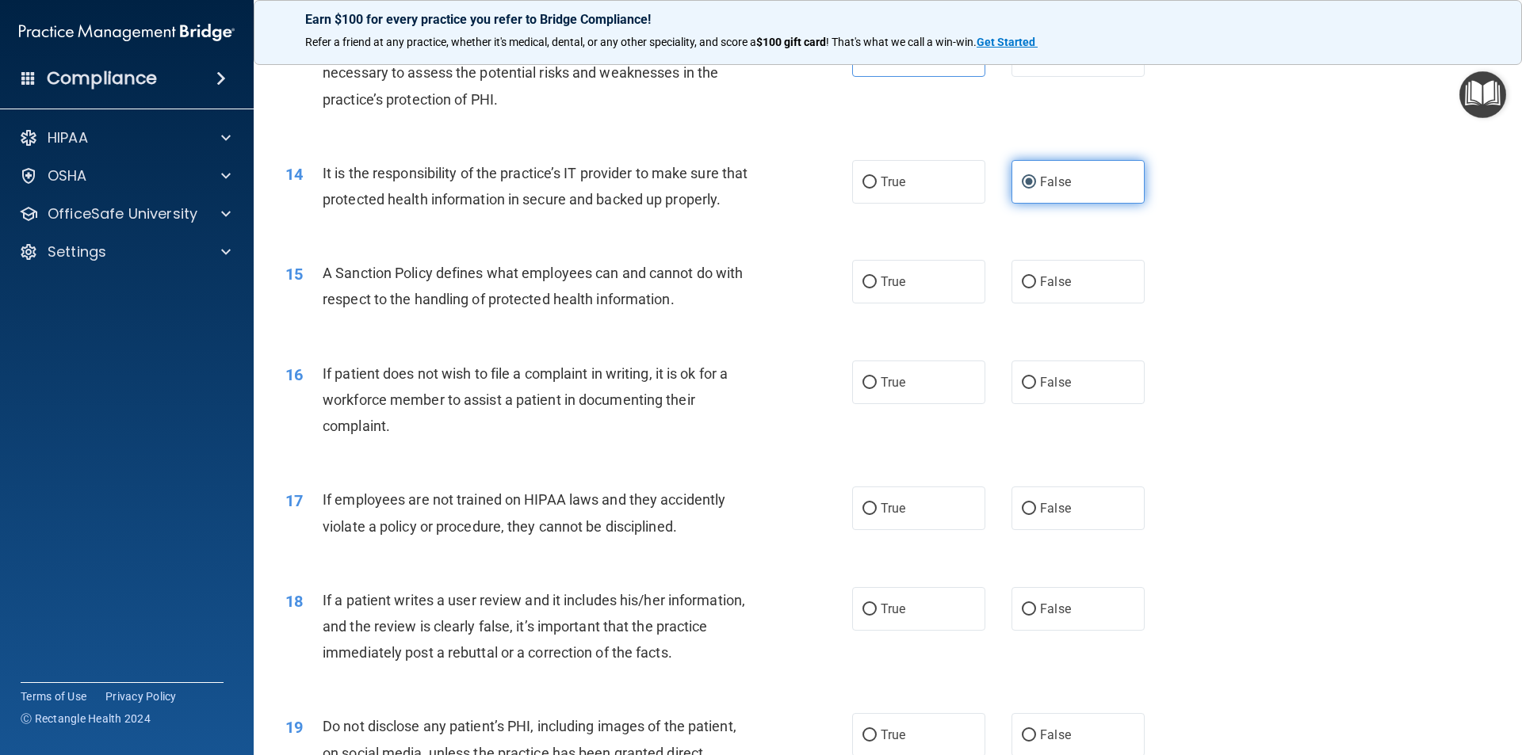
scroll to position [1744, 0]
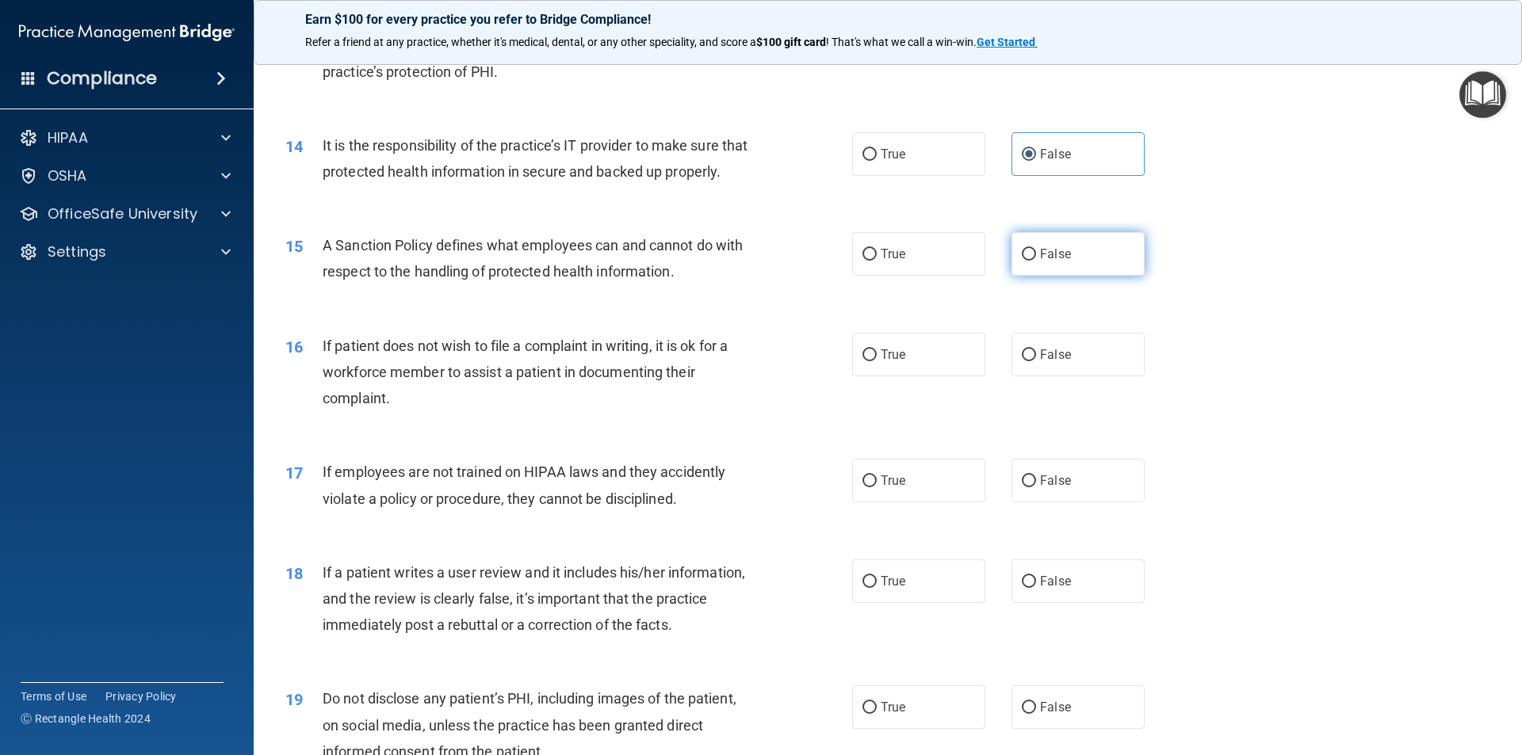
click at [1032, 274] on label "False" at bounding box center [1078, 254] width 133 height 44
click at [1032, 261] on input "False" at bounding box center [1029, 255] width 14 height 12
radio input "true"
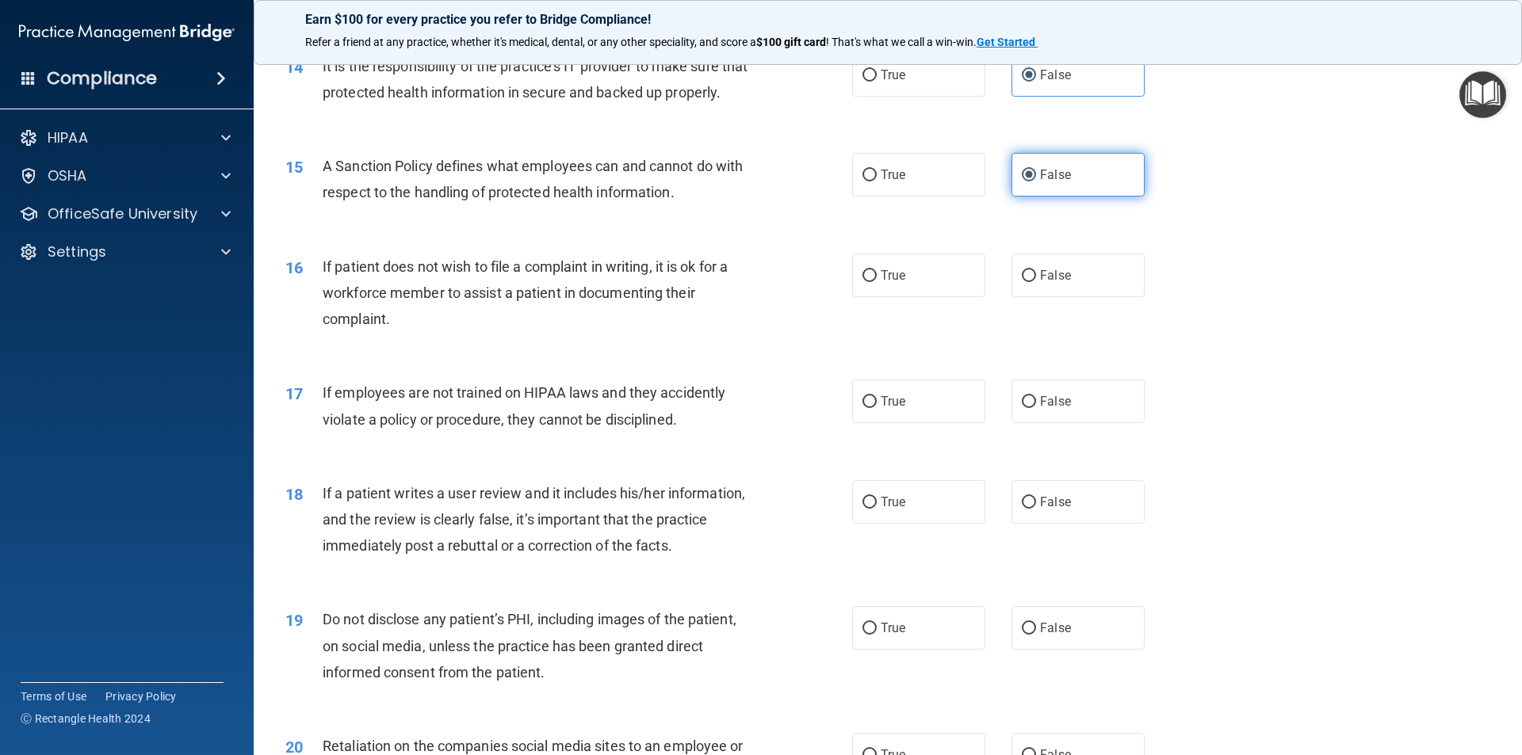
scroll to position [1903, 0]
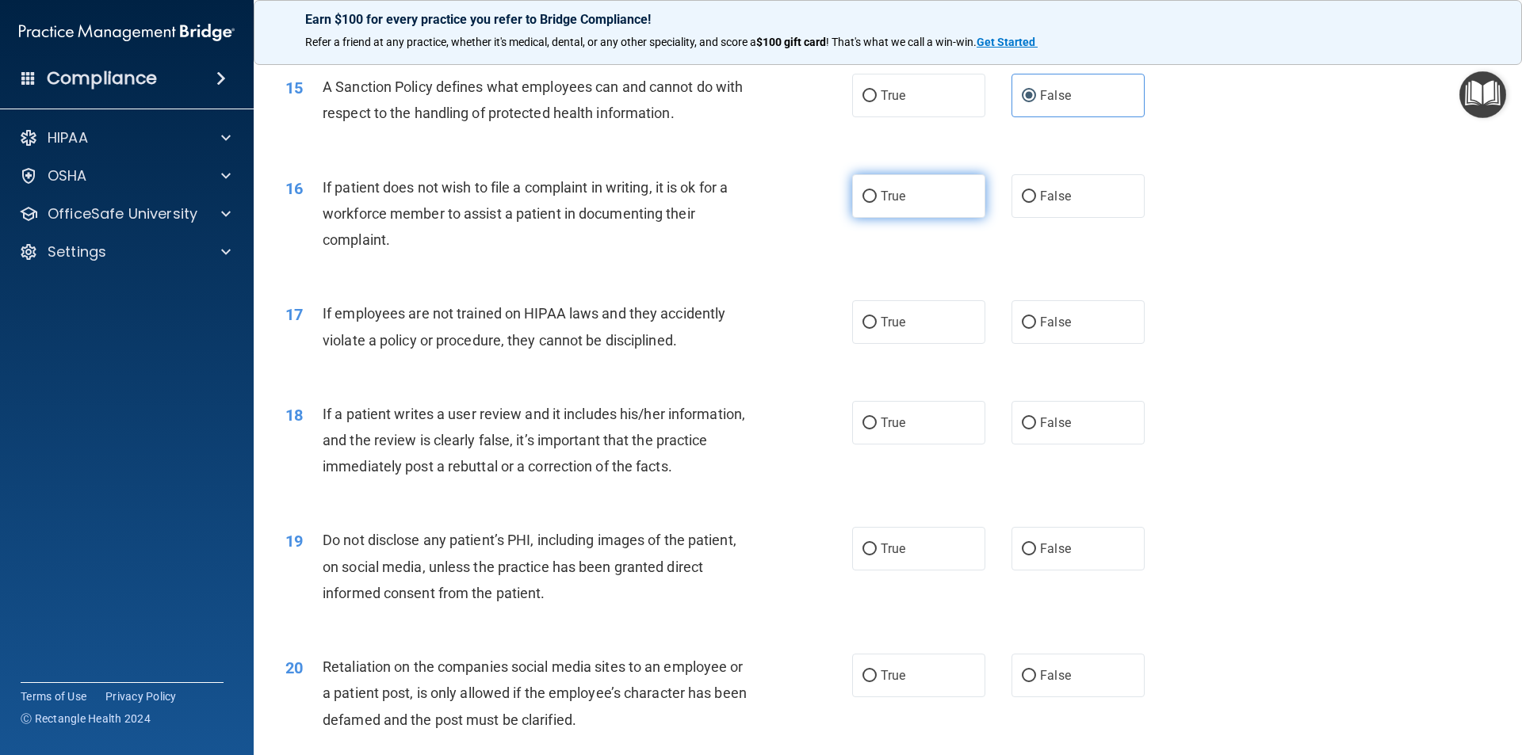
click at [889, 204] on span "True" at bounding box center [893, 196] width 25 height 15
click at [877, 203] on input "True" at bounding box center [869, 197] width 14 height 12
radio input "true"
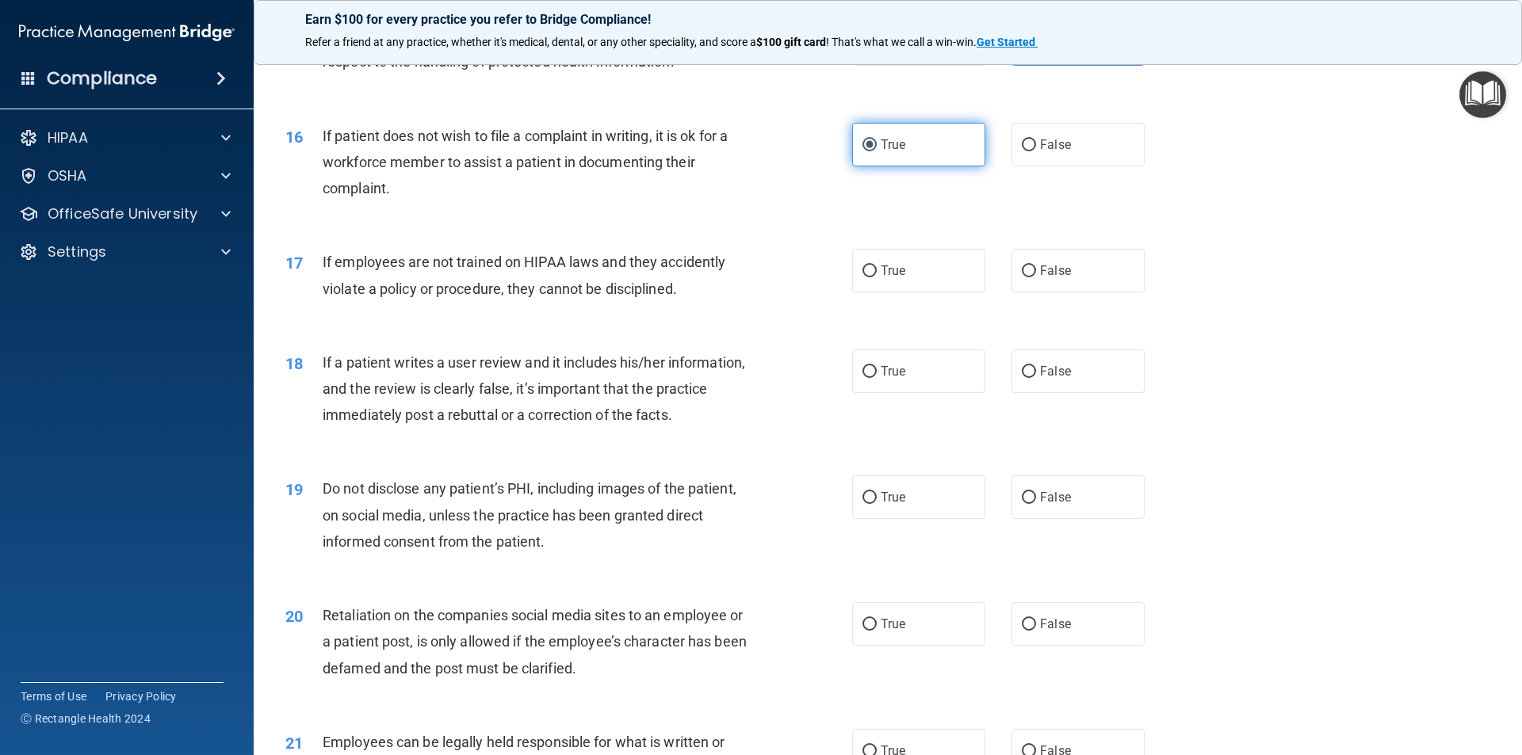
scroll to position [1982, 0]
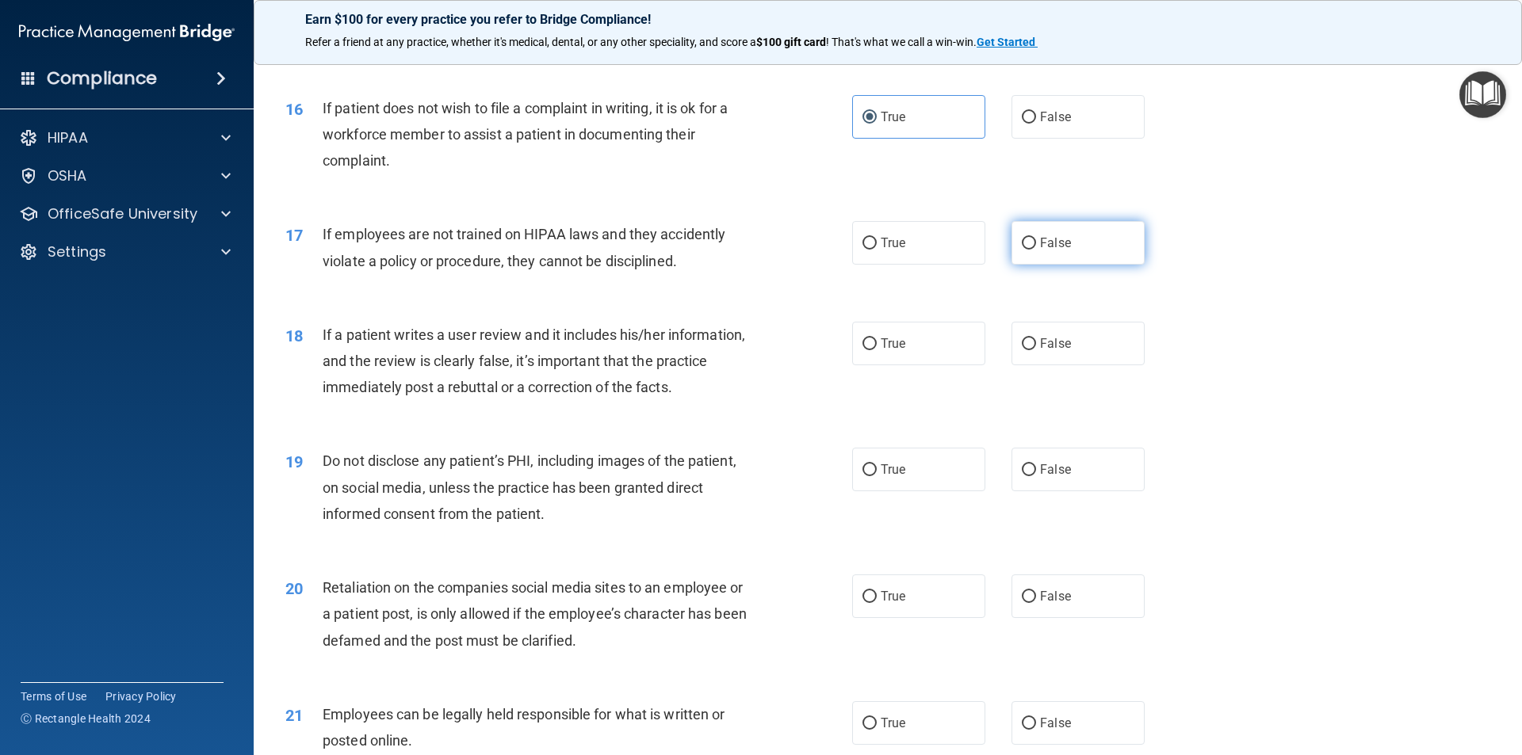
click at [1090, 265] on label "False" at bounding box center [1078, 243] width 133 height 44
click at [1036, 250] on input "False" at bounding box center [1029, 244] width 14 height 12
radio input "true"
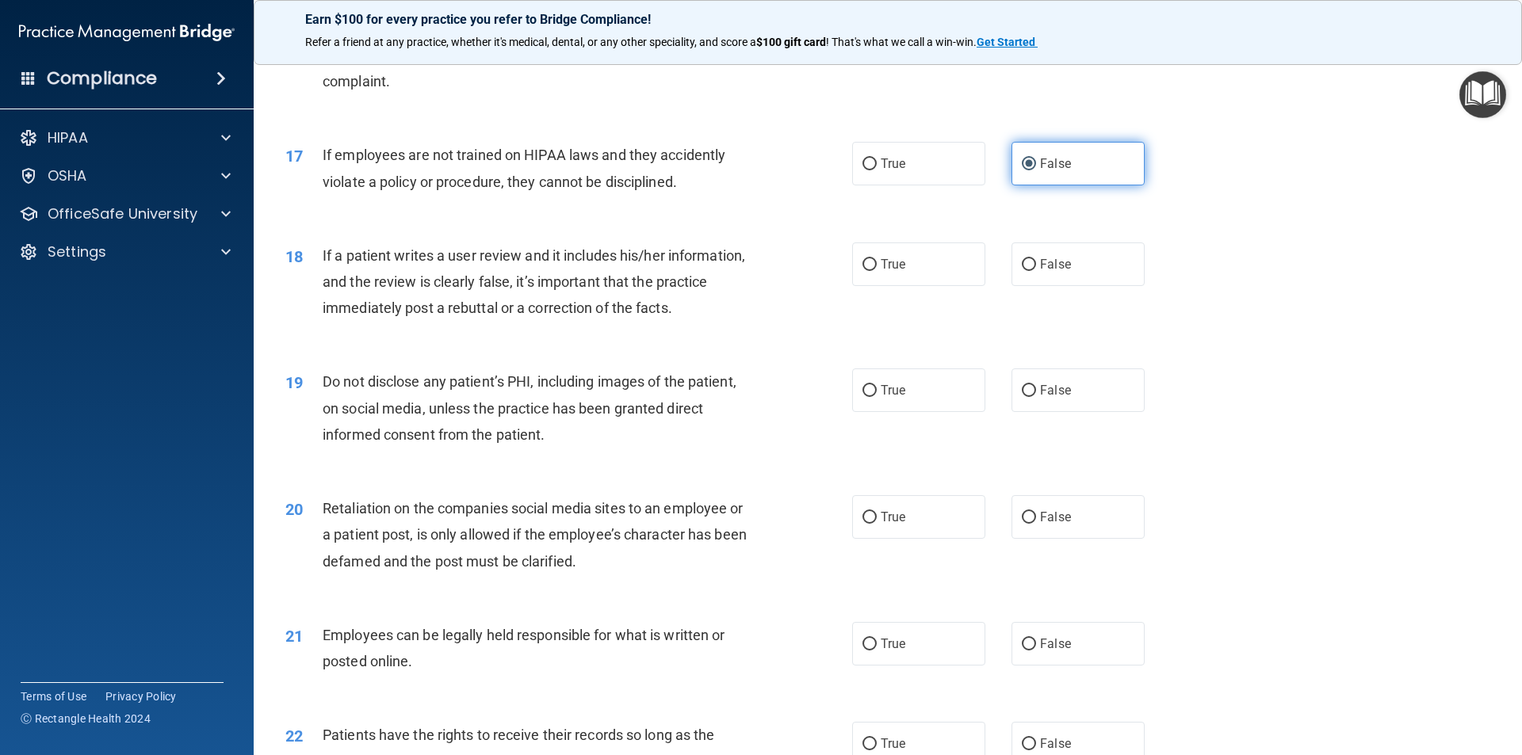
scroll to position [2140, 0]
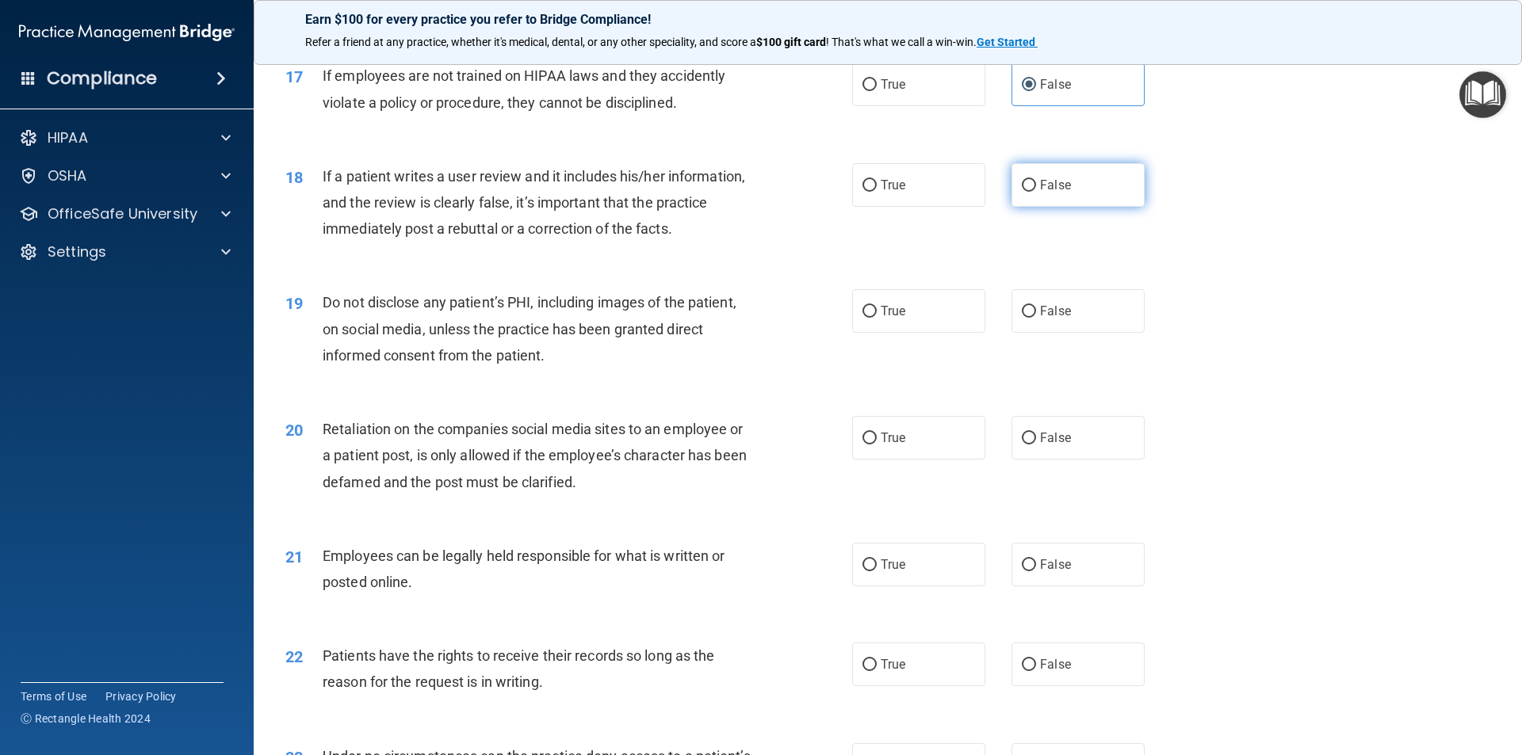
click at [1064, 207] on label "False" at bounding box center [1078, 185] width 133 height 44
click at [1036, 192] on input "False" at bounding box center [1029, 186] width 14 height 12
radio input "true"
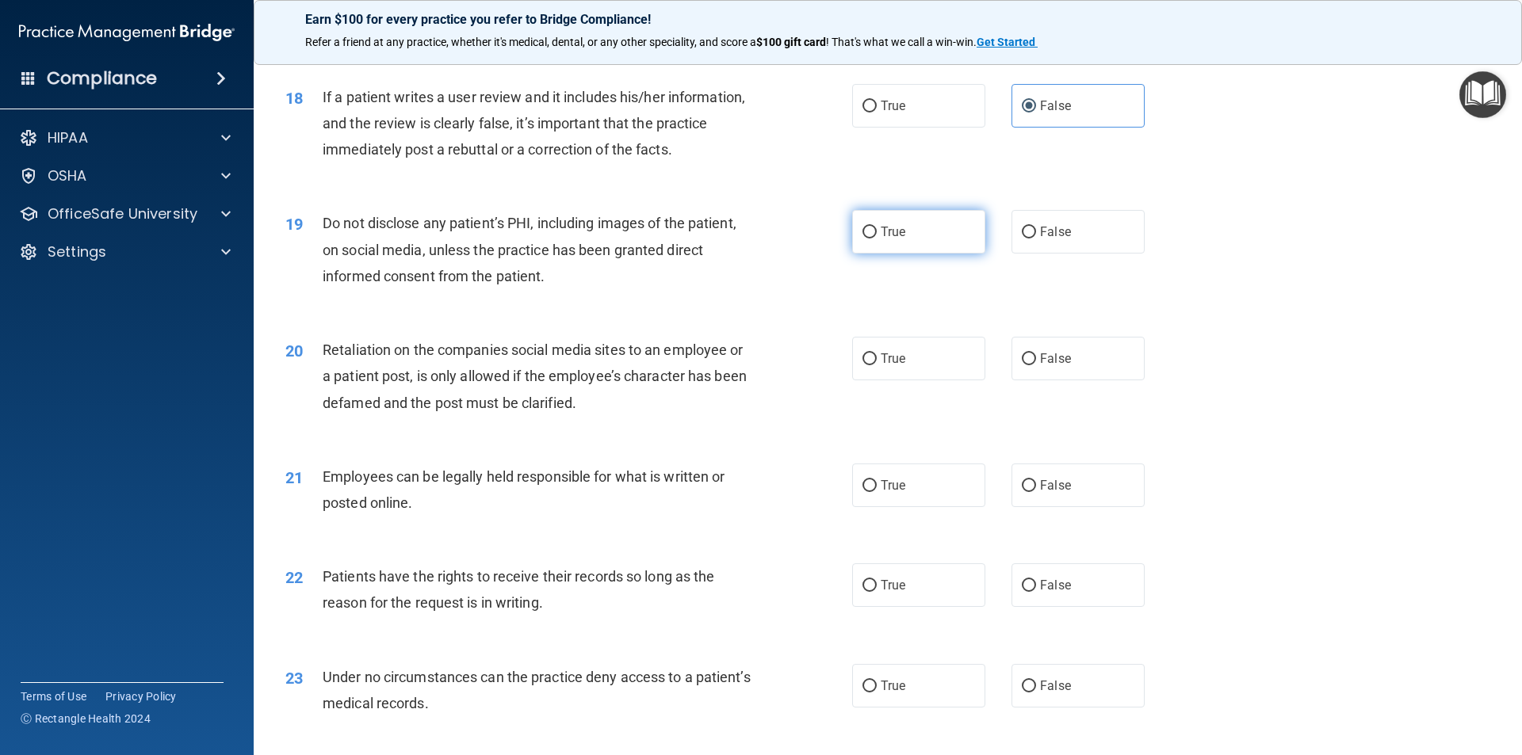
click at [960, 254] on label "True" at bounding box center [918, 232] width 133 height 44
click at [877, 239] on input "True" at bounding box center [869, 233] width 14 height 12
radio input "true"
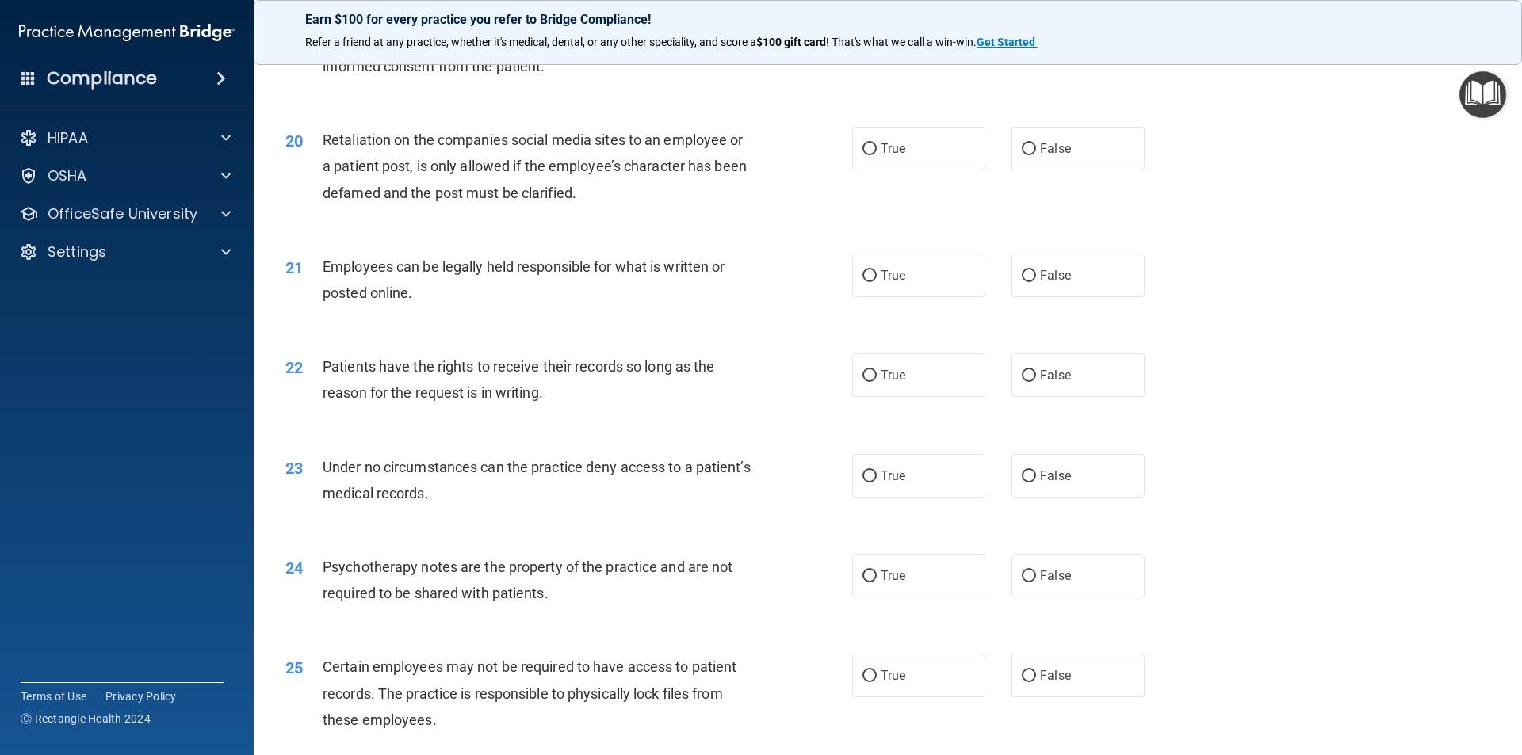
scroll to position [2457, 0]
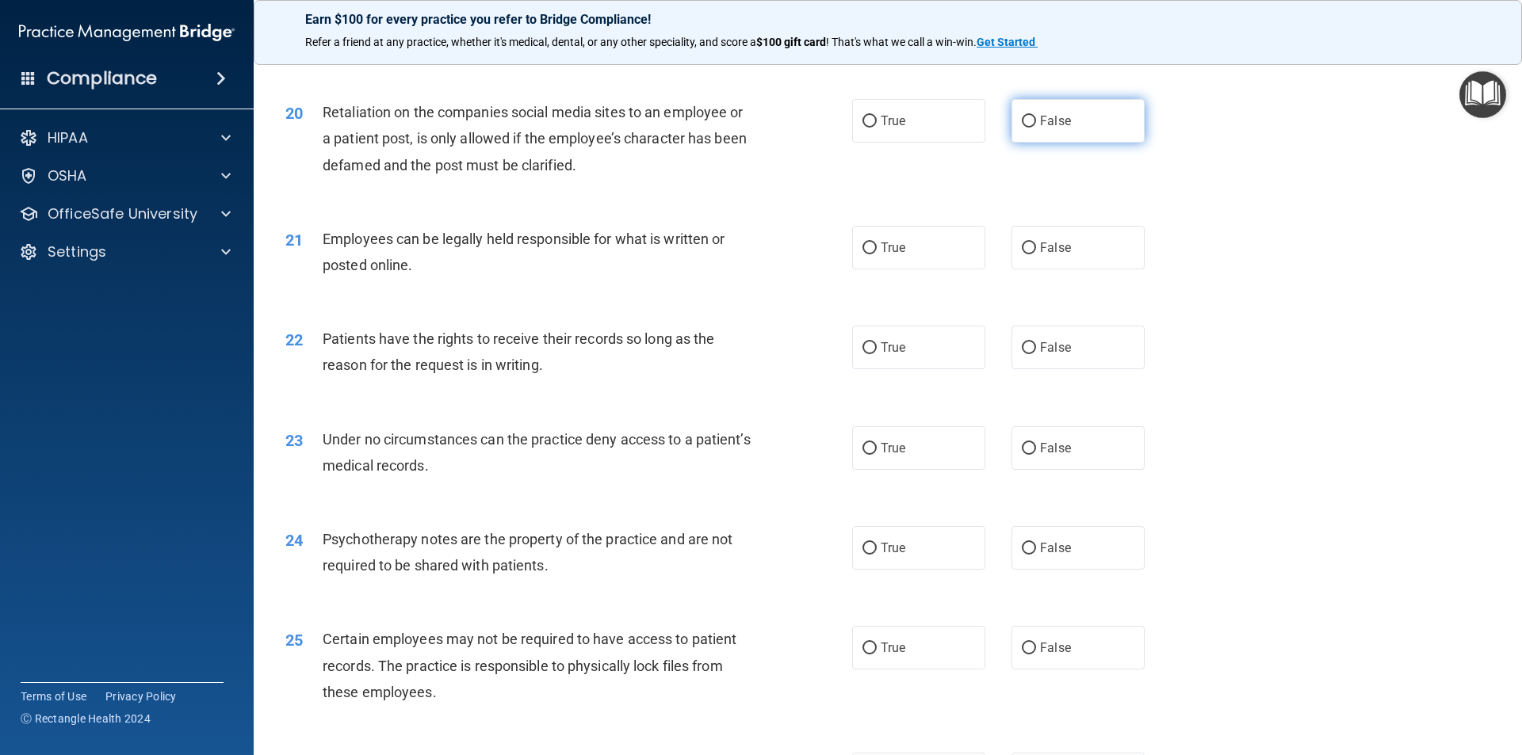
click at [1040, 128] on span "False" at bounding box center [1055, 120] width 31 height 15
click at [1036, 128] on input "False" at bounding box center [1029, 122] width 14 height 12
radio input "true"
click at [905, 268] on label "True" at bounding box center [918, 248] width 133 height 44
click at [877, 254] on input "True" at bounding box center [869, 249] width 14 height 12
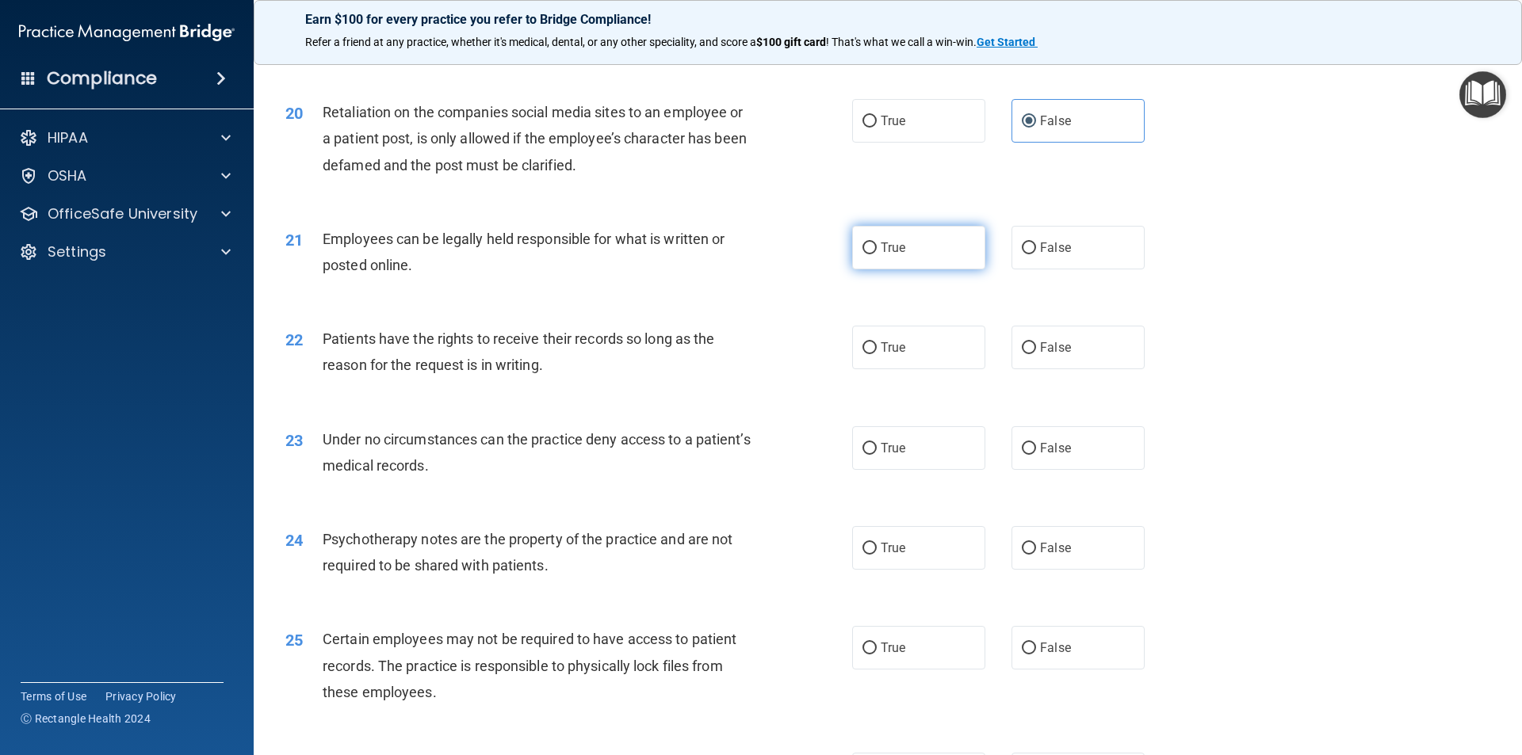
radio input "true"
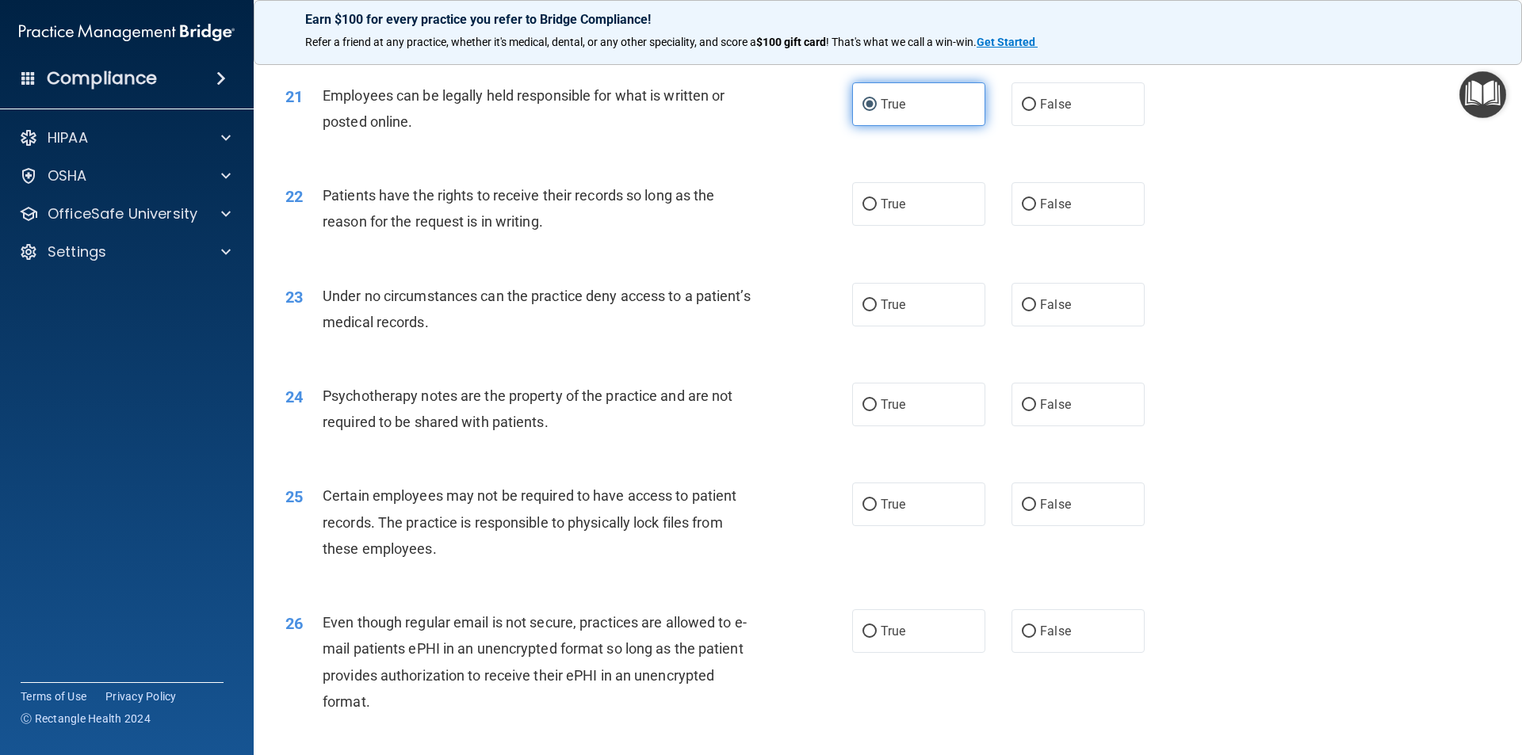
scroll to position [2616, 0]
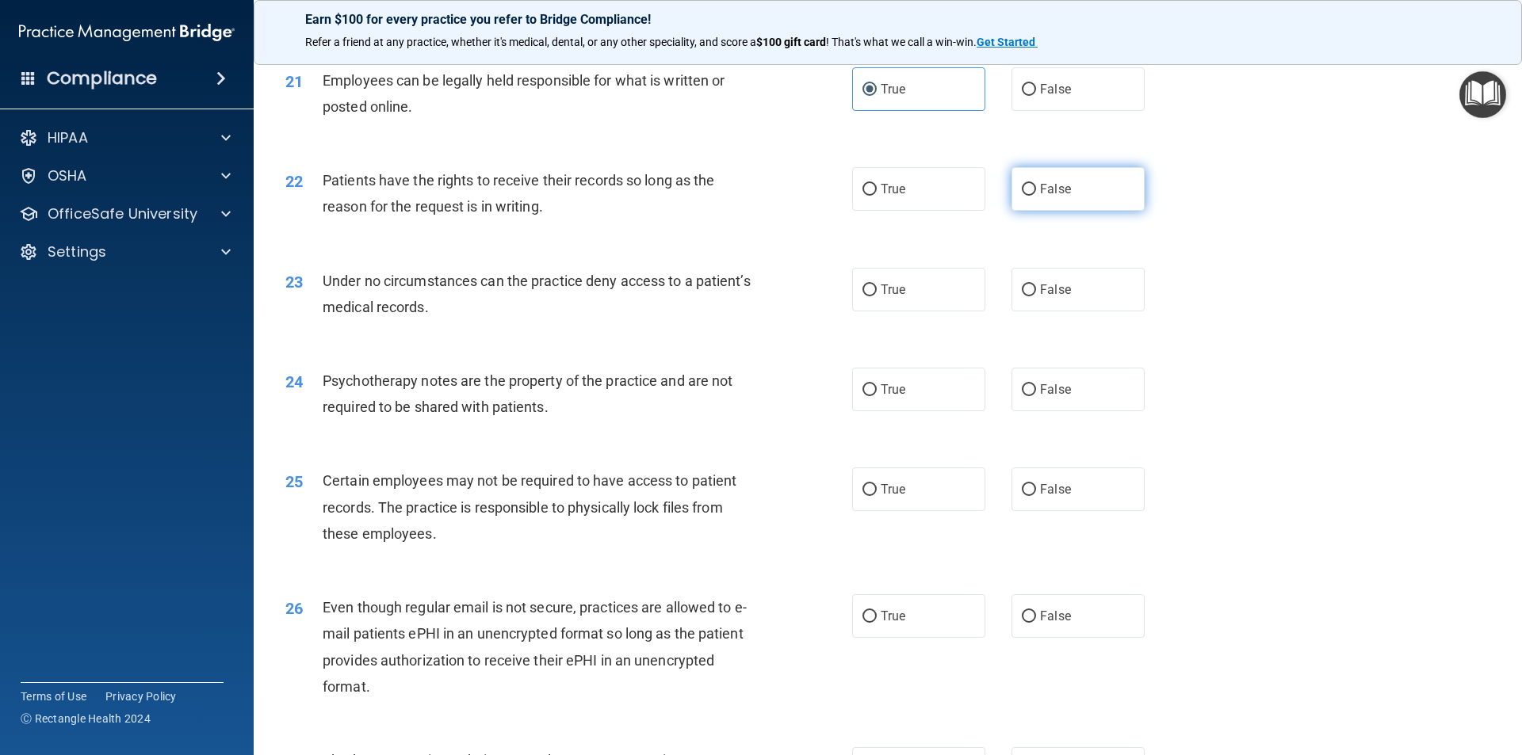
click at [1050, 197] on span "False" at bounding box center [1055, 189] width 31 height 15
click at [1036, 196] on input "False" at bounding box center [1029, 190] width 14 height 12
radio input "true"
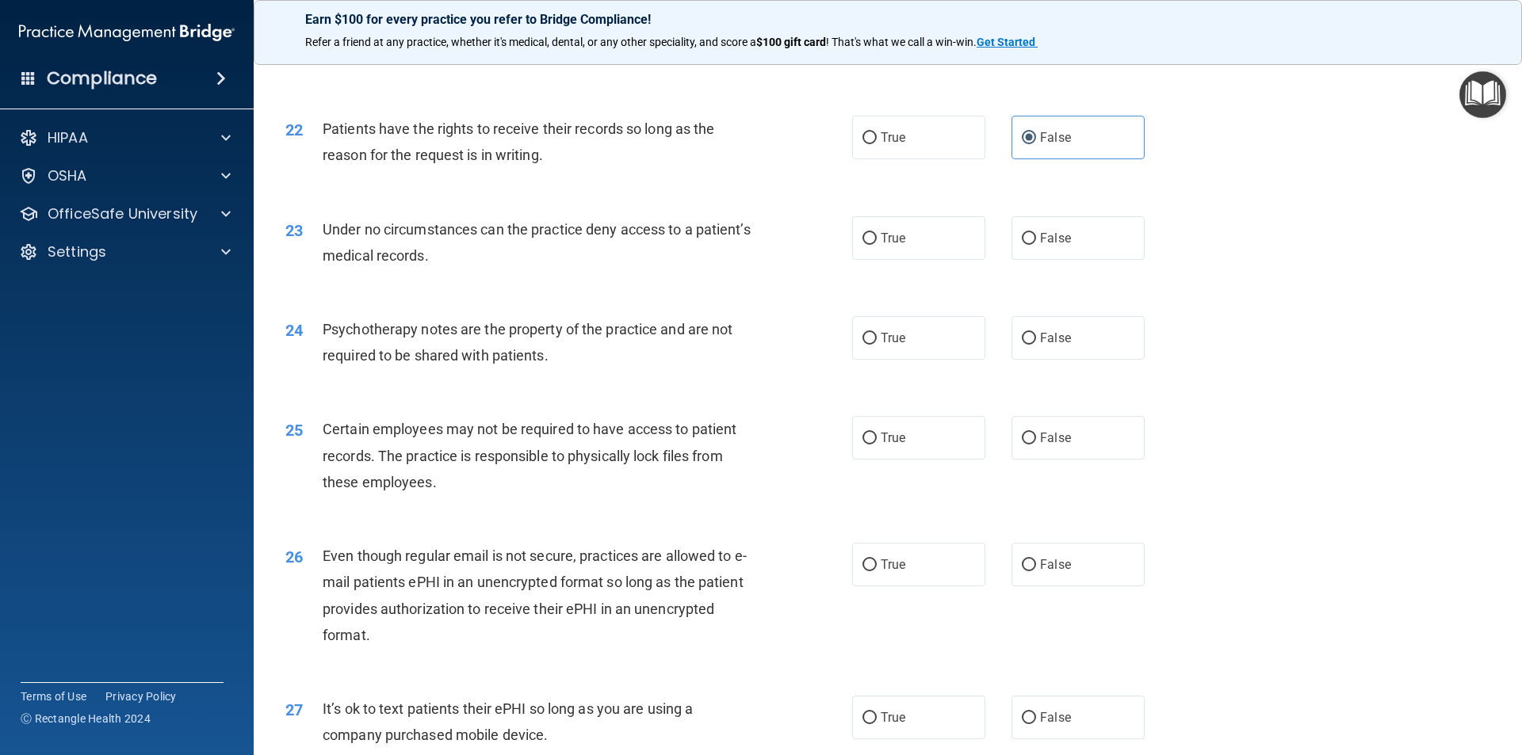
scroll to position [2695, 0]
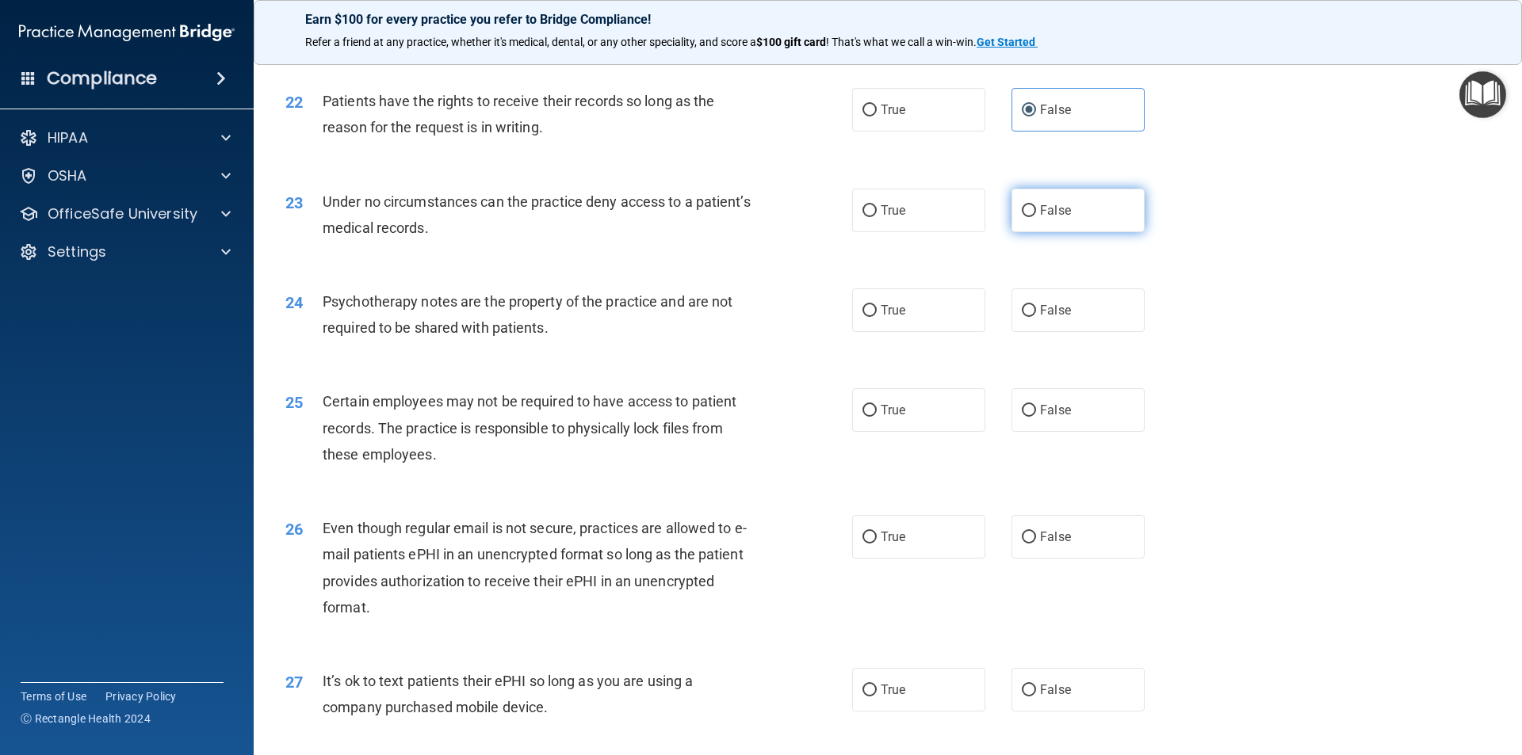
click at [1052, 218] on span "False" at bounding box center [1055, 210] width 31 height 15
click at [1036, 217] on input "False" at bounding box center [1029, 211] width 14 height 12
radio input "true"
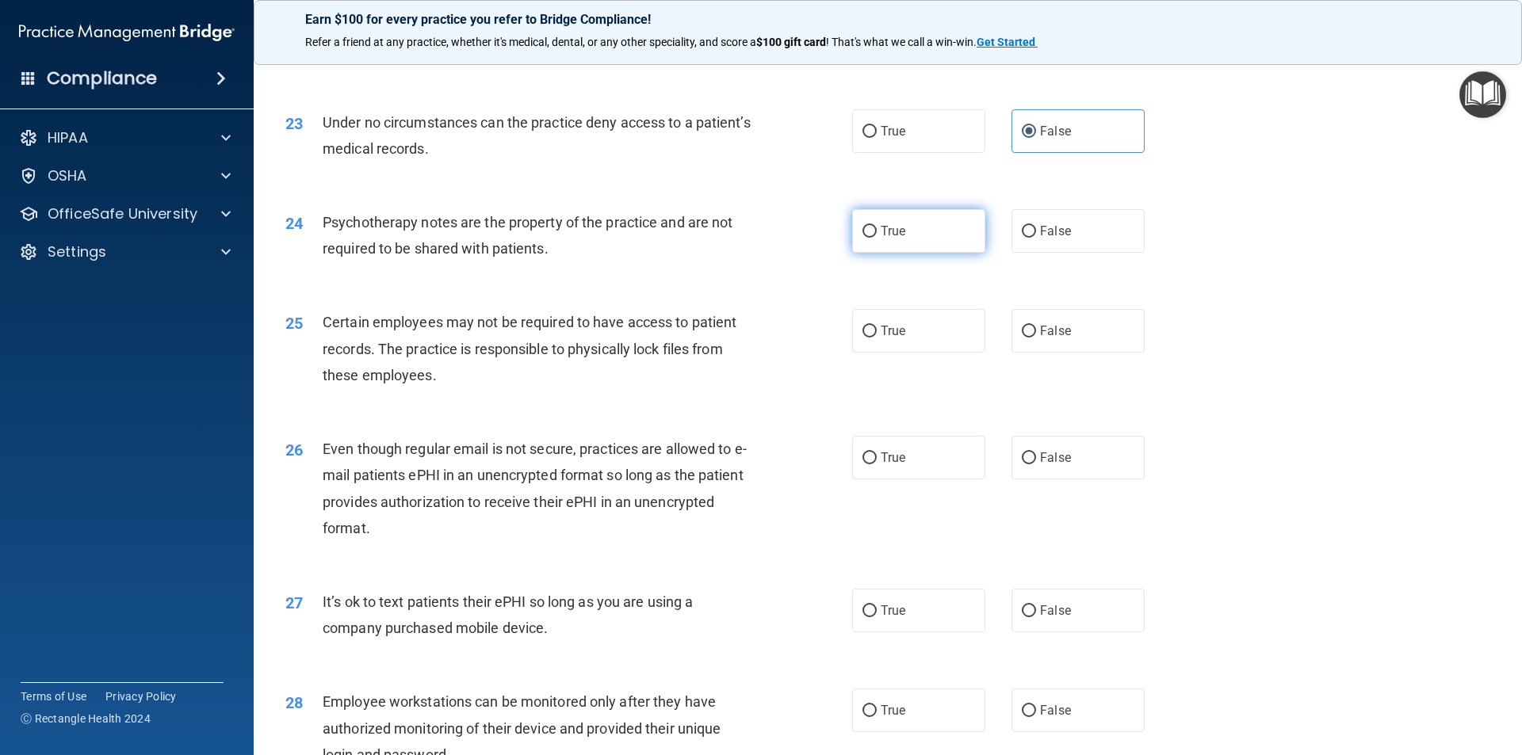
click at [935, 253] on label "True" at bounding box center [918, 231] width 133 height 44
click at [877, 238] on input "True" at bounding box center [869, 232] width 14 height 12
radio input "true"
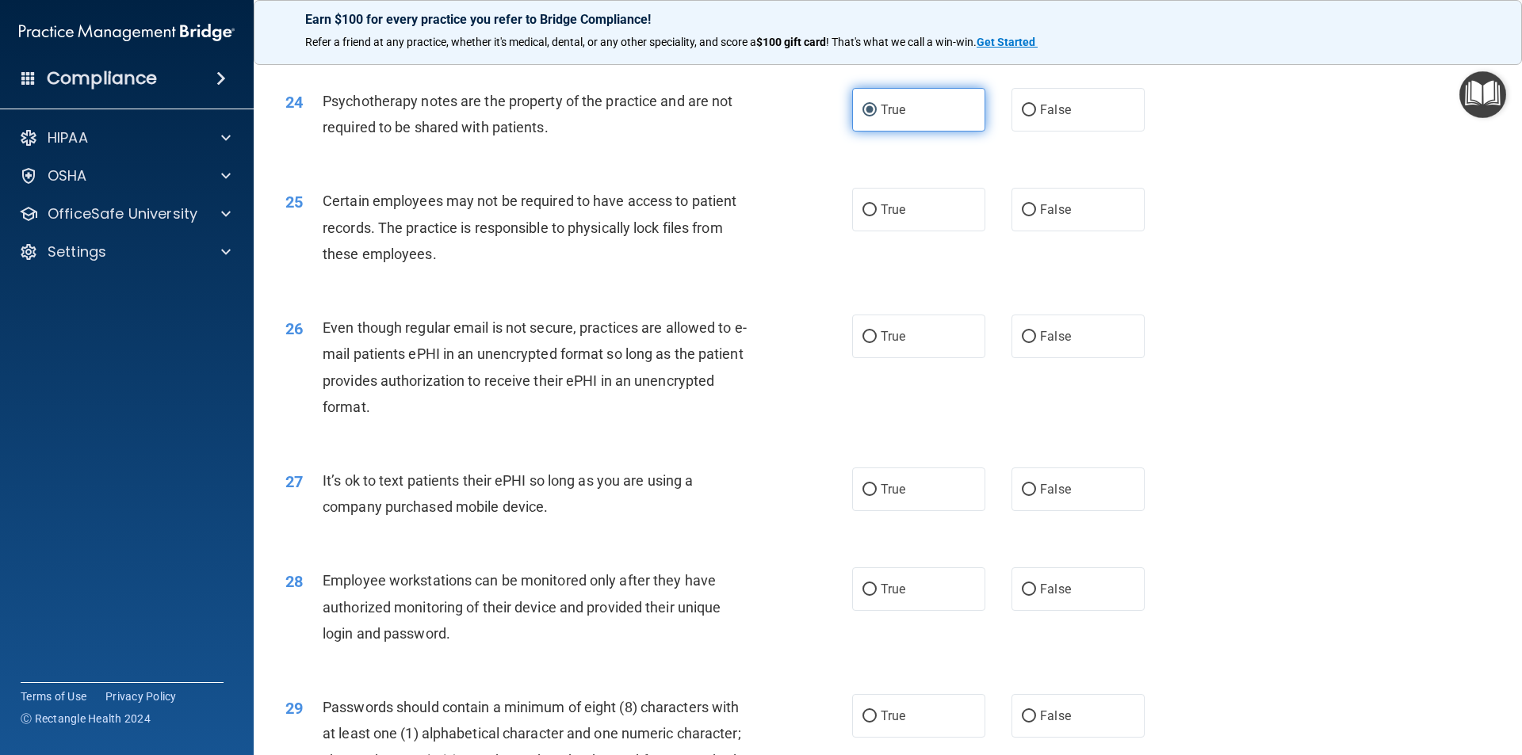
scroll to position [2933, 0]
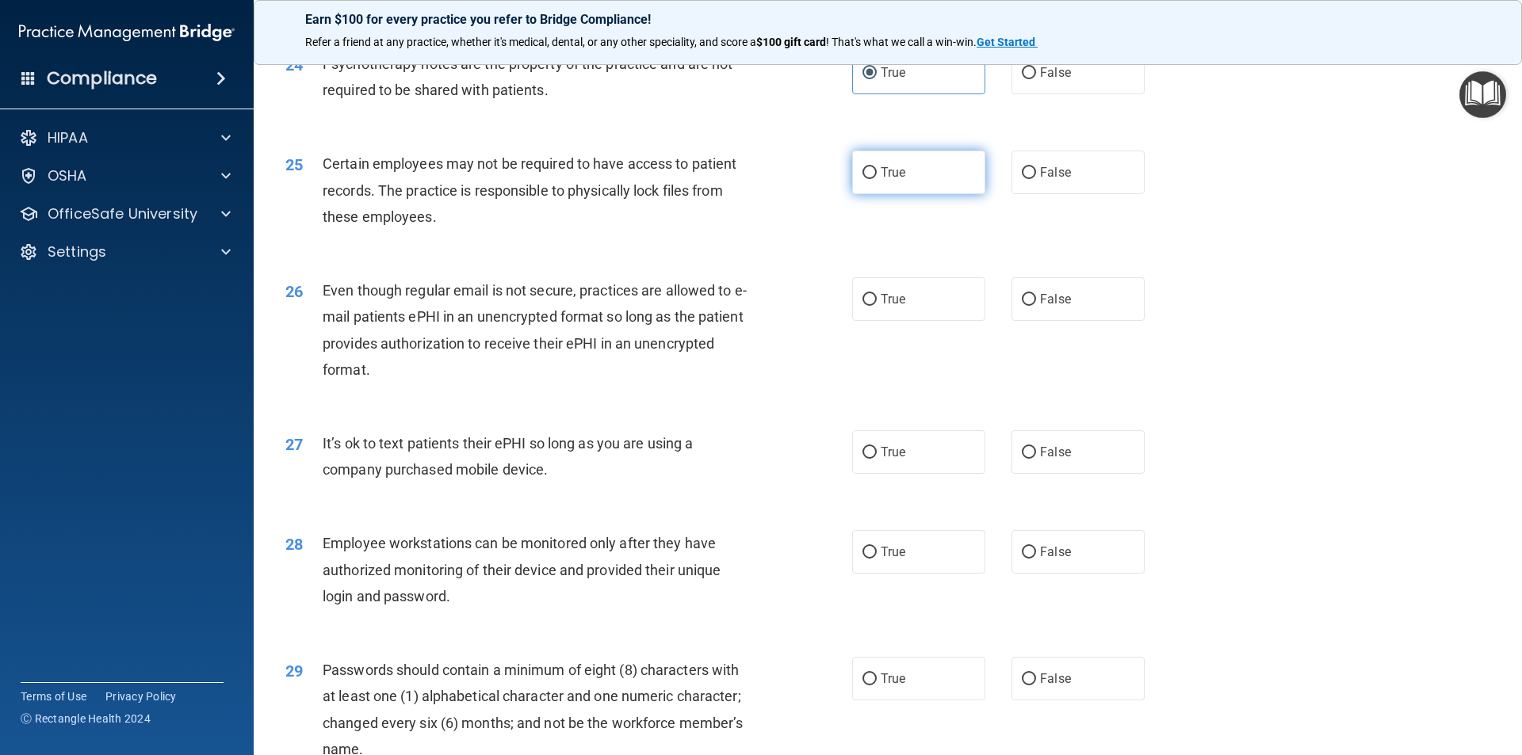
click at [920, 194] on label "True" at bounding box center [918, 173] width 133 height 44
click at [877, 179] on input "True" at bounding box center [869, 173] width 14 height 12
radio input "true"
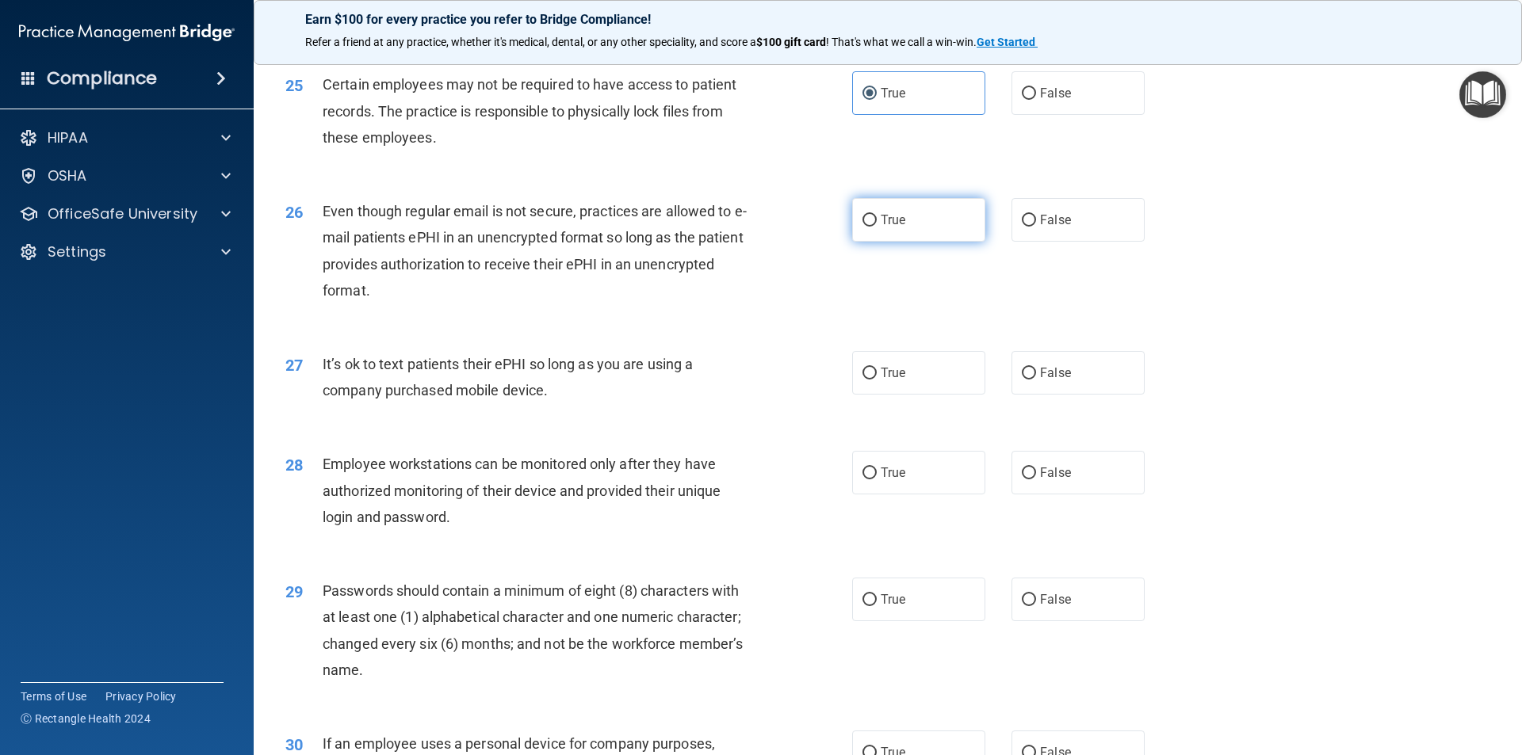
click at [908, 242] on label "True" at bounding box center [918, 220] width 133 height 44
click at [877, 227] on input "True" at bounding box center [869, 221] width 14 height 12
radio input "true"
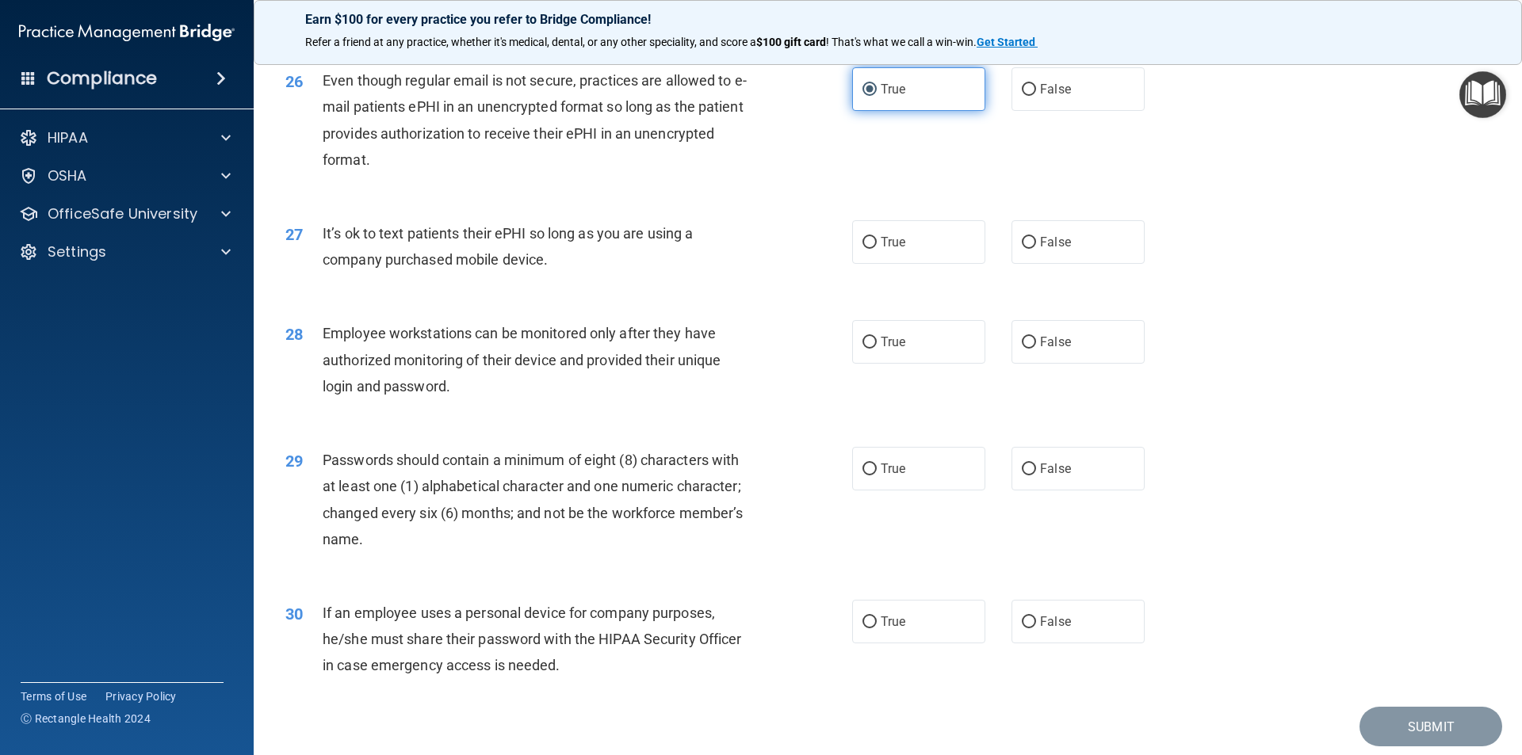
scroll to position [3171, 0]
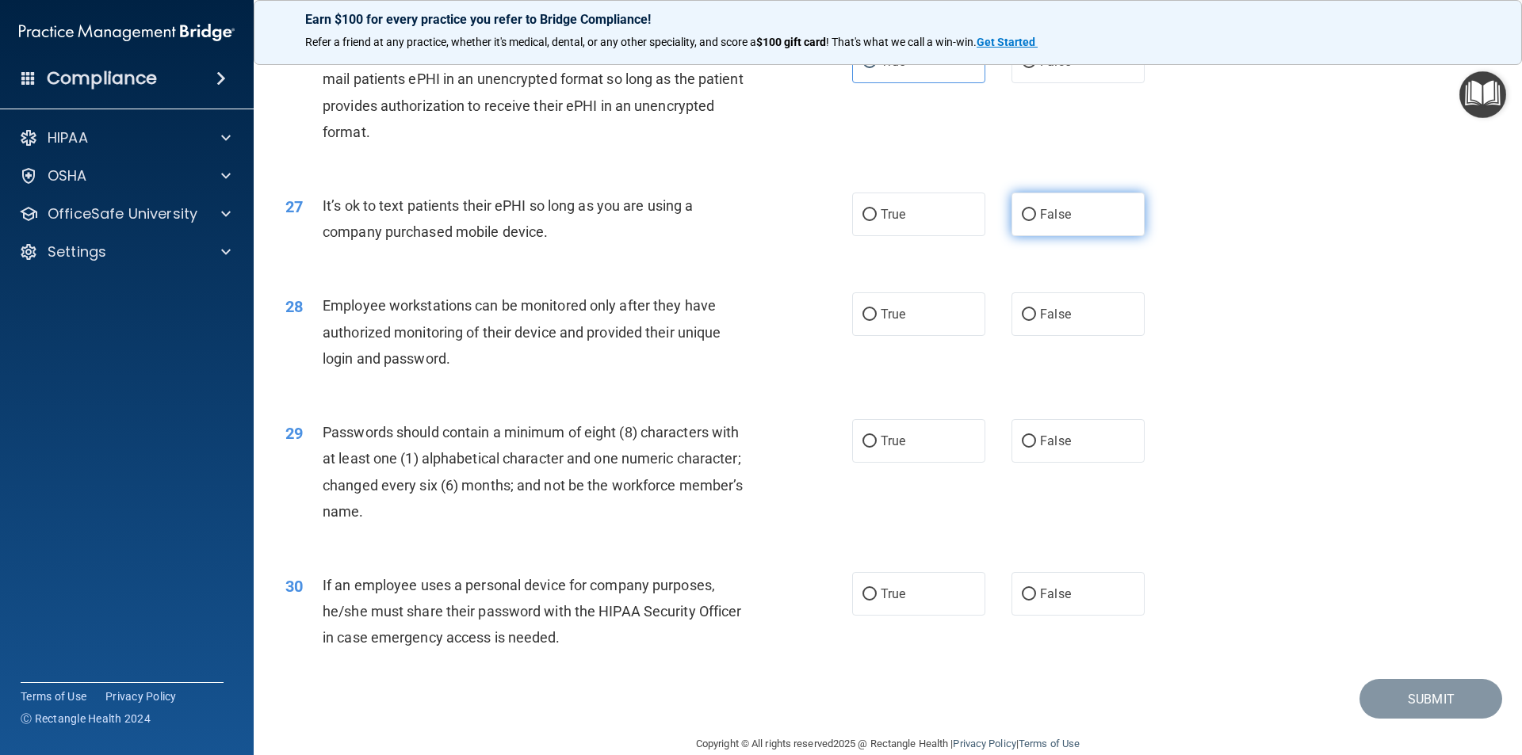
click at [1040, 222] on span "False" at bounding box center [1055, 214] width 31 height 15
click at [1034, 221] on input "False" at bounding box center [1029, 215] width 14 height 12
radio input "true"
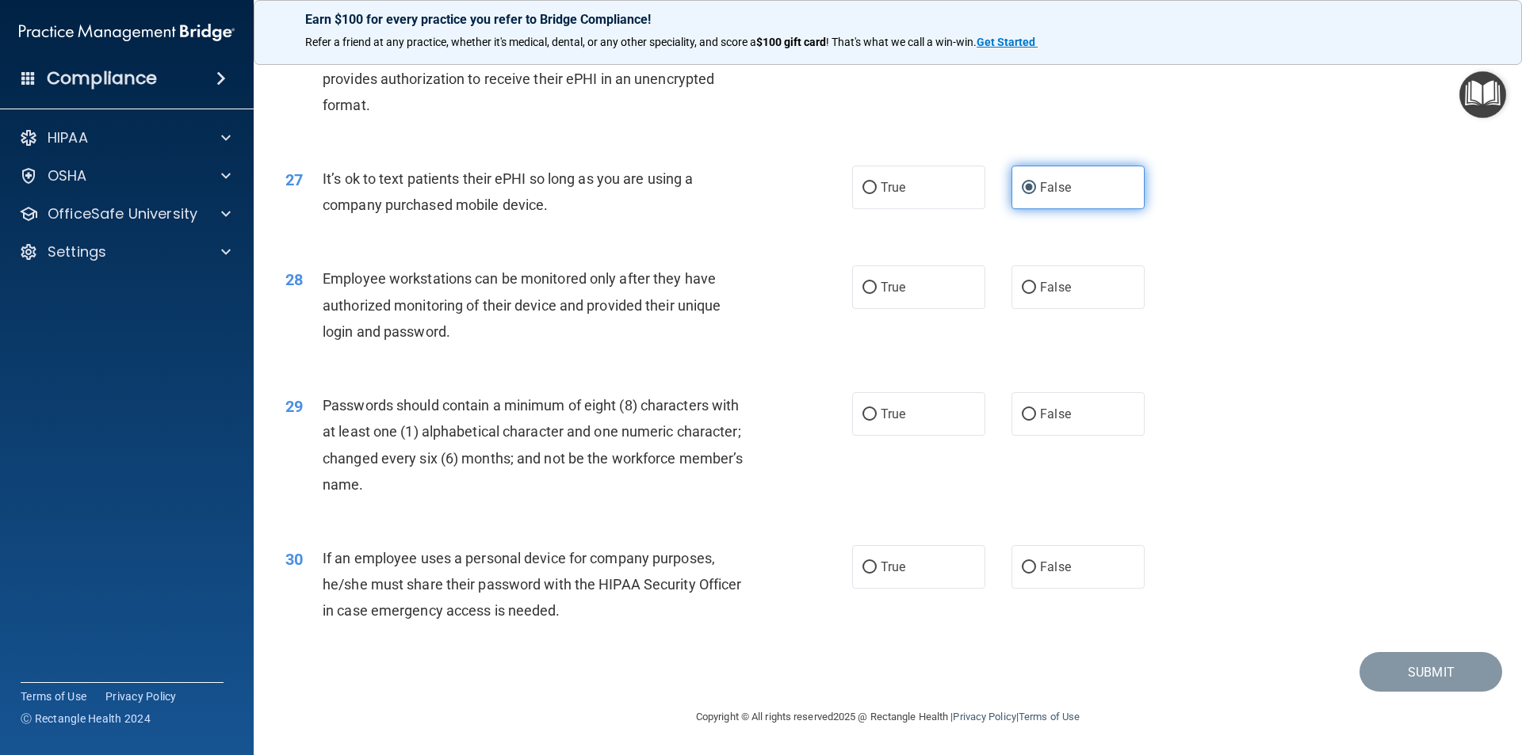
scroll to position [3224, 0]
click at [1066, 286] on label "False" at bounding box center [1078, 288] width 133 height 44
click at [1036, 286] on input "False" at bounding box center [1029, 288] width 14 height 12
radio input "true"
click at [938, 413] on label "True" at bounding box center [918, 414] width 133 height 44
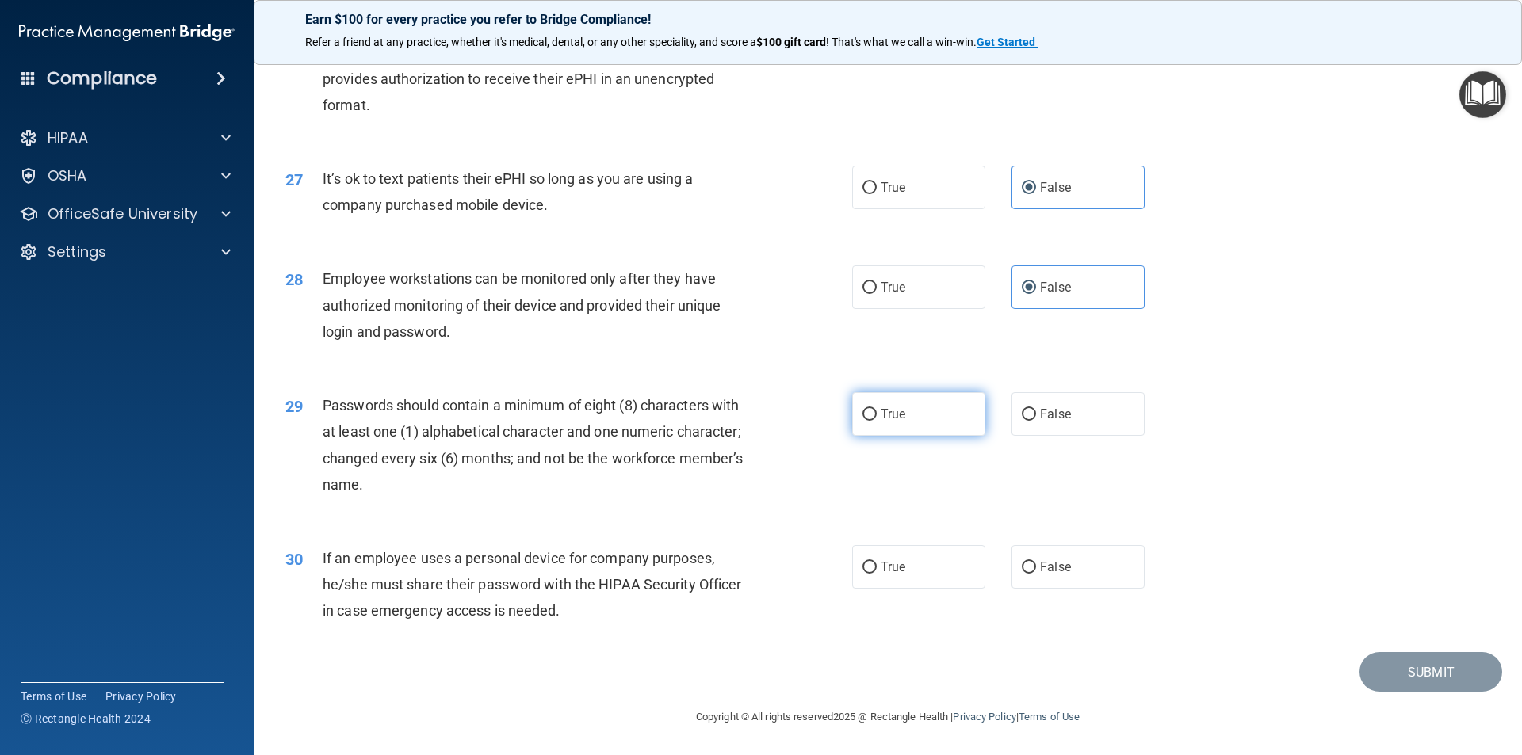
click at [877, 413] on input "True" at bounding box center [869, 415] width 14 height 12
radio input "true"
click at [1040, 574] on span "False" at bounding box center [1055, 567] width 31 height 15
click at [1036, 574] on input "False" at bounding box center [1029, 568] width 14 height 12
radio input "true"
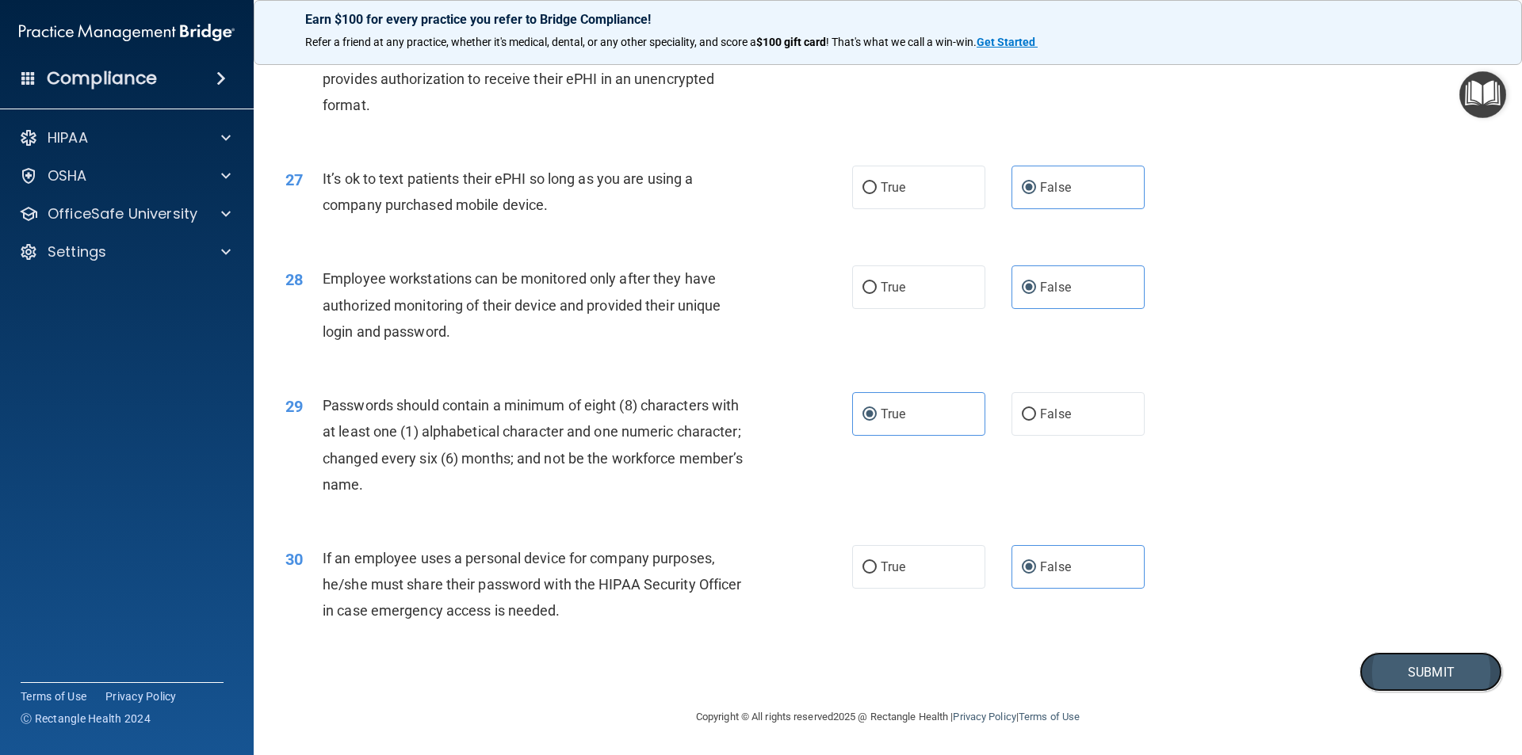
click at [1429, 675] on button "Submit" at bounding box center [1431, 672] width 143 height 40
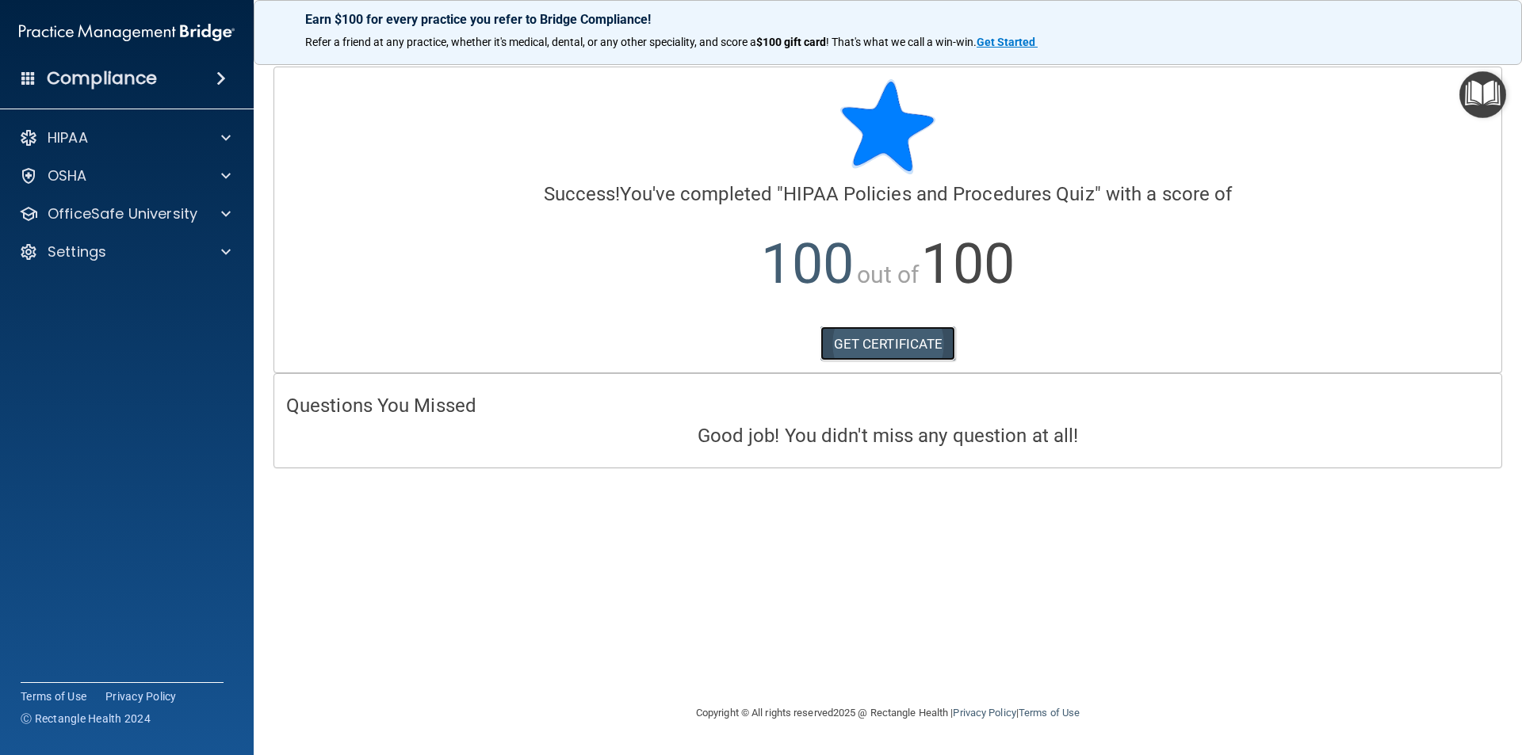
click at [908, 342] on link "GET CERTIFICATE" at bounding box center [888, 344] width 136 height 35
click at [78, 143] on p "HIPAA" at bounding box center [68, 137] width 40 height 19
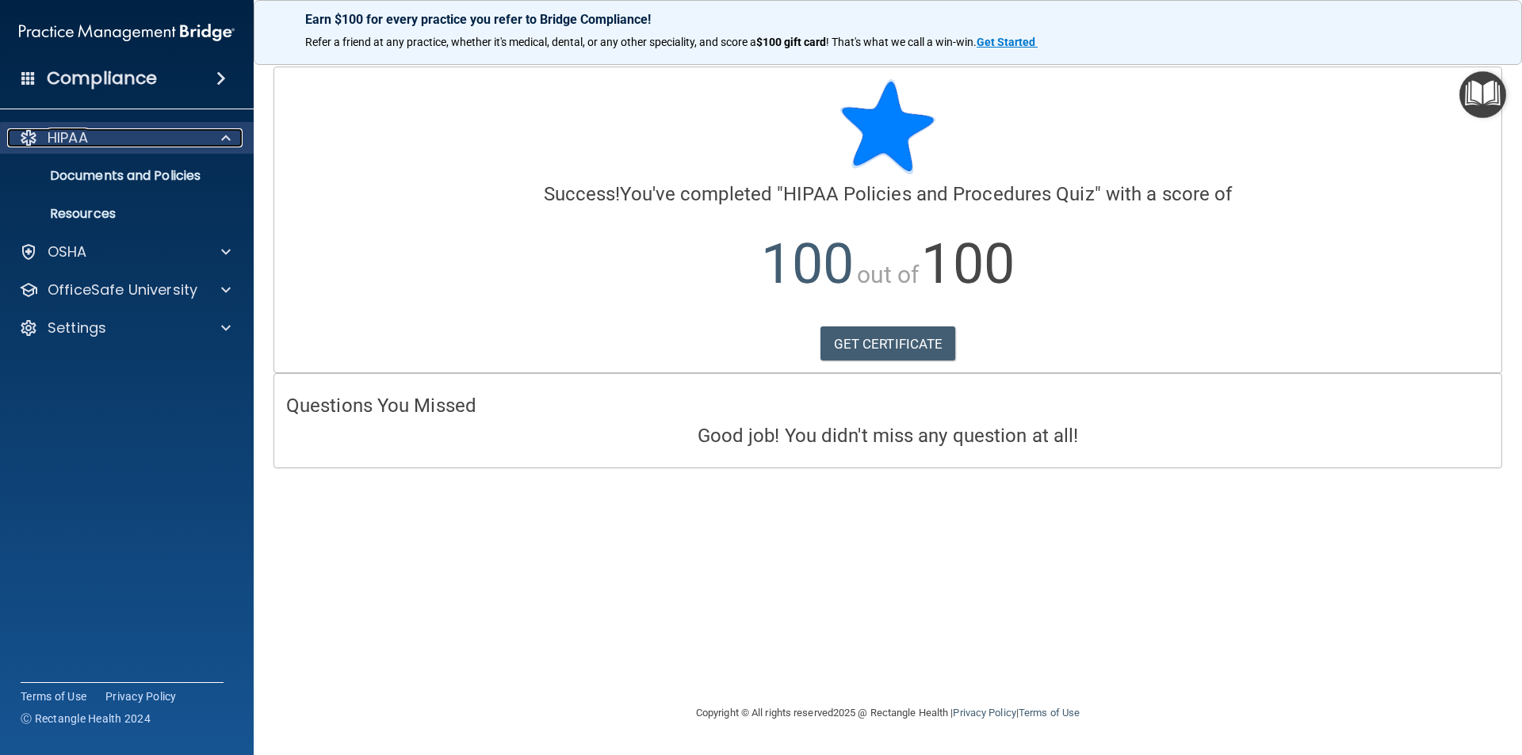
click at [232, 139] on div at bounding box center [224, 137] width 40 height 19
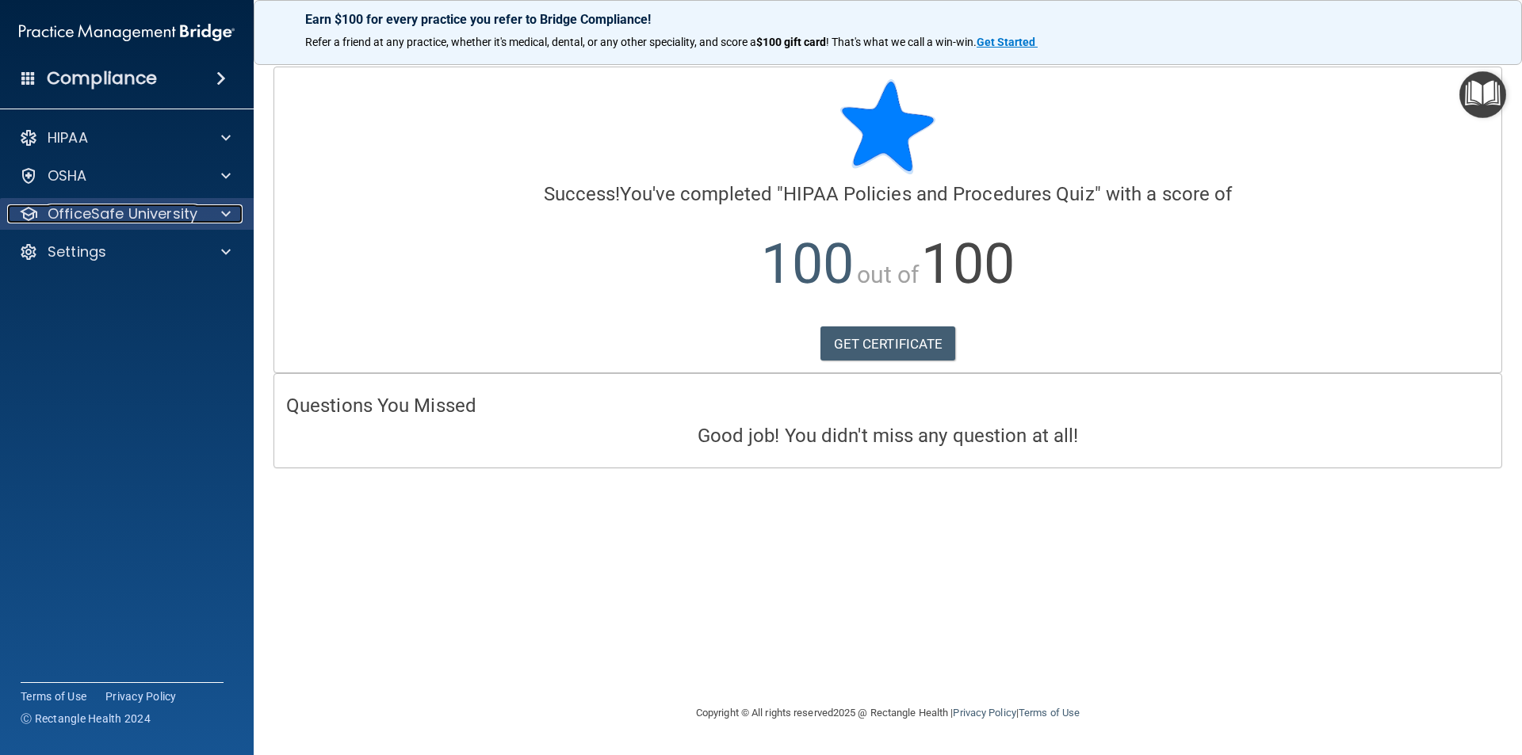
click at [235, 208] on div at bounding box center [224, 214] width 40 height 19
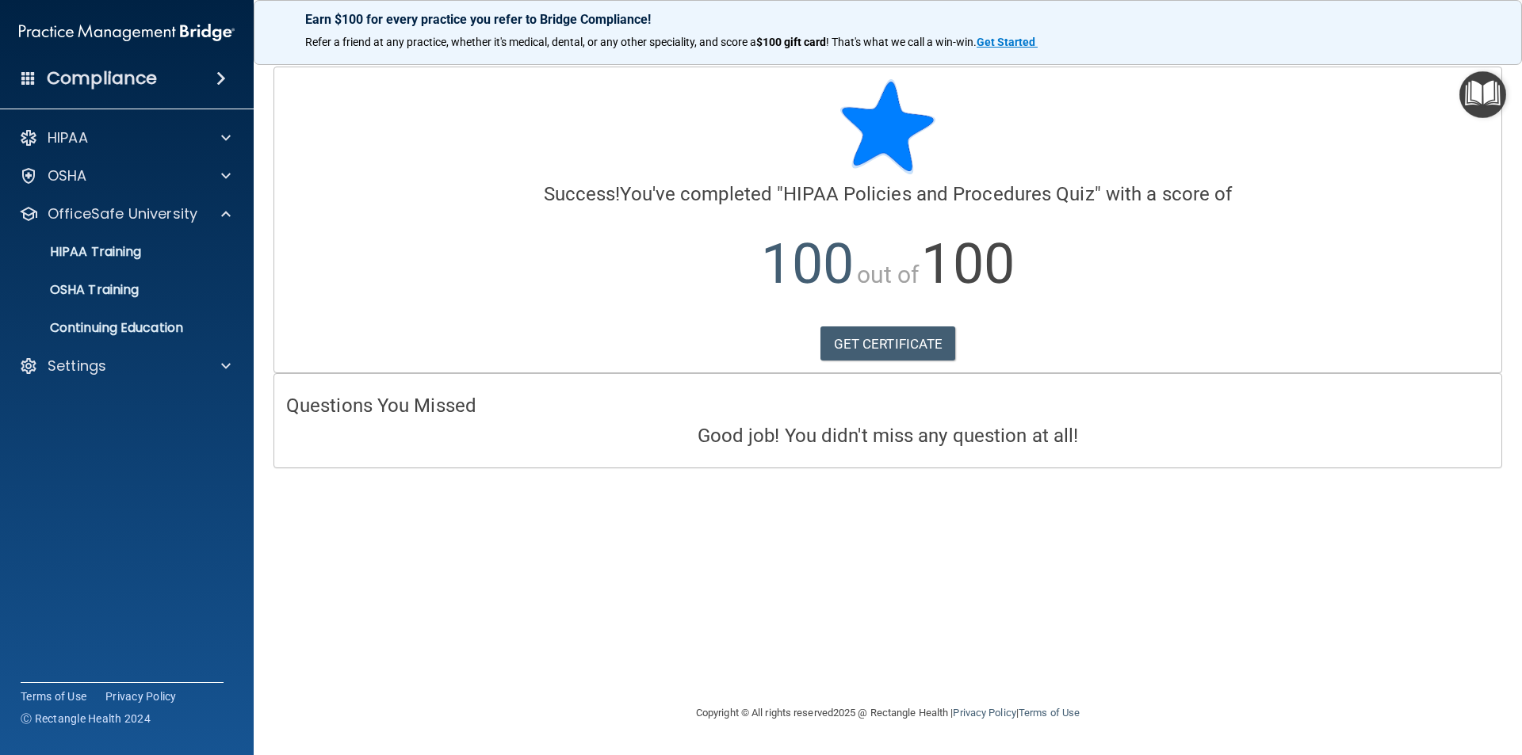
click at [222, 235] on ul "HIPAA Training OSHA Training Continuing Education" at bounding box center [127, 287] width 287 height 114
click at [223, 243] on link "HIPAA Training" at bounding box center [109, 252] width 250 height 32
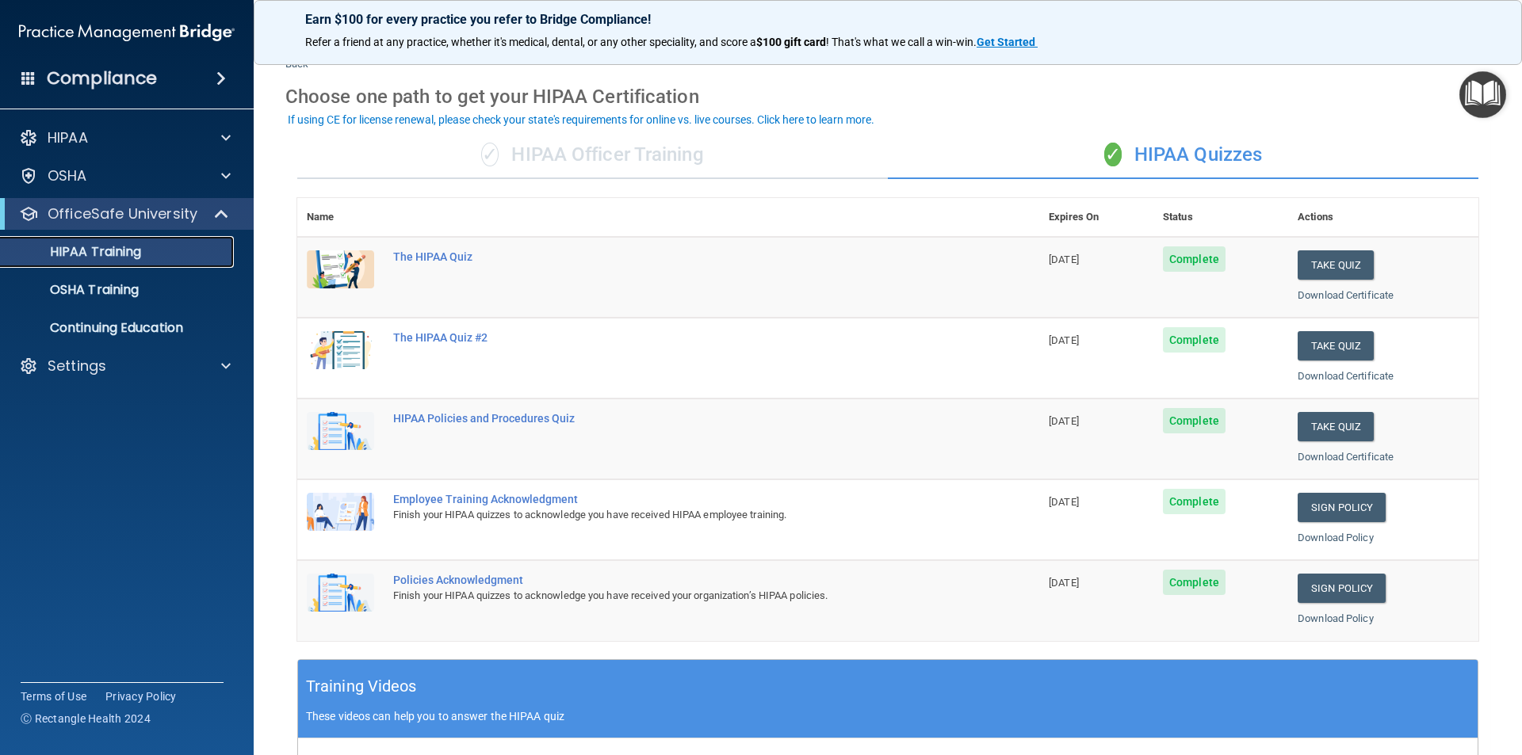
scroll to position [79, 0]
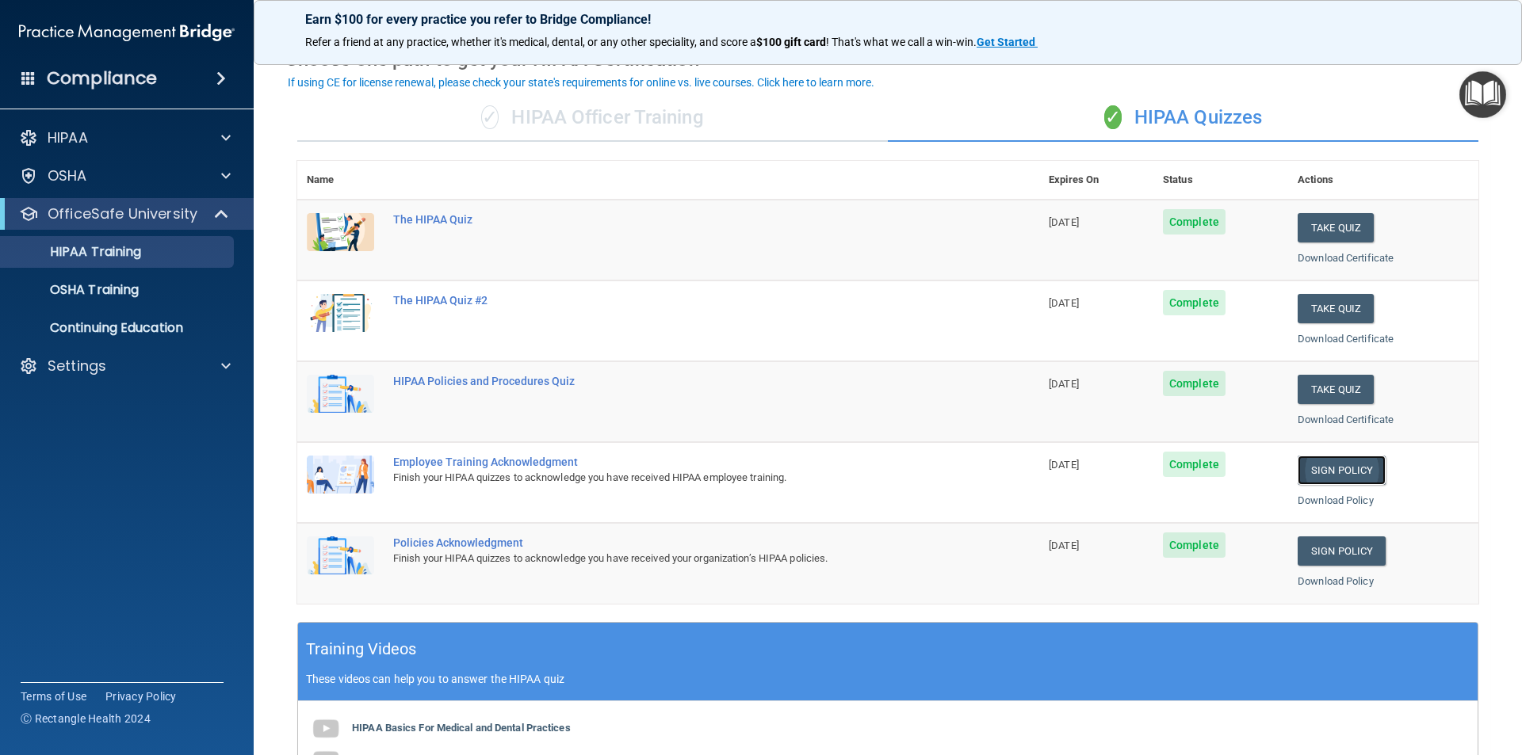
click at [1360, 477] on link "Sign Policy" at bounding box center [1342, 470] width 88 height 29
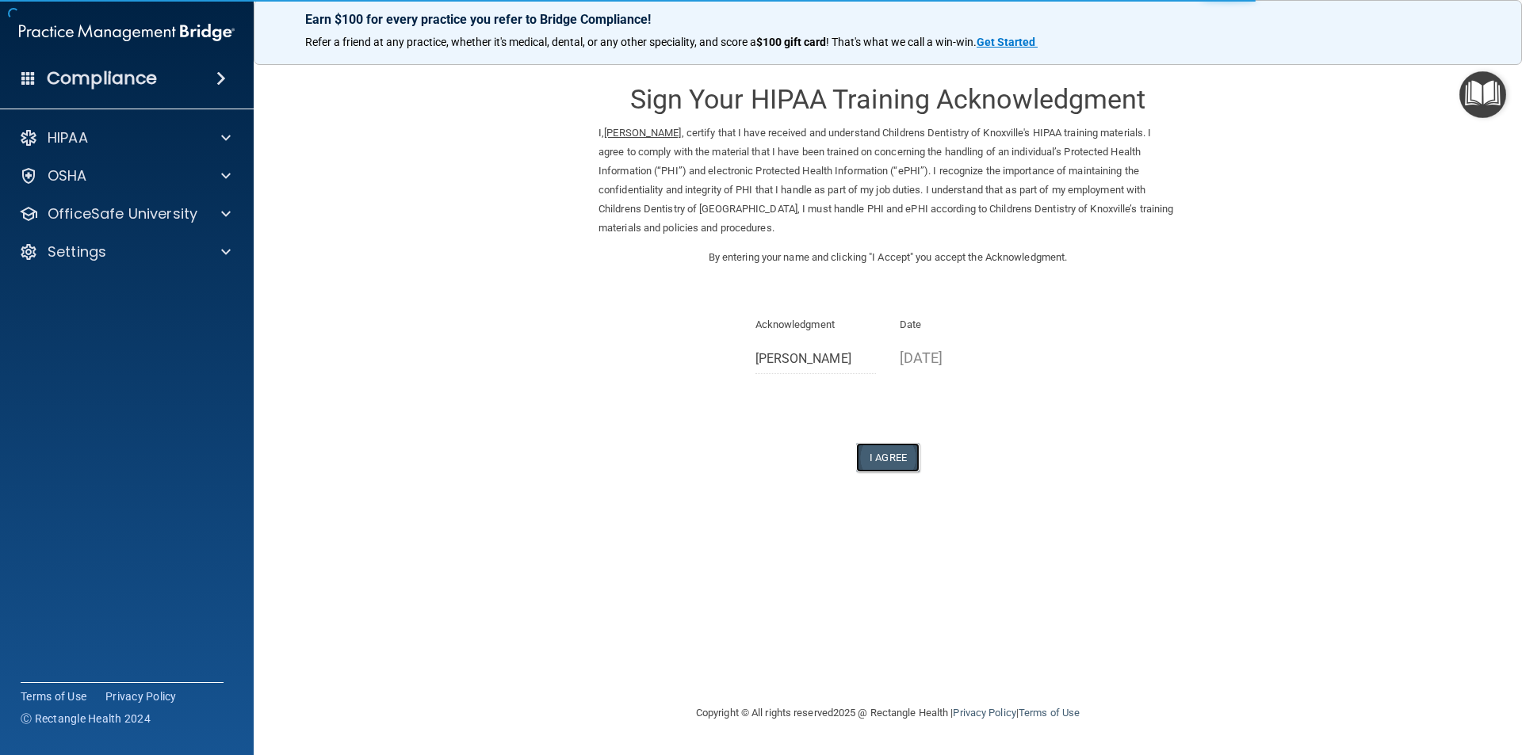
click at [905, 458] on button "I Agree" at bounding box center [887, 457] width 63 height 29
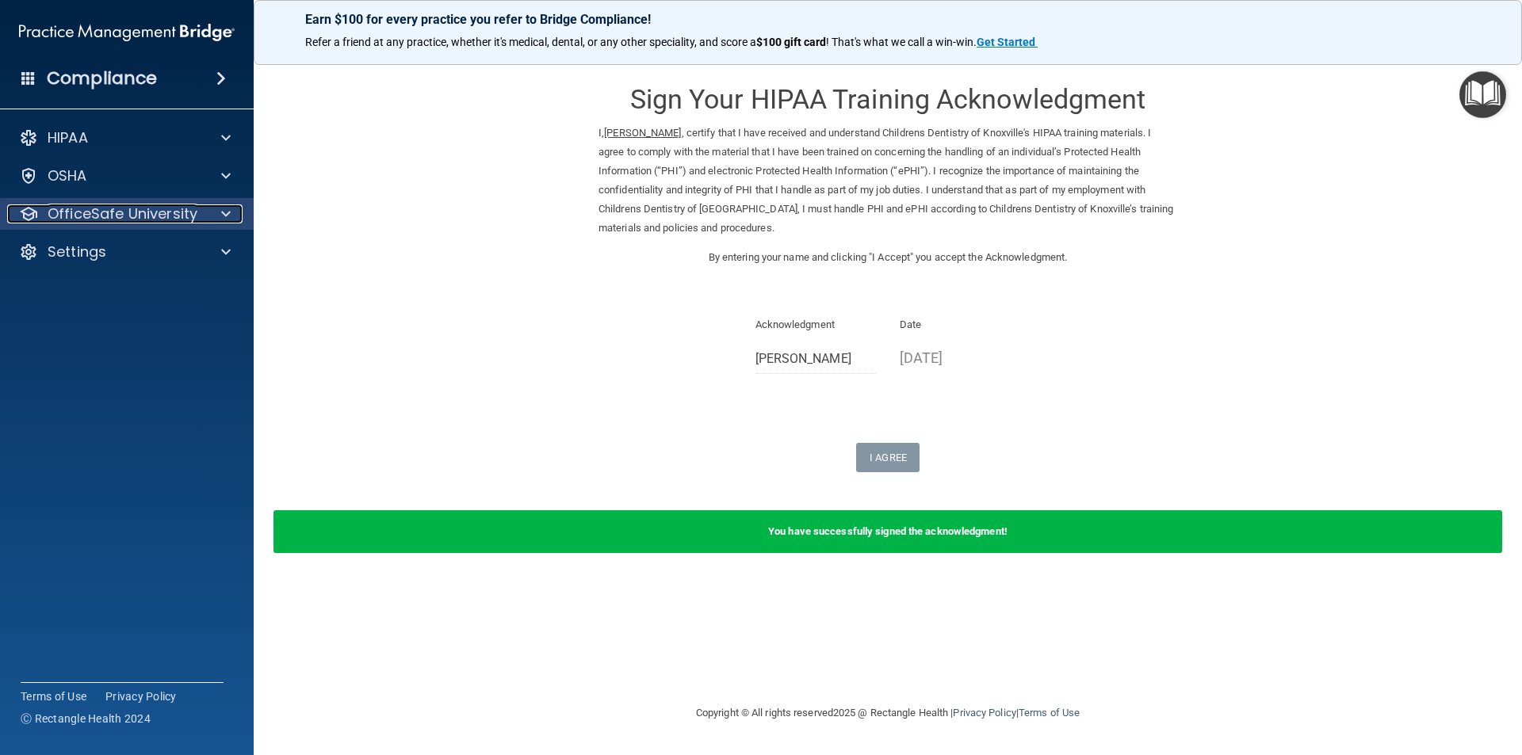
click at [191, 214] on p "OfficeSafe University" at bounding box center [123, 214] width 150 height 19
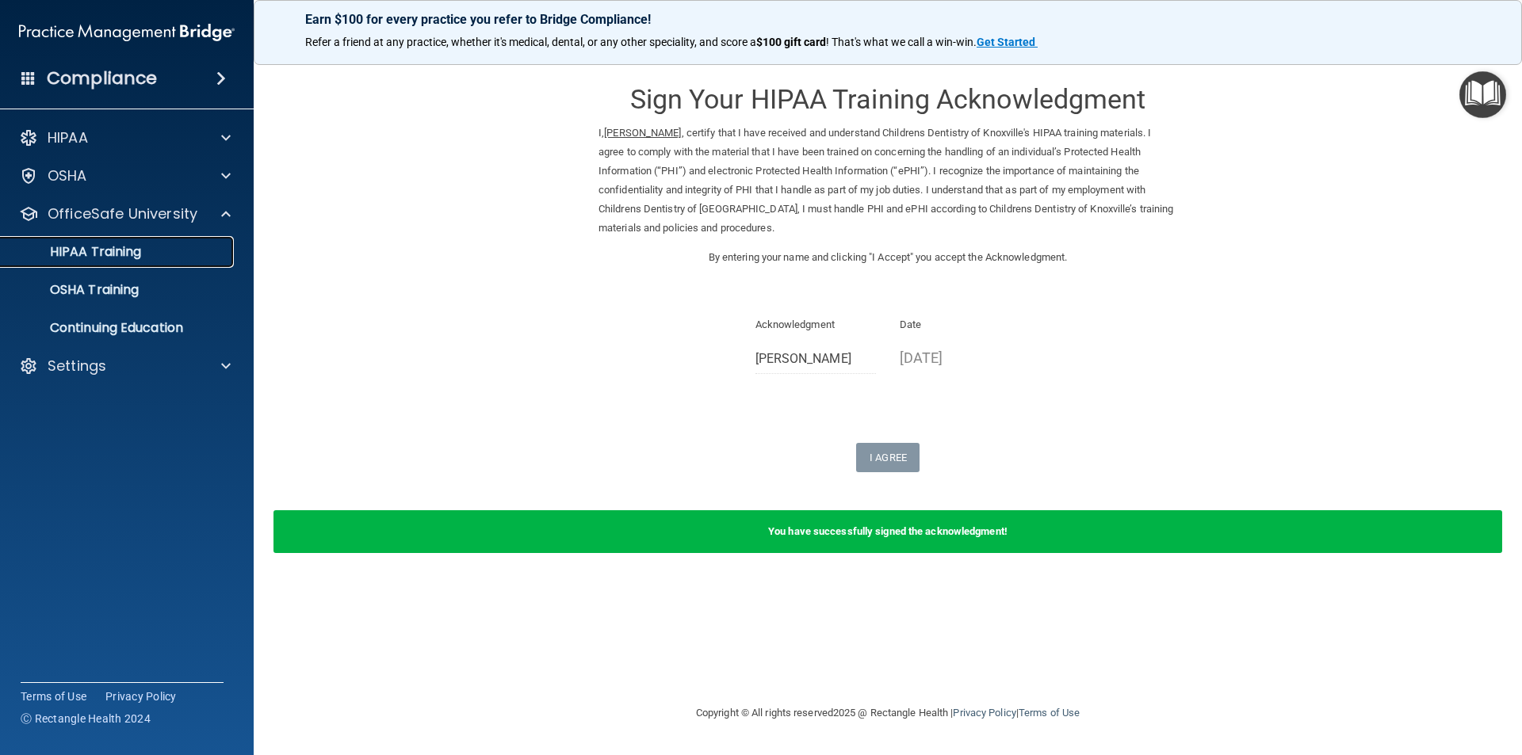
click at [183, 243] on link "HIPAA Training" at bounding box center [109, 252] width 250 height 32
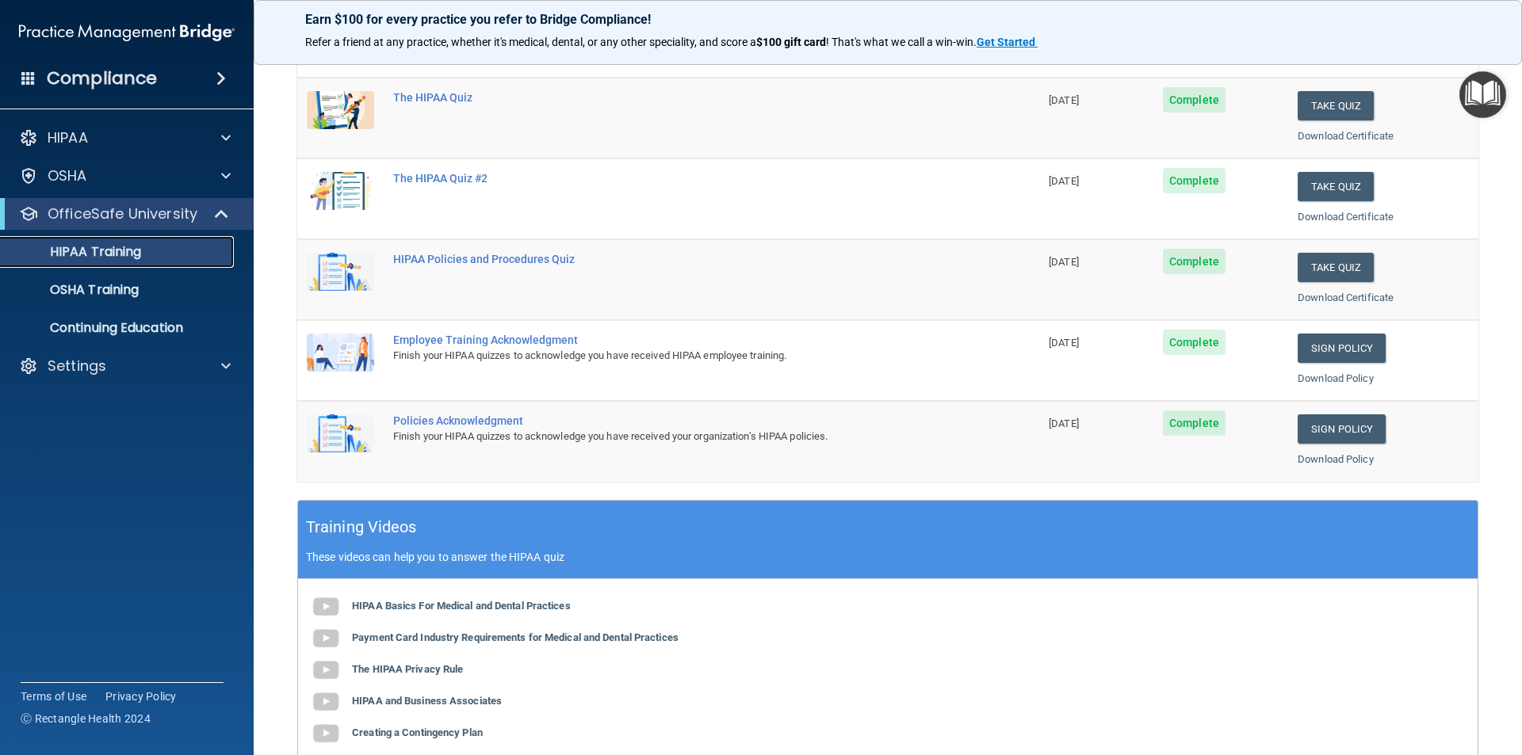
scroll to position [238, 0]
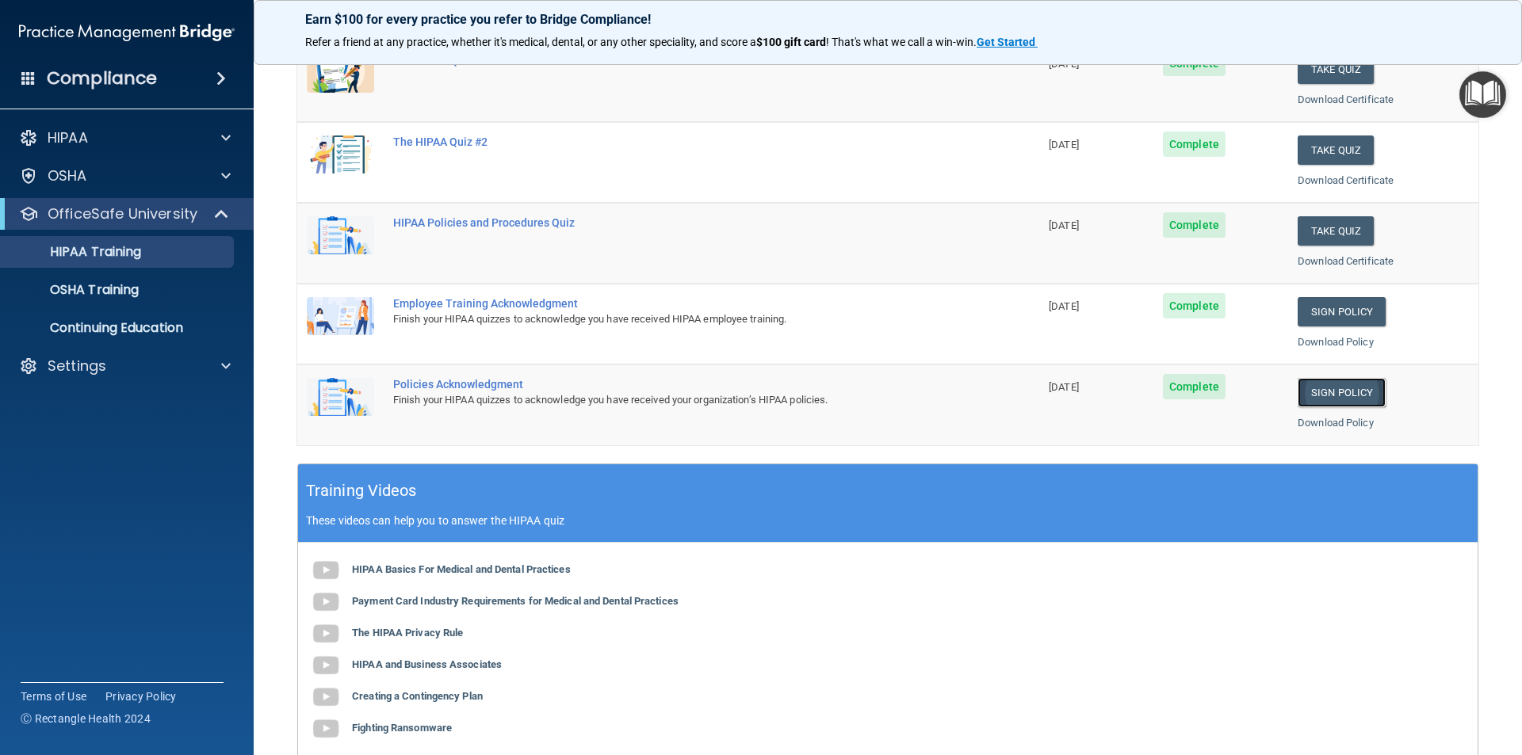
click at [1359, 397] on link "Sign Policy" at bounding box center [1342, 392] width 88 height 29
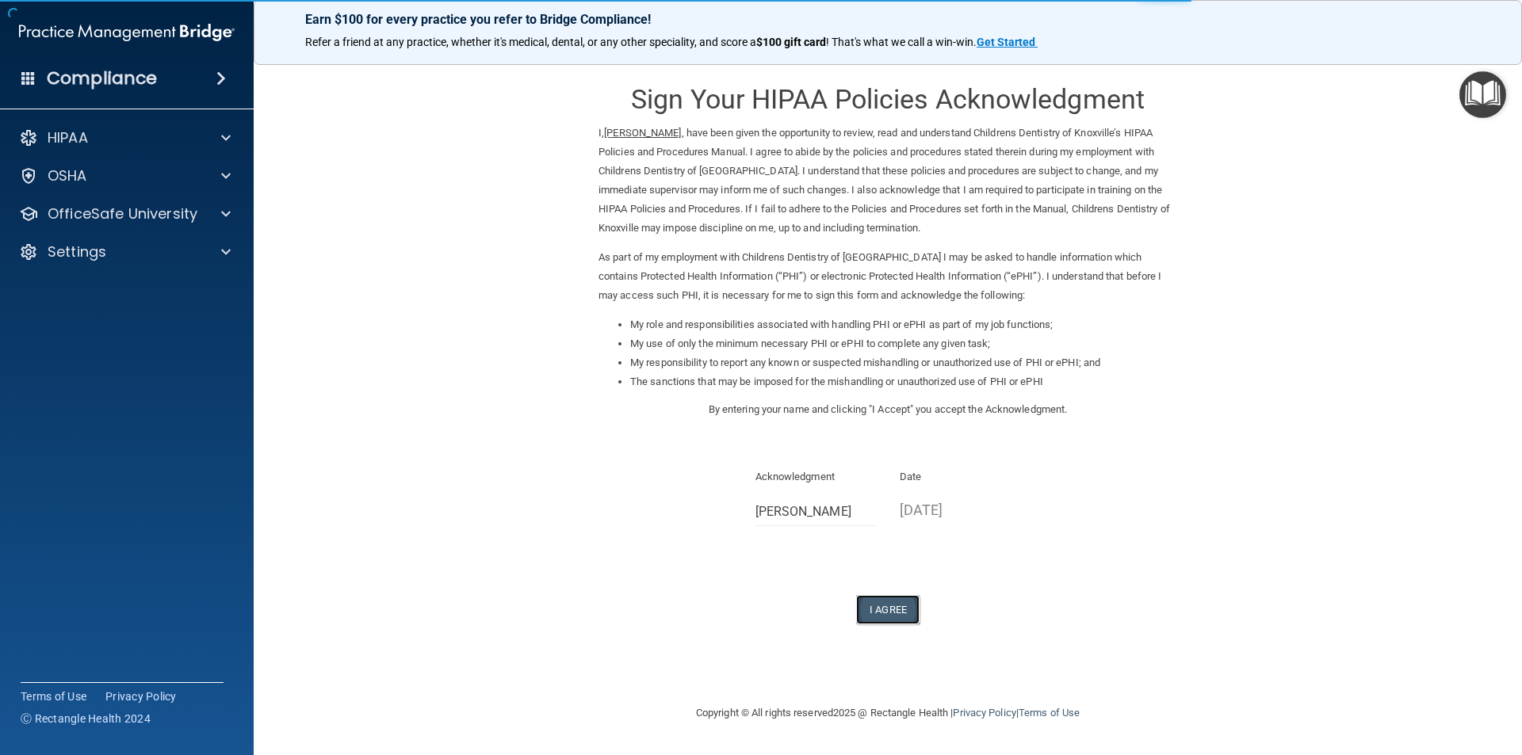
click at [897, 612] on button "I Agree" at bounding box center [887, 609] width 63 height 29
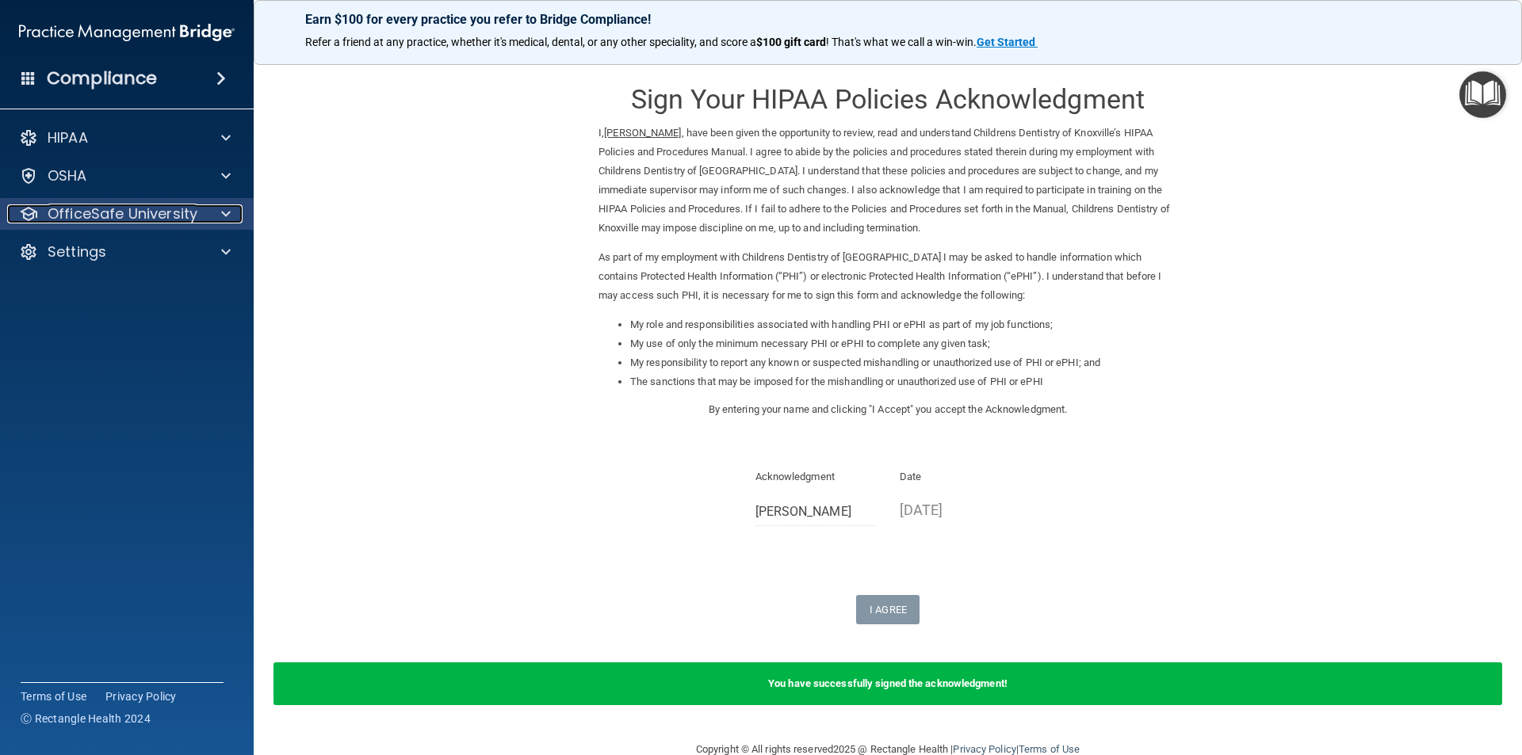
click at [149, 216] on p "OfficeSafe University" at bounding box center [123, 214] width 150 height 19
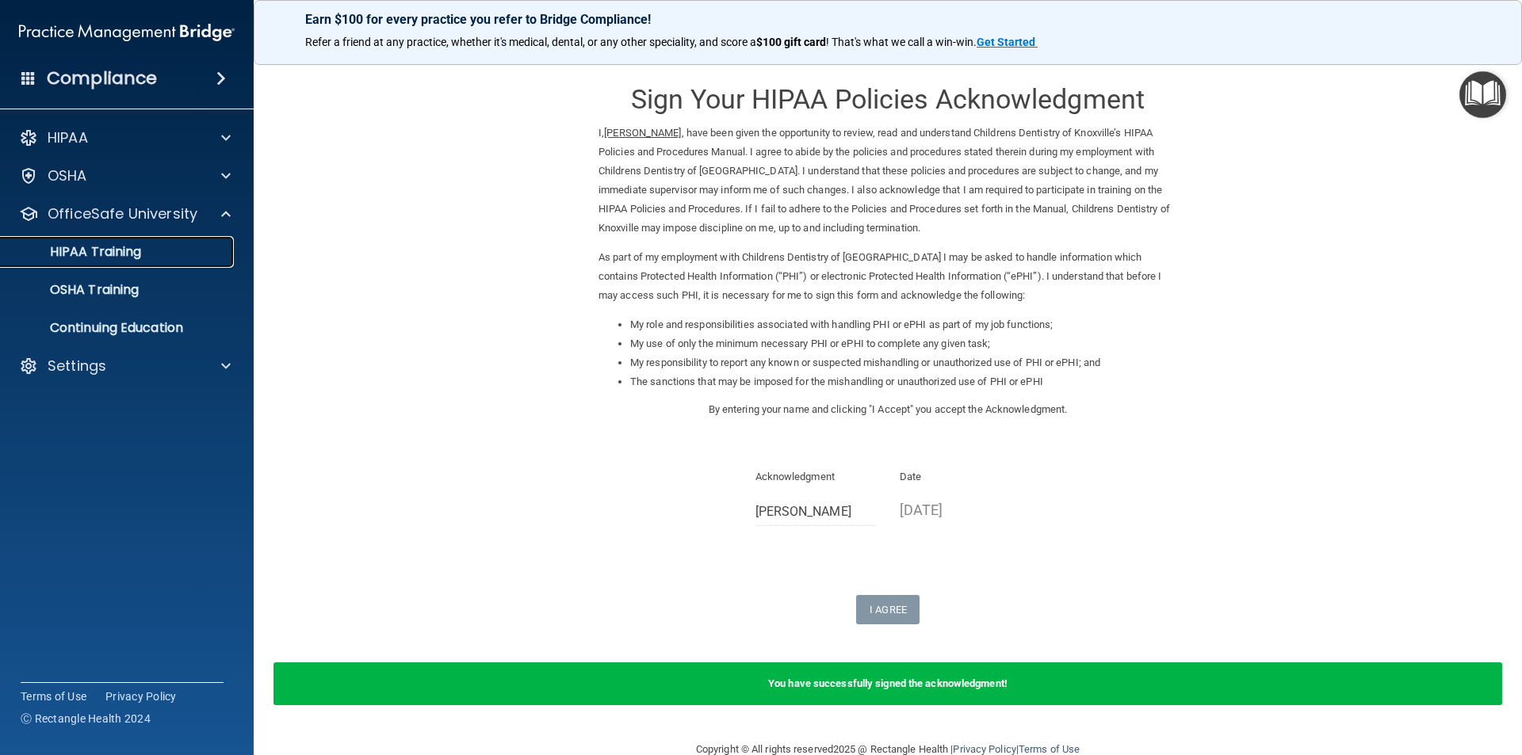
click at [133, 245] on p "HIPAA Training" at bounding box center [75, 252] width 131 height 16
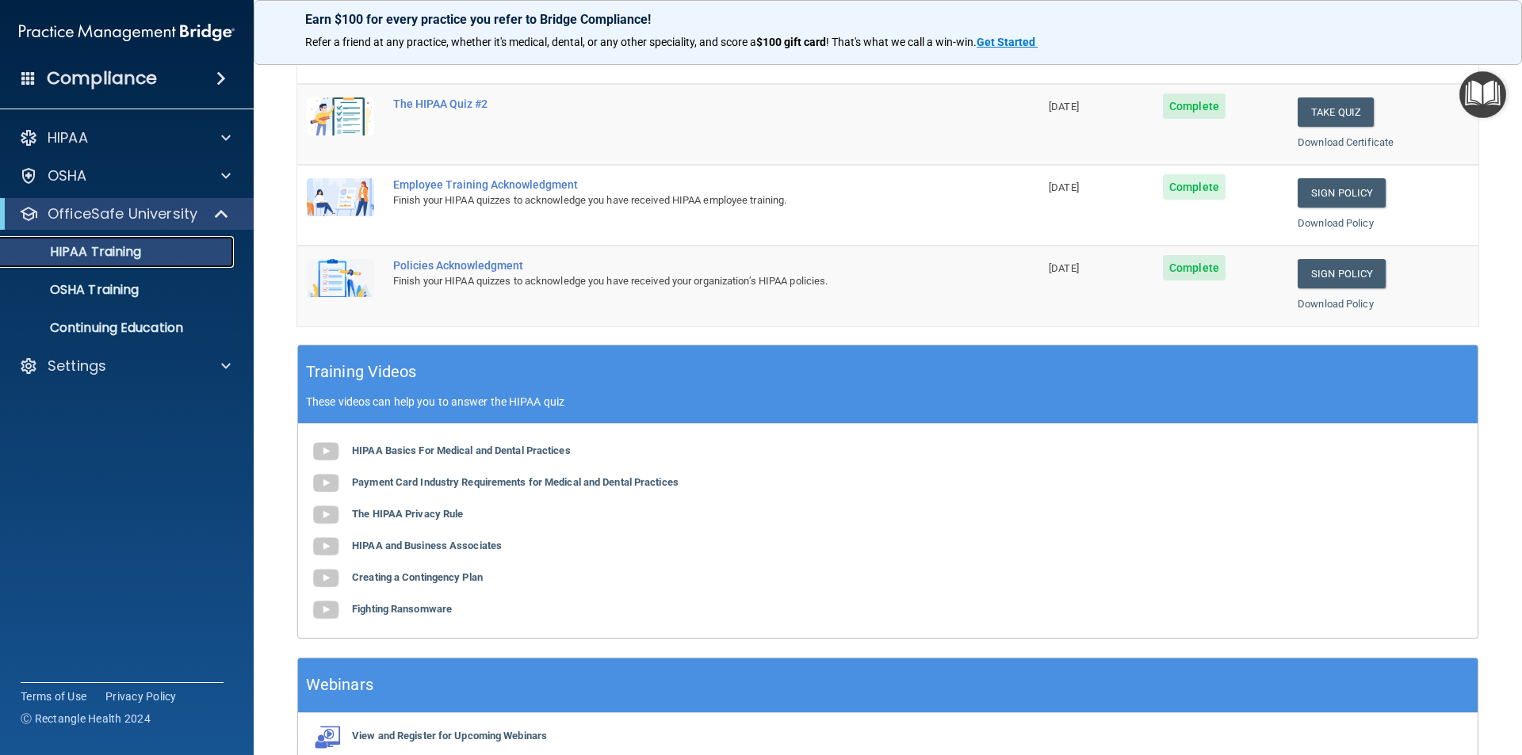
scroll to position [42, 0]
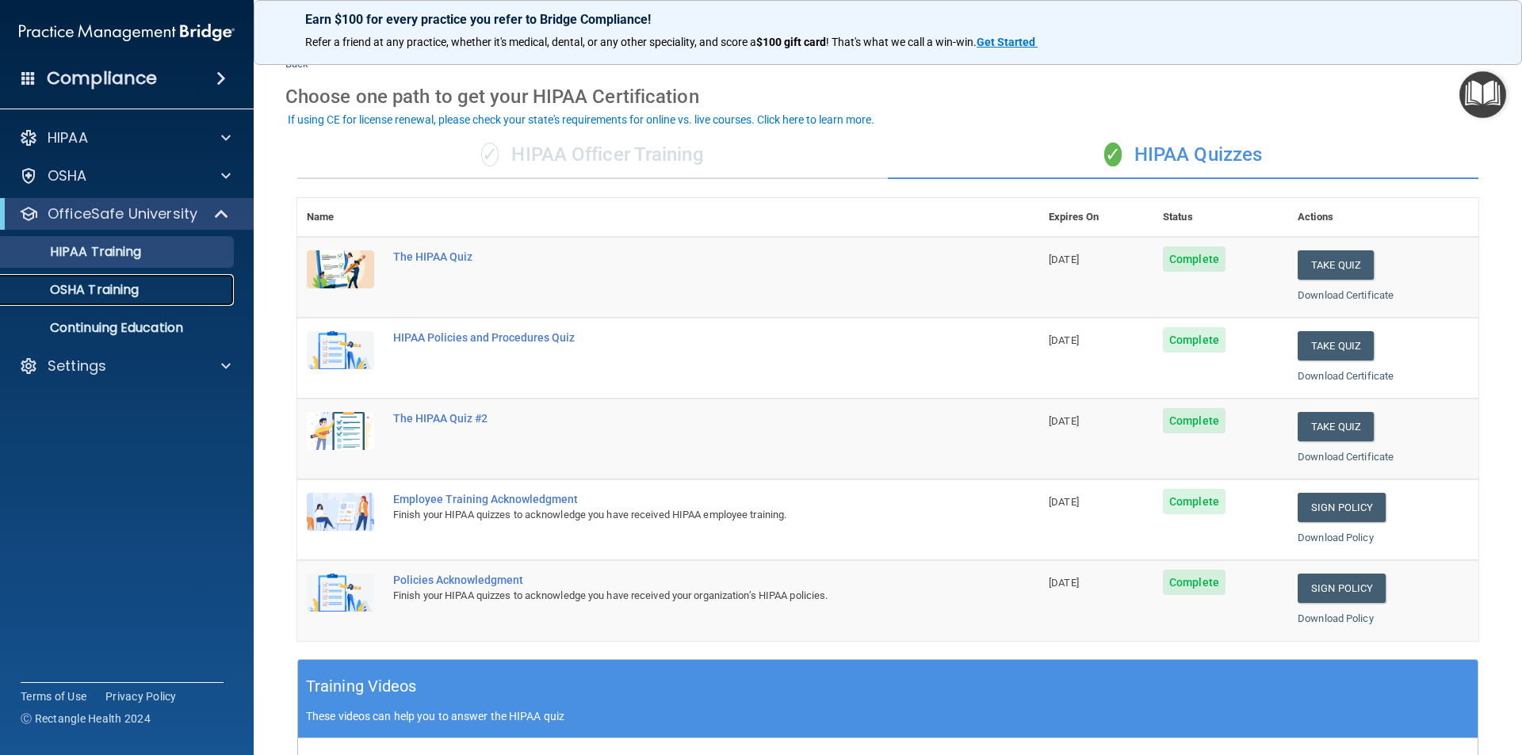
click at [151, 285] on div "OSHA Training" at bounding box center [118, 290] width 216 height 16
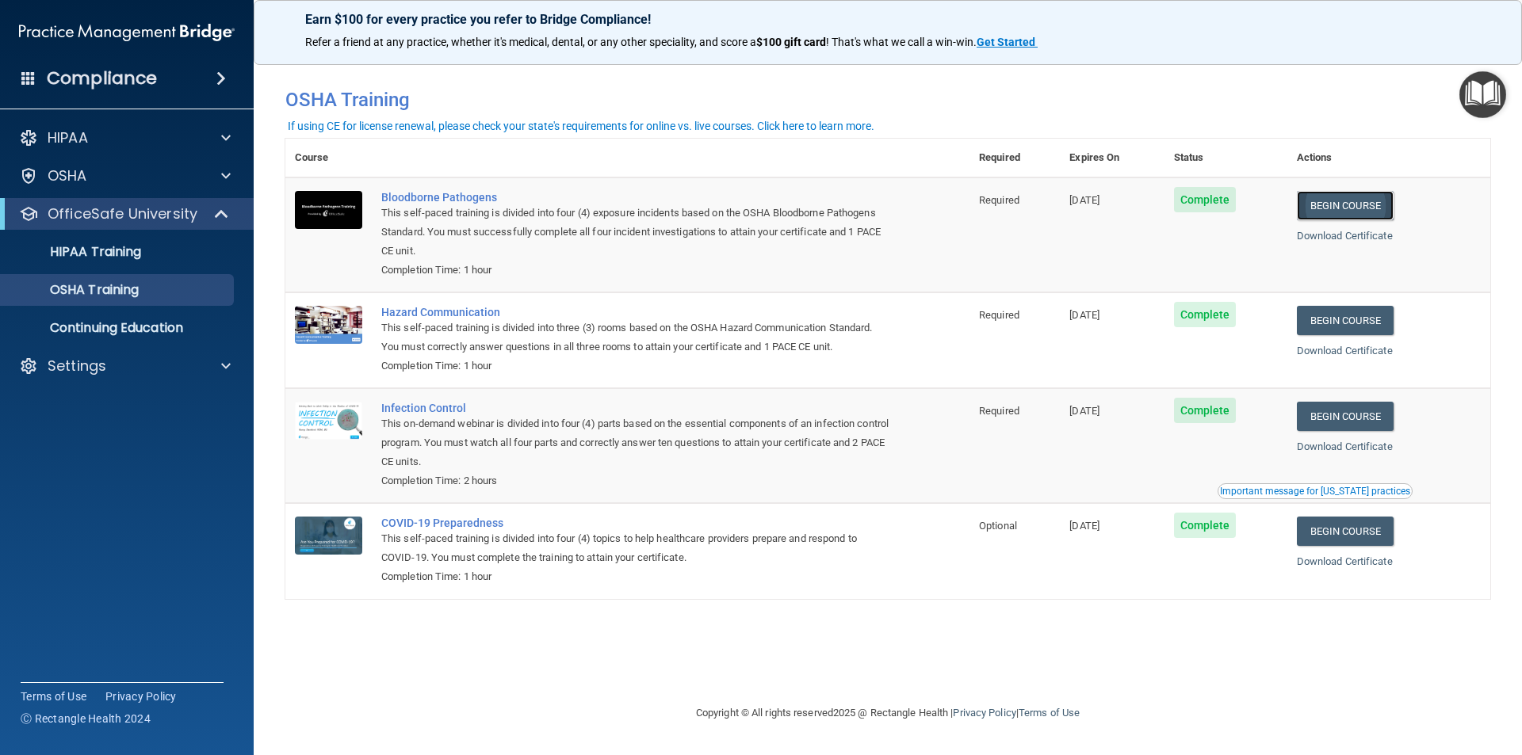
click at [1346, 216] on link "Begin Course" at bounding box center [1345, 205] width 97 height 29
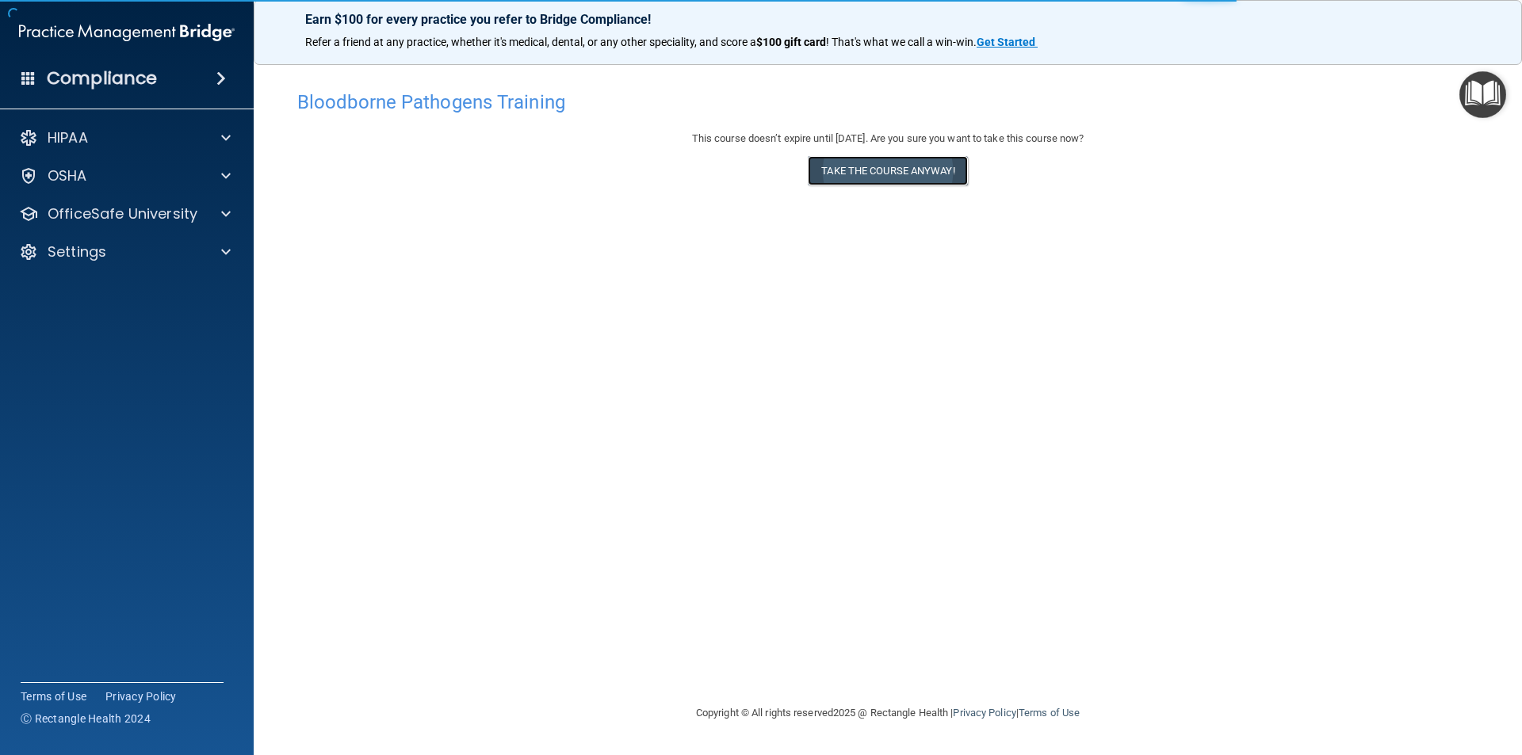
click at [929, 180] on button "Take the course anyway!" at bounding box center [887, 170] width 159 height 29
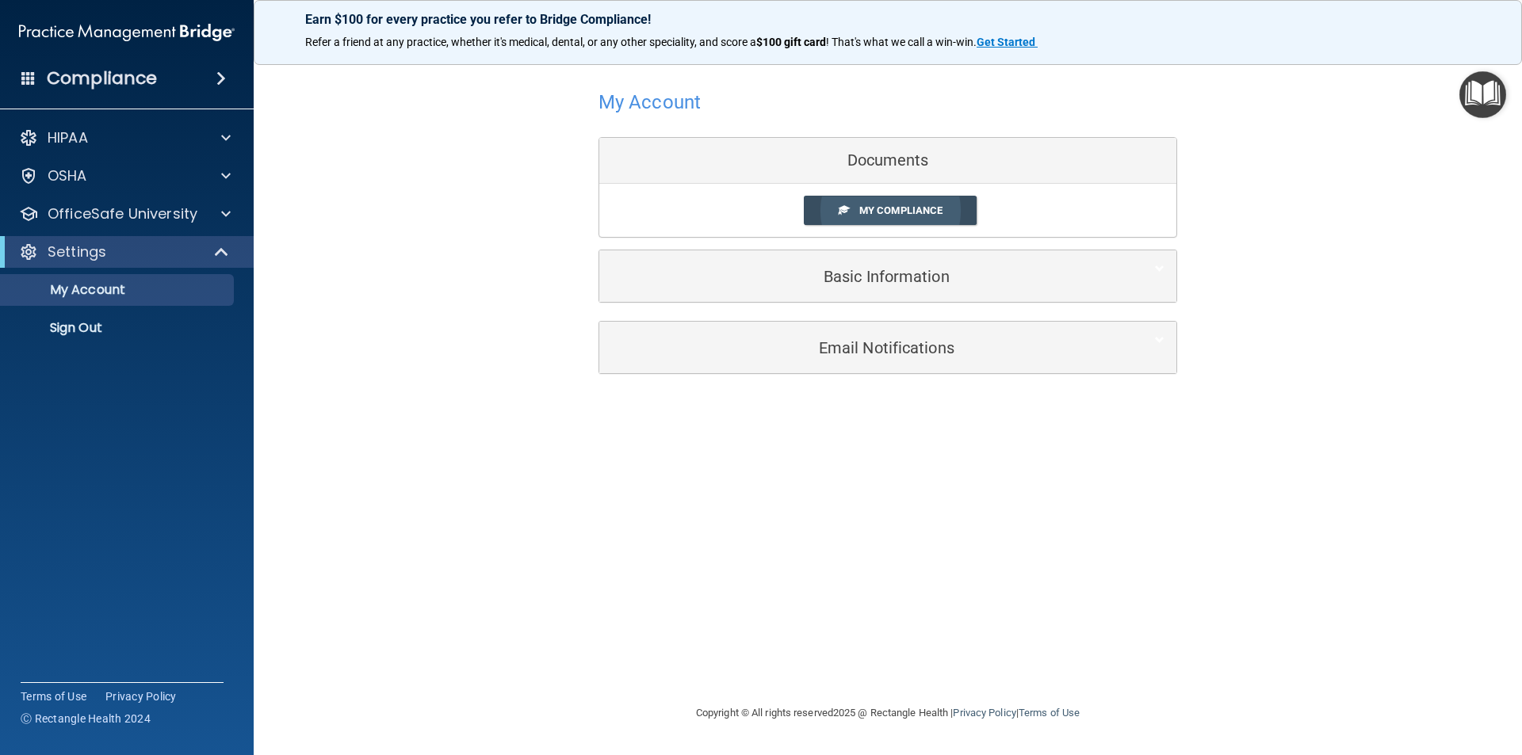
click at [930, 217] on link "My Compliance" at bounding box center [891, 210] width 174 height 29
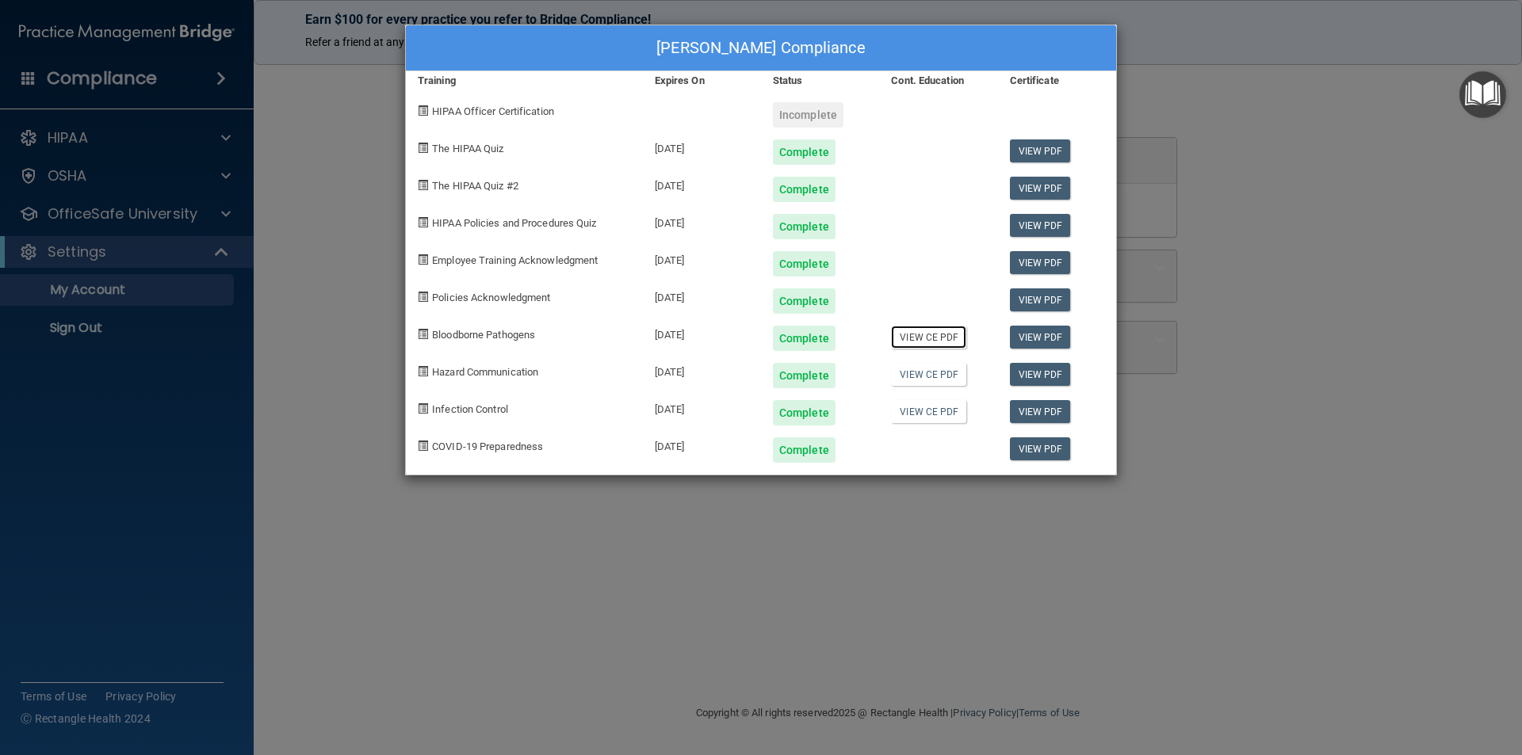
click at [919, 341] on link "View CE PDF" at bounding box center [928, 337] width 75 height 23
click at [1248, 164] on div "Angie Relford's Compliance Training Expires On Status Cont. Education Certifica…" at bounding box center [761, 377] width 1522 height 755
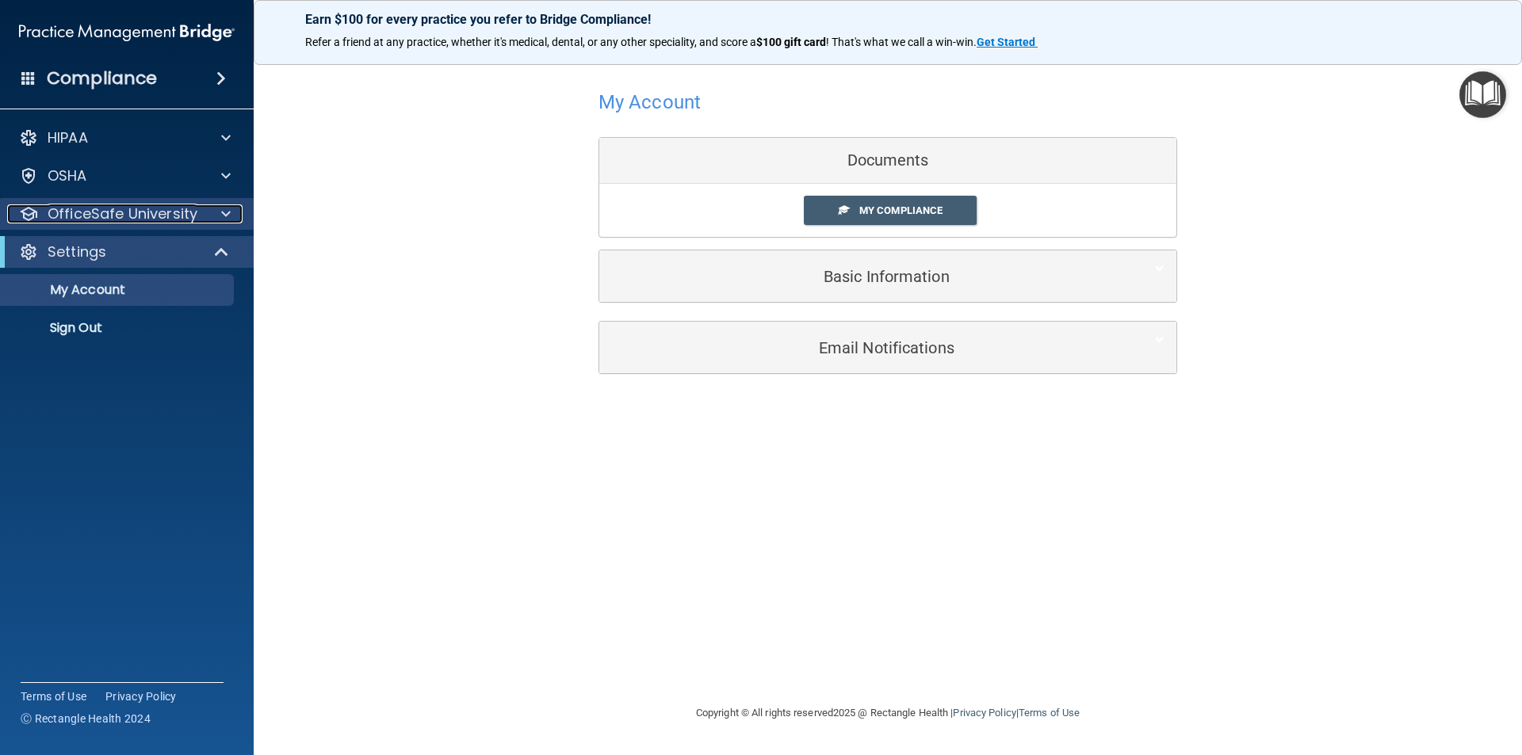
click at [175, 219] on p "OfficeSafe University" at bounding box center [123, 214] width 150 height 19
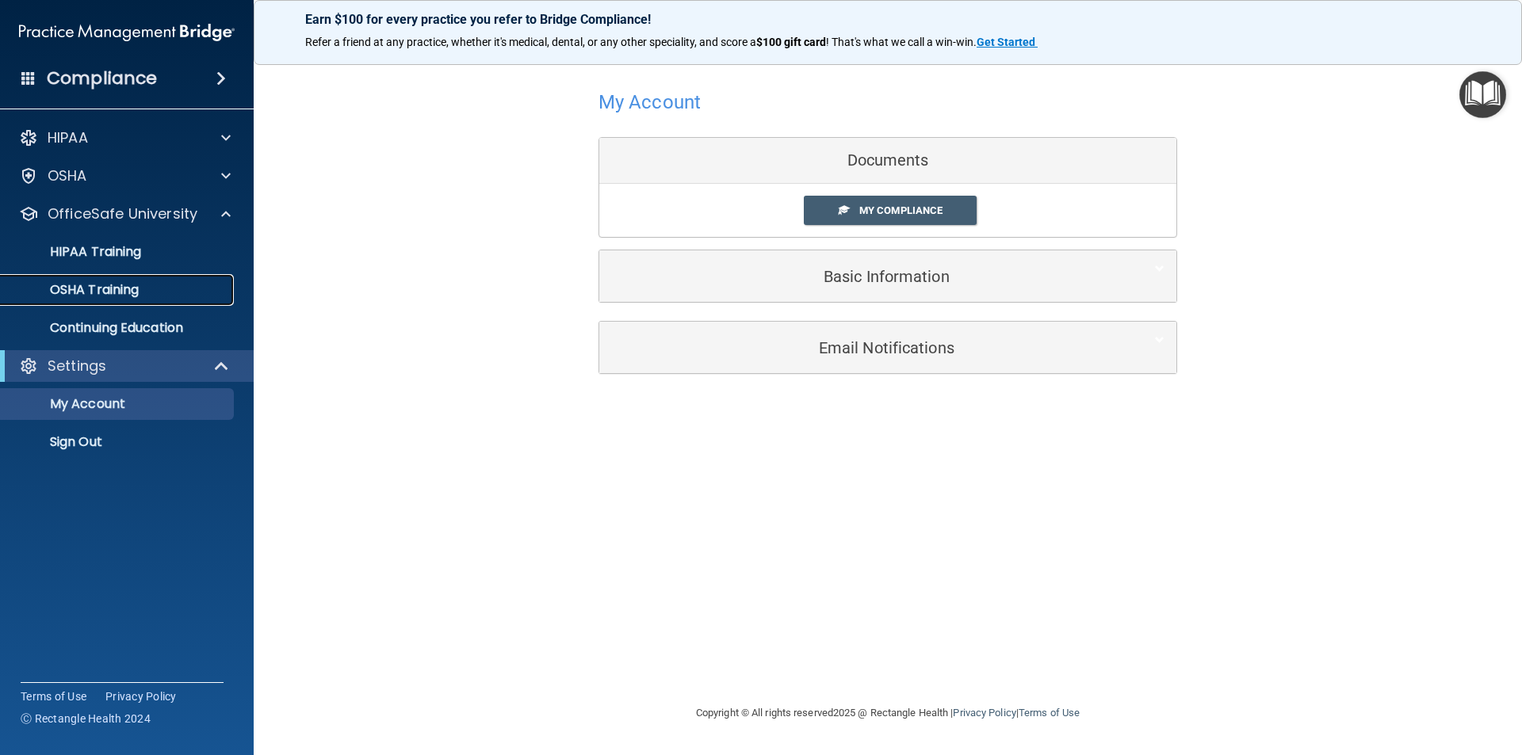
click at [163, 282] on div "OSHA Training" at bounding box center [118, 290] width 216 height 16
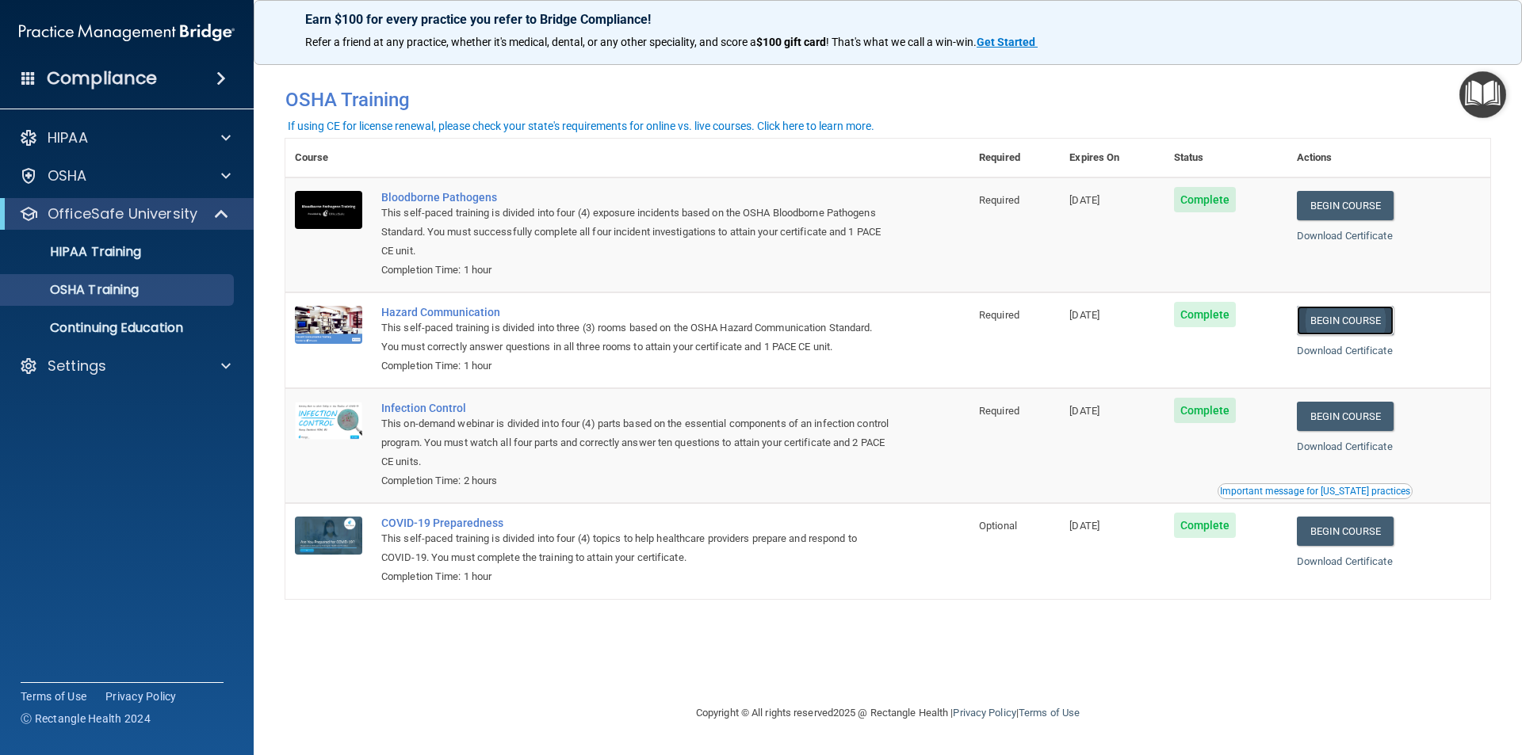
click at [1379, 327] on link "Begin Course" at bounding box center [1345, 320] width 97 height 29
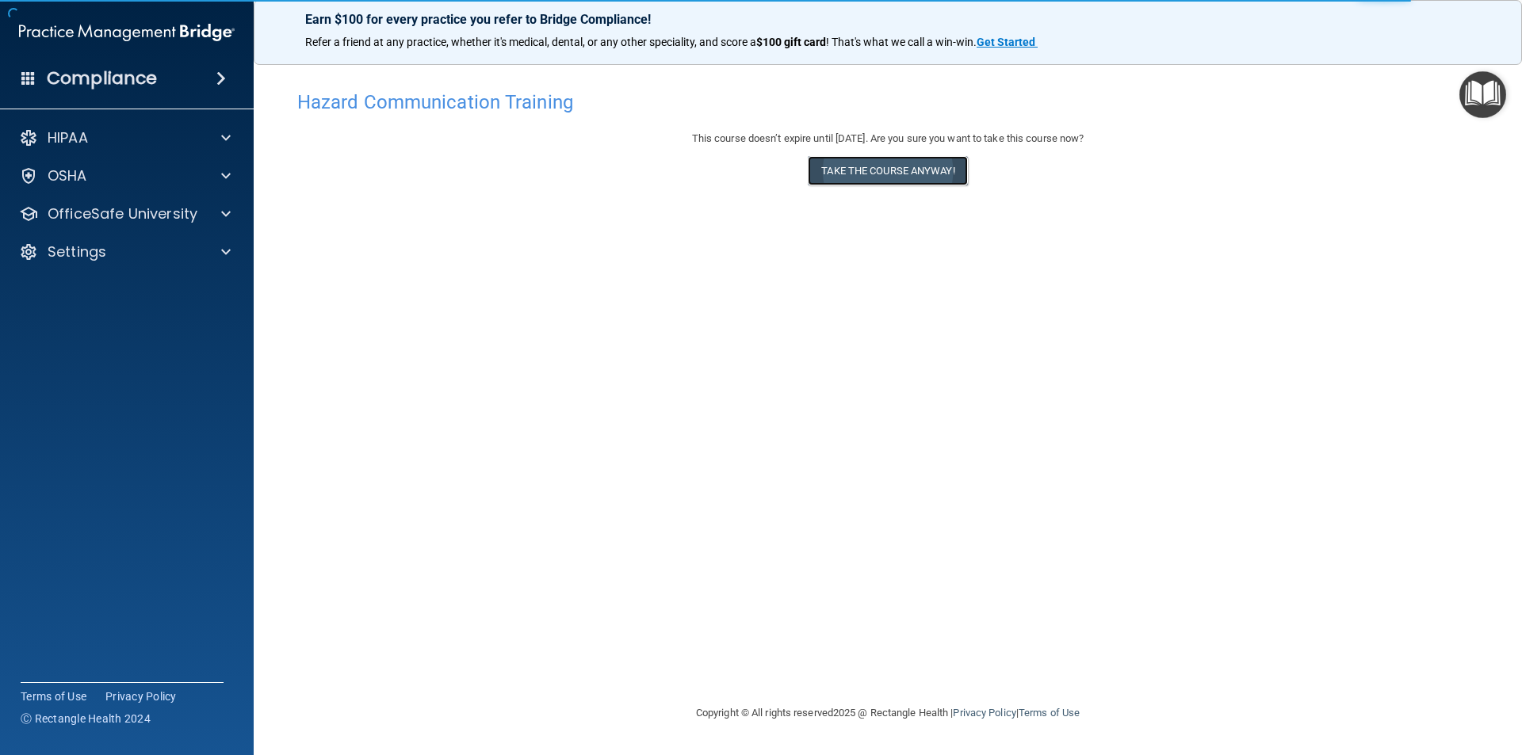
click at [866, 173] on button "Take the course anyway!" at bounding box center [887, 170] width 159 height 29
